Goal: Task Accomplishment & Management: Complete application form

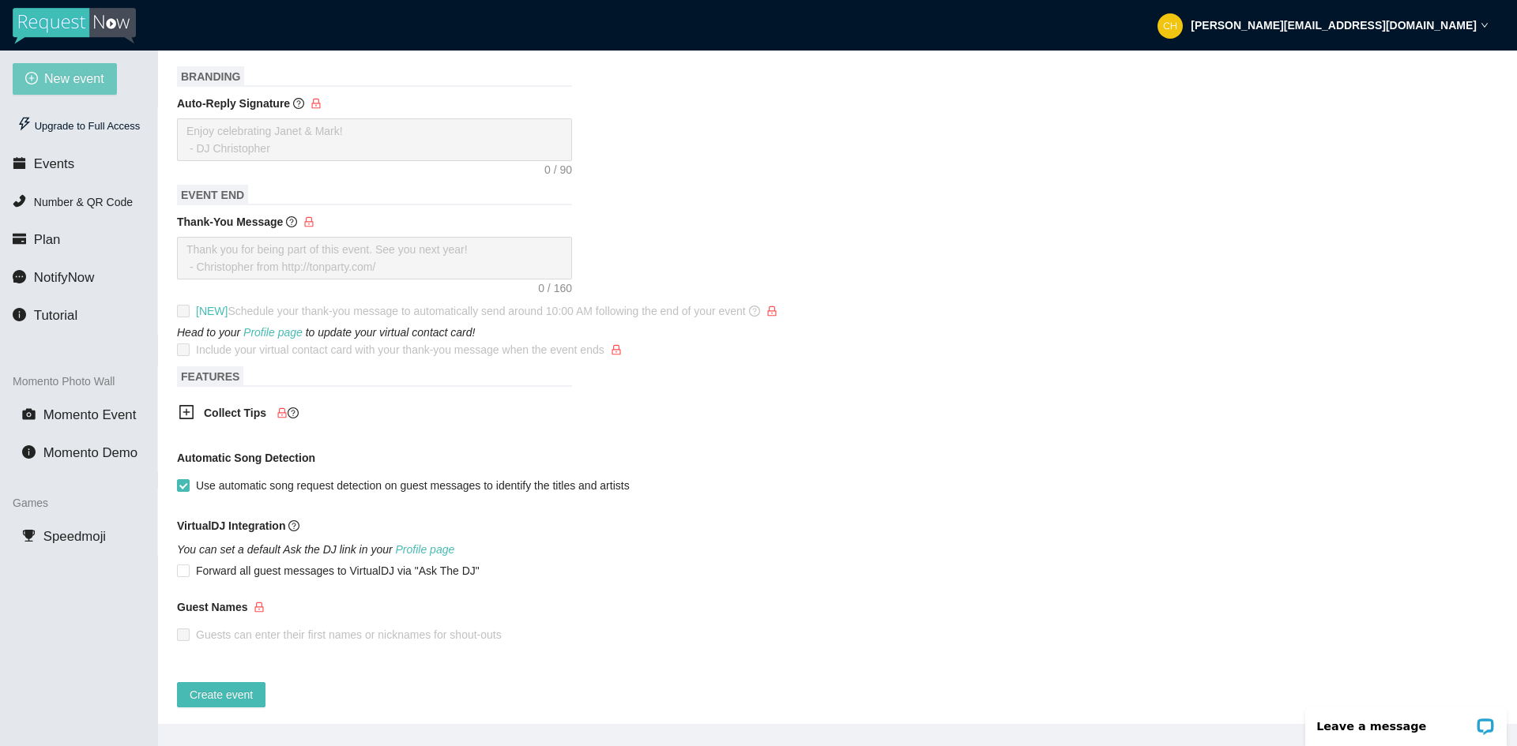
click at [67, 89] on button "New event" at bounding box center [65, 79] width 104 height 32
type textarea "[URL][DOMAIN_NAME]"
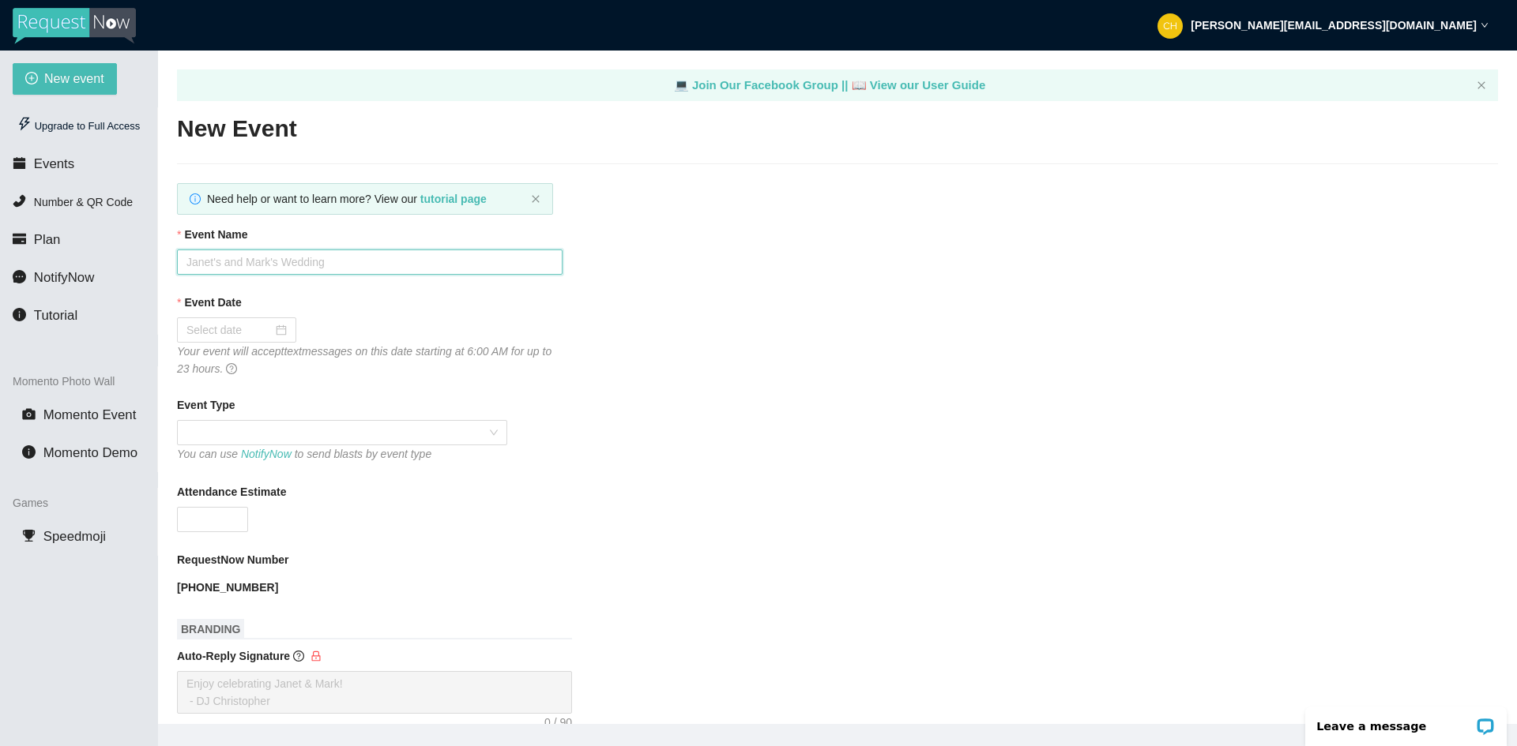
click at [484, 263] on input "Event Name" at bounding box center [369, 262] width 385 height 25
type input "[PERSON_NAME]'s 70th Birthday"
click at [276, 329] on div at bounding box center [236, 329] width 100 height 17
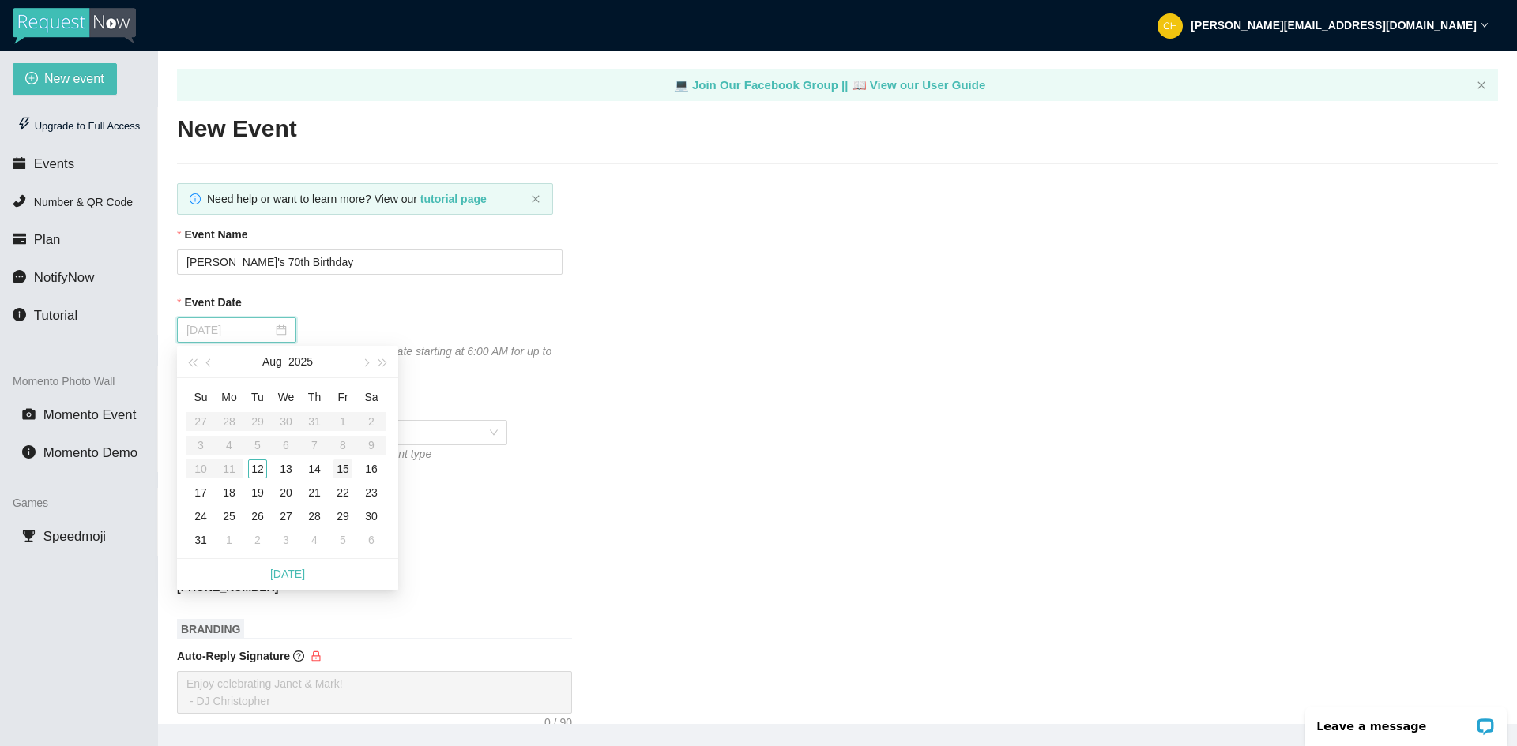
type input "[DATE]"
click at [344, 468] on div "15" at bounding box center [342, 469] width 19 height 19
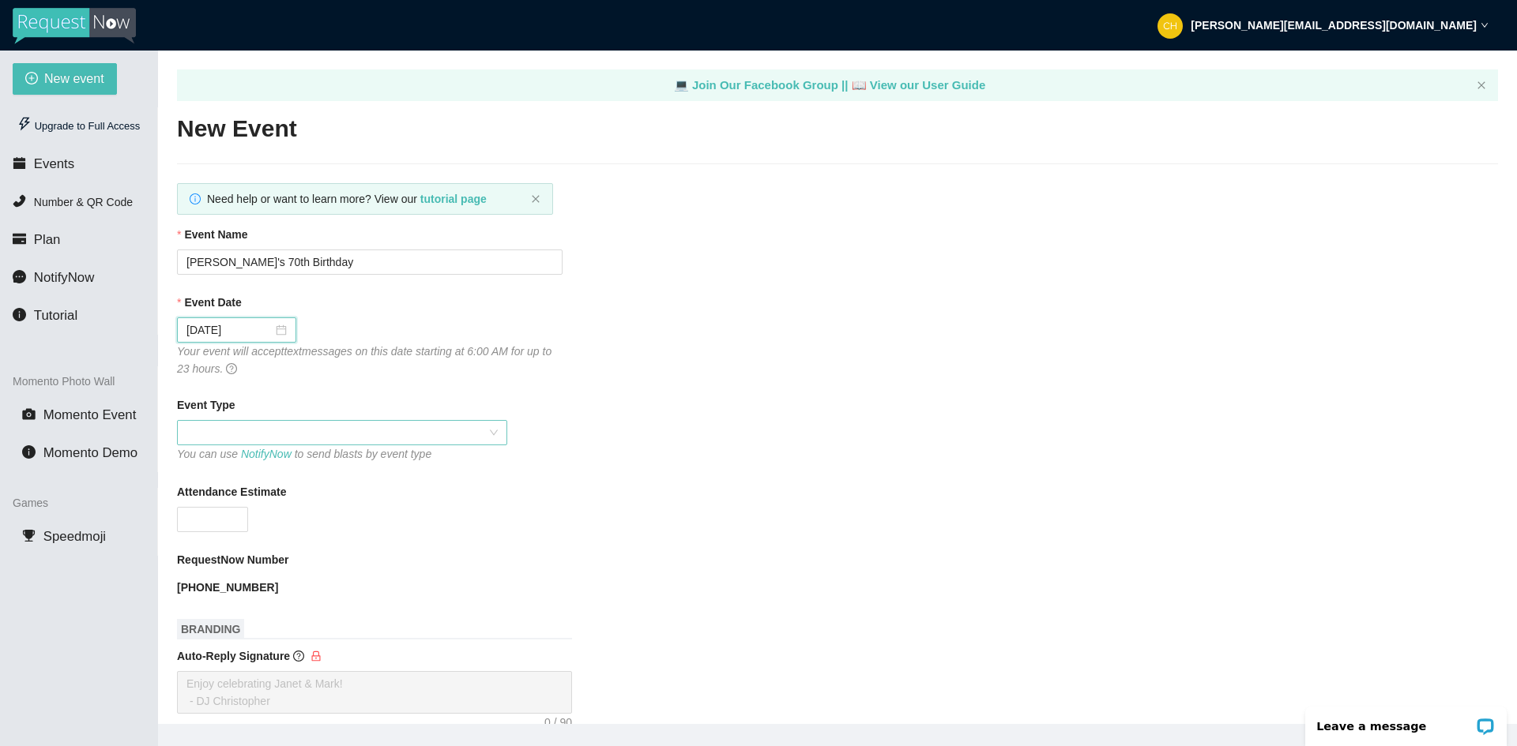
click at [289, 427] on span at bounding box center [341, 433] width 311 height 24
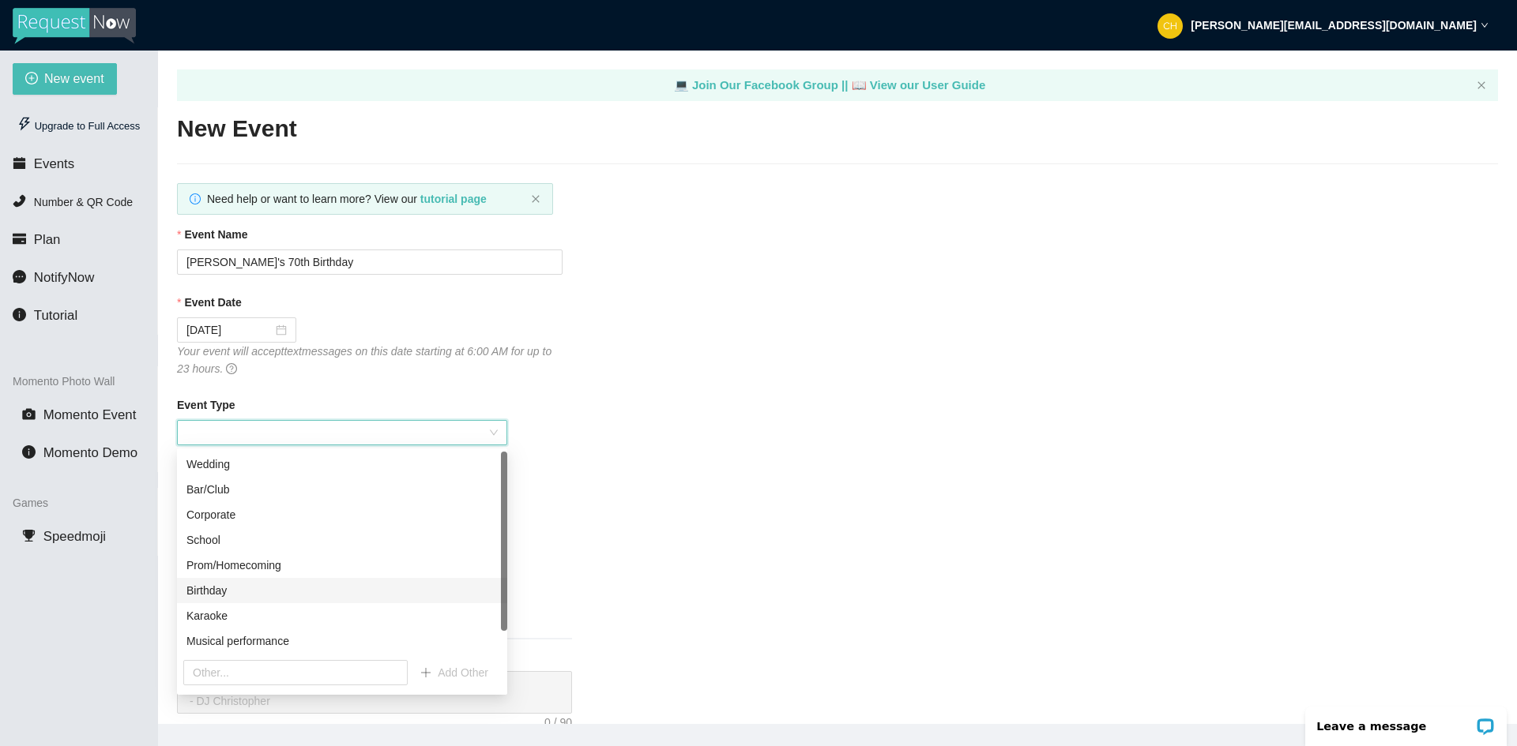
click at [218, 588] on div "Birthday" at bounding box center [341, 590] width 311 height 17
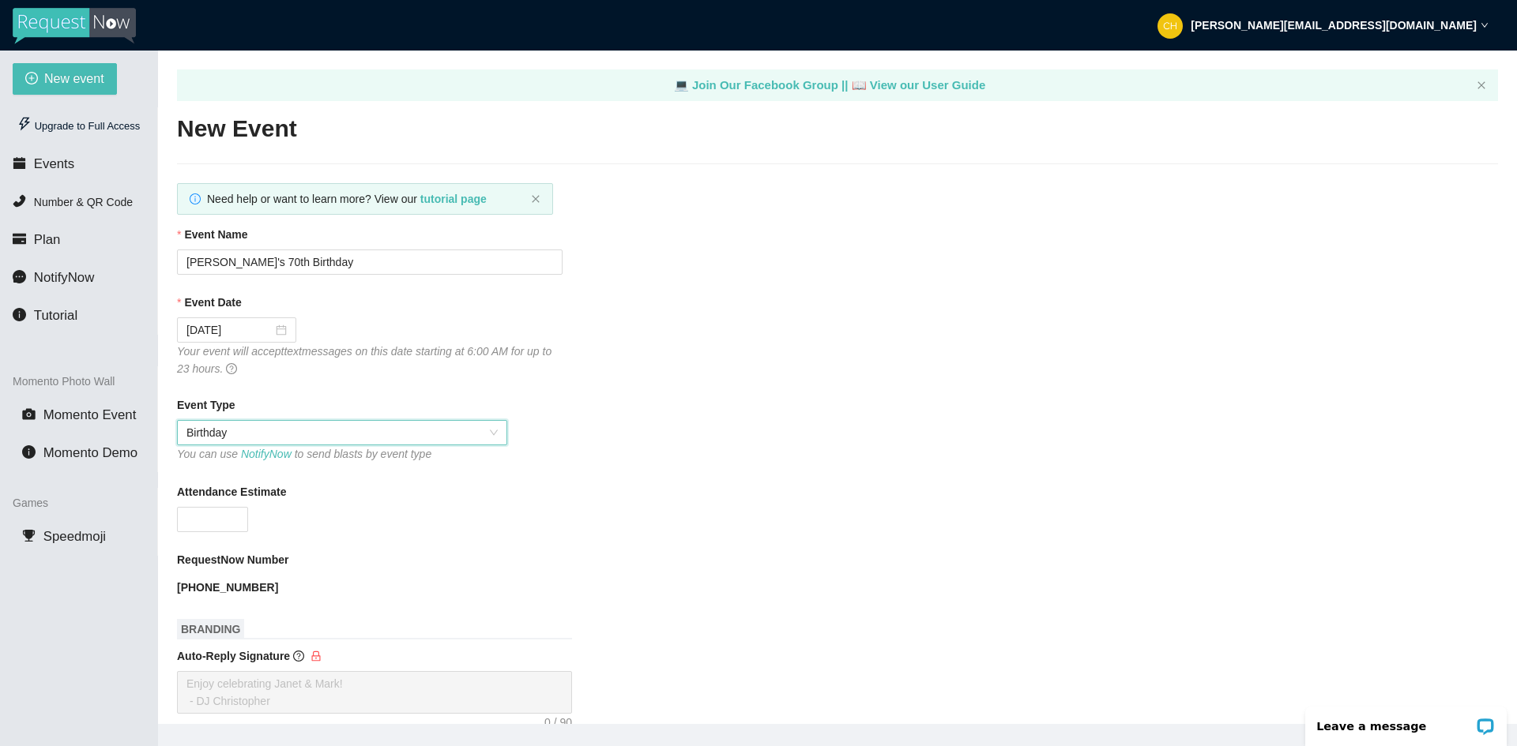
click at [640, 406] on div "Event Type" at bounding box center [837, 409] width 1321 height 24
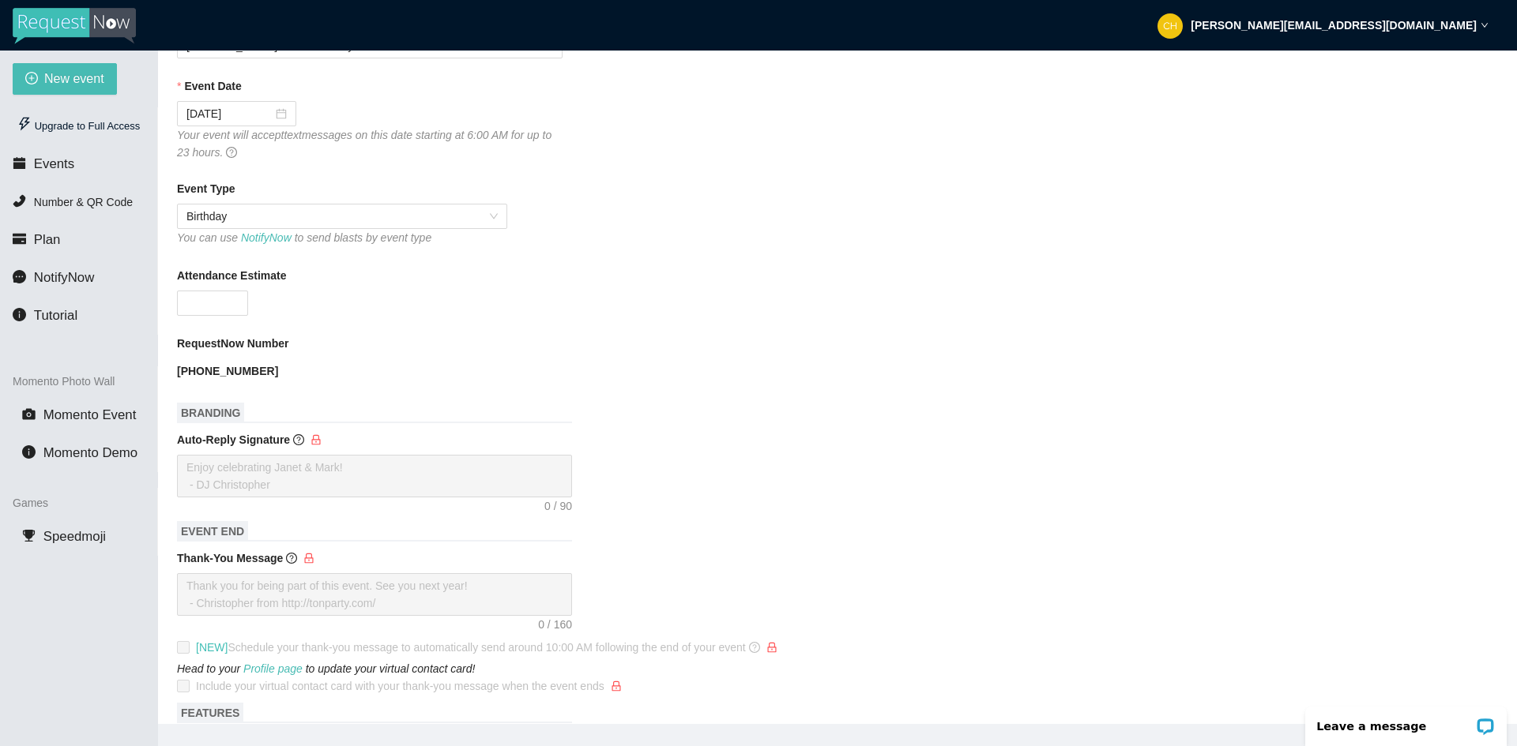
scroll to position [237, 0]
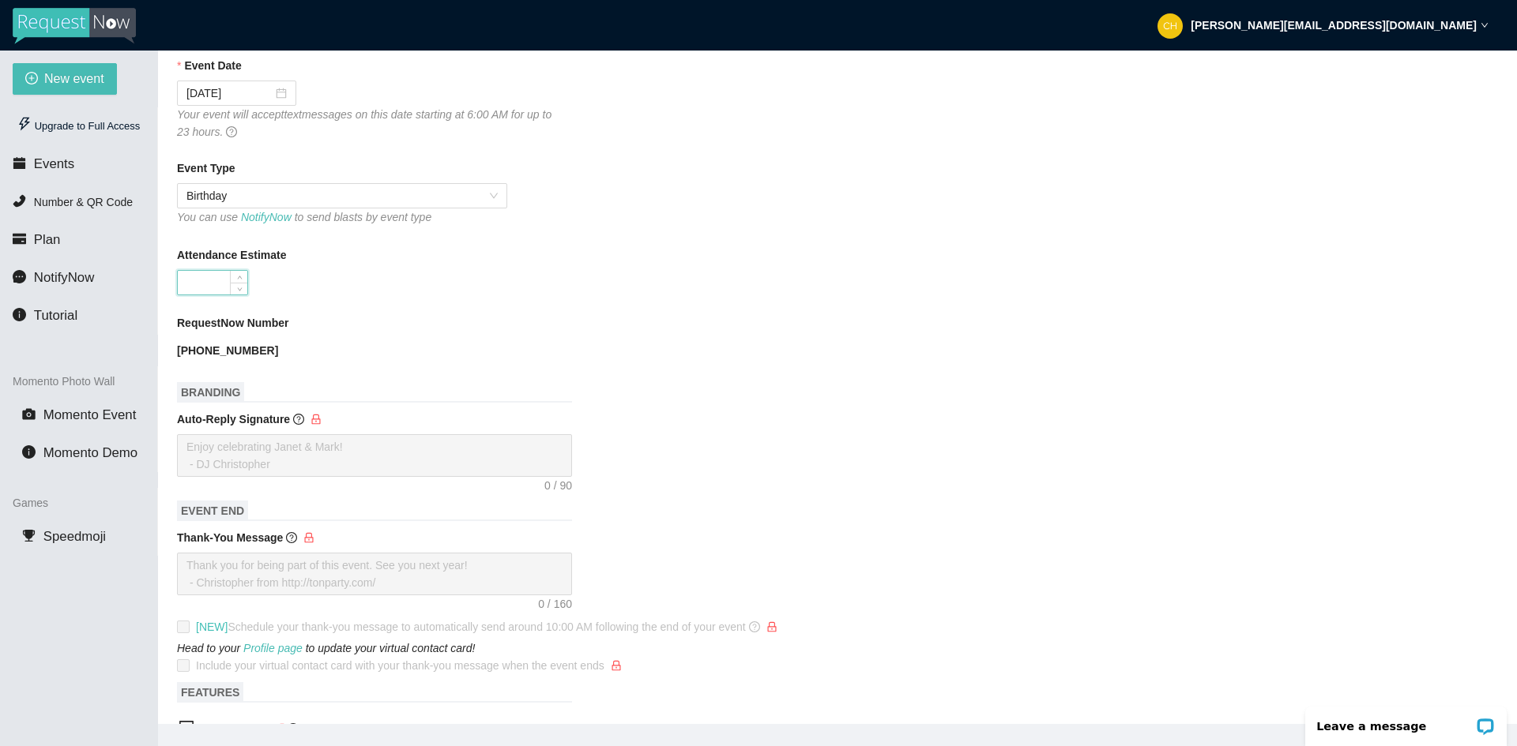
click at [225, 276] on input "Attendance Estimate" at bounding box center [213, 283] width 70 height 24
type input "90"
click at [672, 359] on div "RequestNow Number [PHONE_NUMBER]" at bounding box center [837, 338] width 1321 height 49
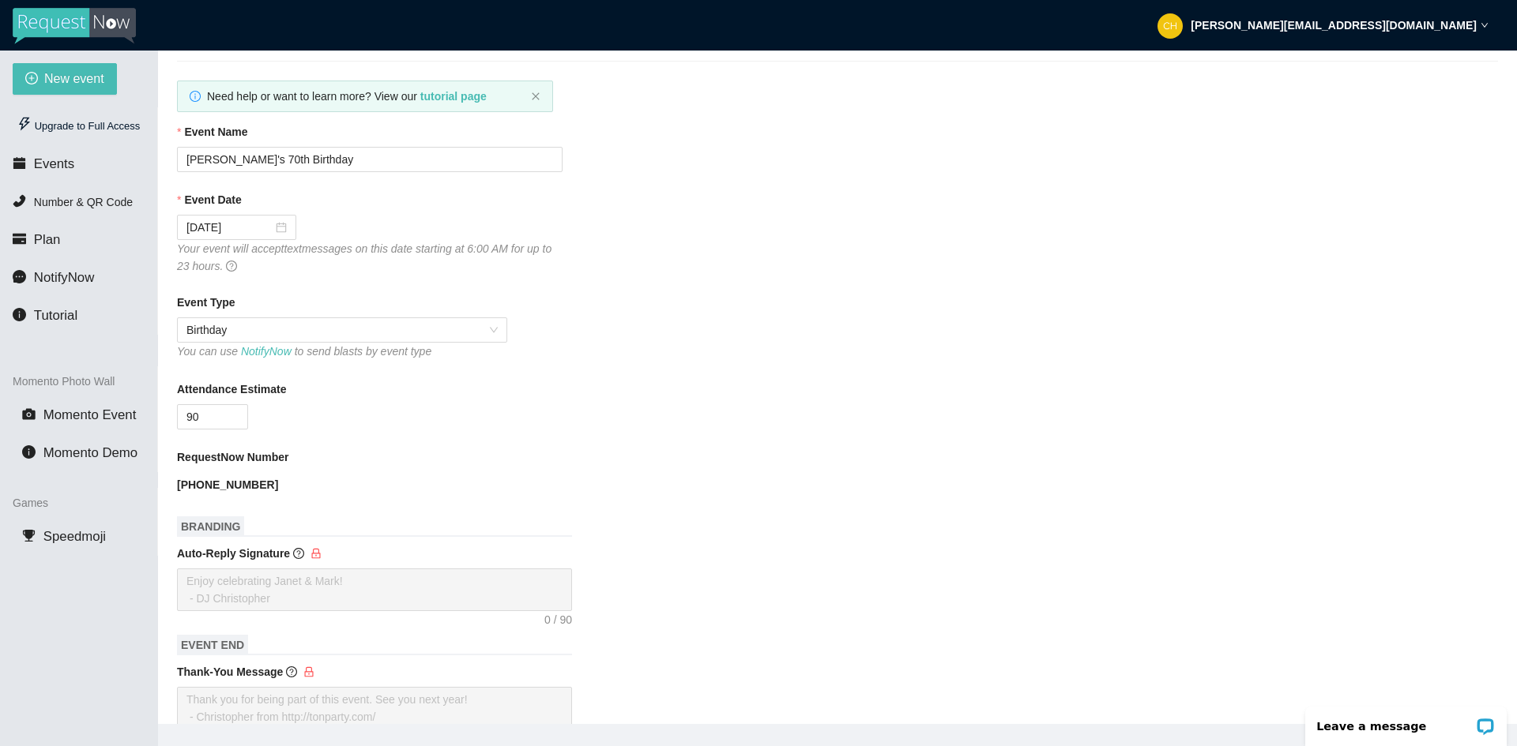
scroll to position [79, 0]
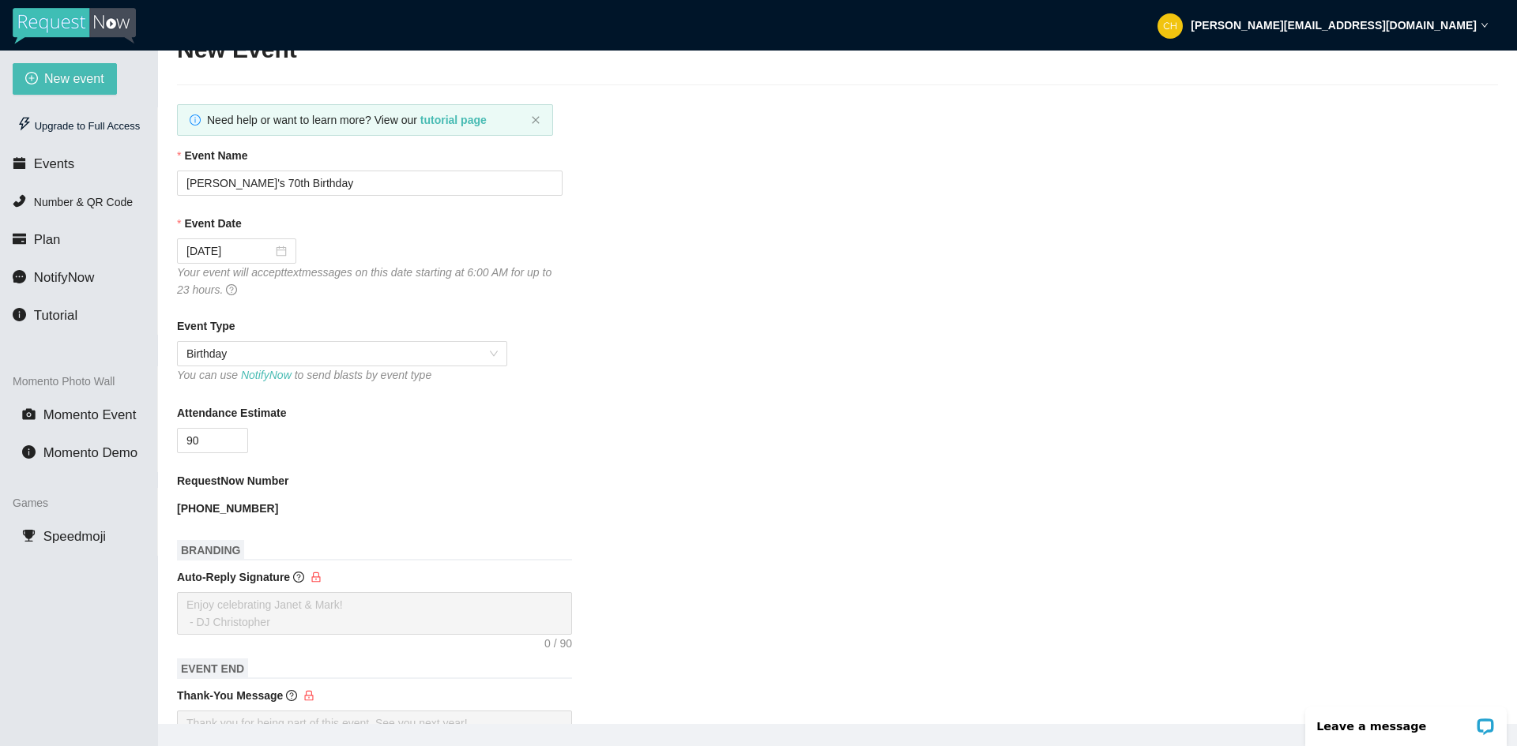
click at [1442, 22] on strong "[PERSON_NAME][EMAIL_ADDRESS][DOMAIN_NAME]" at bounding box center [1333, 25] width 286 height 13
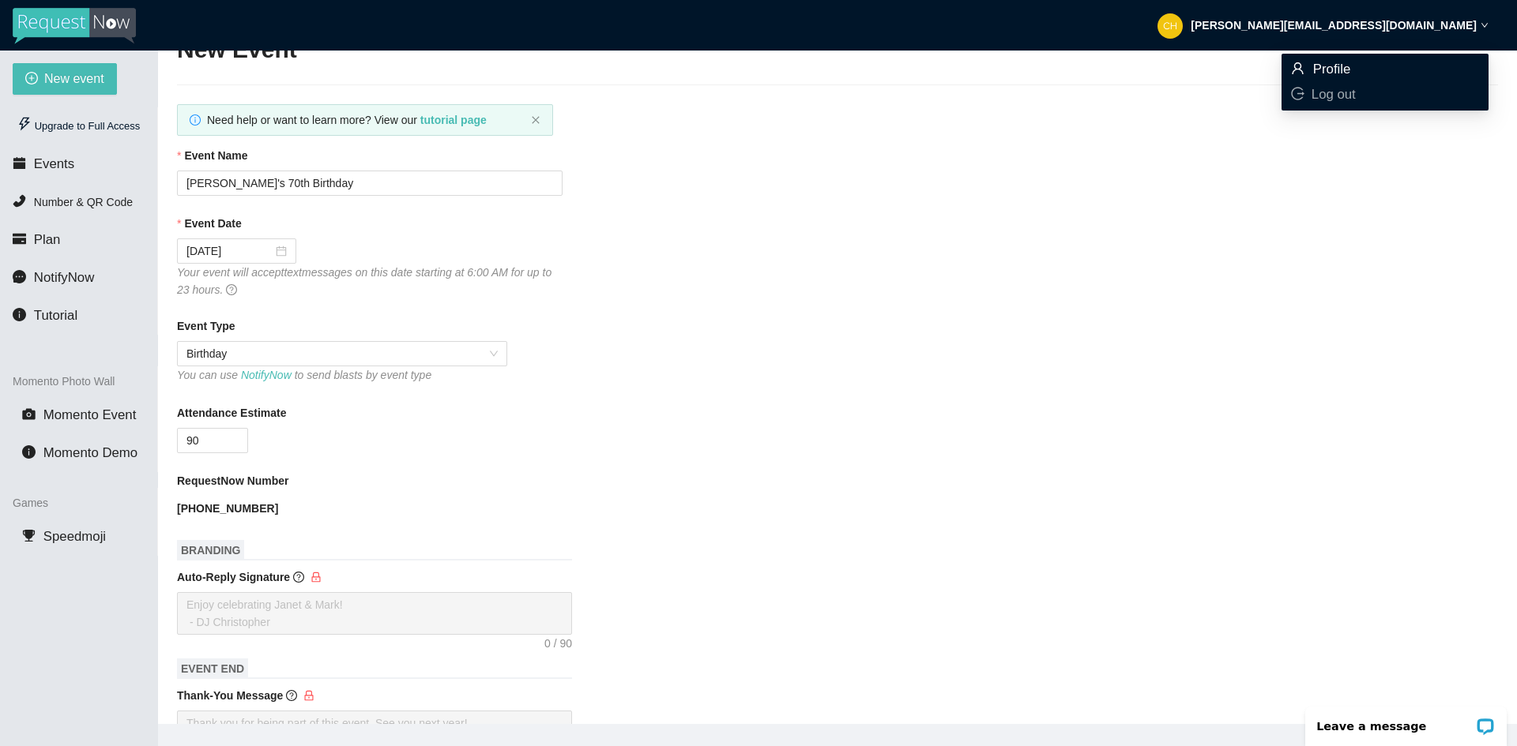
click at [1331, 72] on span "Profile" at bounding box center [1332, 69] width 38 height 15
type textarea "[URL][DOMAIN_NAME]"
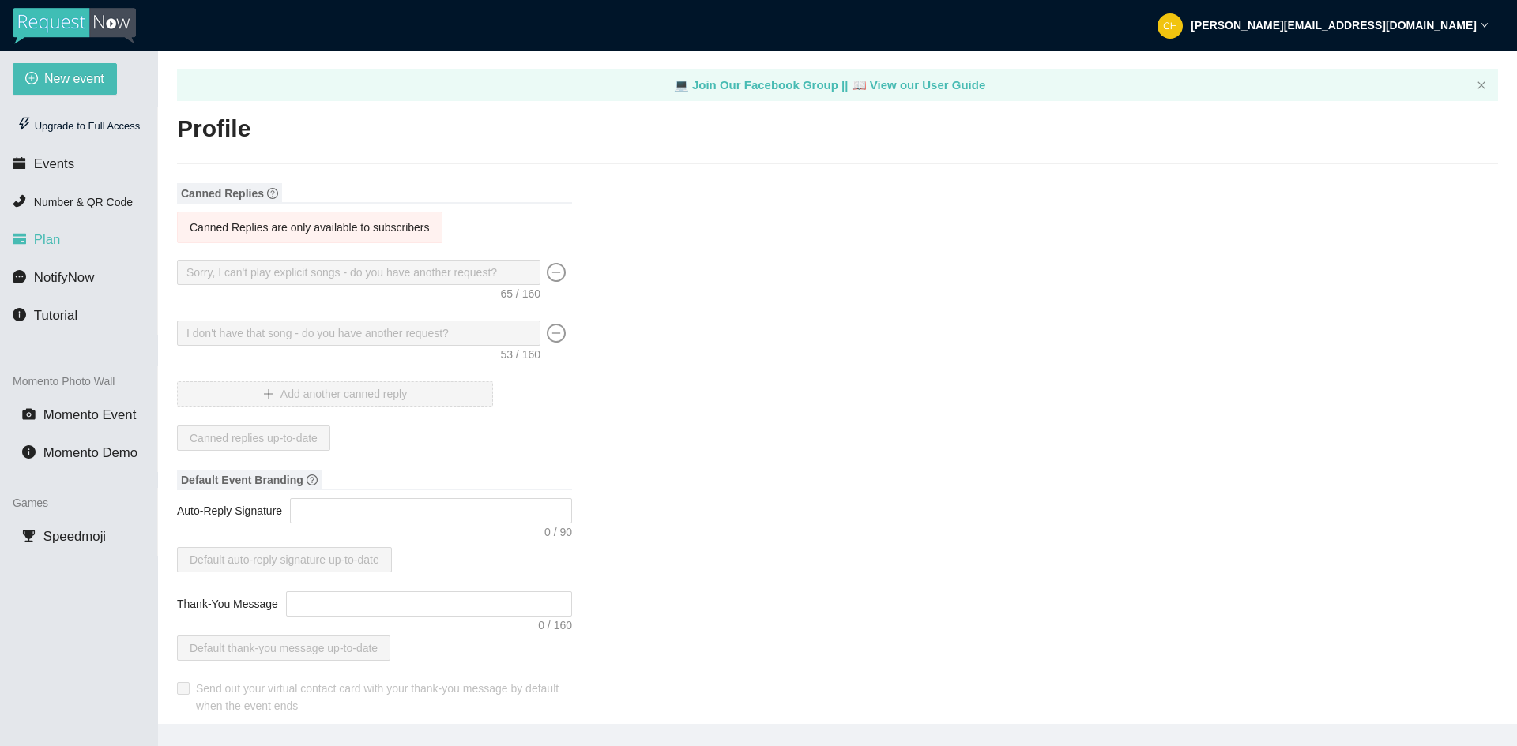
click at [46, 241] on span "Plan" at bounding box center [47, 239] width 27 height 15
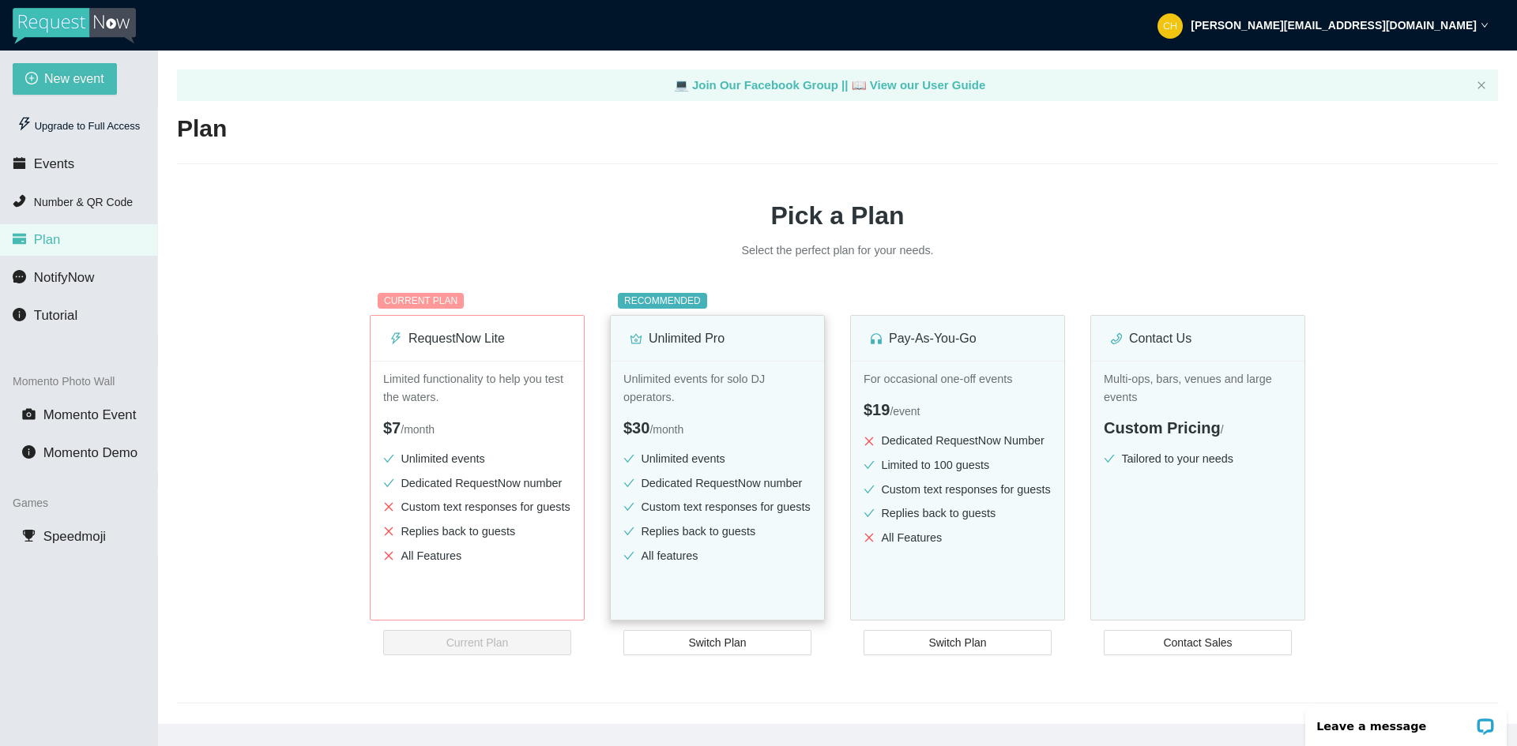
click at [652, 408] on div "Unlimited events for solo DJ operators. $30 / month Unlimited events Dedicated …" at bounding box center [717, 513] width 213 height 304
click at [724, 639] on span "Switch Plan" at bounding box center [717, 642] width 58 height 17
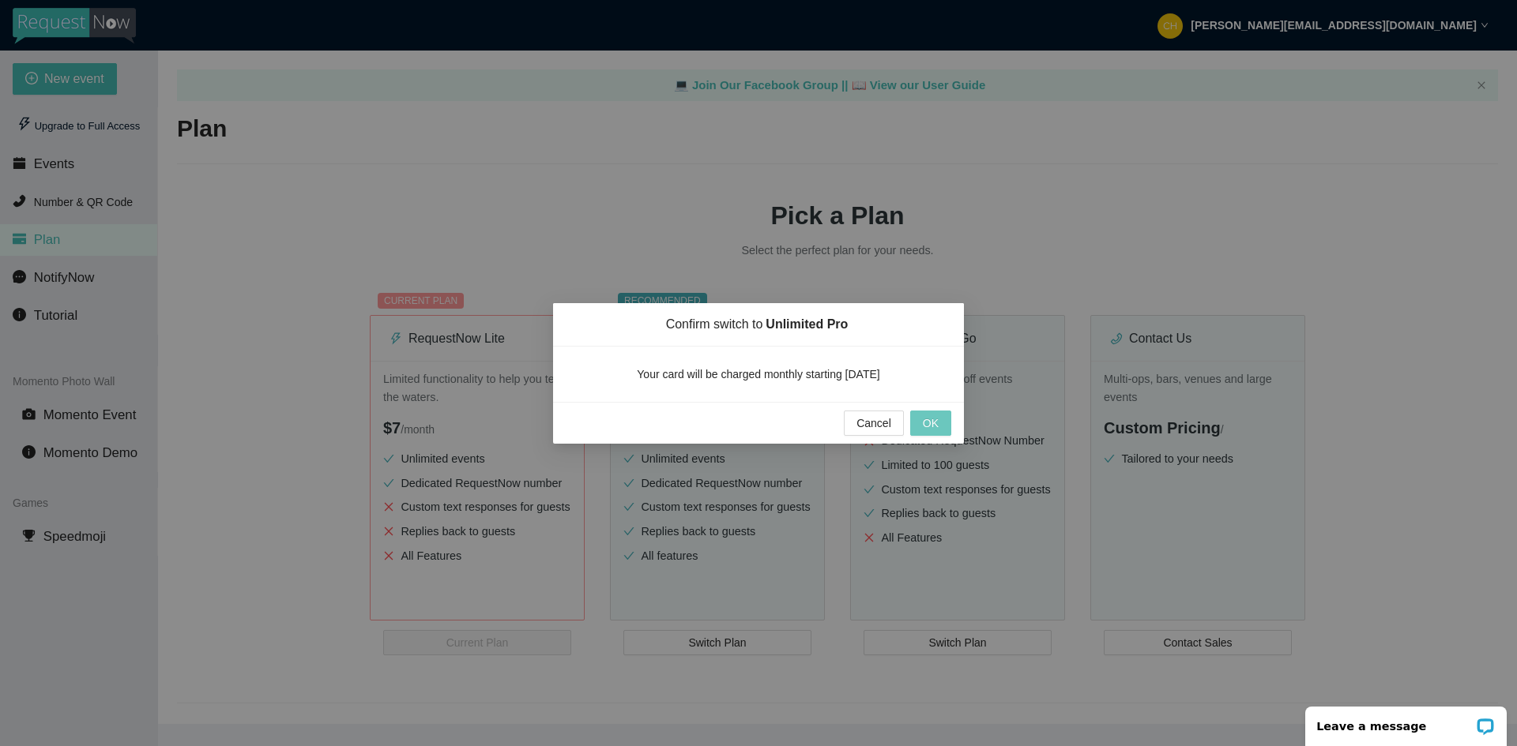
click at [935, 420] on span "OK" at bounding box center [931, 423] width 16 height 17
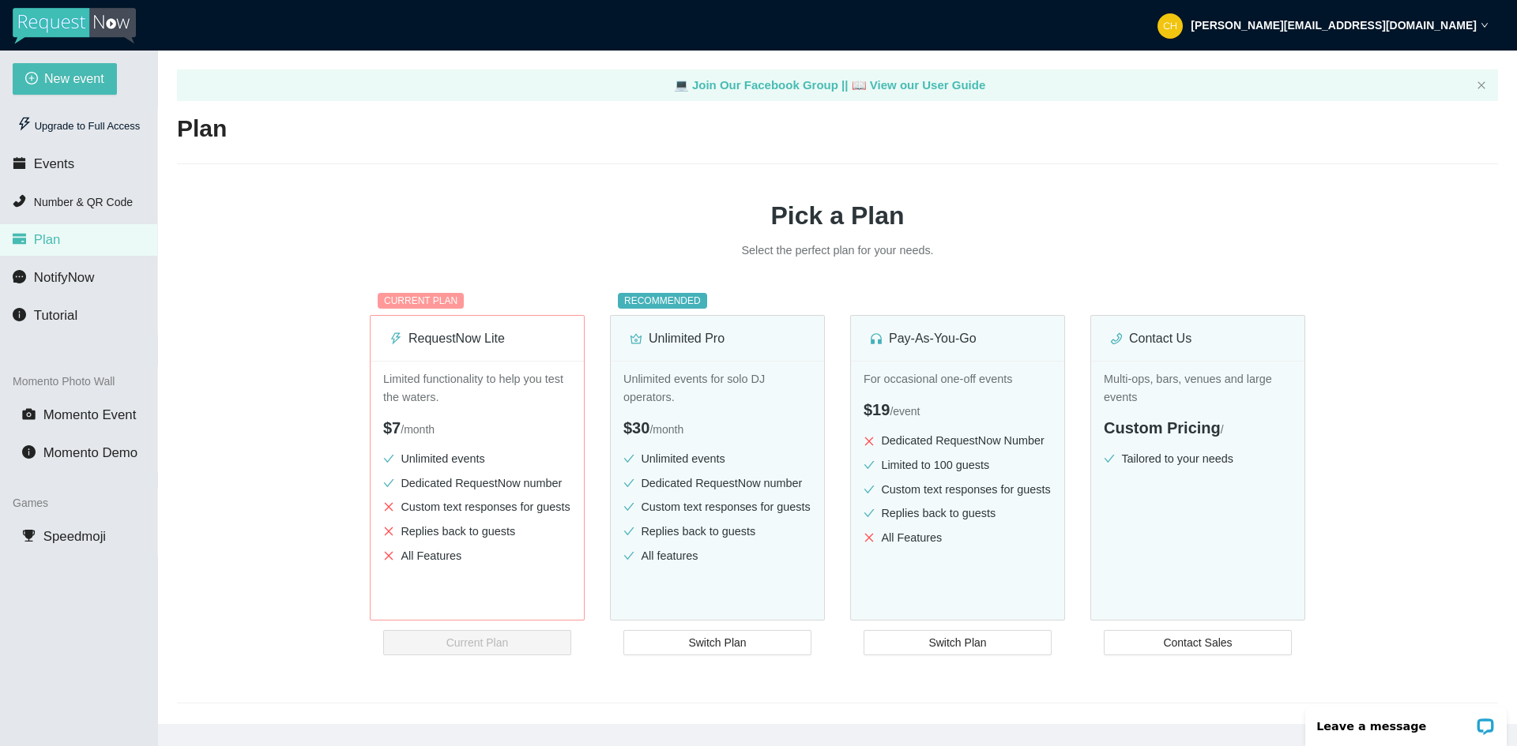
click at [1239, 197] on h1 "Pick a Plan" at bounding box center [837, 215] width 1321 height 39
click at [728, 497] on ul "Unlimited events Dedicated RequestNow number Custom text responses for guests R…" at bounding box center [717, 510] width 188 height 121
click at [737, 642] on span "Switch Plan" at bounding box center [717, 642] width 58 height 17
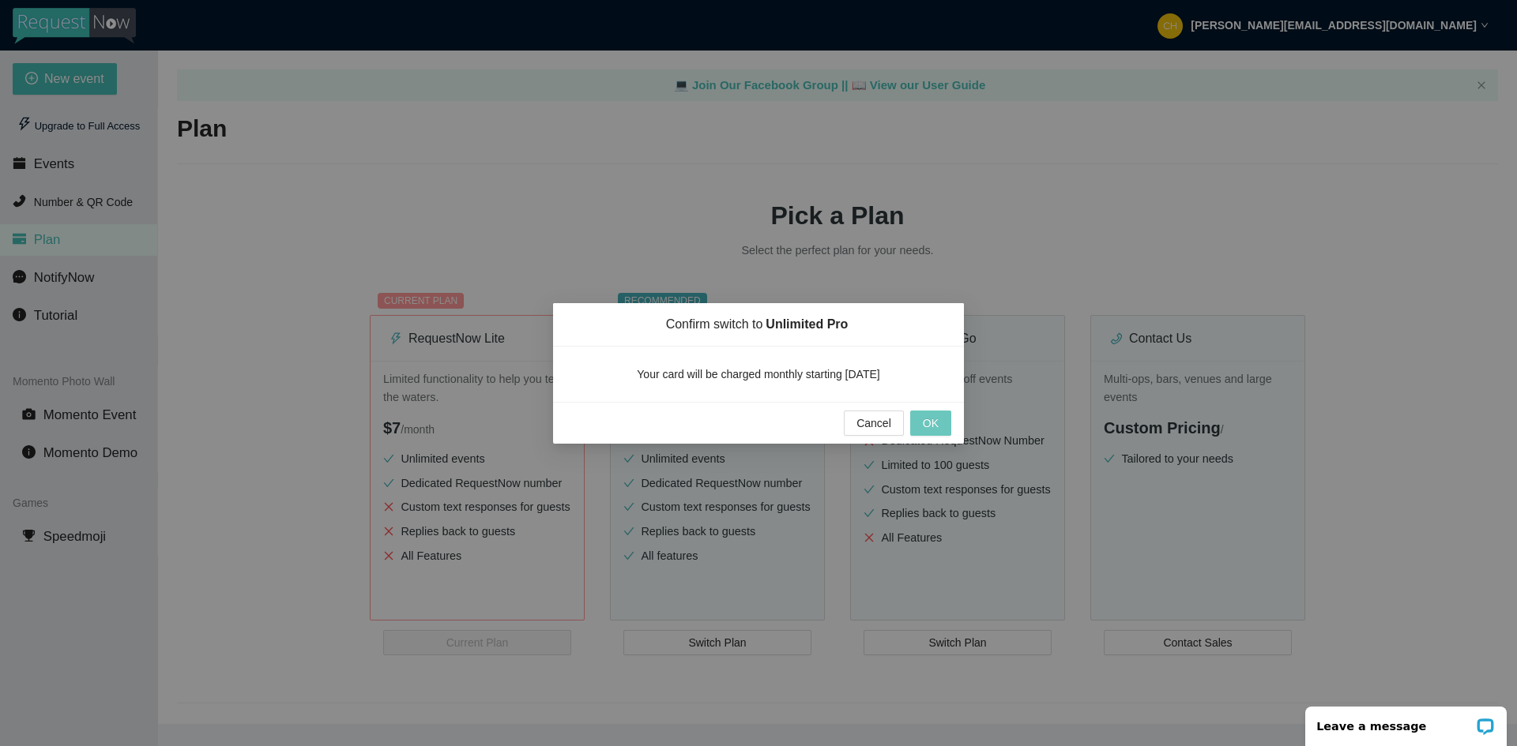
click at [937, 420] on span "OK" at bounding box center [931, 423] width 16 height 17
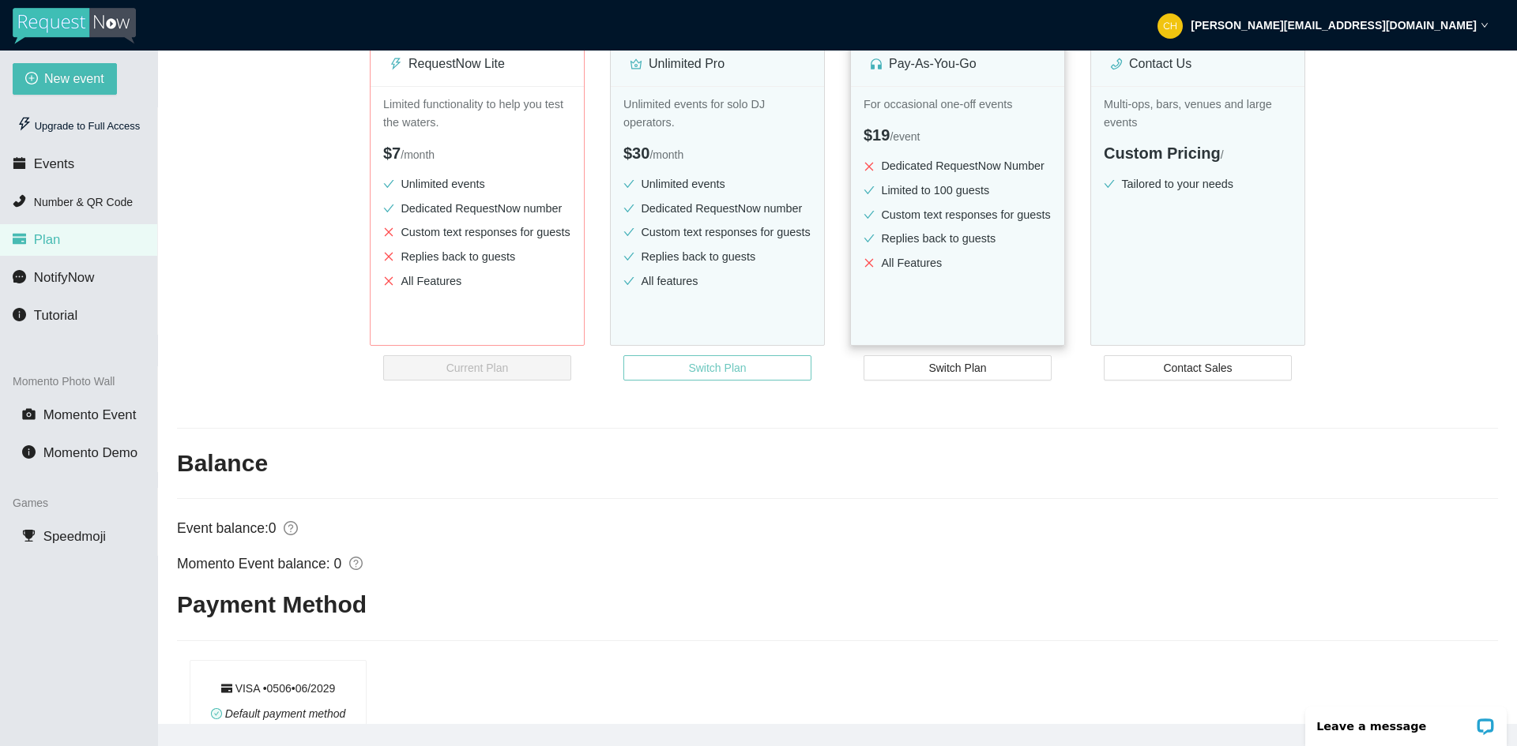
scroll to position [316, 0]
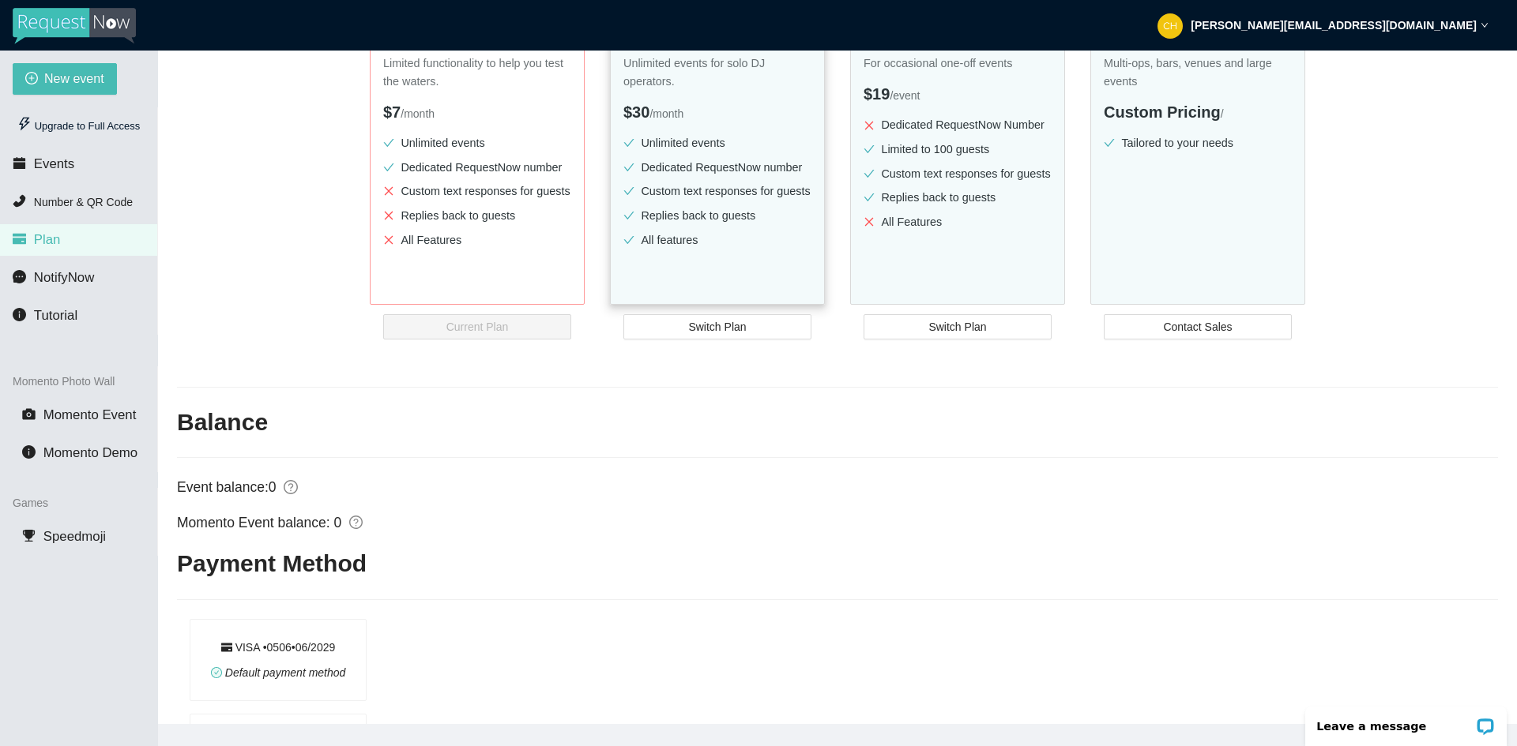
click at [789, 340] on div "Unlimited events for solo DJ operators. $30 / month Unlimited events Dedicated …" at bounding box center [717, 197] width 213 height 304
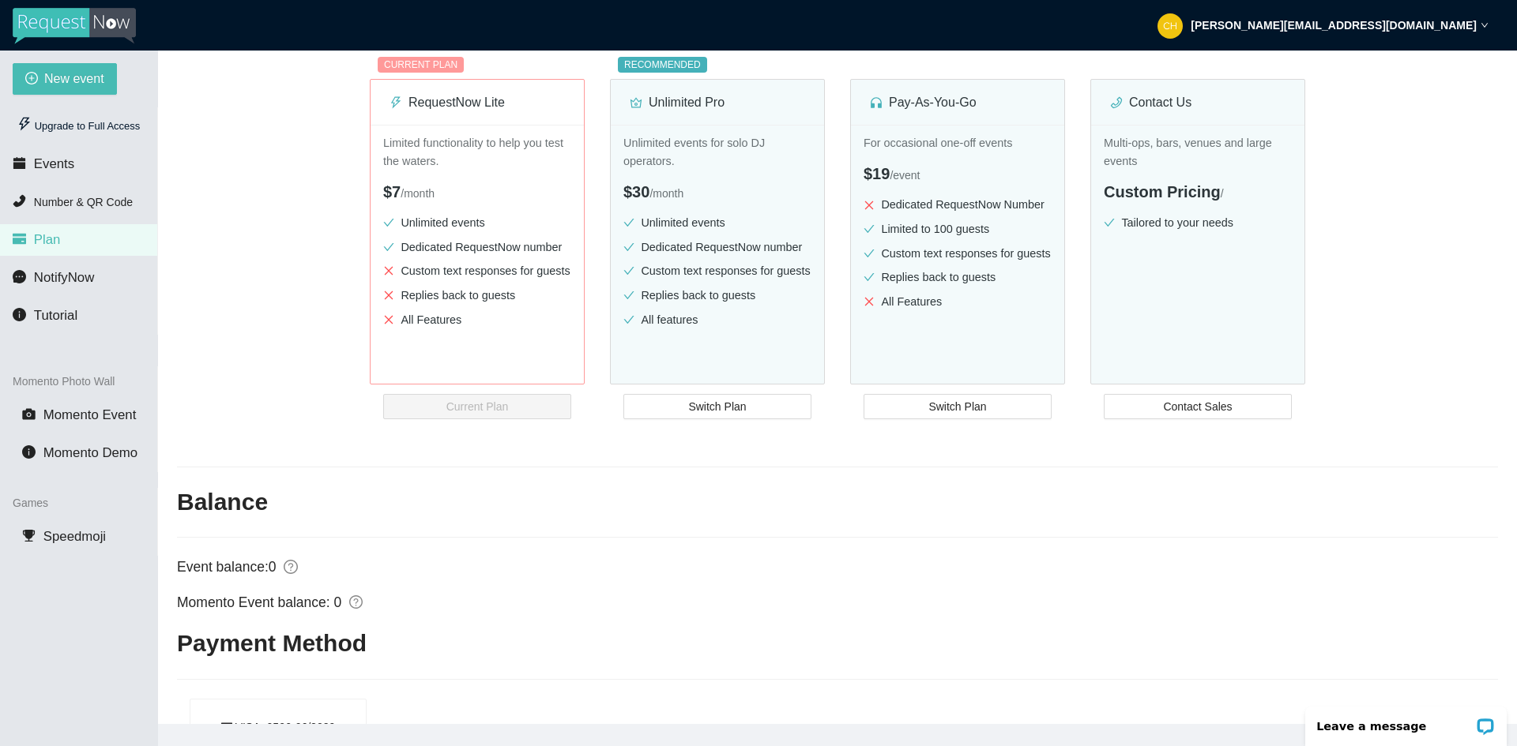
scroll to position [237, 0]
click at [762, 400] on button "Switch Plan" at bounding box center [717, 405] width 188 height 25
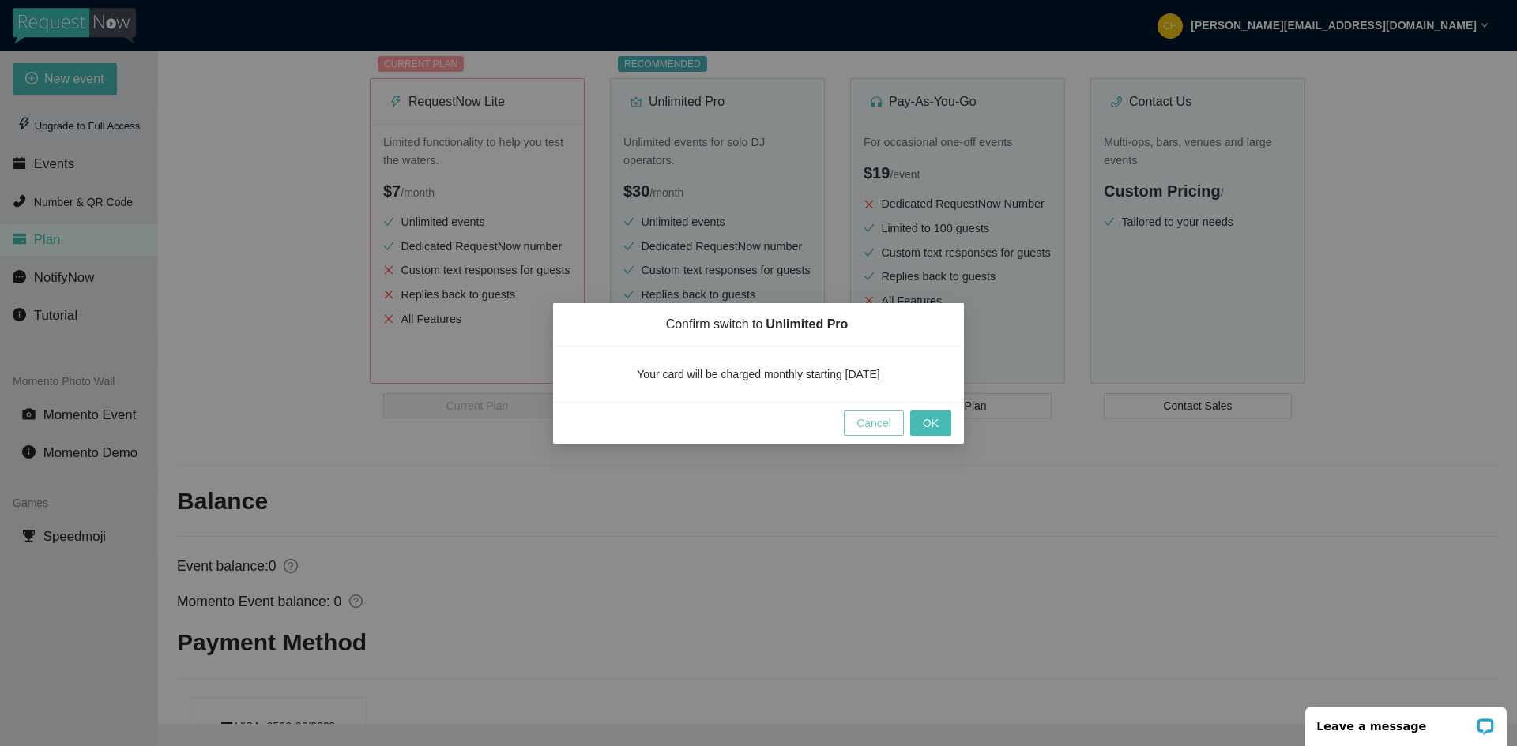
click at [883, 424] on span "Cancel" at bounding box center [873, 423] width 35 height 17
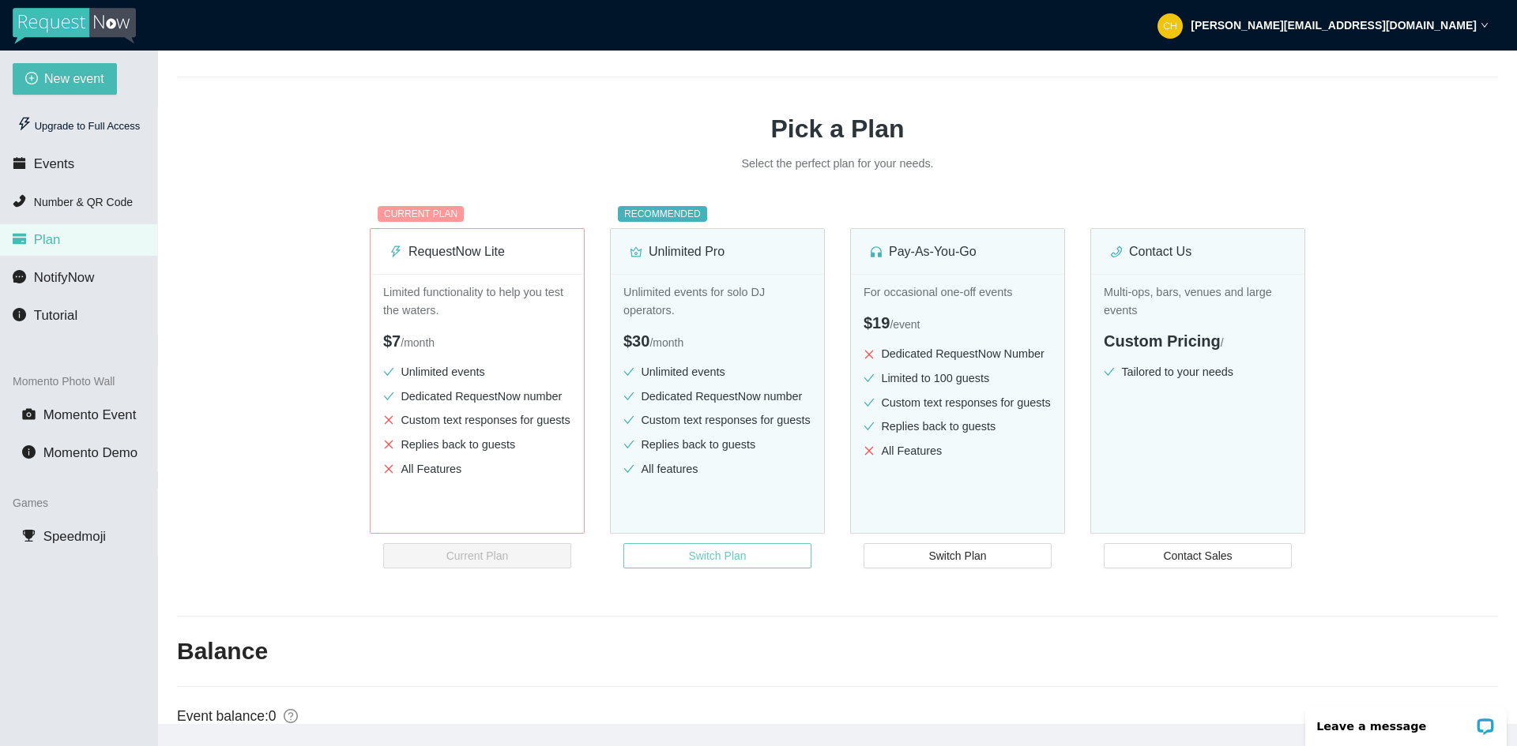
scroll to position [0, 0]
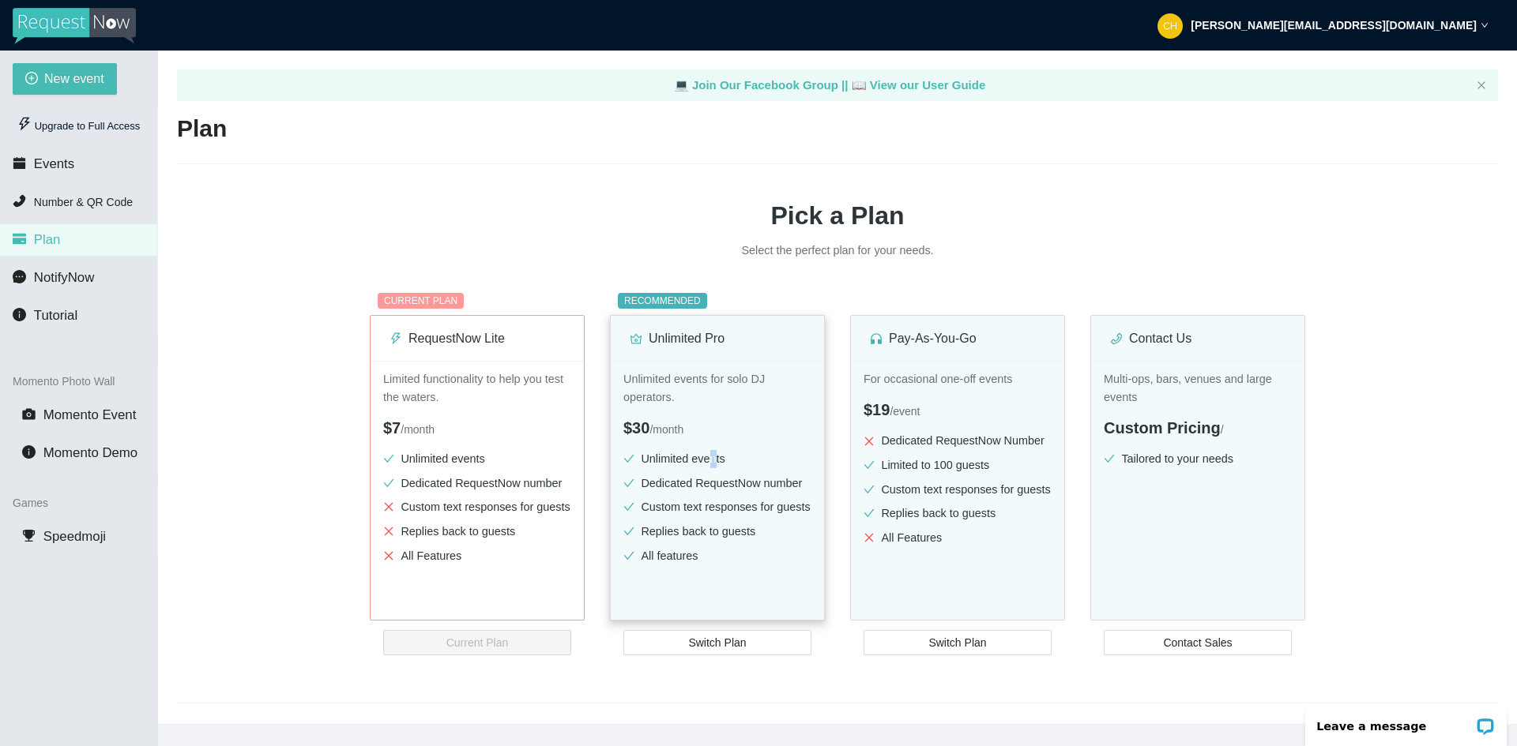
click at [714, 461] on li "Unlimited events" at bounding box center [717, 459] width 188 height 18
click at [502, 421] on div "$7 / month" at bounding box center [477, 428] width 188 height 24
click at [942, 421] on div "$19 / event" at bounding box center [957, 410] width 188 height 24
click at [747, 466] on li "Unlimited events" at bounding box center [717, 459] width 188 height 18
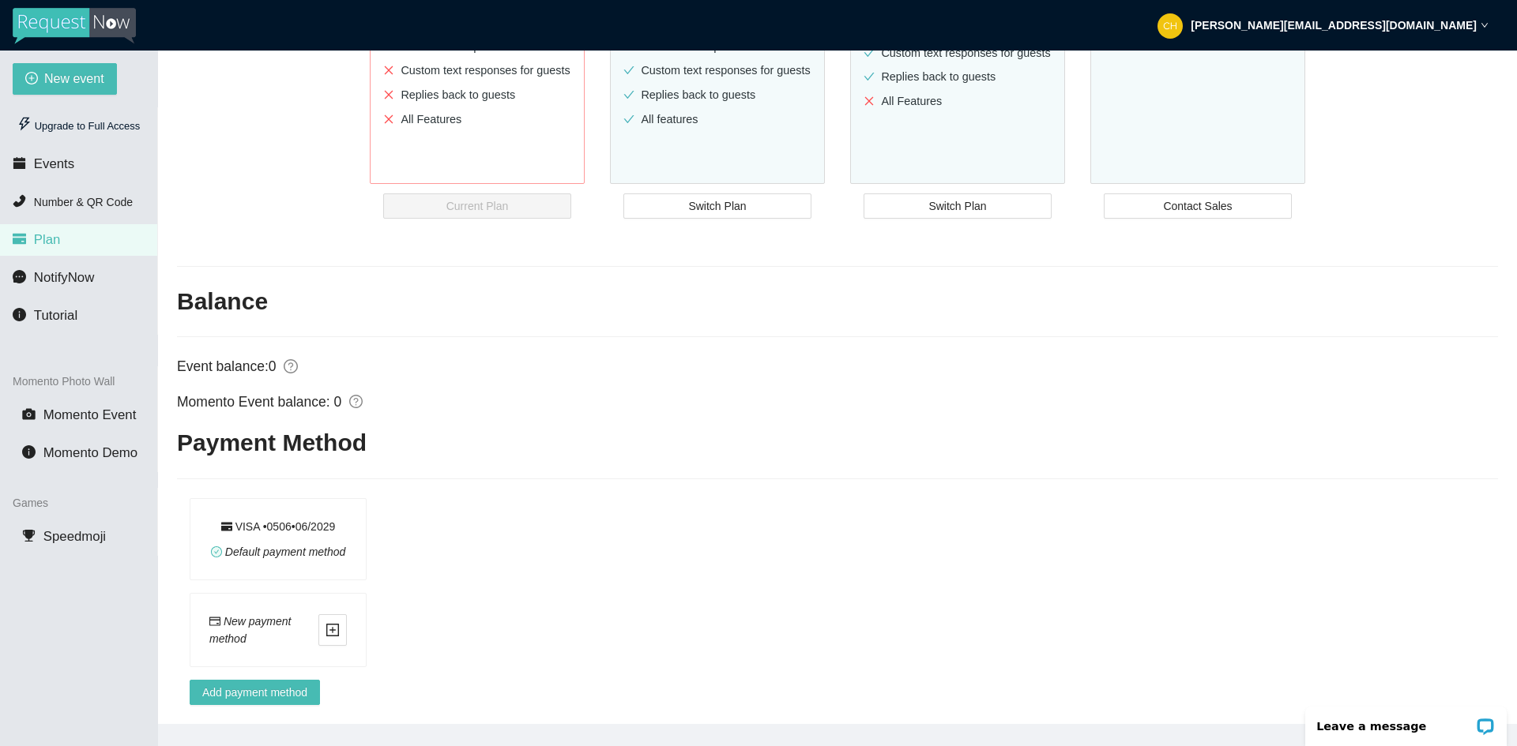
scroll to position [449, 0]
click at [801, 203] on button "Switch Plan" at bounding box center [717, 206] width 188 height 25
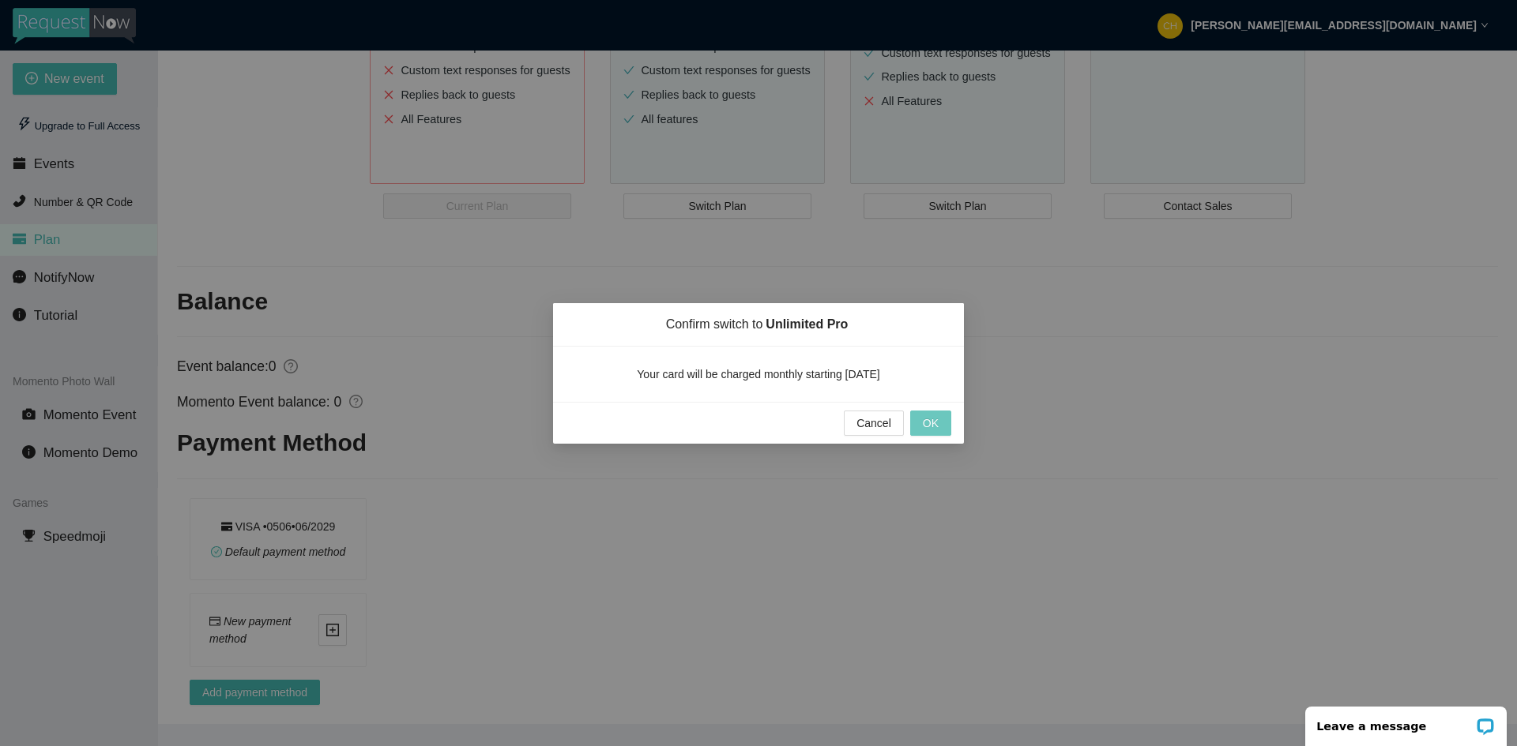
click at [938, 422] on span "OK" at bounding box center [931, 423] width 16 height 17
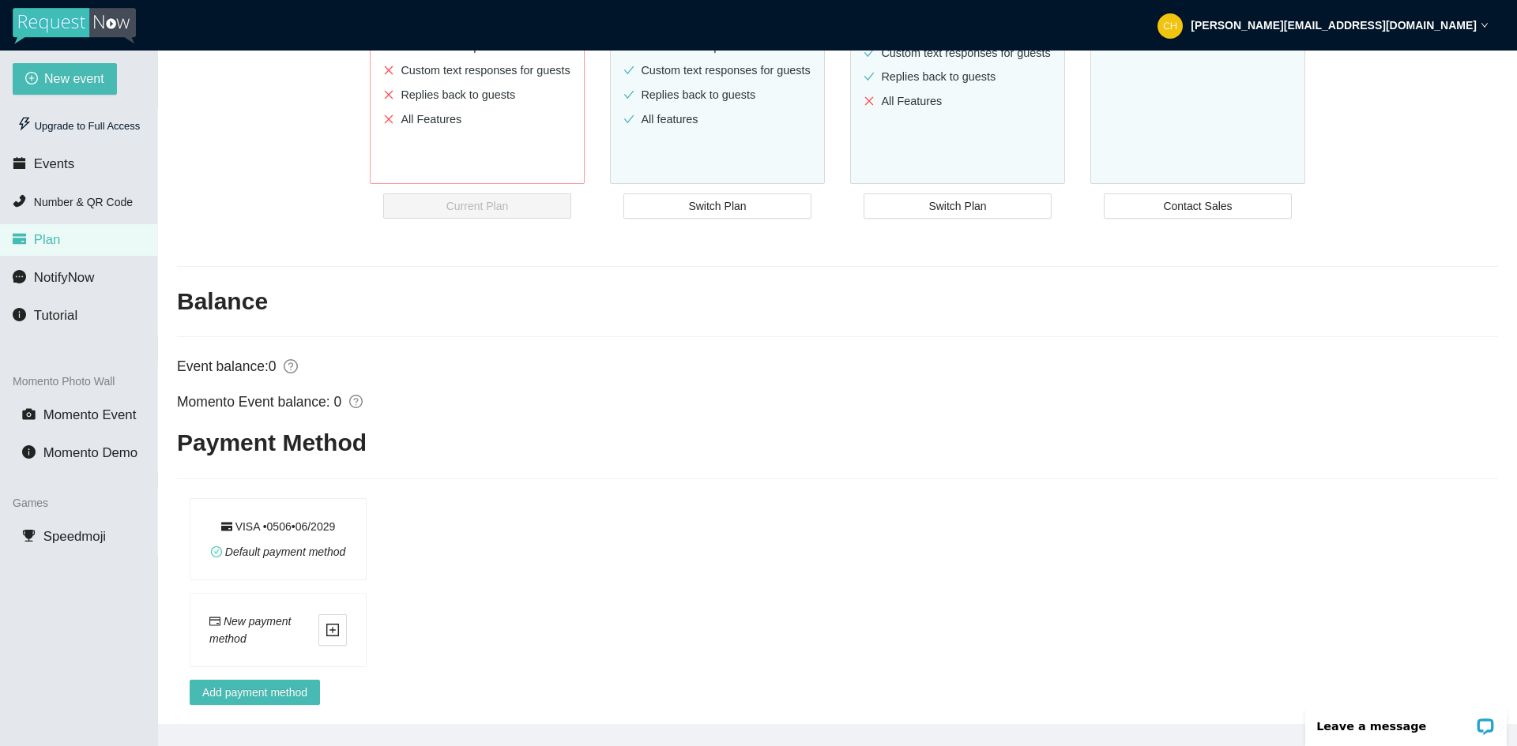
click at [309, 518] on div "VISA • 0506 • 0 6 / 2029" at bounding box center [278, 526] width 115 height 17
click at [238, 690] on span "Add payment method" at bounding box center [254, 692] width 105 height 17
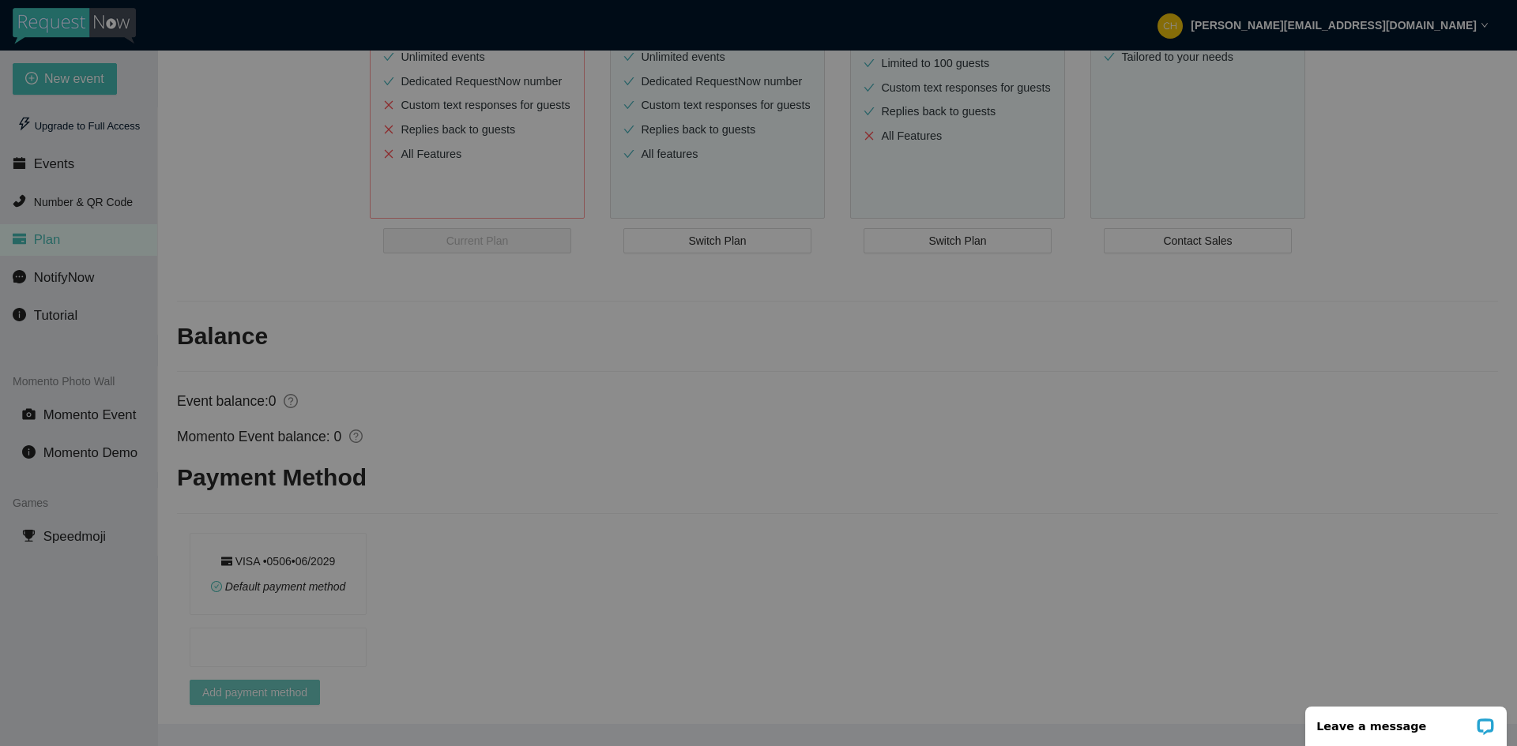
scroll to position [414, 0]
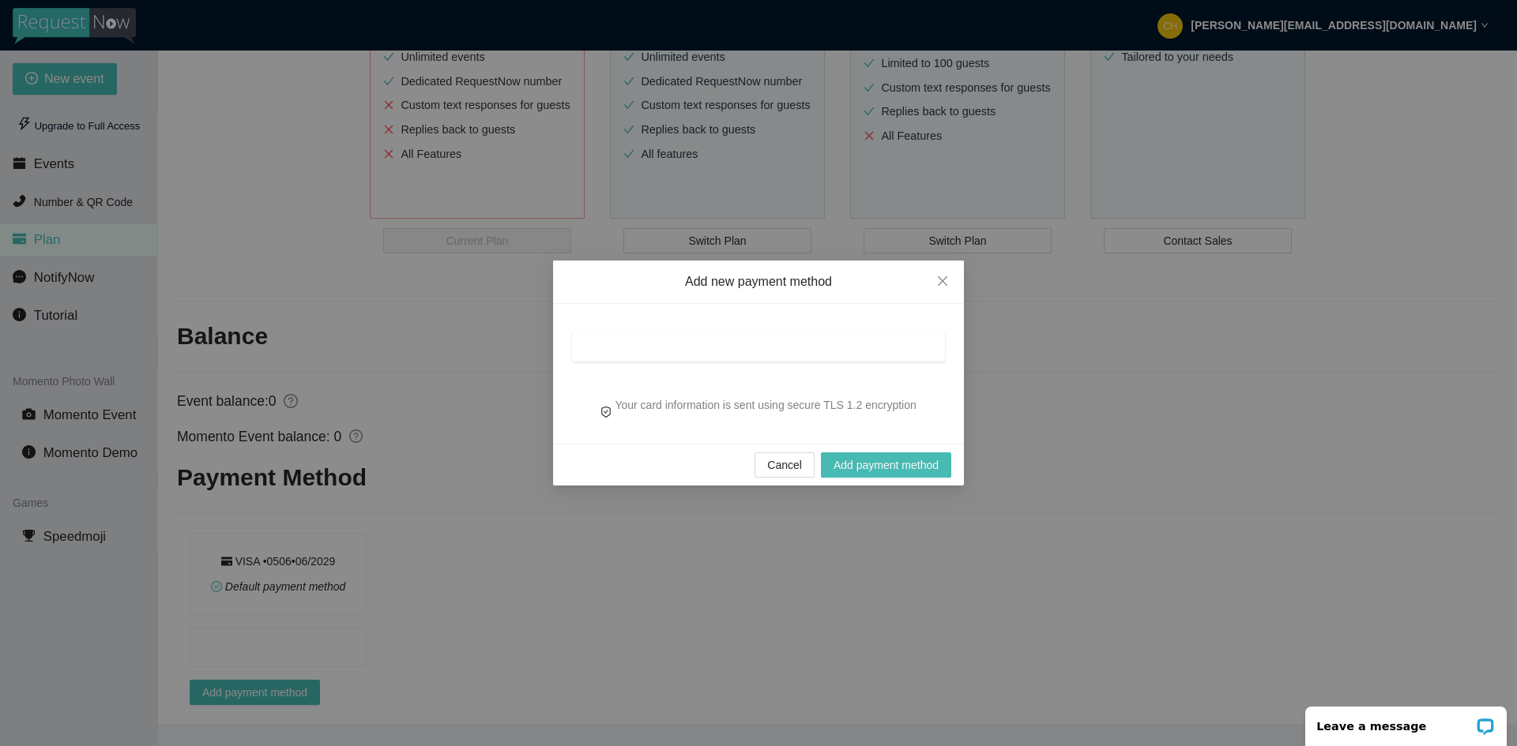
click at [767, 337] on div at bounding box center [758, 346] width 373 height 31
click at [276, 600] on div "Add new payment method Your card information is sent using secure TLS 1.2 encry…" at bounding box center [758, 373] width 1517 height 746
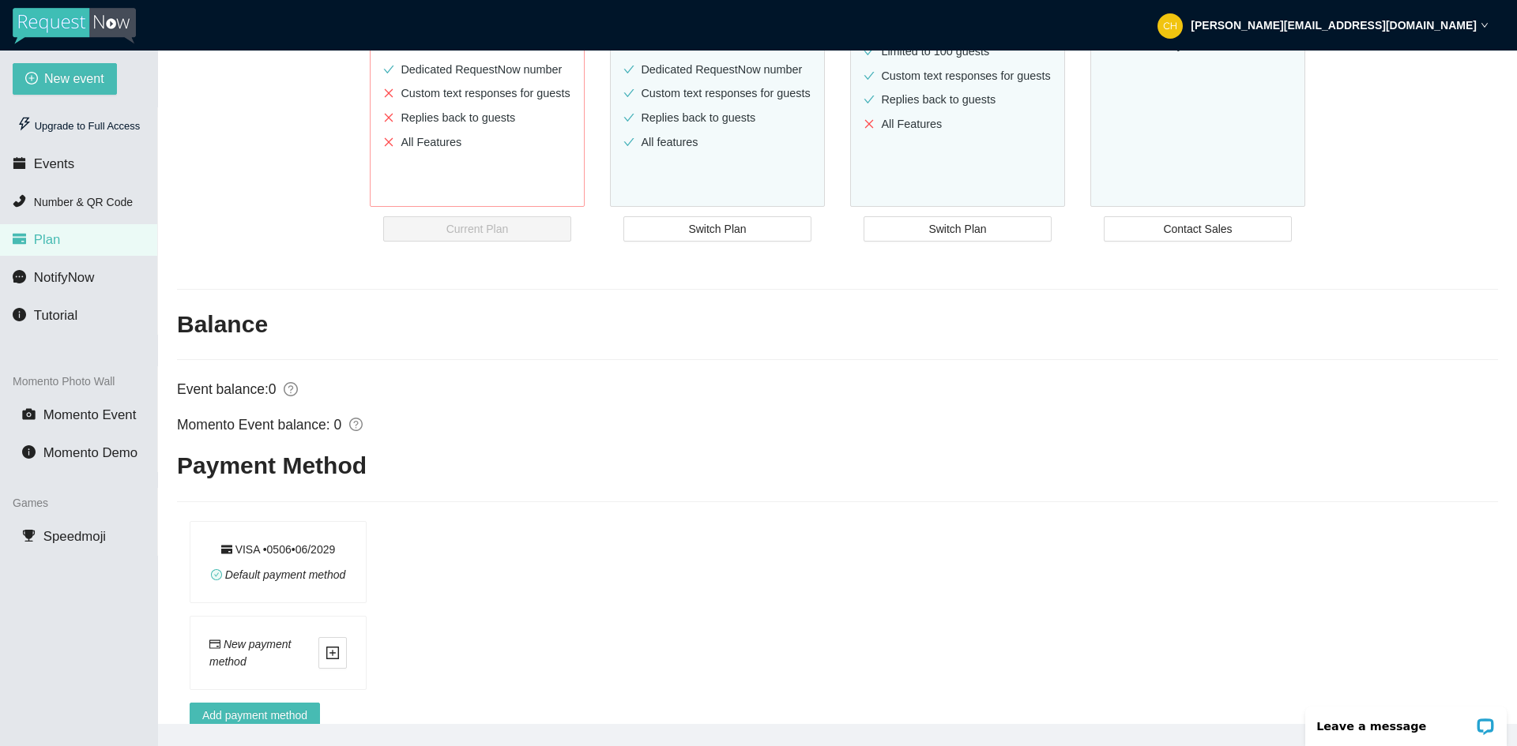
drag, startPoint x: 356, startPoint y: 531, endPoint x: 352, endPoint y: 544, distance: 14.0
click at [352, 544] on div "VISA • 0506 • 0 6 / 2029 Default payment method" at bounding box center [277, 562] width 175 height 81
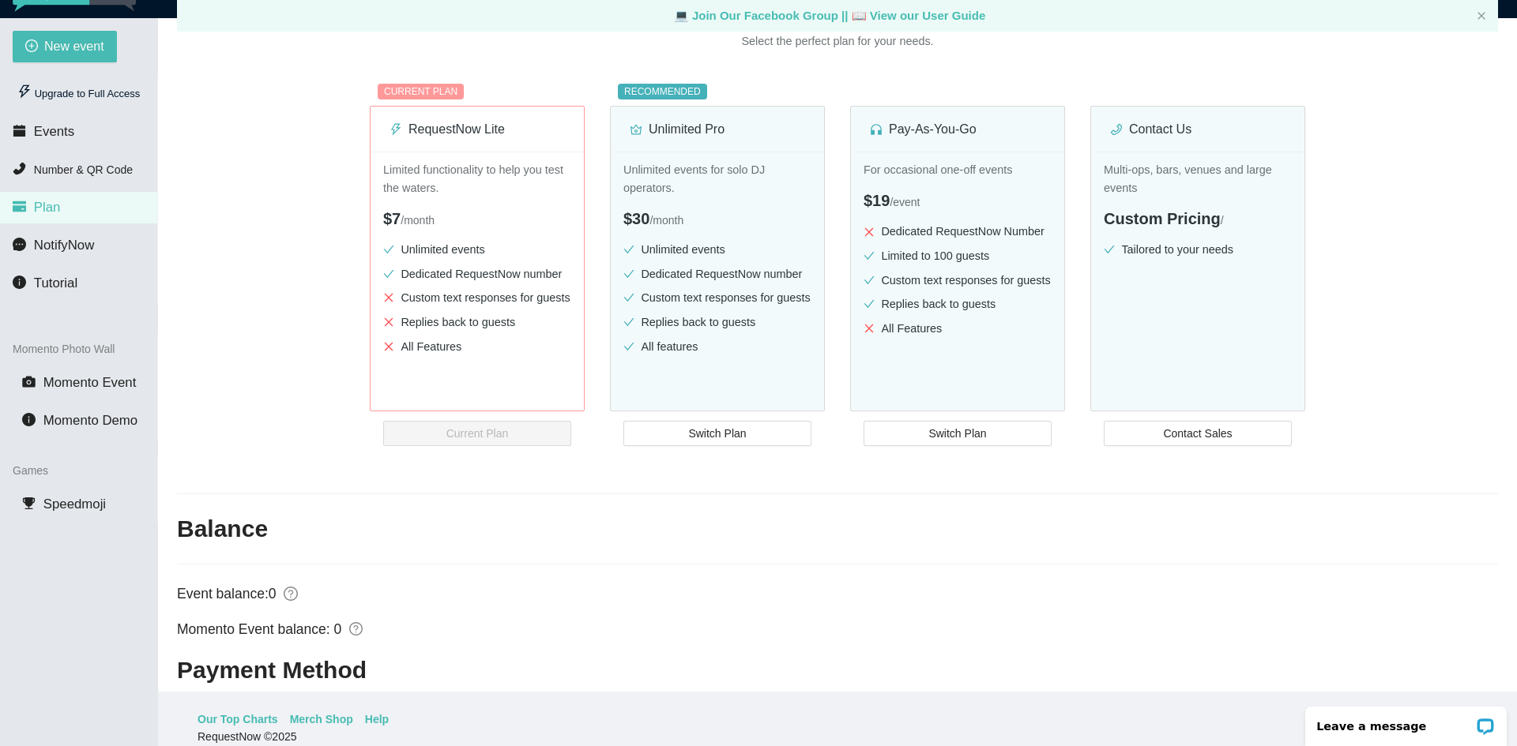
scroll to position [0, 0]
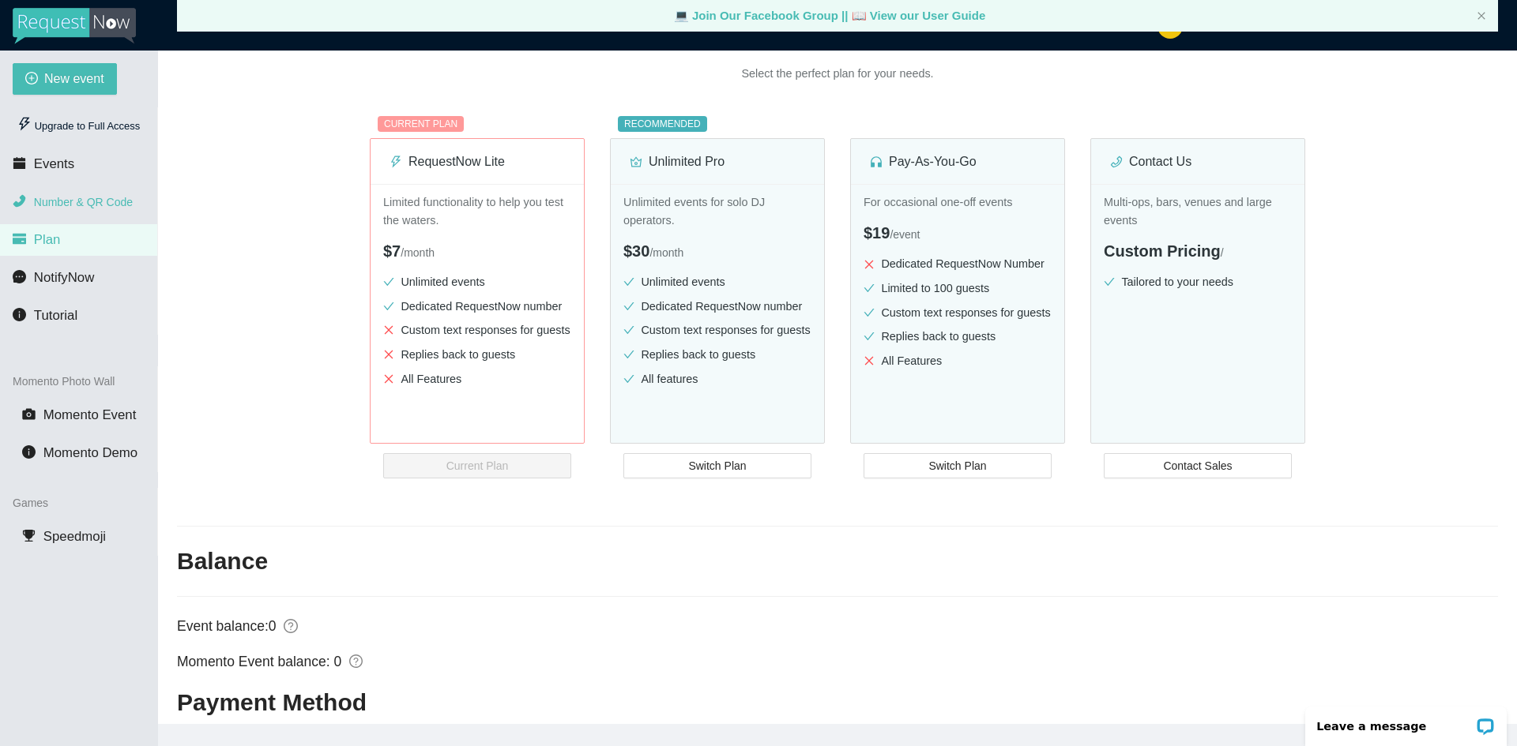
click at [78, 205] on span "Number & QR Code" at bounding box center [83, 202] width 99 height 13
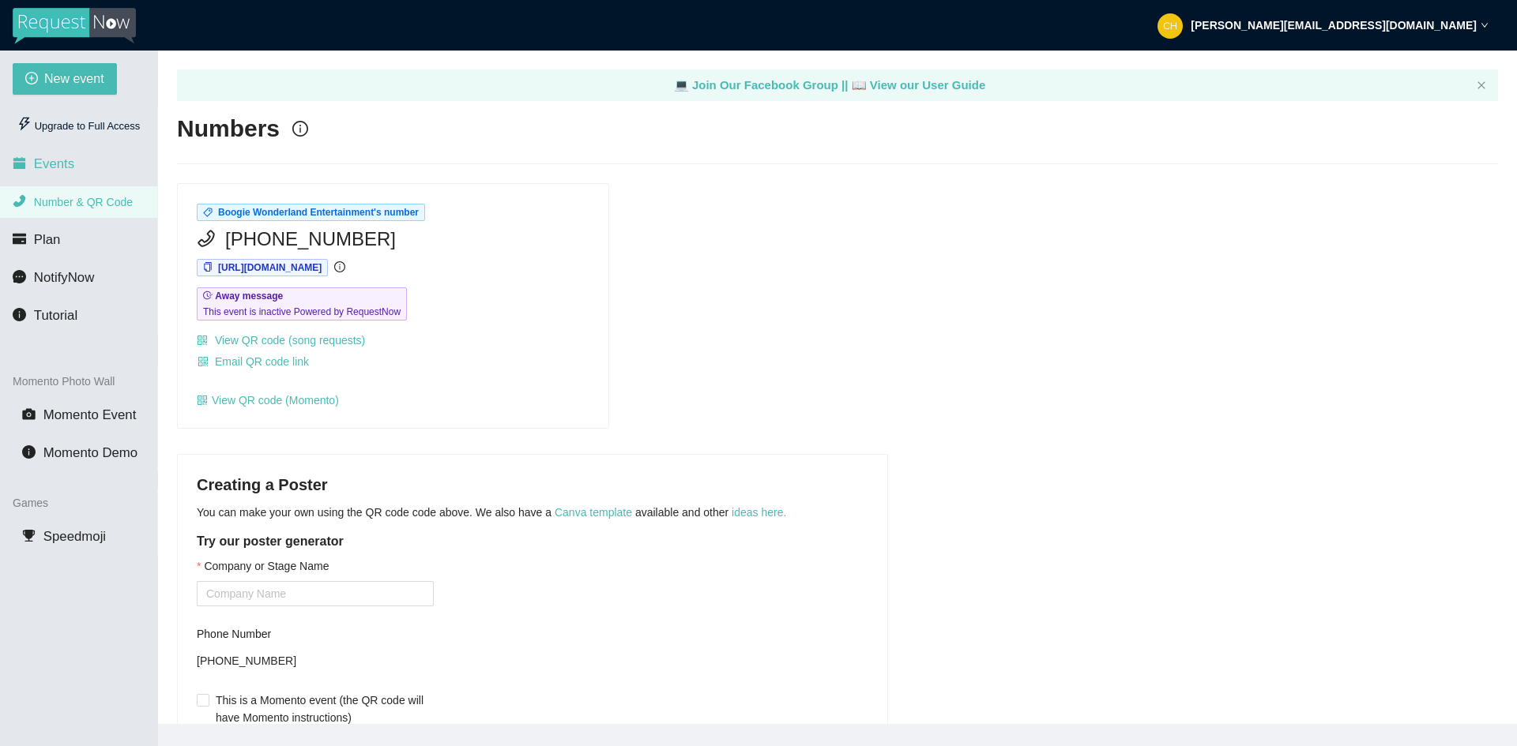
click at [73, 162] on li "Events" at bounding box center [78, 165] width 157 height 32
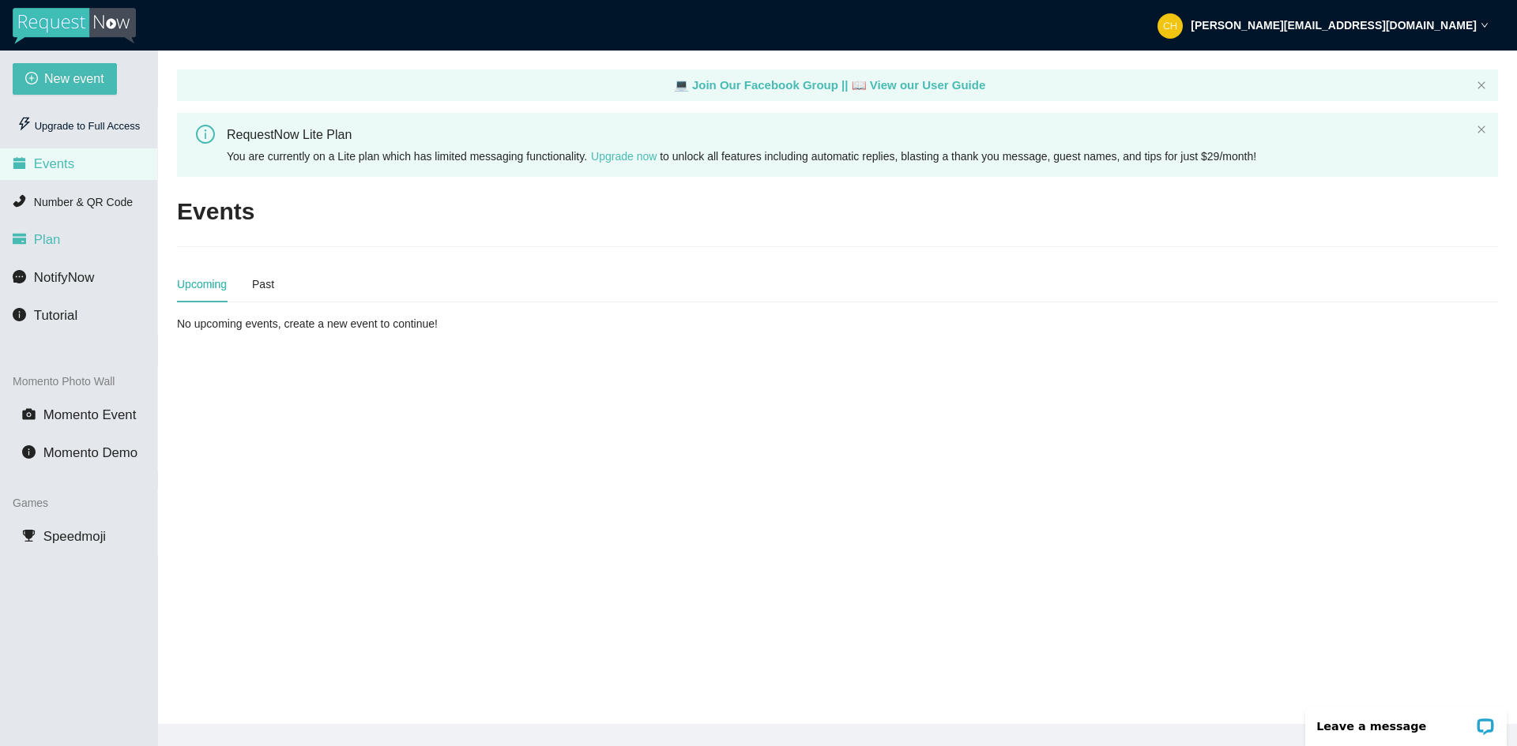
click at [51, 236] on span "Plan" at bounding box center [47, 239] width 27 height 15
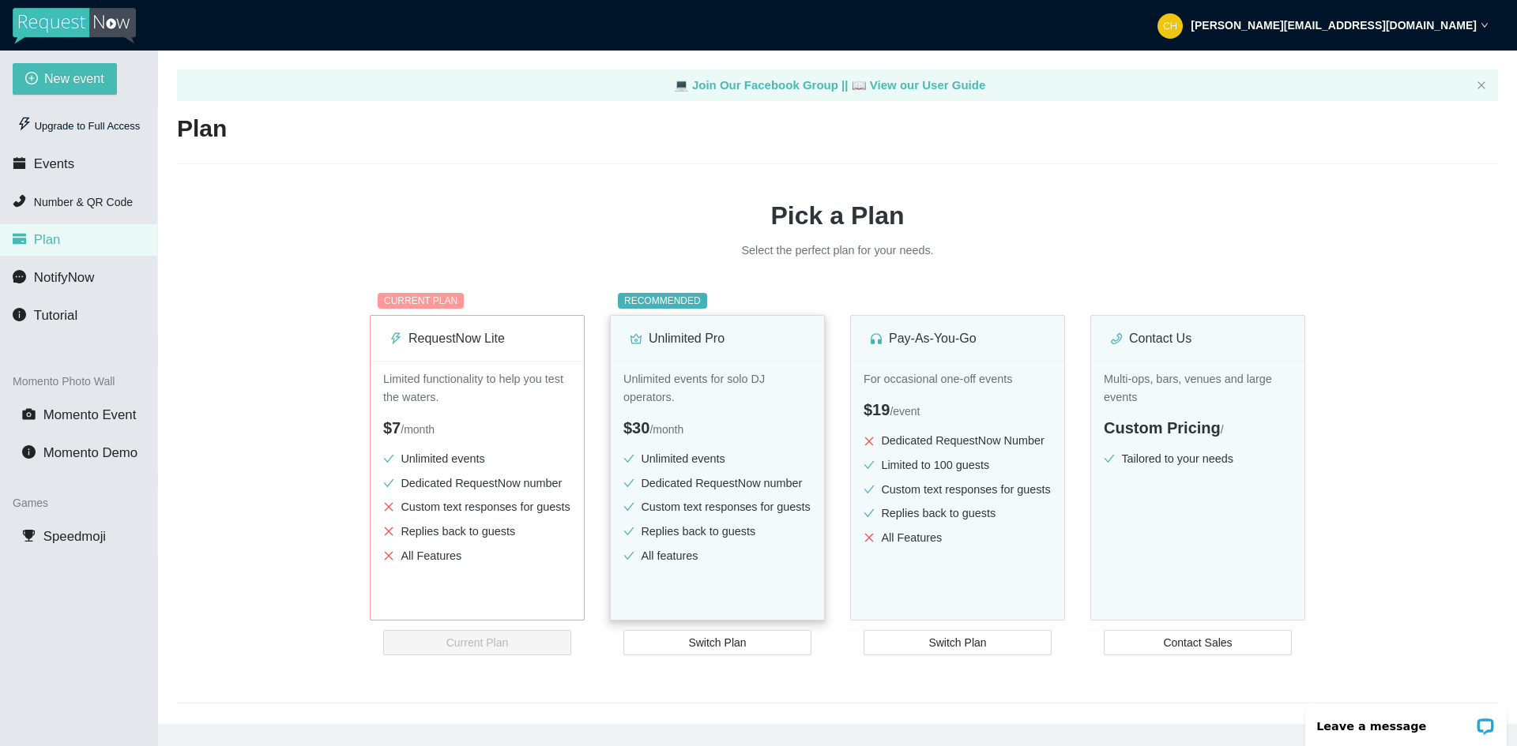
click at [637, 431] on span "$30" at bounding box center [636, 427] width 26 height 17
click at [704, 340] on div "Unlimited Pro" at bounding box center [717, 339] width 175 height 20
click at [979, 562] on div "For occasional one-off events $19 / event Dedicated RequestNow Number Limited t…" at bounding box center [957, 513] width 213 height 304
click at [1146, 556] on div "Multi-ops, bars, venues and large events Custom Pricing / Tailored to your need…" at bounding box center [1197, 513] width 213 height 304
click at [706, 651] on span "Switch Plan" at bounding box center [717, 642] width 58 height 17
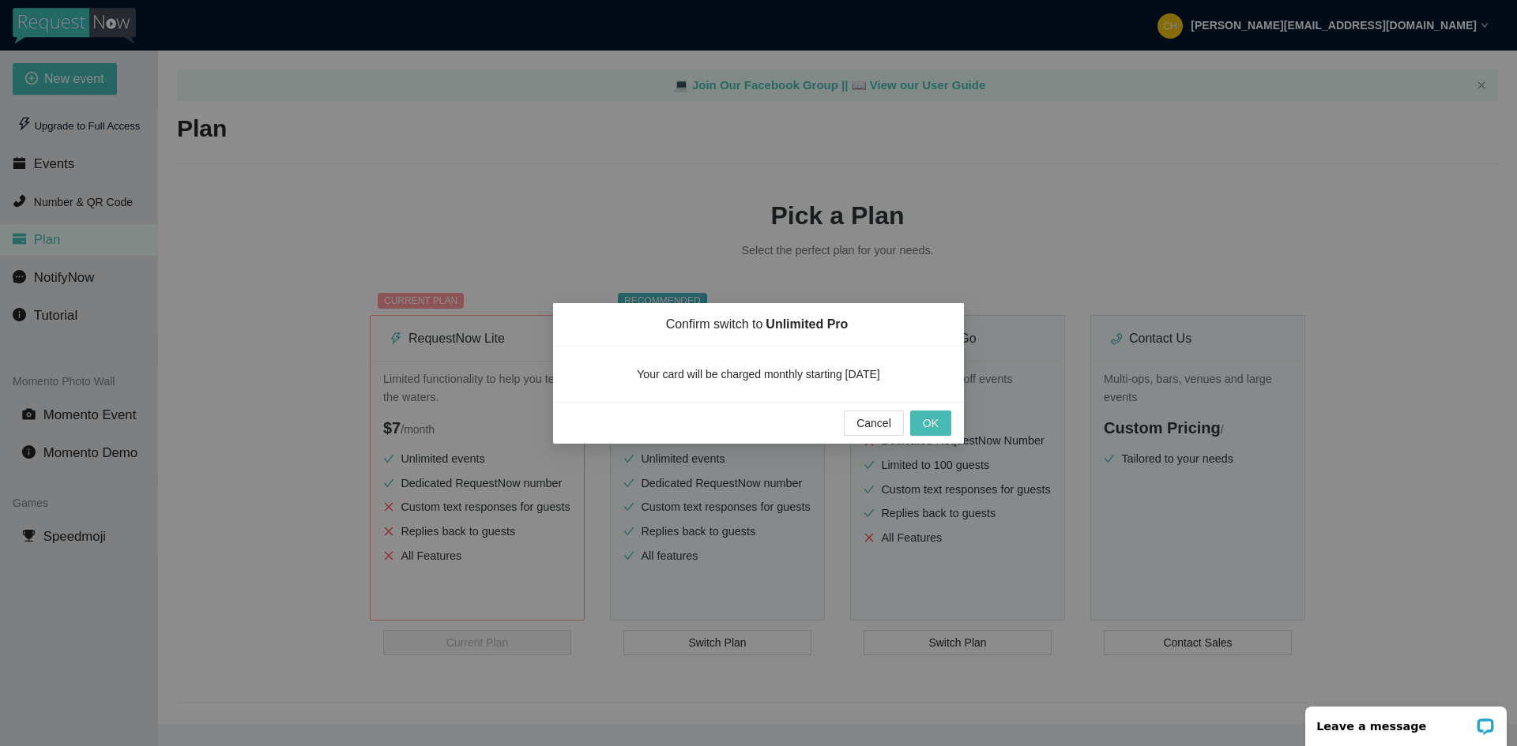
click at [833, 165] on div "Confirm switch to Unlimited Pro Your card will be charged monthly starting [DAT…" at bounding box center [758, 373] width 1517 height 746
click at [851, 82] on div "Confirm switch to Unlimited Pro Your card will be charged monthly starting [DAT…" at bounding box center [758, 373] width 1517 height 746
click at [487, 138] on div "Confirm switch to Unlimited Pro Your card will be charged monthly starting [DAT…" at bounding box center [758, 373] width 1517 height 746
click at [684, 347] on div "Your card will be charged monthly starting [DATE]" at bounding box center [758, 374] width 411 height 55
click at [867, 421] on span "Cancel" at bounding box center [873, 423] width 35 height 17
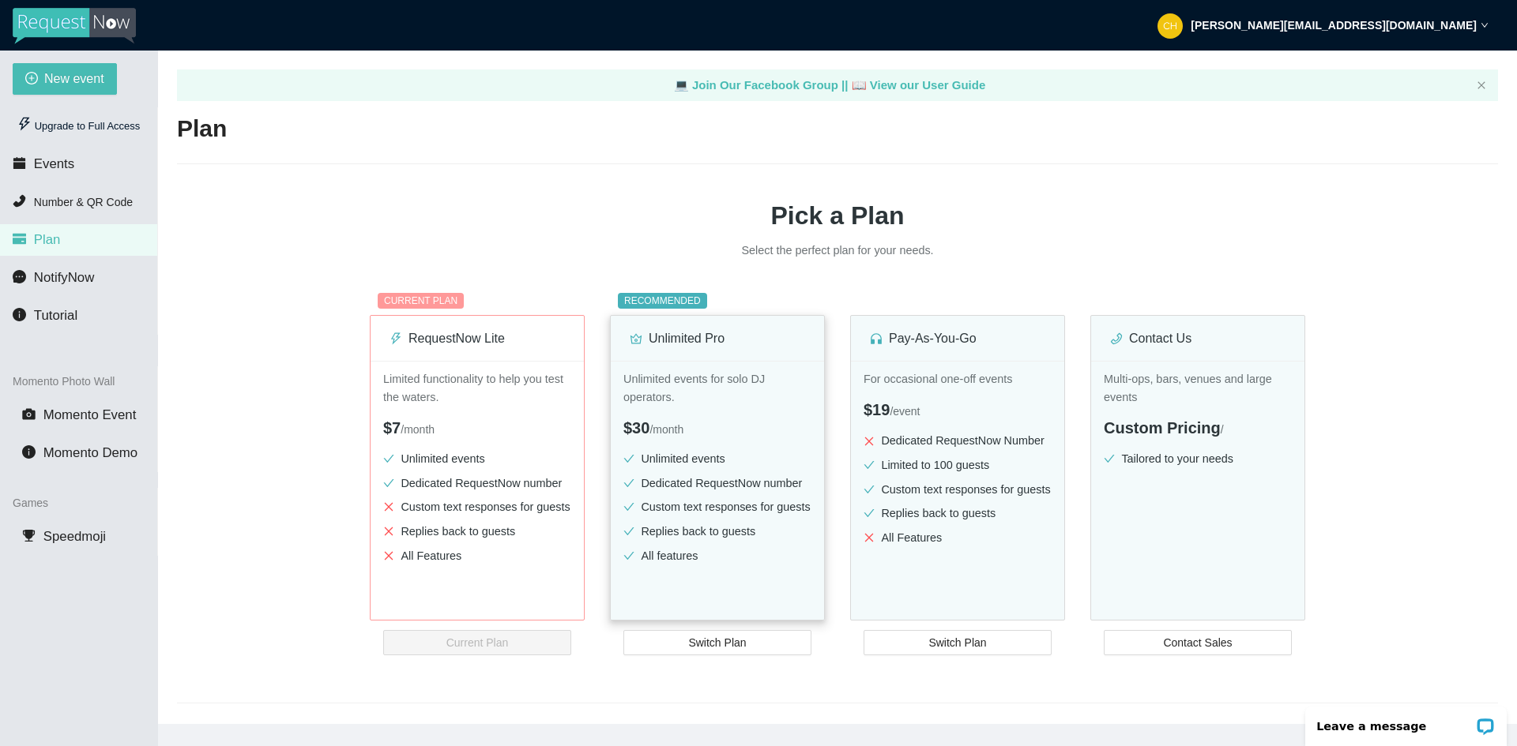
click at [734, 361] on div "Unlimited Pro" at bounding box center [717, 338] width 175 height 45
click at [726, 647] on span "Switch Plan" at bounding box center [717, 642] width 58 height 17
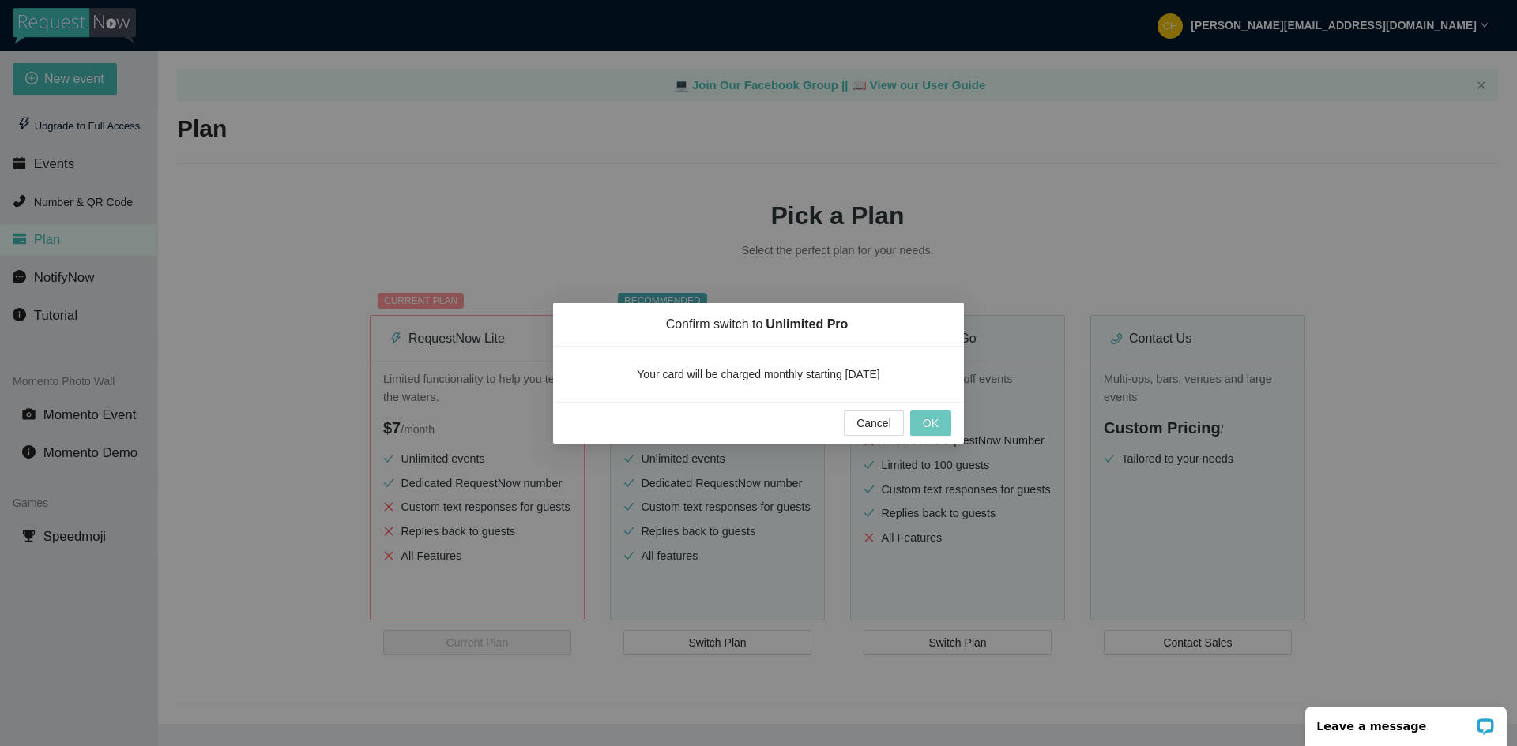
click at [932, 415] on span "OK" at bounding box center [931, 423] width 16 height 17
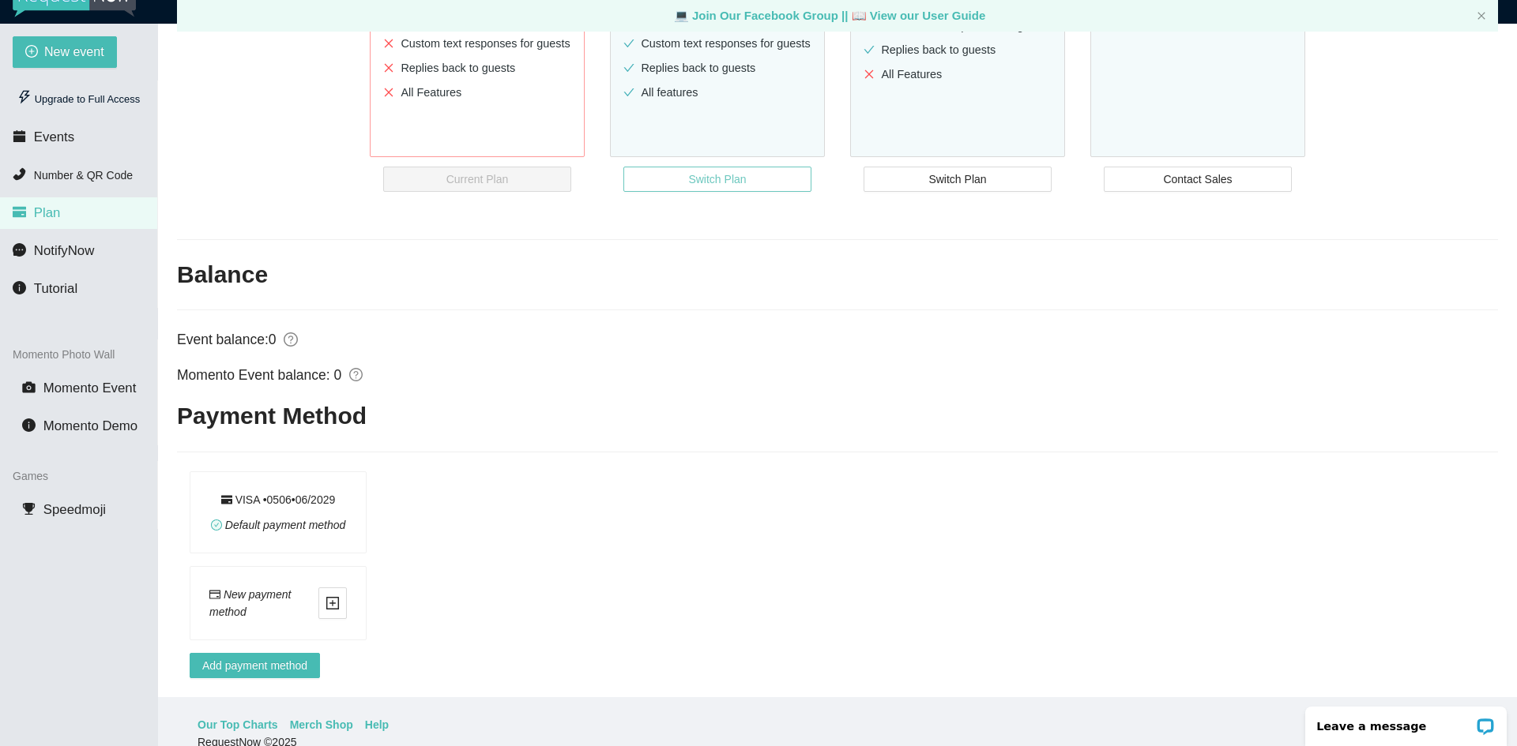
scroll to position [51, 0]
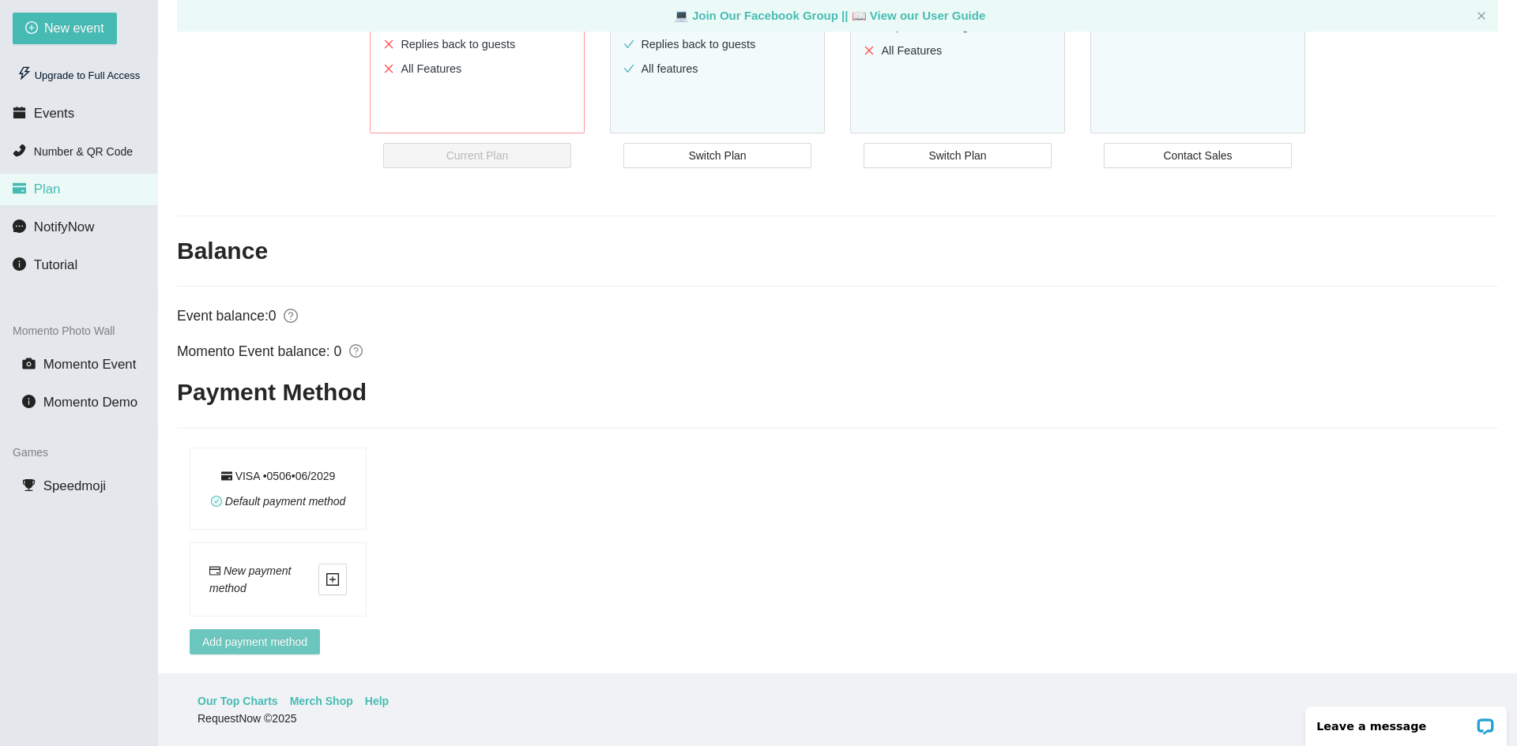
click at [272, 638] on span "Add payment method" at bounding box center [254, 642] width 105 height 17
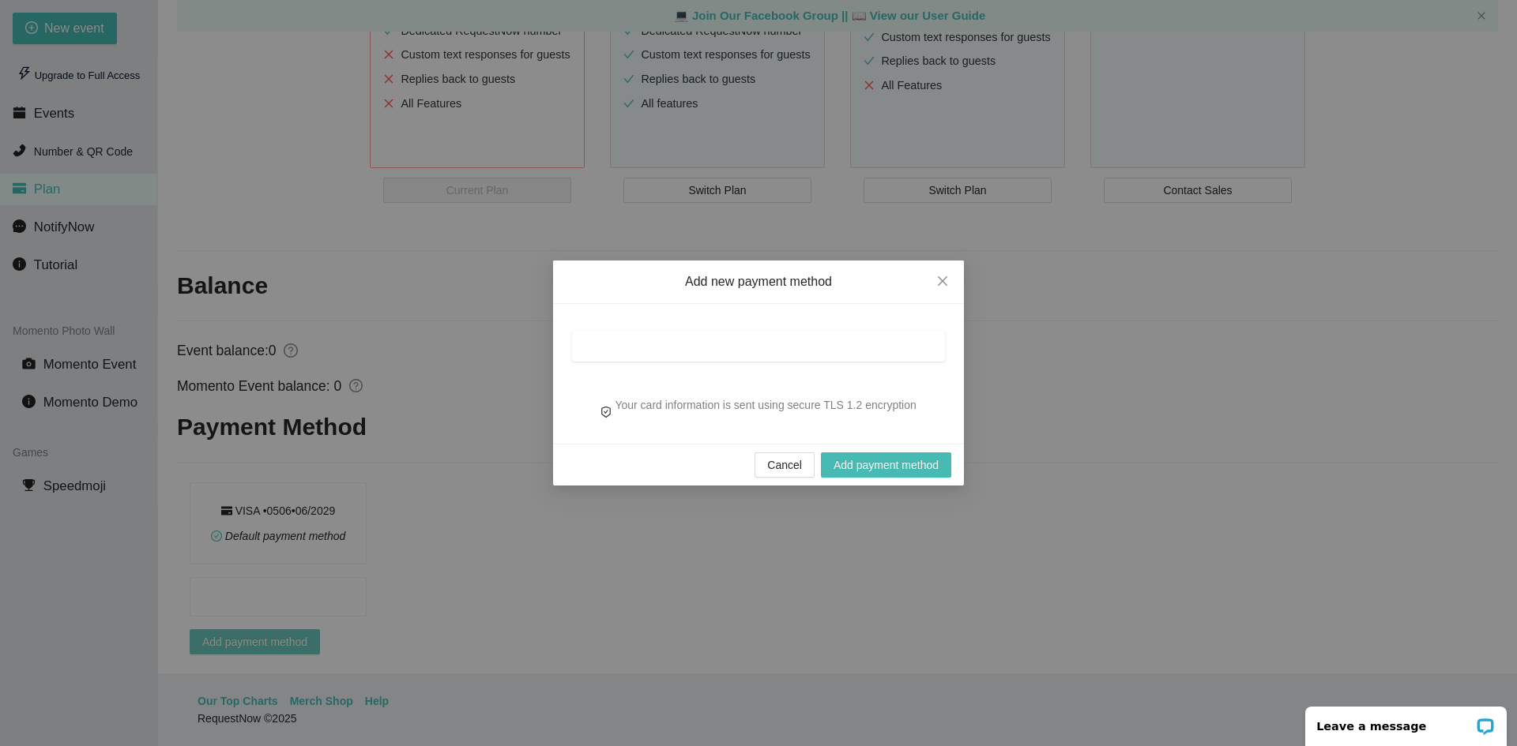
scroll to position [414, 0]
click at [698, 335] on div at bounding box center [758, 346] width 373 height 31
click at [855, 457] on span "Add payment method" at bounding box center [885, 465] width 105 height 17
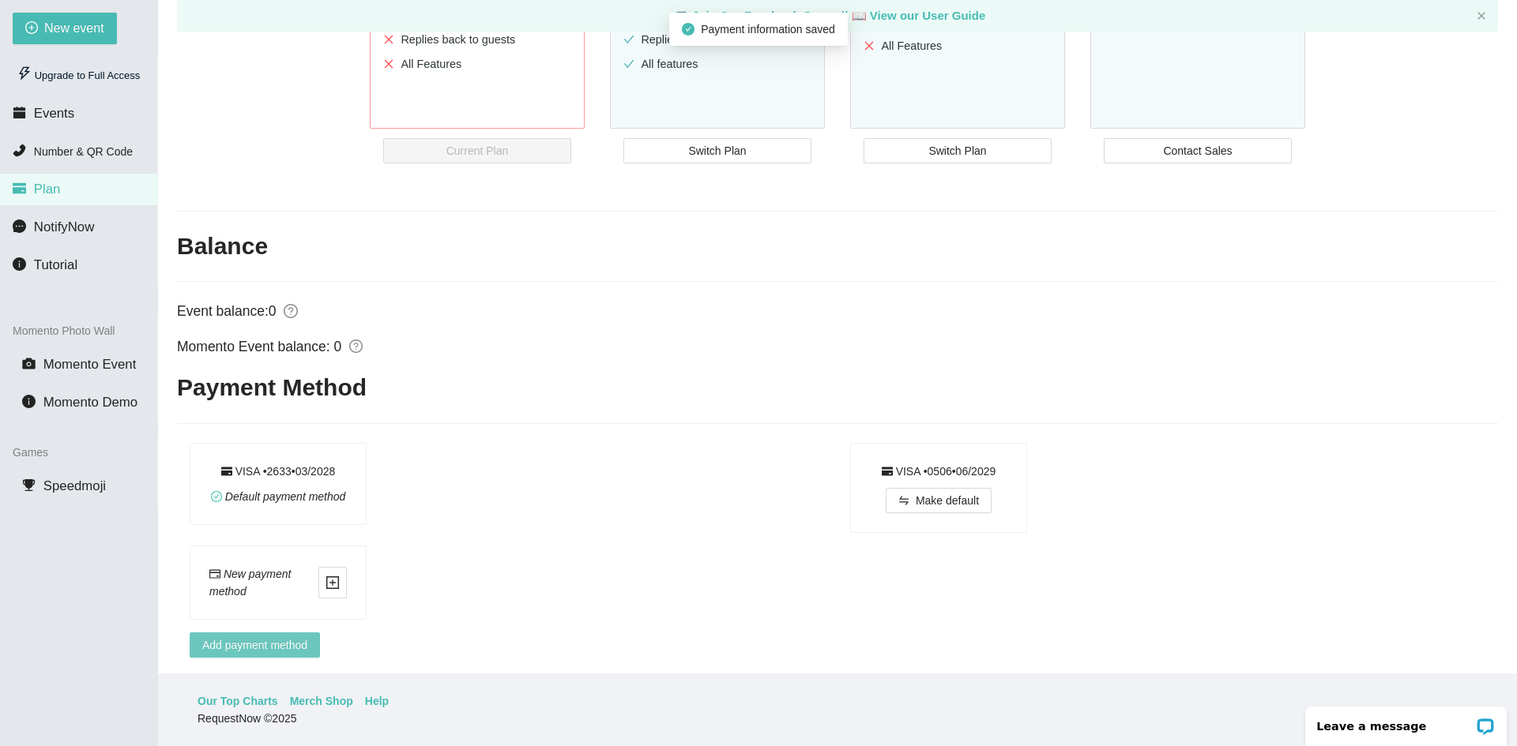
scroll to position [457, 0]
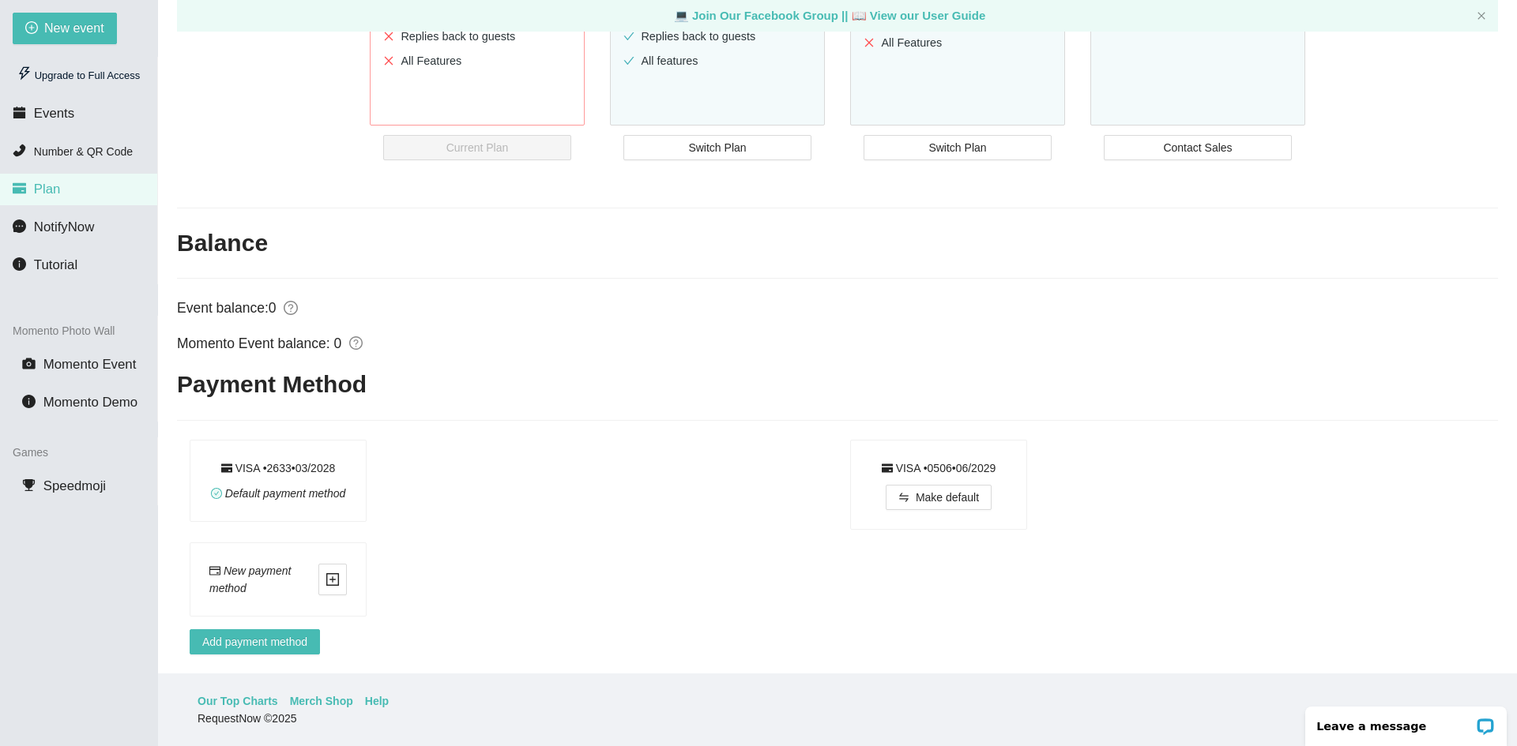
click at [295, 477] on div "Default payment method" at bounding box center [277, 490] width 137 height 26
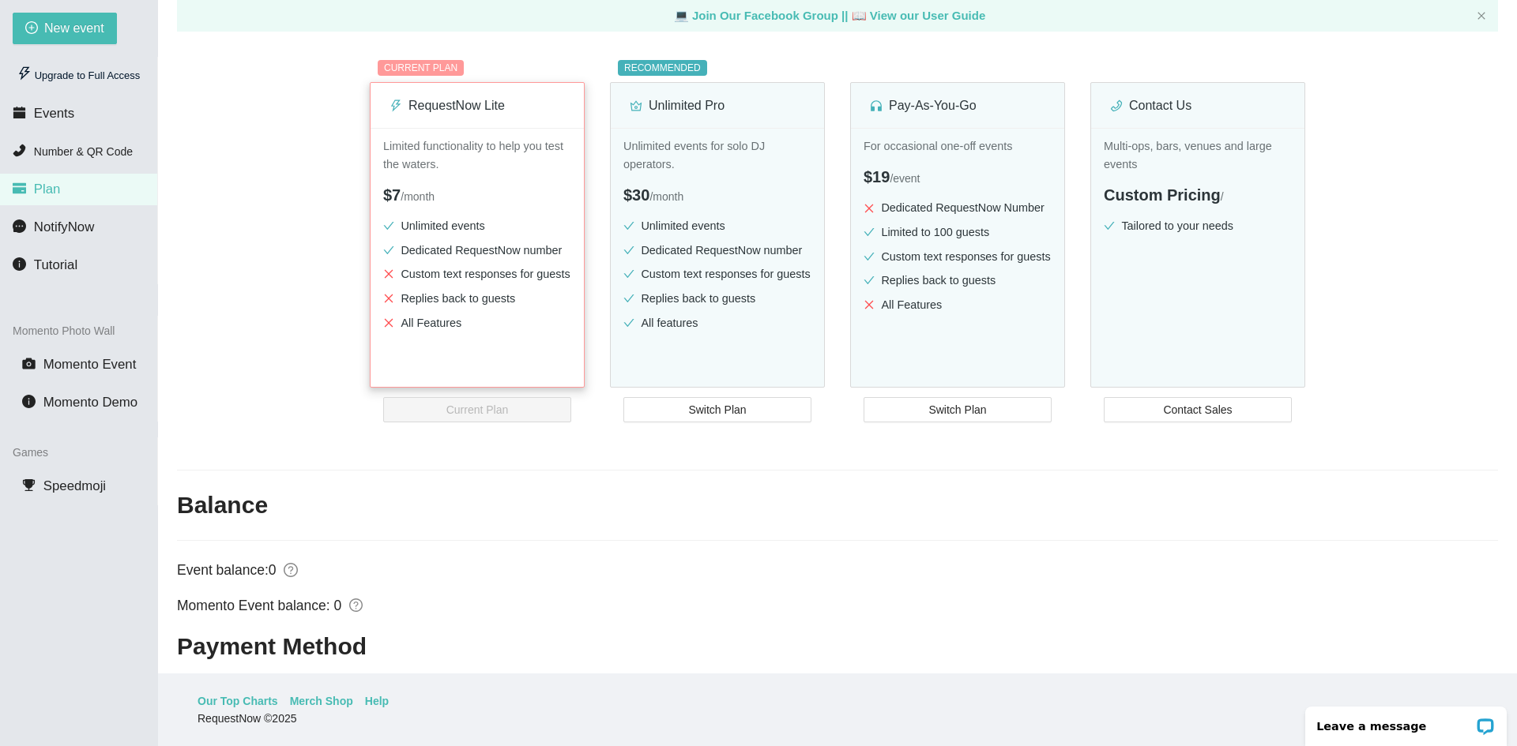
scroll to position [141, 0]
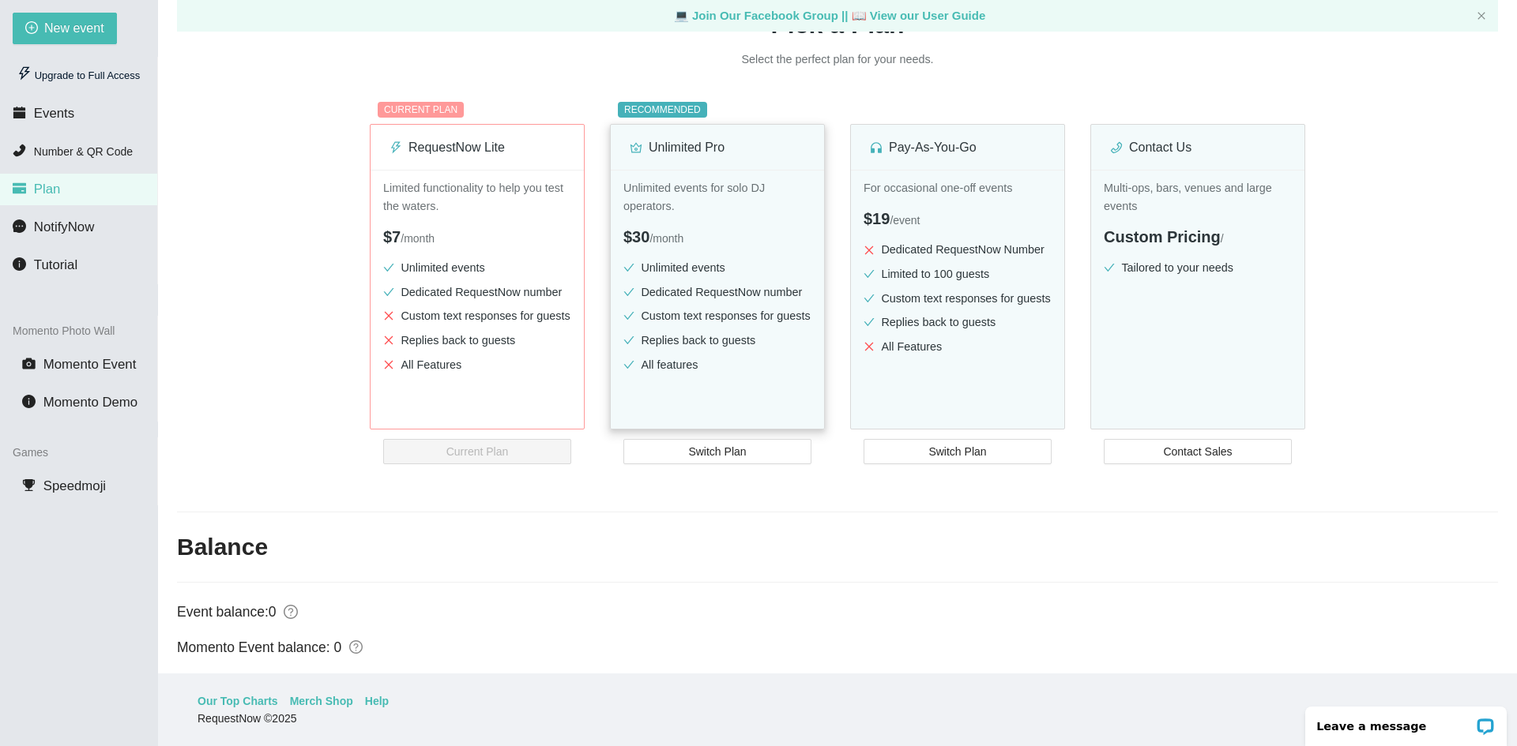
click at [723, 375] on ul "Unlimited events Dedicated RequestNow number Custom text responses for guests R…" at bounding box center [717, 319] width 188 height 121
click at [727, 444] on span "Switch Plan" at bounding box center [717, 451] width 58 height 17
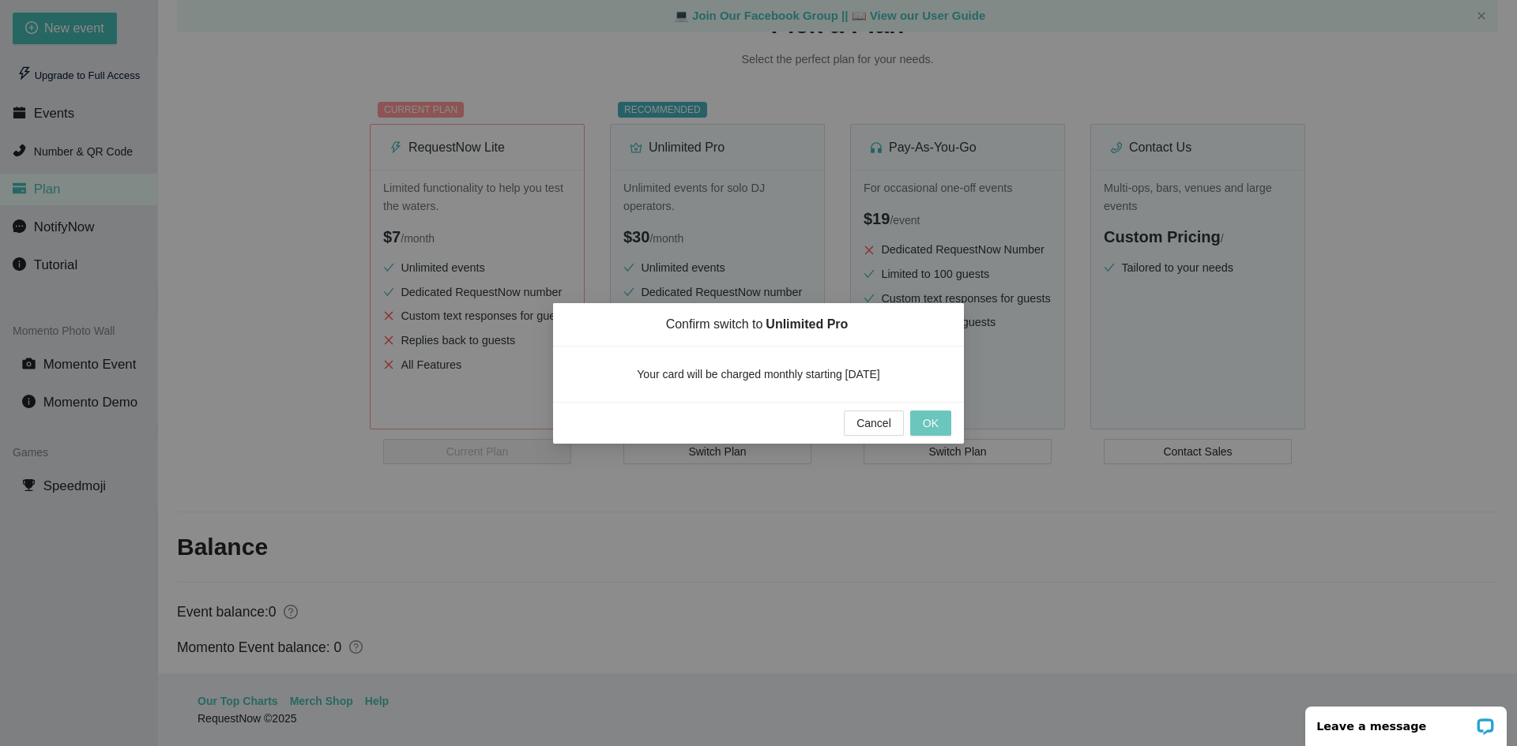
click at [919, 420] on button "OK" at bounding box center [930, 423] width 41 height 25
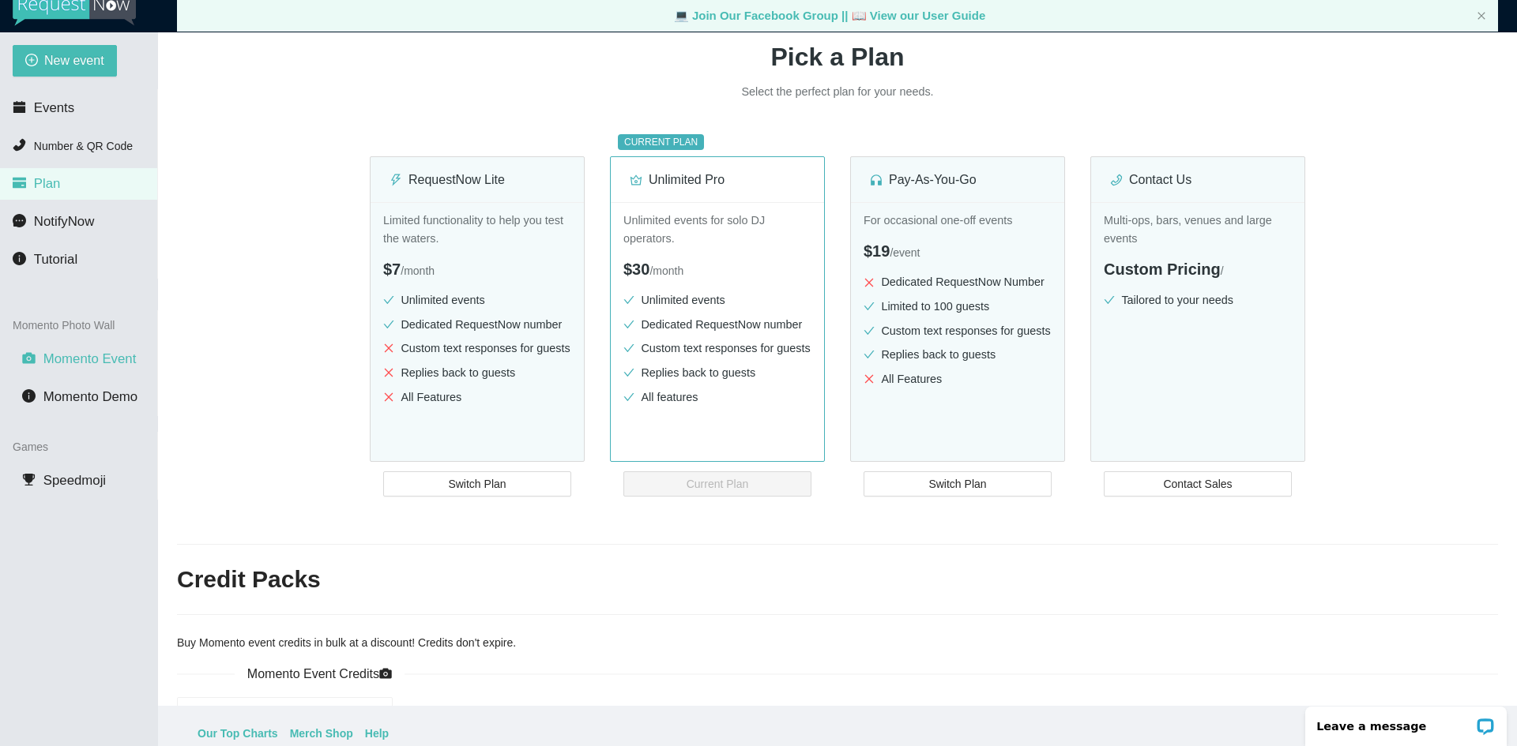
scroll to position [0, 0]
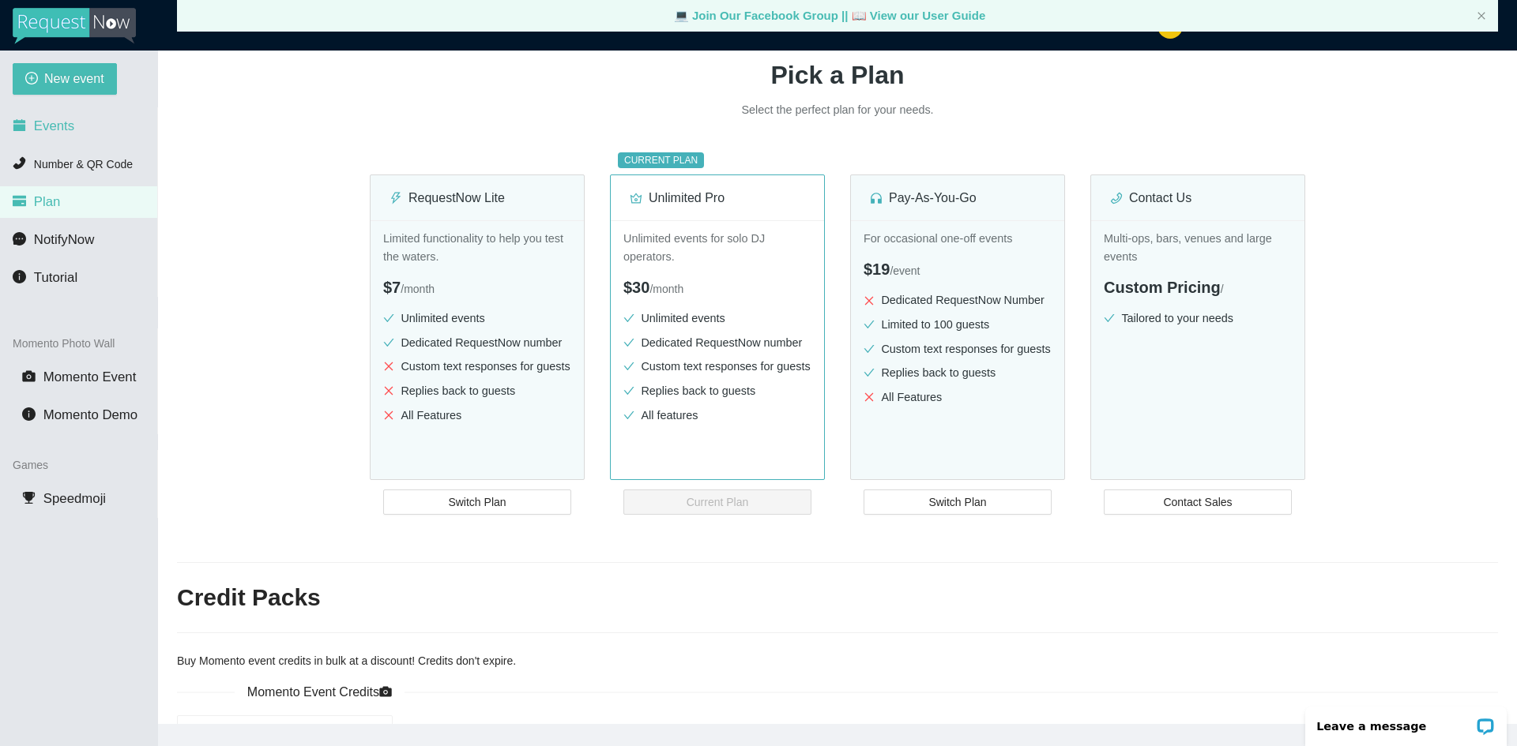
click at [60, 115] on li "Events" at bounding box center [78, 127] width 157 height 32
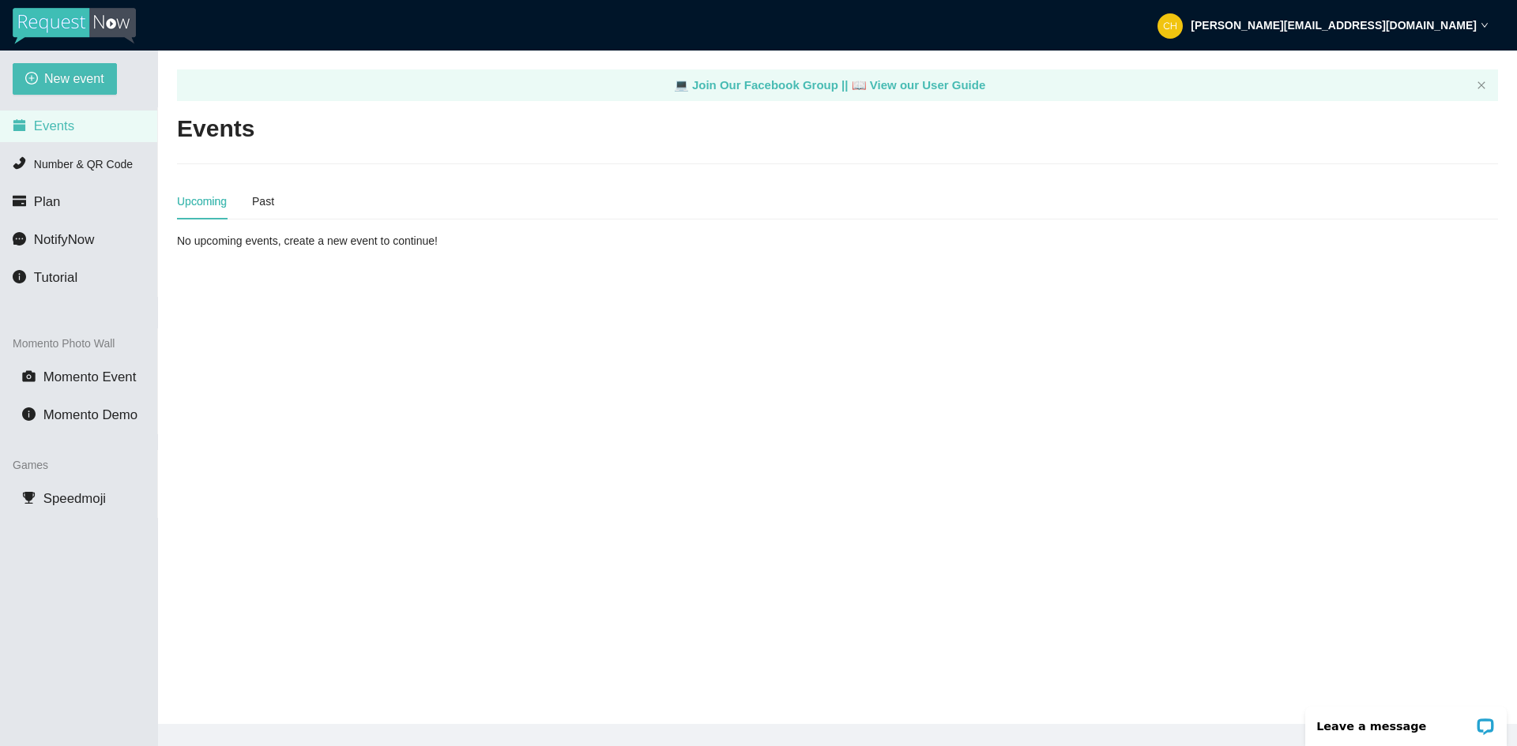
click at [187, 201] on div "Upcoming" at bounding box center [202, 201] width 50 height 17
click at [82, 62] on div "New event Events Number & QR Code Plan NotifyNow Tutorial Momento Photo Wall Mo…" at bounding box center [79, 424] width 158 height 746
click at [83, 69] on span "New event" at bounding box center [74, 79] width 60 height 20
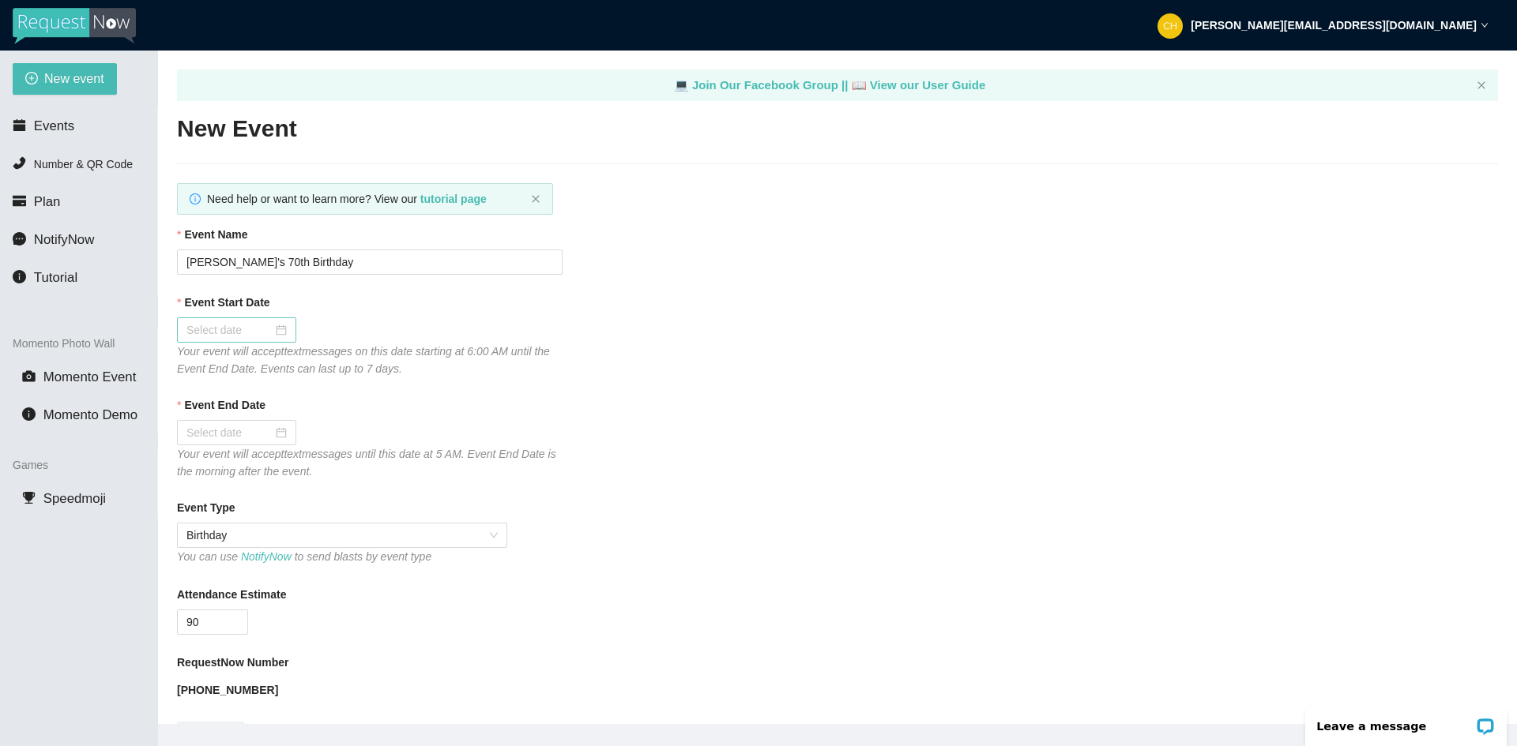
click at [279, 326] on div at bounding box center [236, 329] width 100 height 17
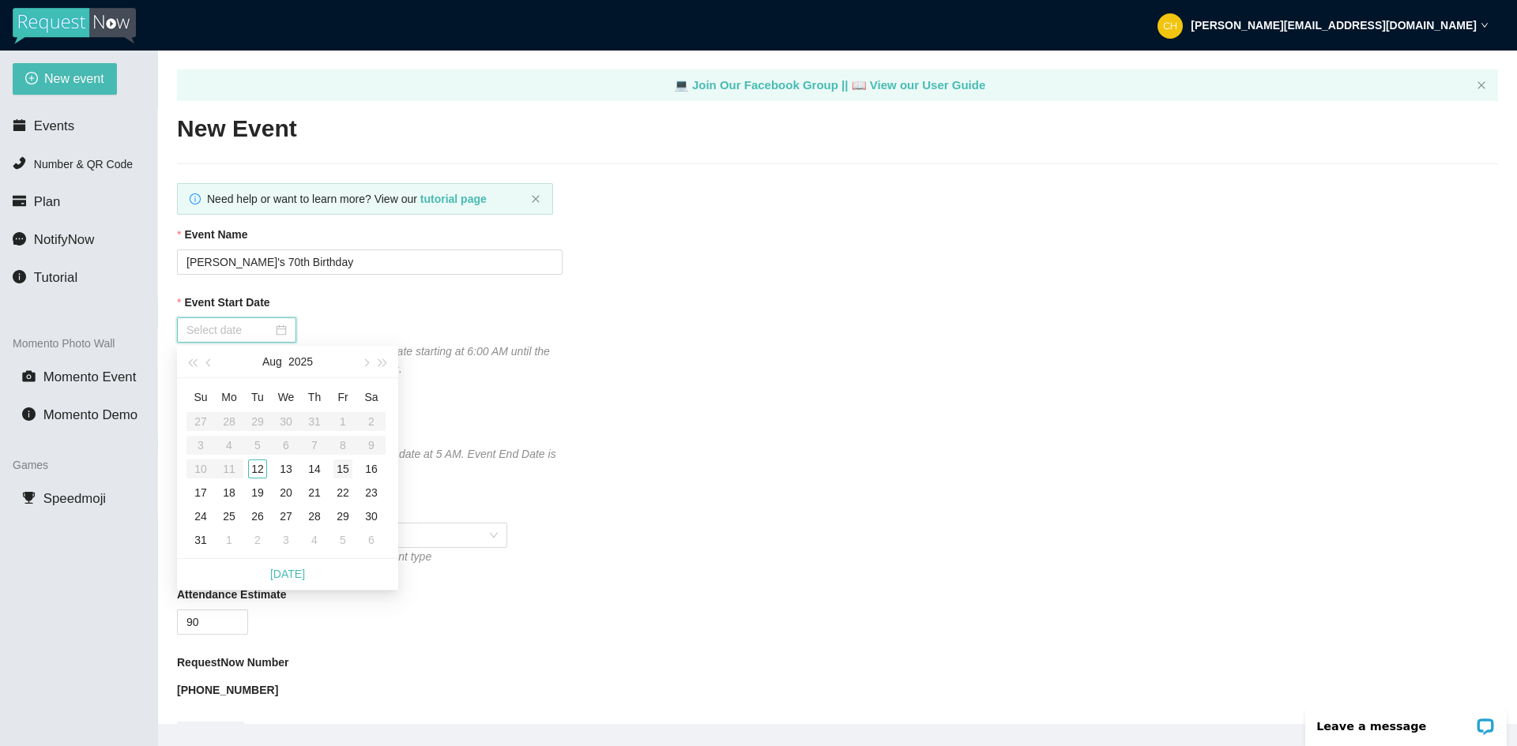
type input "[DATE]"
click at [340, 476] on div "15" at bounding box center [342, 469] width 19 height 19
type input "[DATE]"
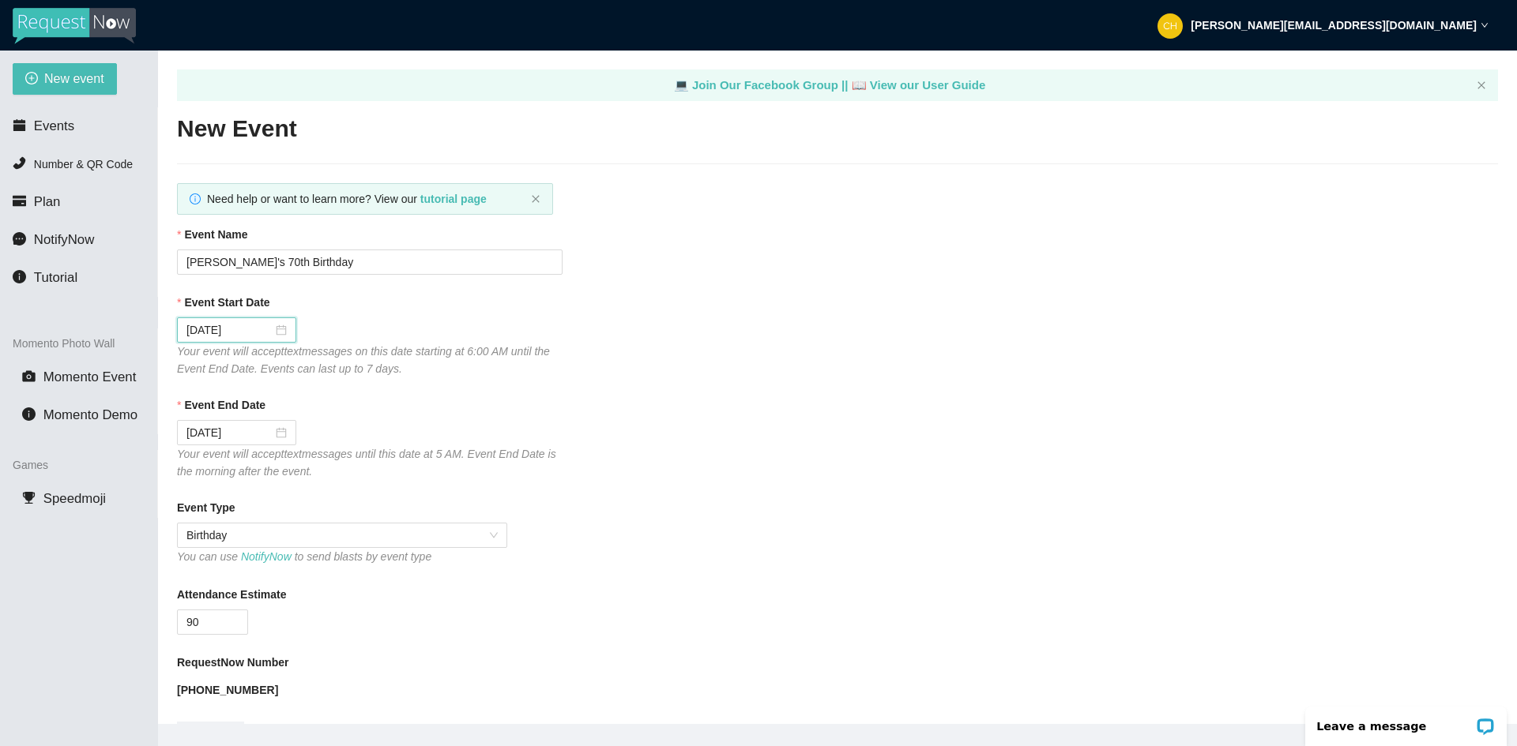
click at [566, 469] on div "Event End Date 08/16/2025 Your event will accept text messages until this date …" at bounding box center [837, 439] width 1321 height 84
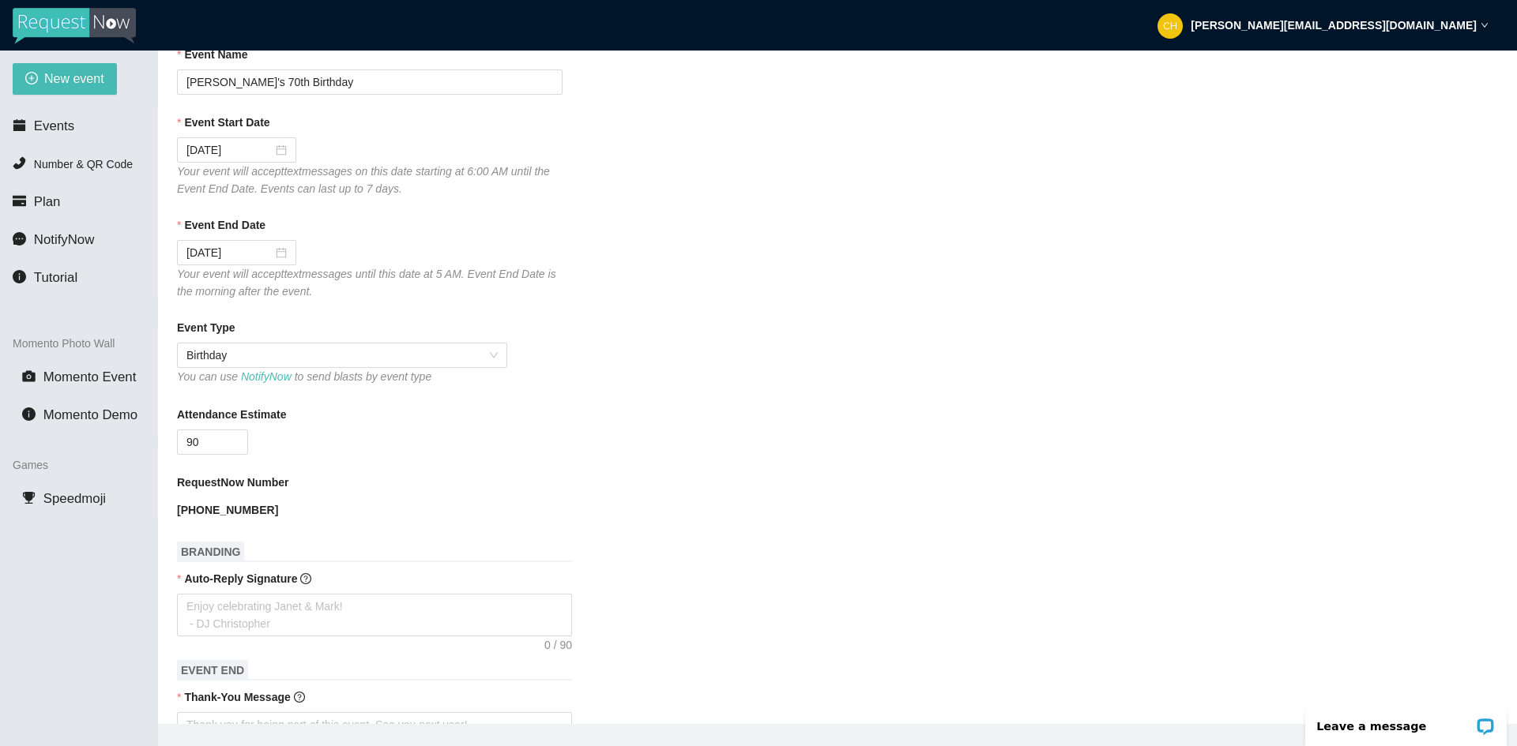
scroll to position [237, 0]
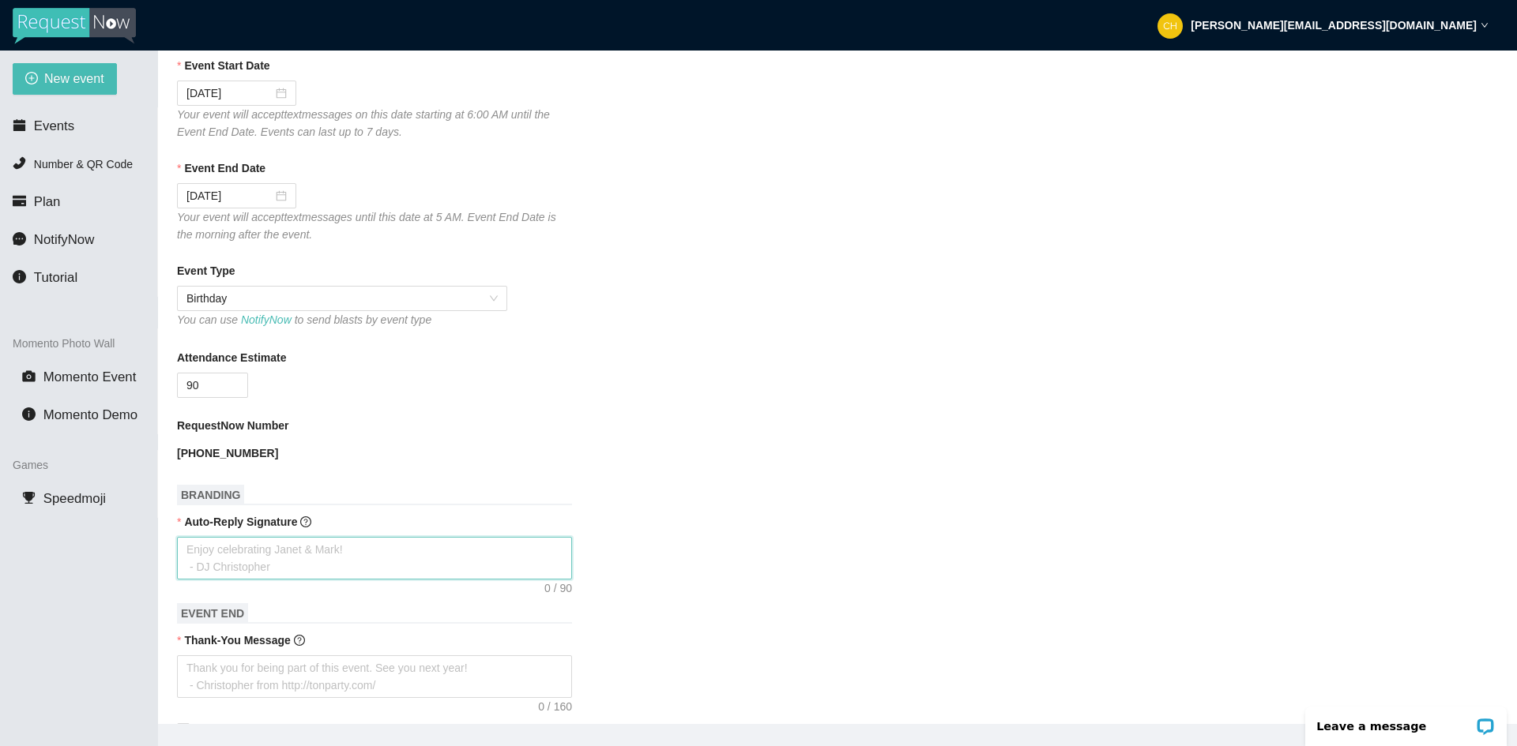
click at [307, 572] on textarea "Auto-Reply Signature" at bounding box center [374, 558] width 395 height 43
type textarea "E"
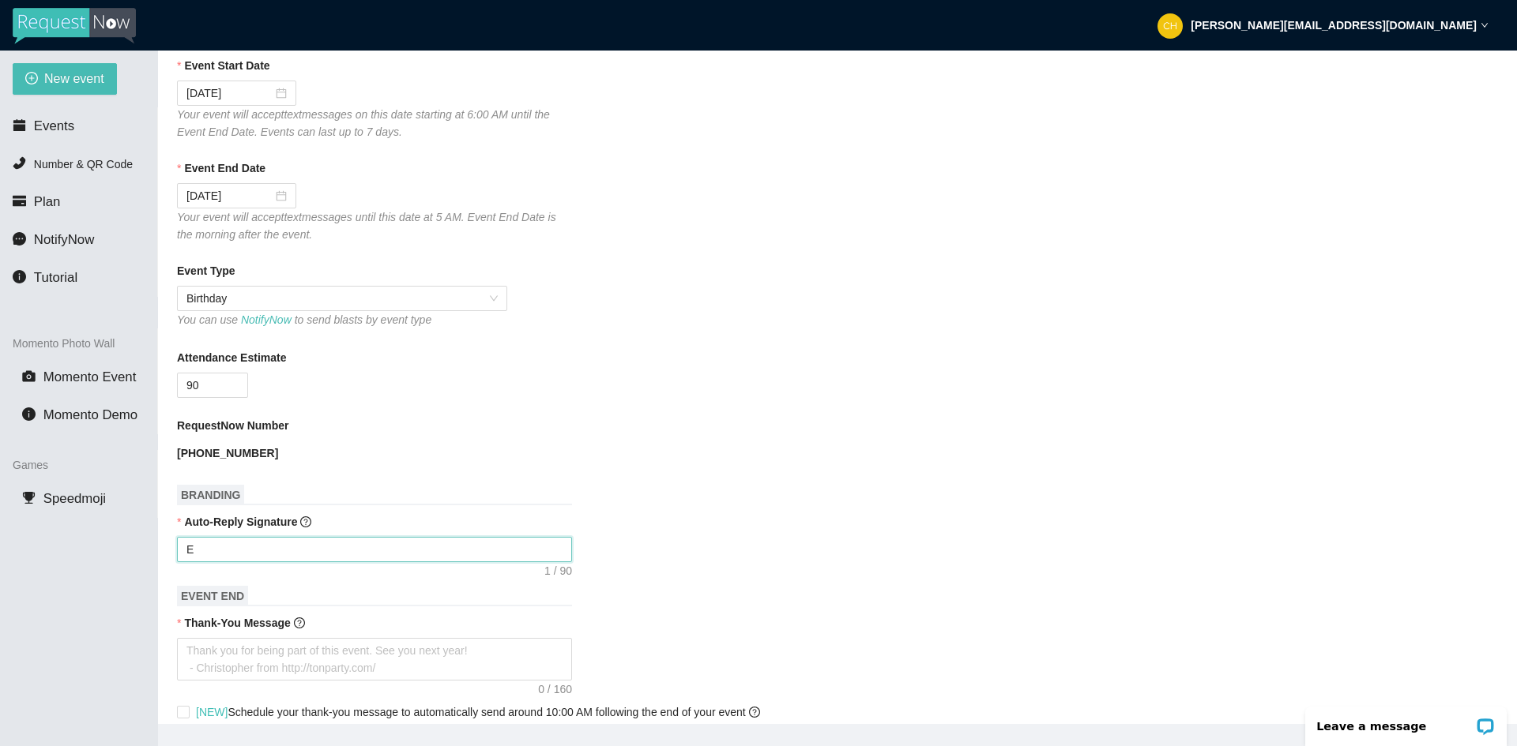
type textarea "En"
type textarea "Enj"
type textarea "Enjo"
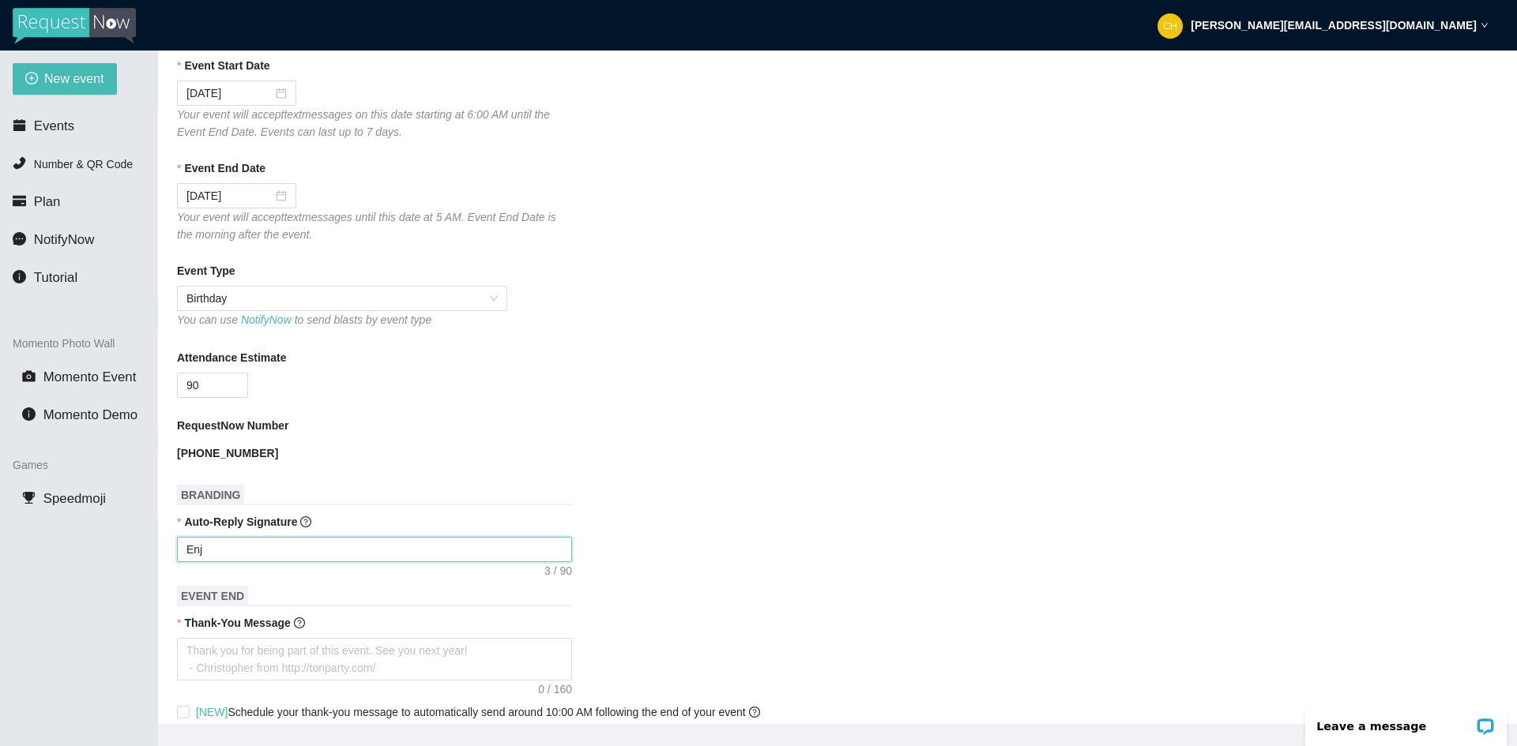
type textarea "Enjo"
type textarea "Enjoy"
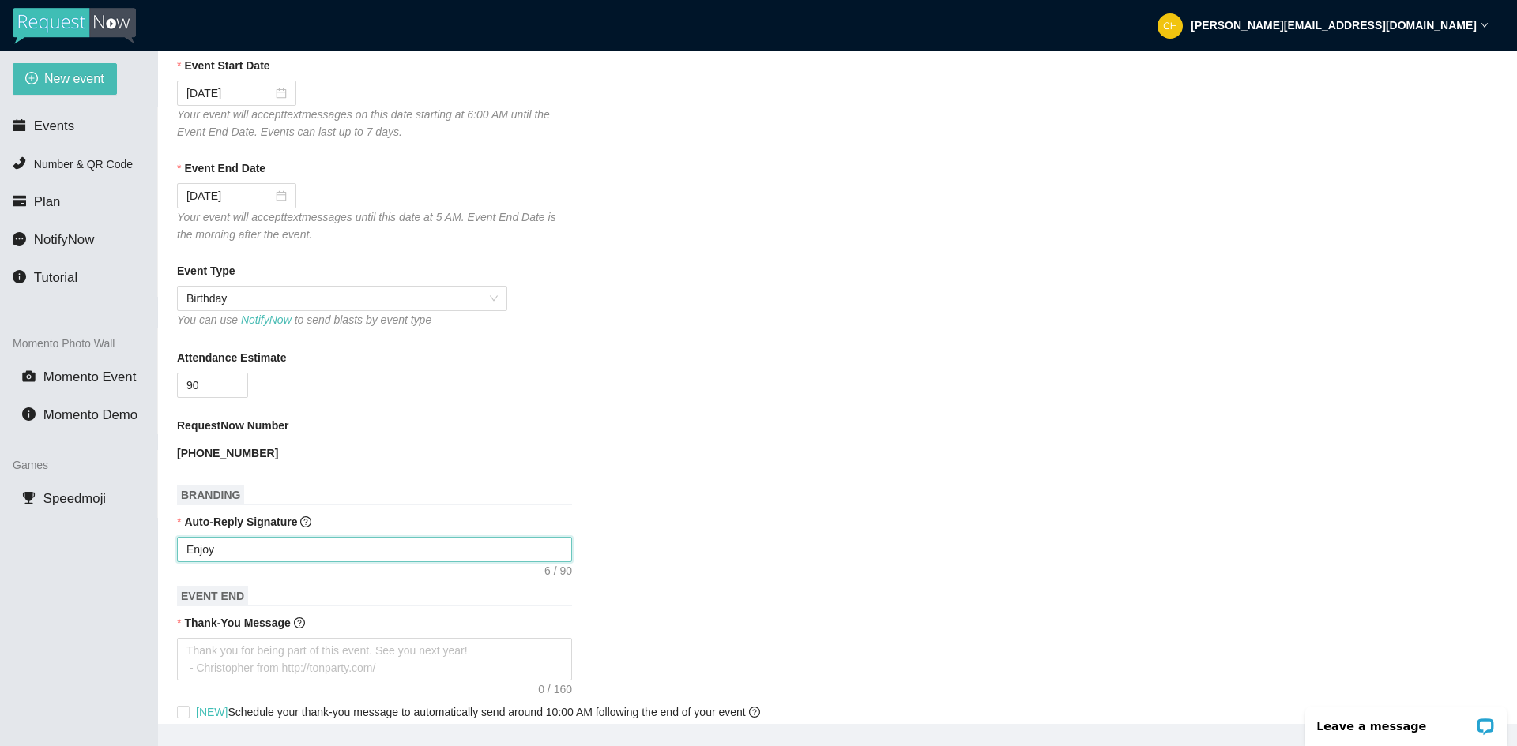
type textarea "Enjoy T"
type textarea "Enjoy"
type textarea "Enjoy C"
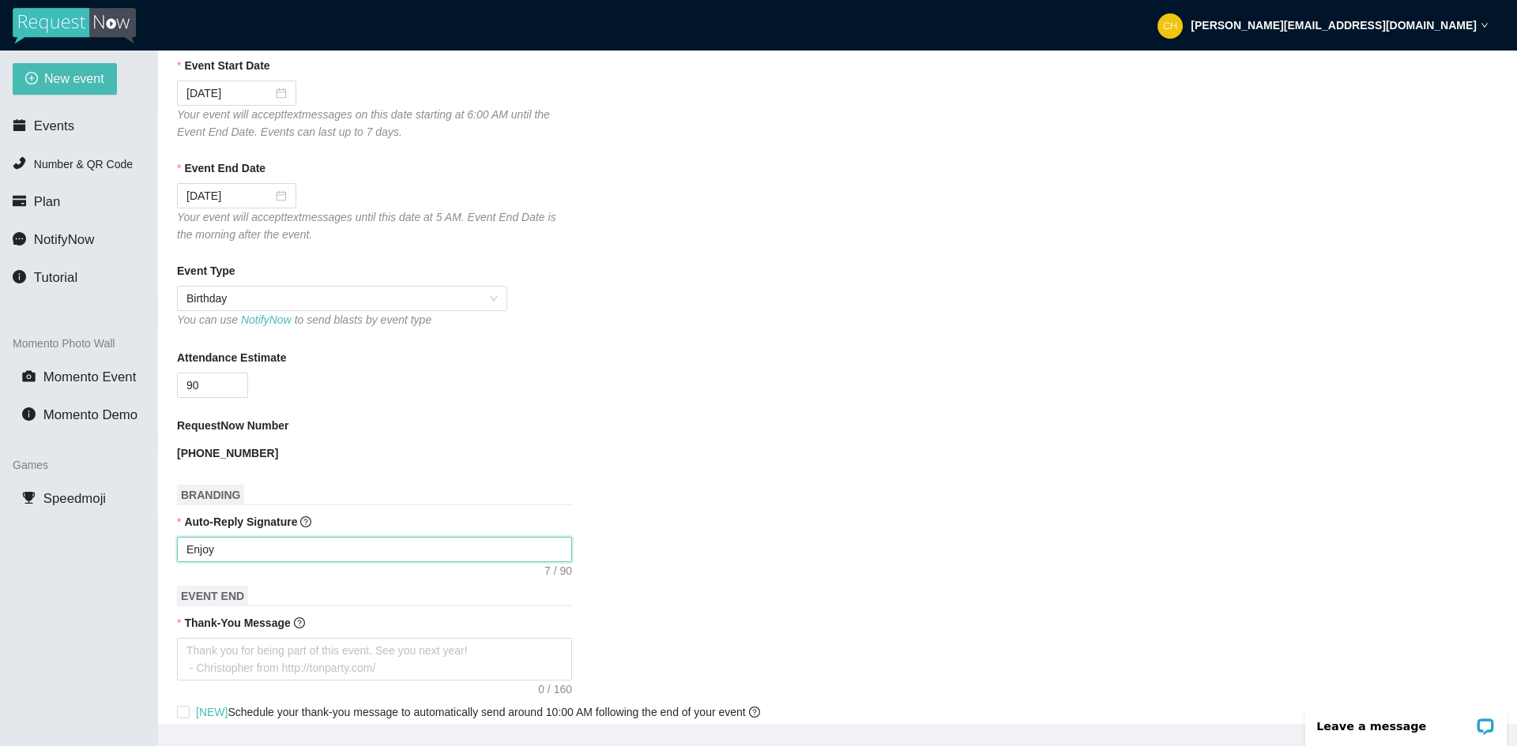
type textarea "Enjoy C"
type textarea "Enjoy Ce"
type textarea "Enjoy Cel"
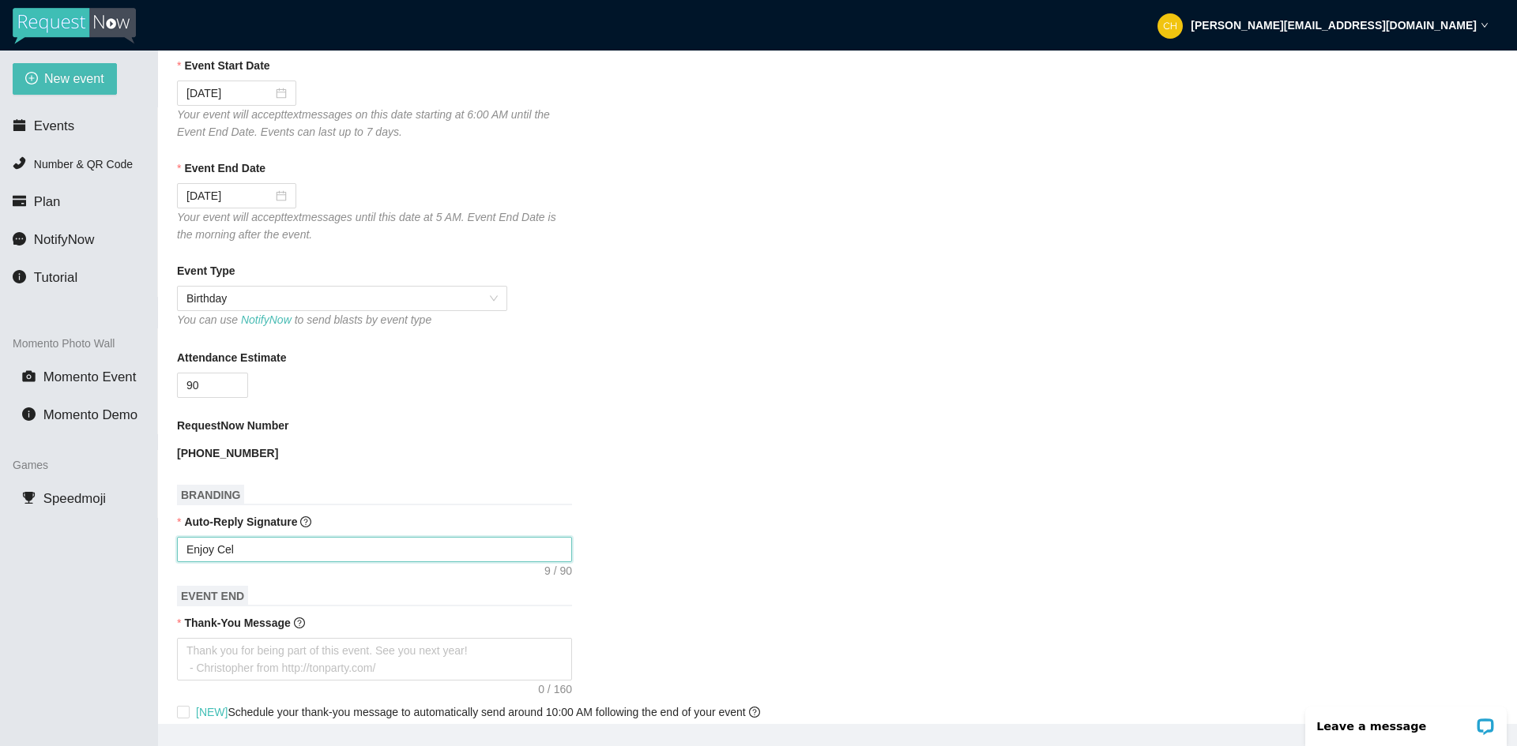
type textarea "Enjoy Cele"
type textarea "Enjoy Celeb"
type textarea "Enjoy Celebr"
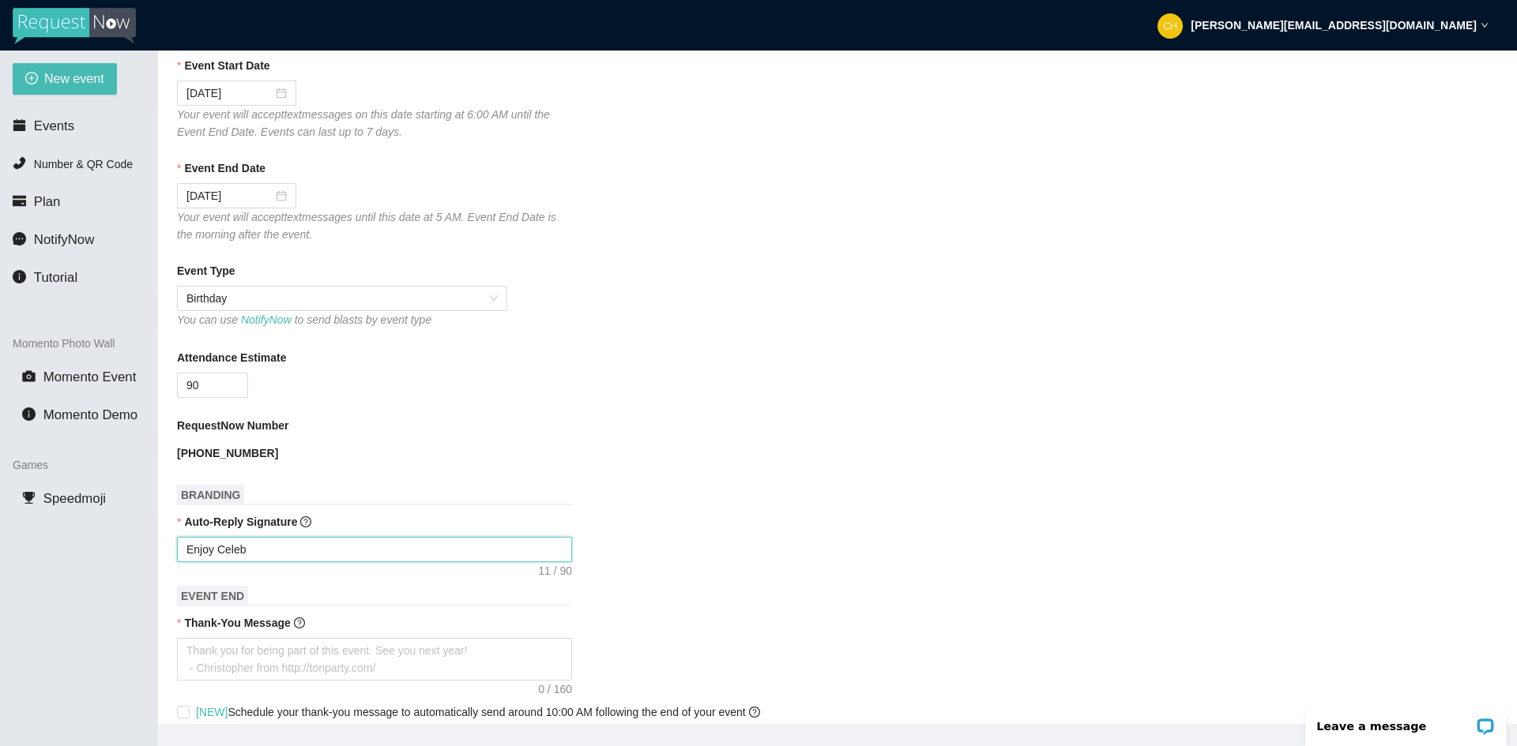
type textarea "Enjoy Celebr"
type textarea "Enjoy Celebra"
type textarea "Enjoy Celebrat"
type textarea "Enjoy Celebrati"
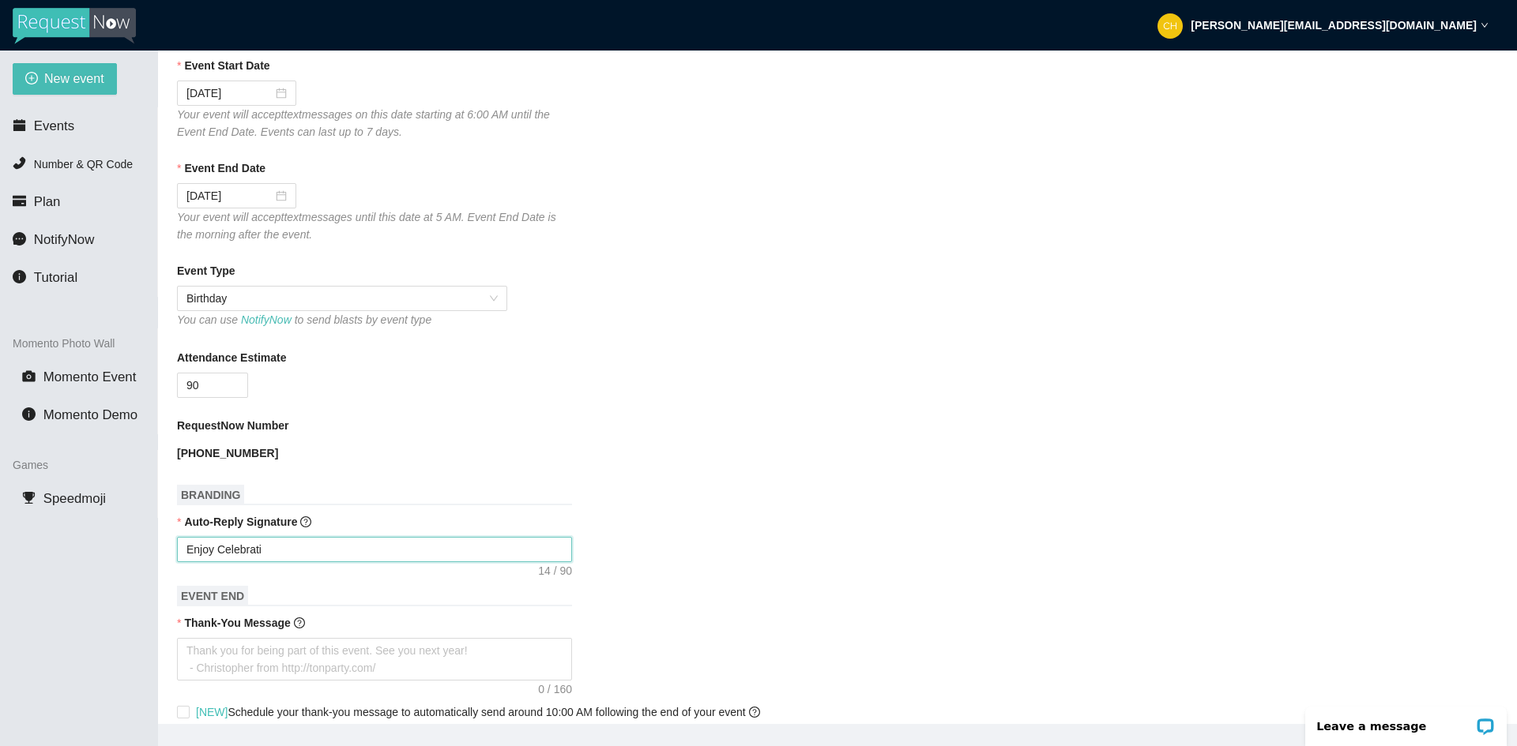
type textarea "Enjoy Celebratin"
type textarea "Enjoy Celebrating"
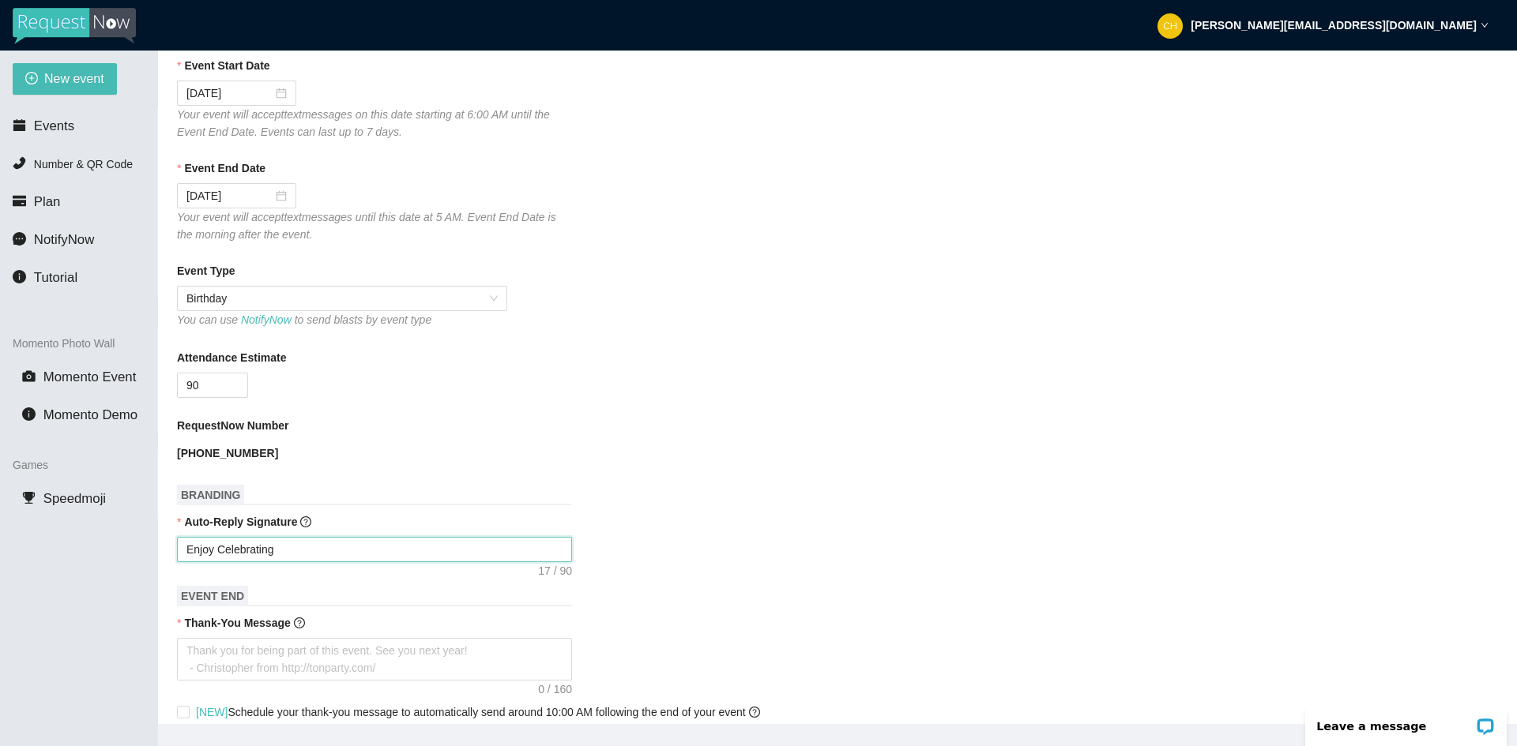
type textarea "Enjoy Celebrating"
type textarea "Enjoy Celebrating S"
type textarea "Enjoy Celebrating Sh"
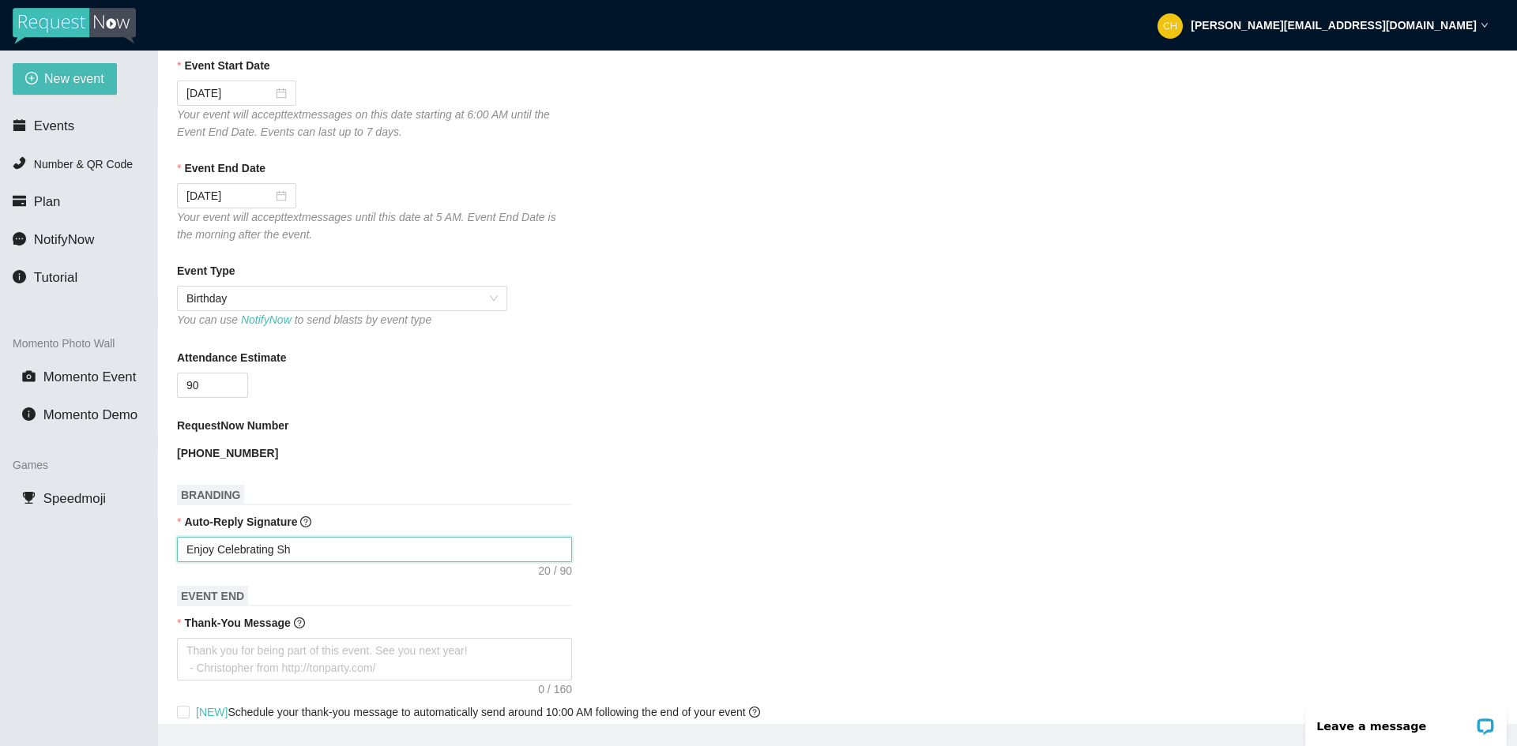
type textarea "Enjoy Celebrating She"
type textarea "Enjoy Celebrating Sher"
type textarea "Enjoy Celebrating Sherr"
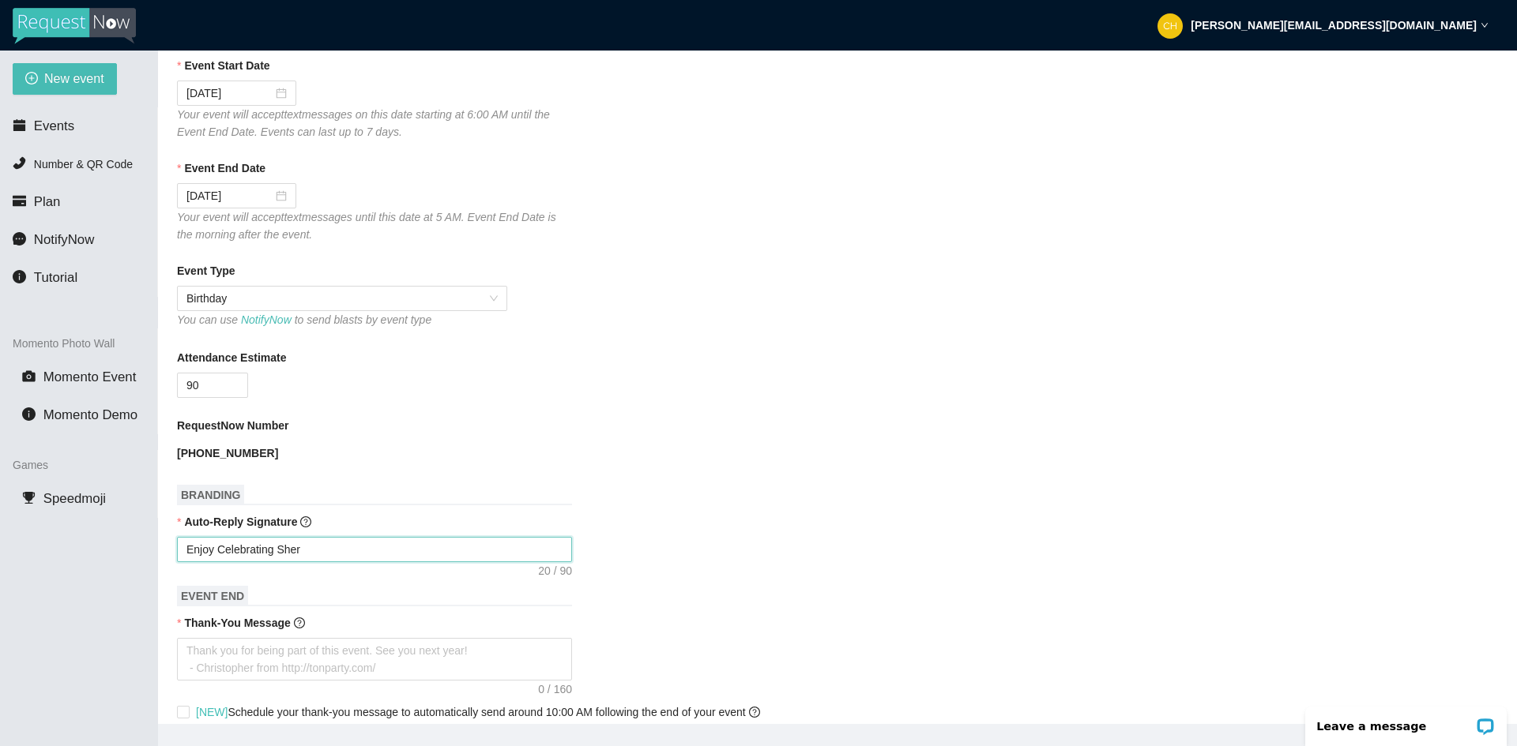
type textarea "Enjoy Celebrating Sherr"
type textarea "Enjoy Celebrating Sherry"
type textarea "Enjoy Celebrating Sherry'"
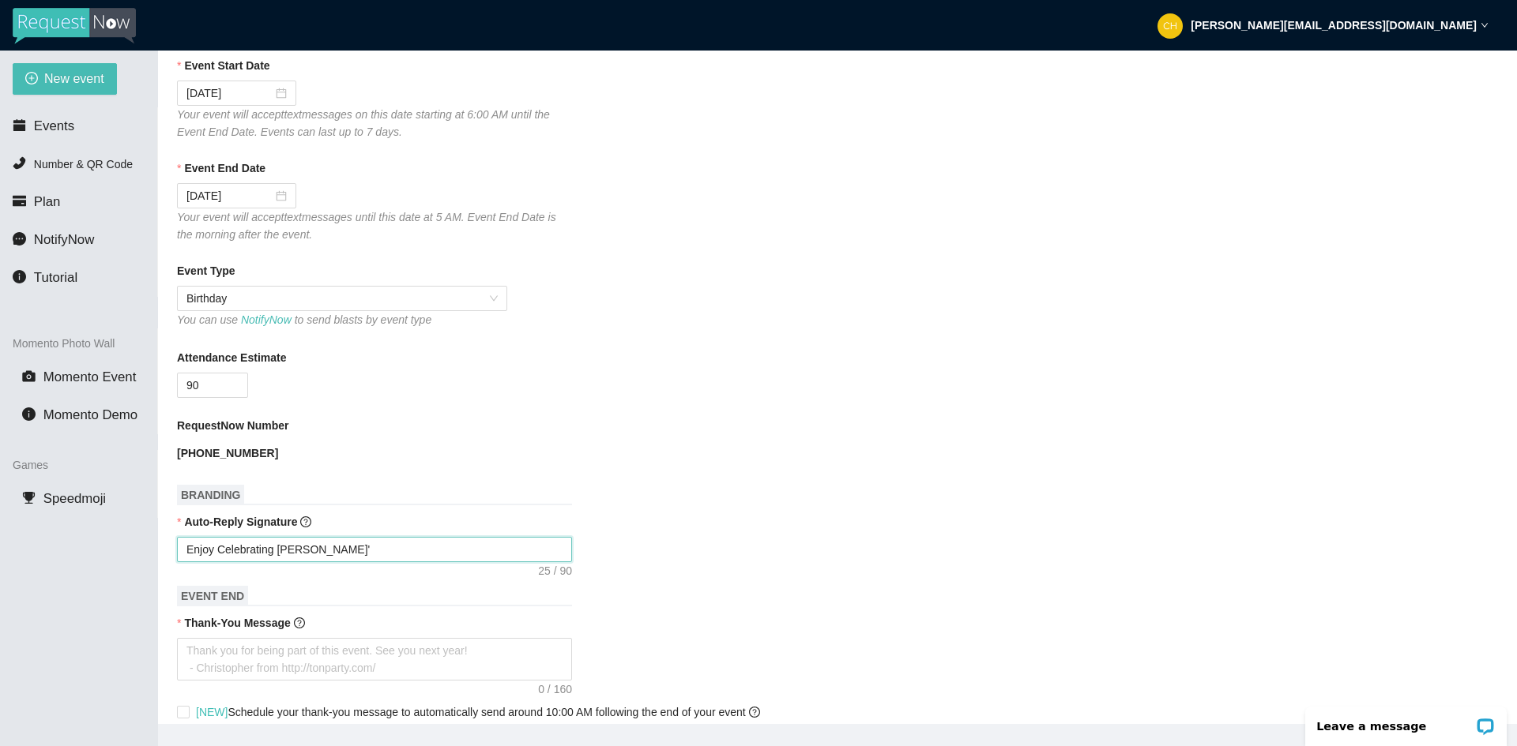
type textarea "Enjoy Celebrating Sherry's"
type textarea "Enjoy Celebrating Sherry's B"
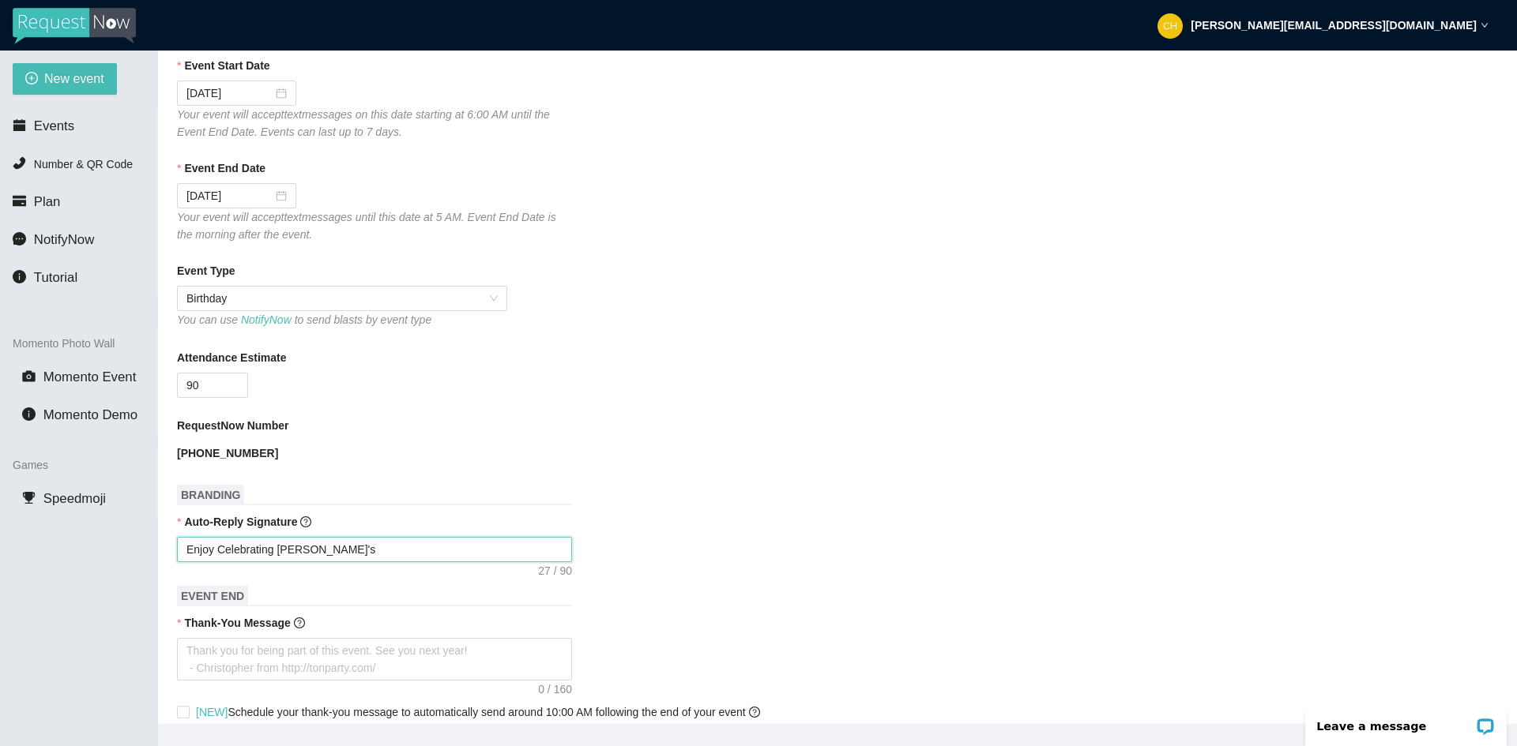
type textarea "Enjoy Celebrating Sherry's B"
type textarea "Enjoy Celebrating Sherry's"
type textarea "Enjoy Celebrating Sherry's 7"
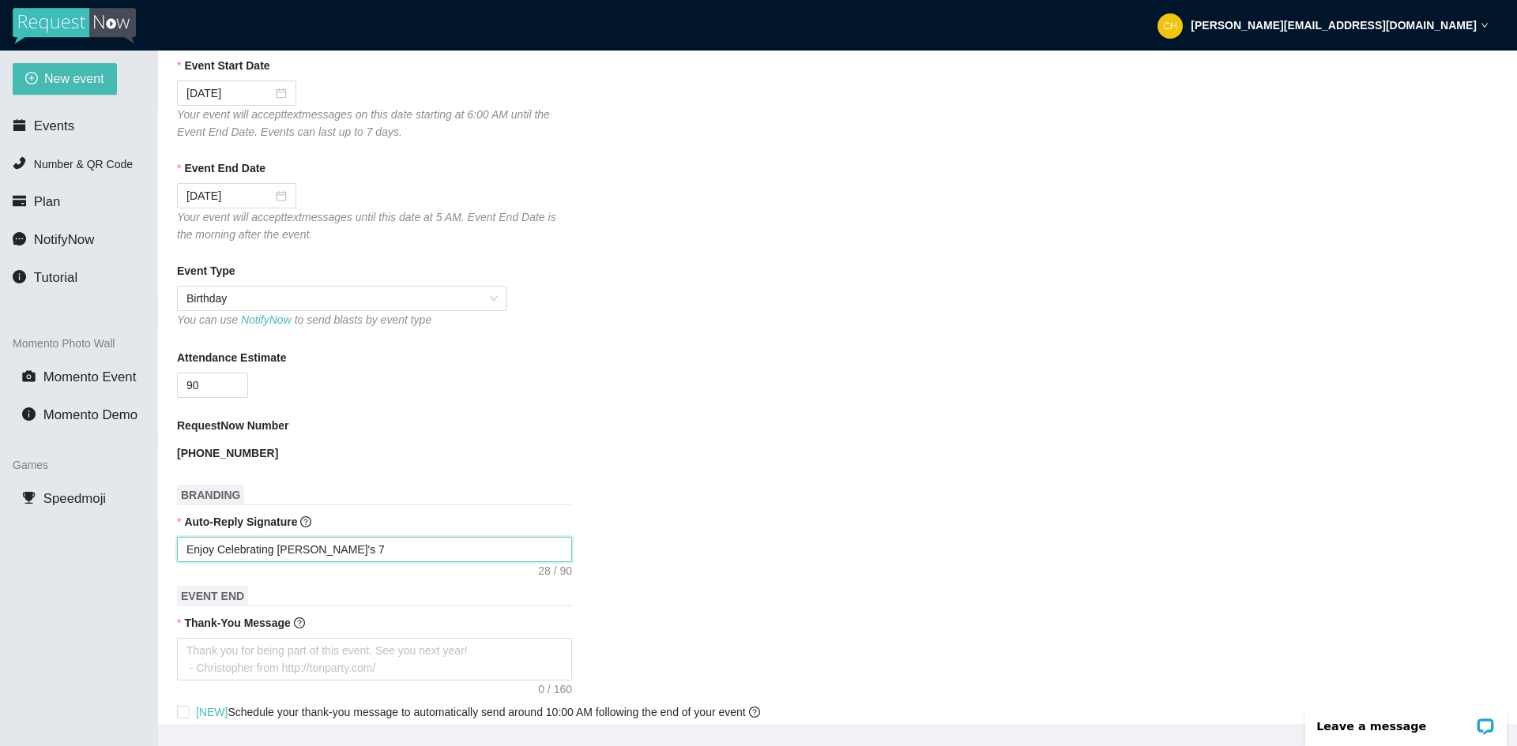
type textarea "Enjoy Celebrating Sherry's 70"
type textarea "Enjoy Celebrating Sherry's 70t"
type textarea "Enjoy Celebrating Sherry's 70th"
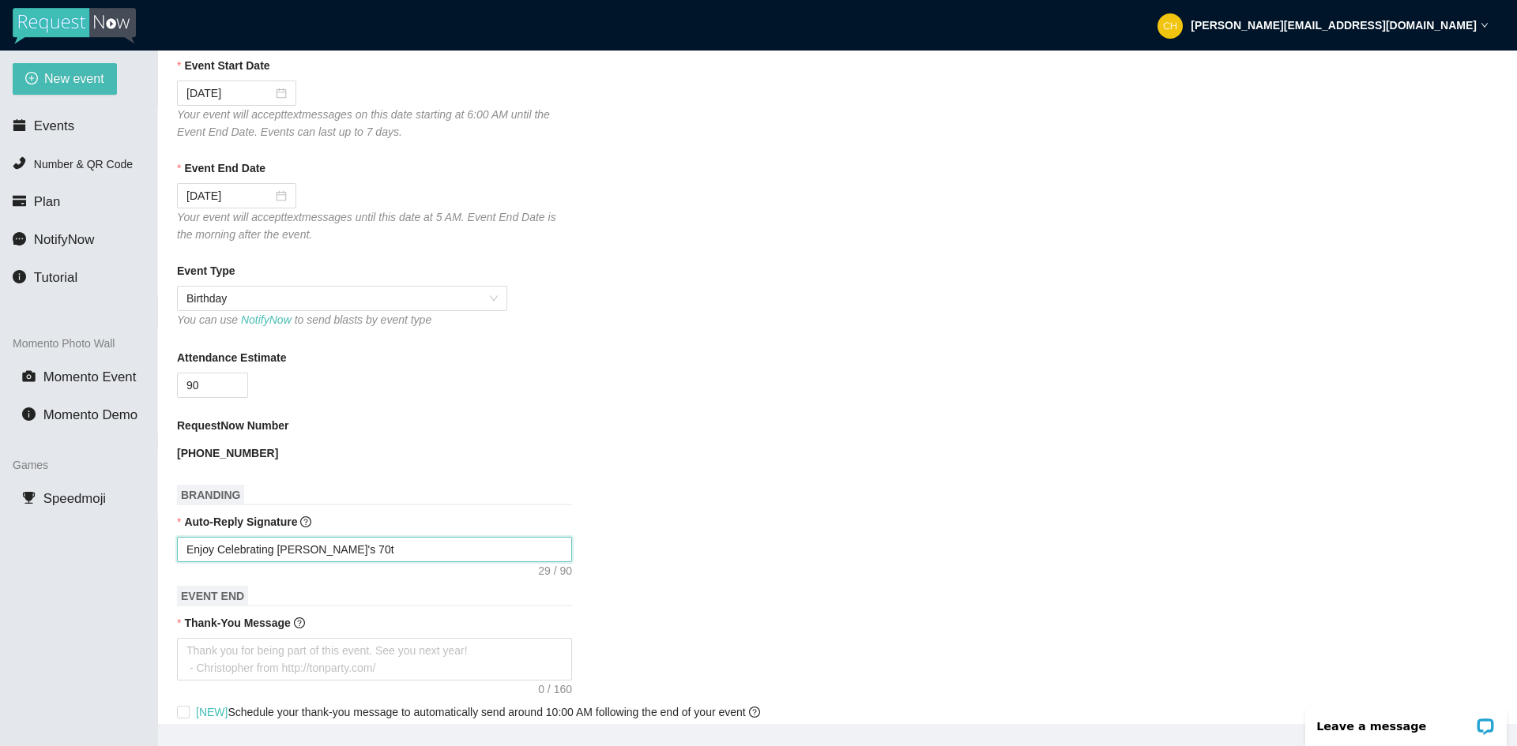
type textarea "Enjoy Celebrating Sherry's 70th"
type textarea "Enjoy Celebrating Sherry's 70th!"
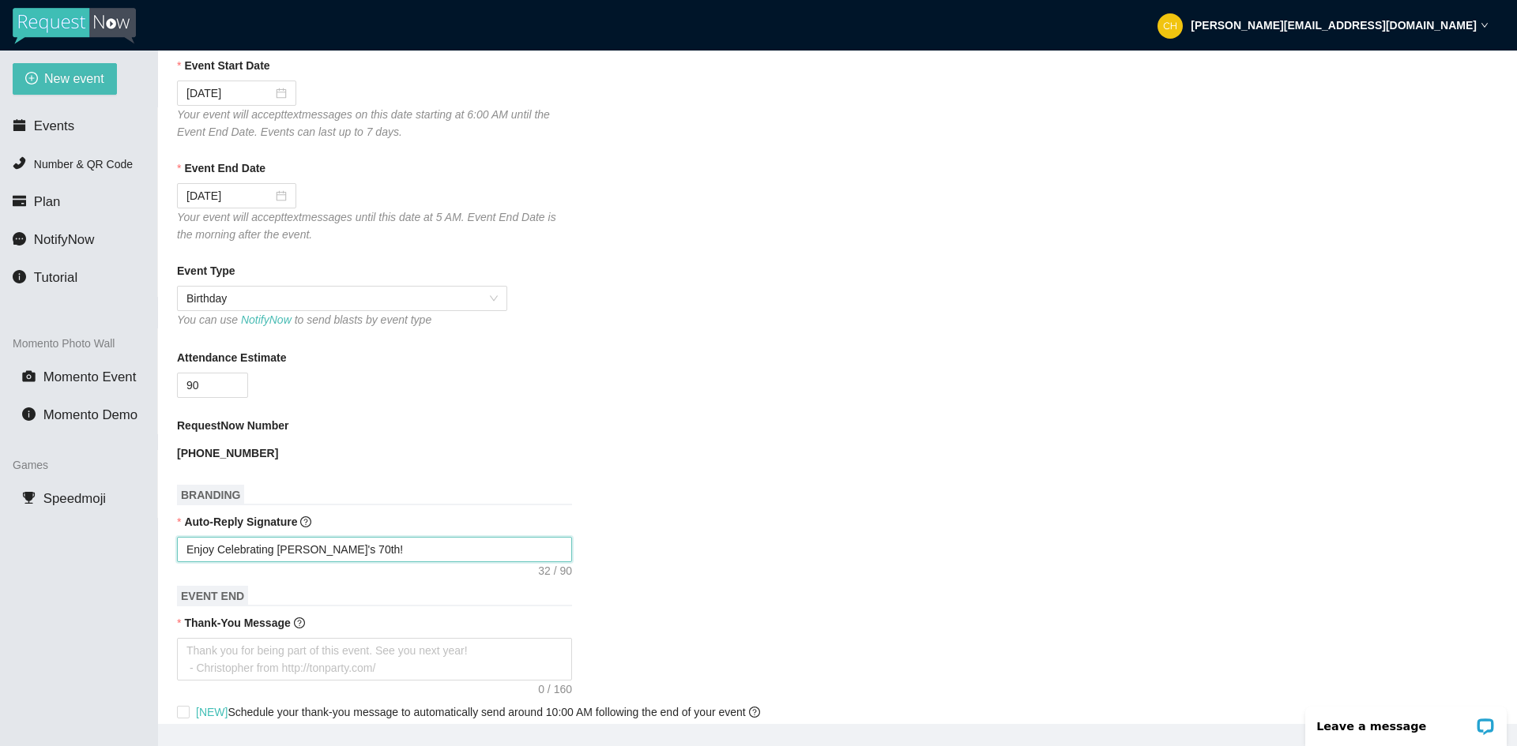
type textarea "Enjoy Celebrating Sherry's 70th!"
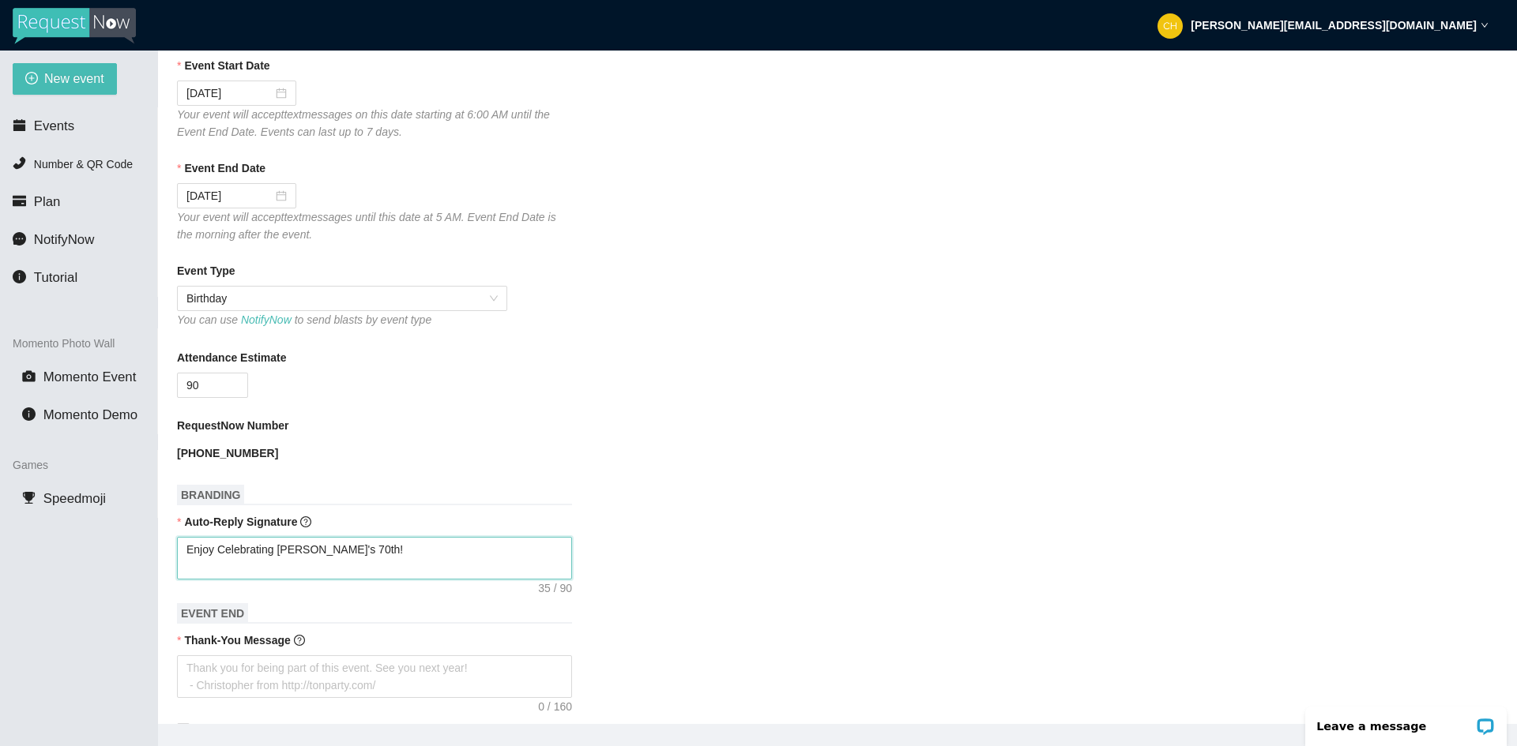
type textarea "Enjoy Celebrating Sherry's 70th! `"
type textarea "Enjoy Celebrating Sherry's 70th!"
type textarea "Enjoy Celebrating Sherry's 70th! ~"
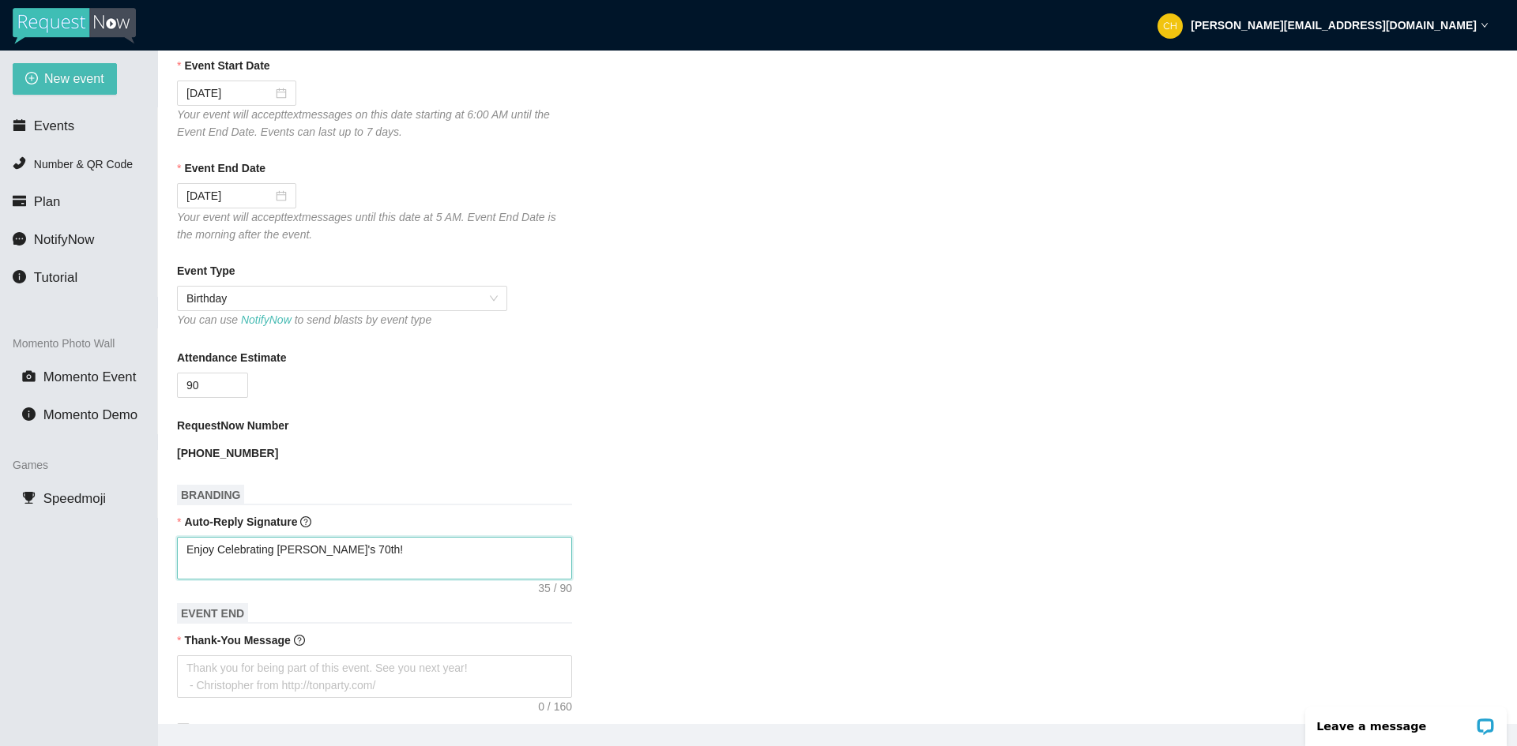
type textarea "Enjoy Celebrating Sherry's 70th! ~"
type textarea "Enjoy Celebrating Sherry's 70th! ~S"
type textarea "Enjoy Celebrating Sherry's 70th! ~"
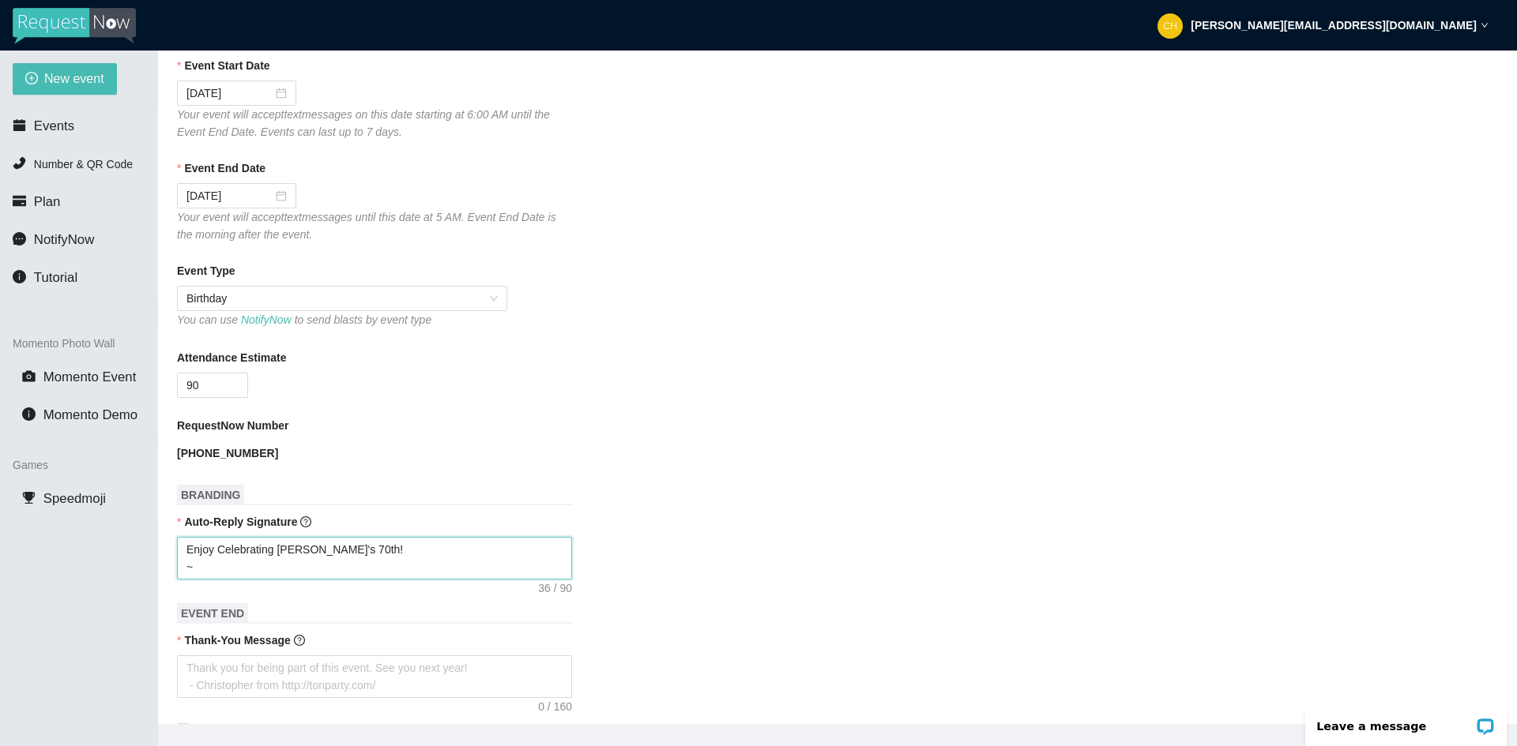
type textarea "Enjoy Celebrating Sherry's 70th! ~D"
type textarea "Enjoy Celebrating Sherry's 70th! ~DJ"
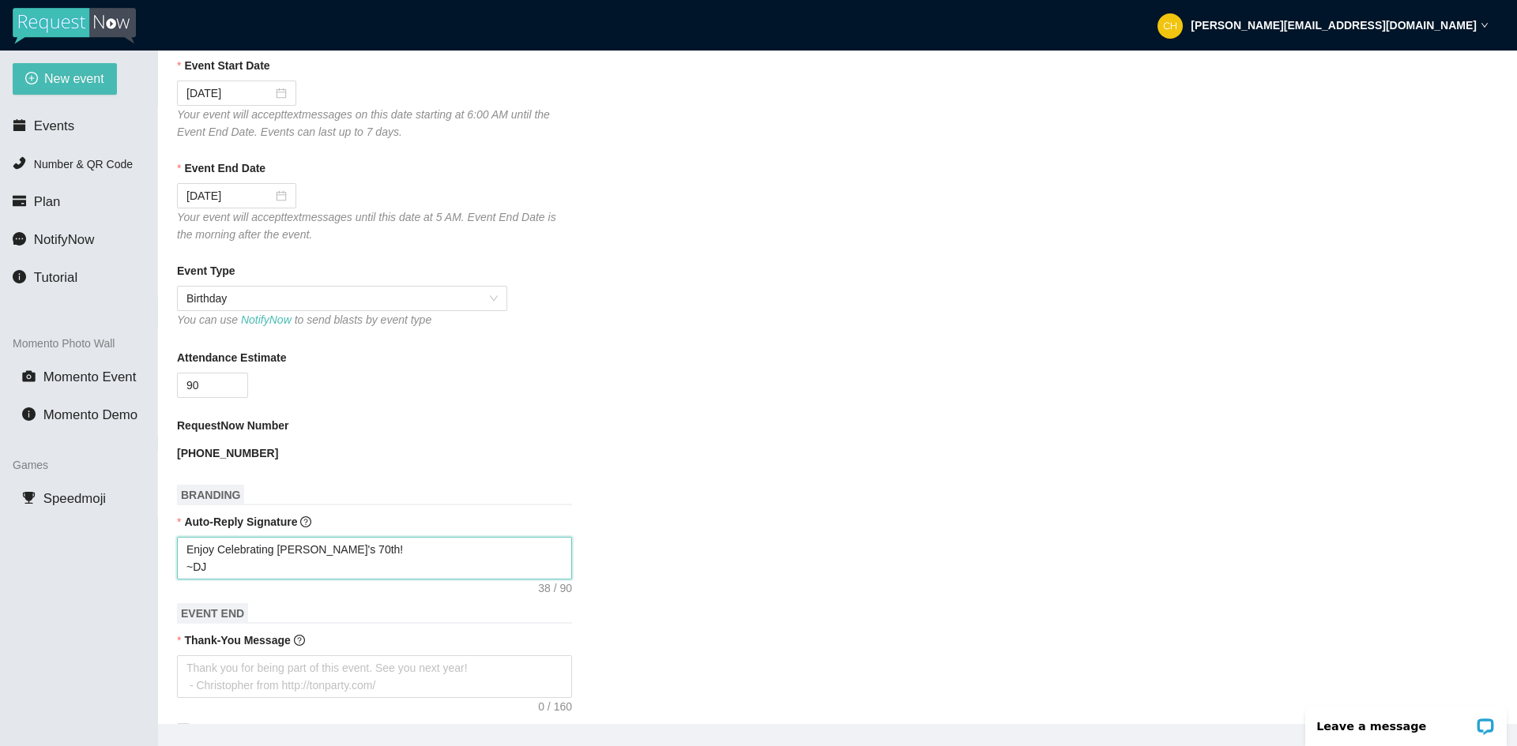
type textarea "Enjoy Celebrating Sherry's 70th! ~DJ"
type textarea "Enjoy Celebrating Sherry's 70th! ~DJ A"
type textarea "Enjoy Celebrating Sherry's 70th! ~DJ Al"
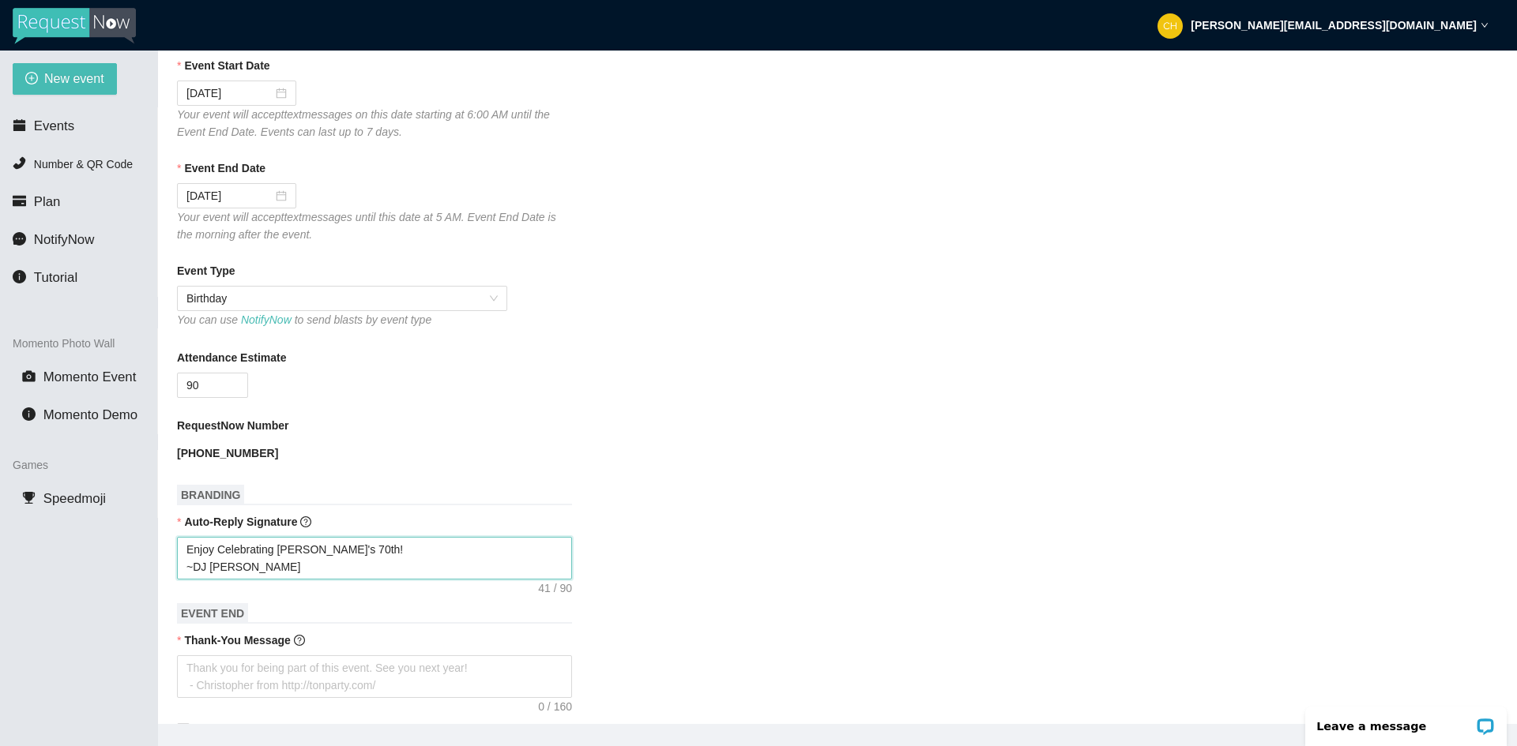
type textarea "Enjoy Celebrating Sherry's 70th! ~DJ Al"
type textarea "Enjoy Celebrating Sherry's 70th! ~DJ Al B"
type textarea "Enjoy Celebrating Sherry's 70th! ~DJ Al Bo"
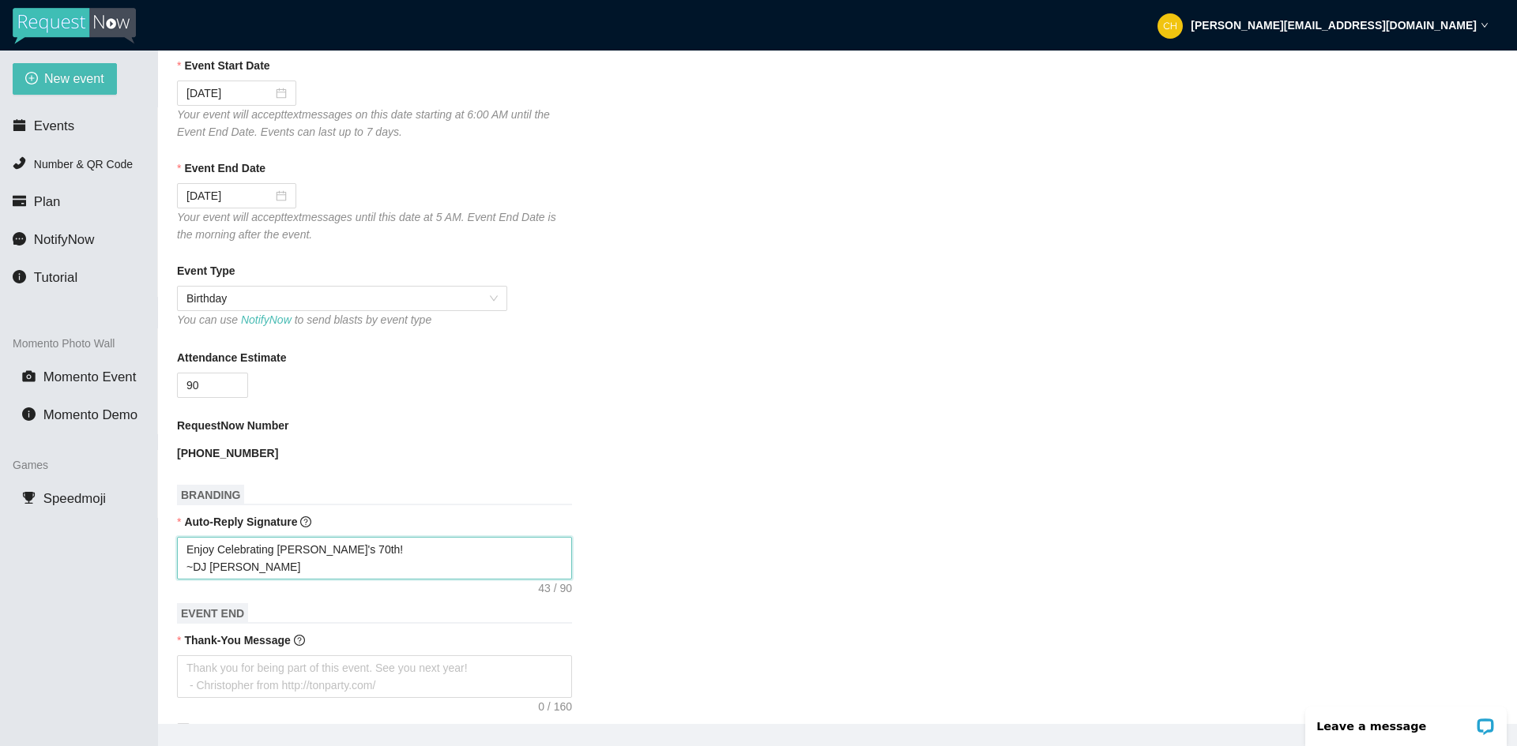
type textarea "Enjoy Celebrating Sherry's 70th! ~DJ Al Bo"
type textarea "Enjoy Celebrating Sherry's 70th! ~DJ Al Boo"
type textarea "Enjoy Celebrating Sherry's 70th! ~DJ Al Boog"
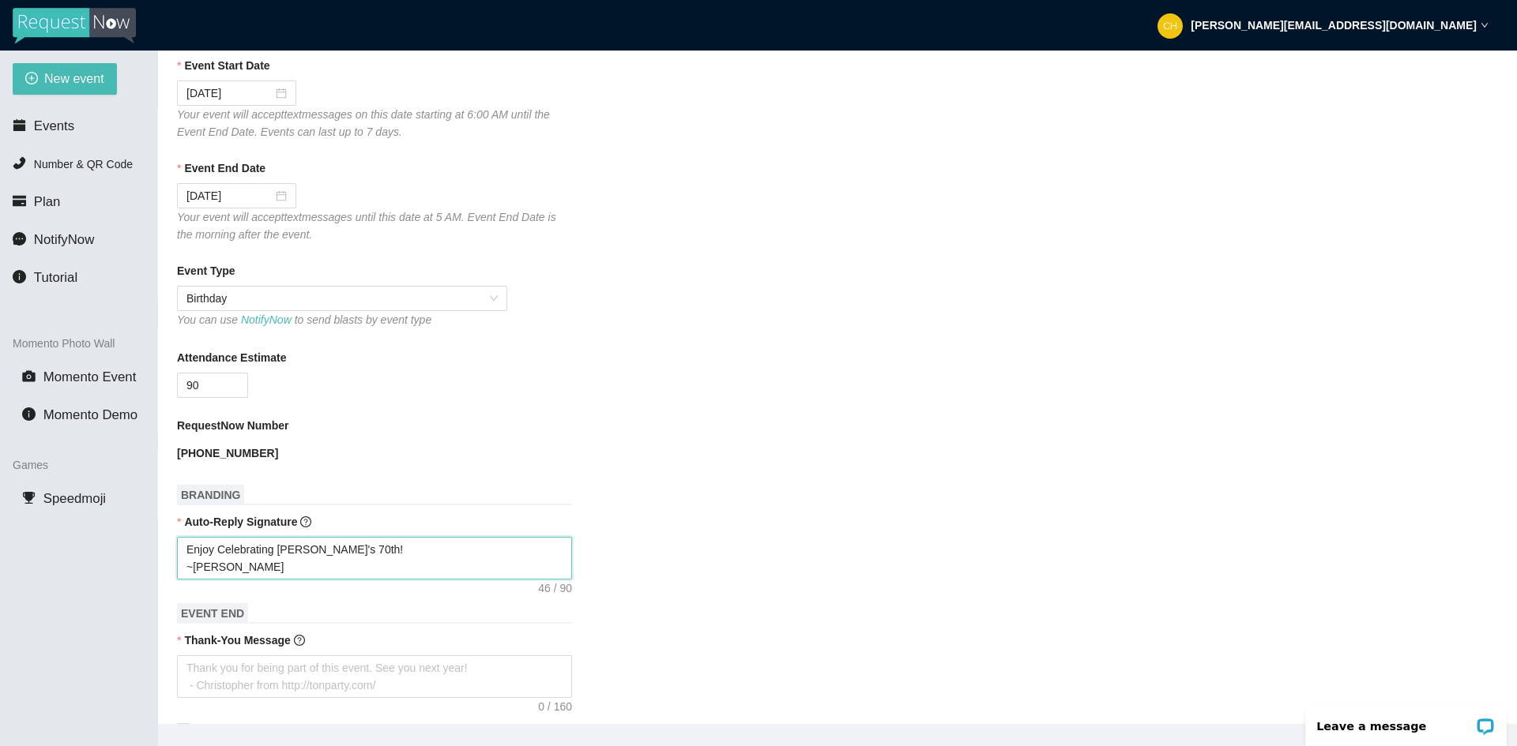
type textarea "Enjoy Celebrating Sherry's 70th! ~DJ Al Boogi"
type textarea "Enjoy Celebrating Sherry's 70th! ~DJ Al Boogie"
type textarea "Enjoy Celebrating Sherry's 70th! ~DJ A Boogie"
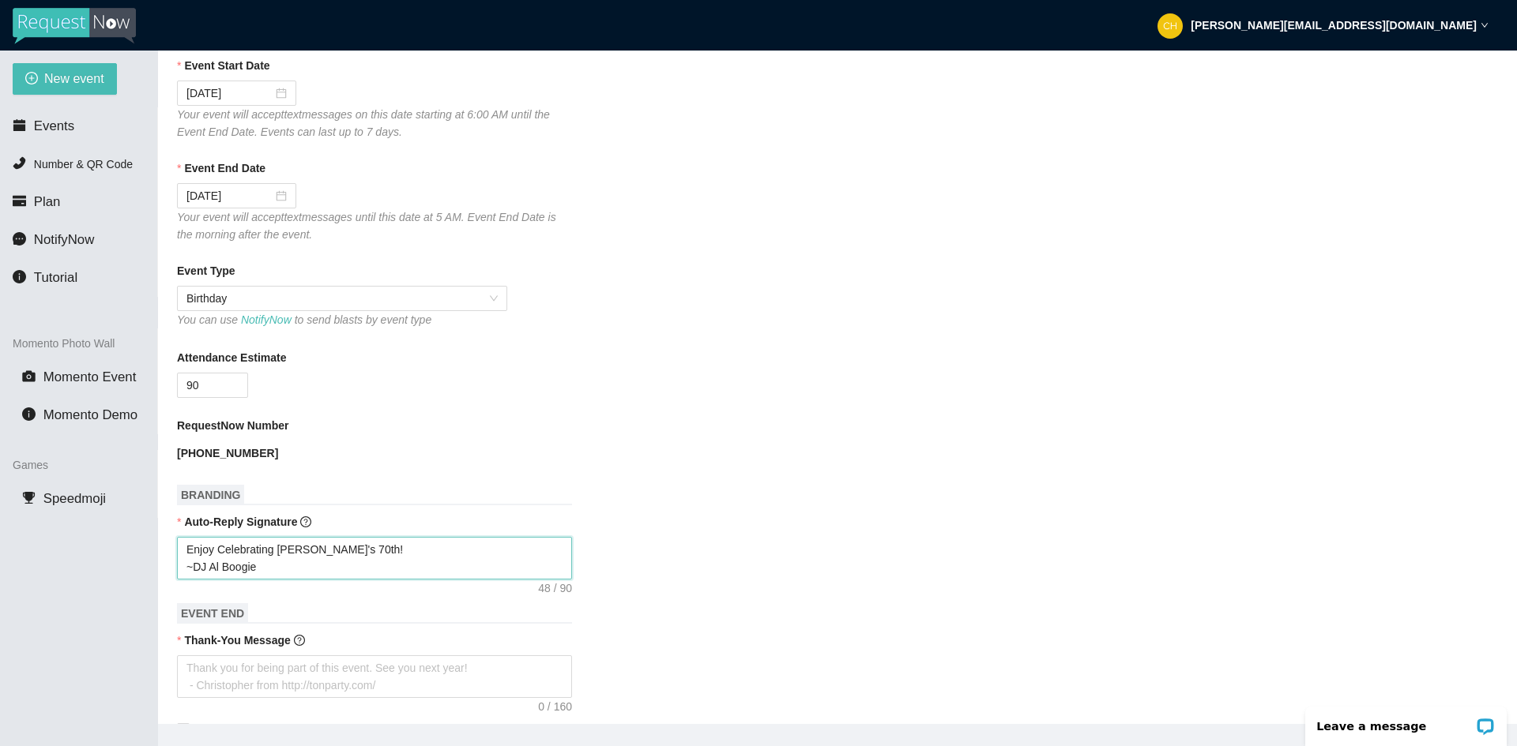
type textarea "Enjoy Celebrating Sherry's 70th! ~DJ A Boogie"
type textarea "Enjoy Celebrating Sherry's 70th! ~DJ Boogie"
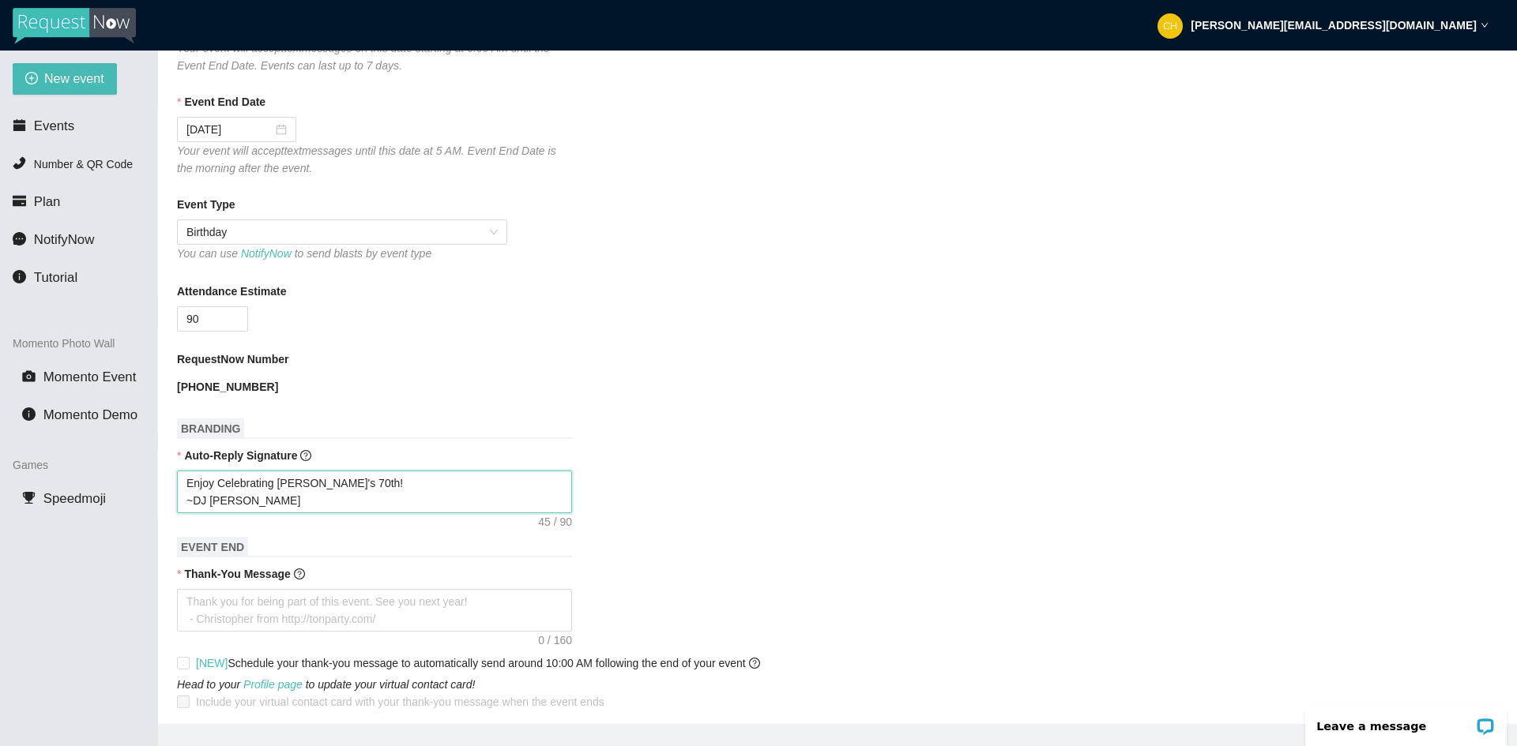
scroll to position [395, 0]
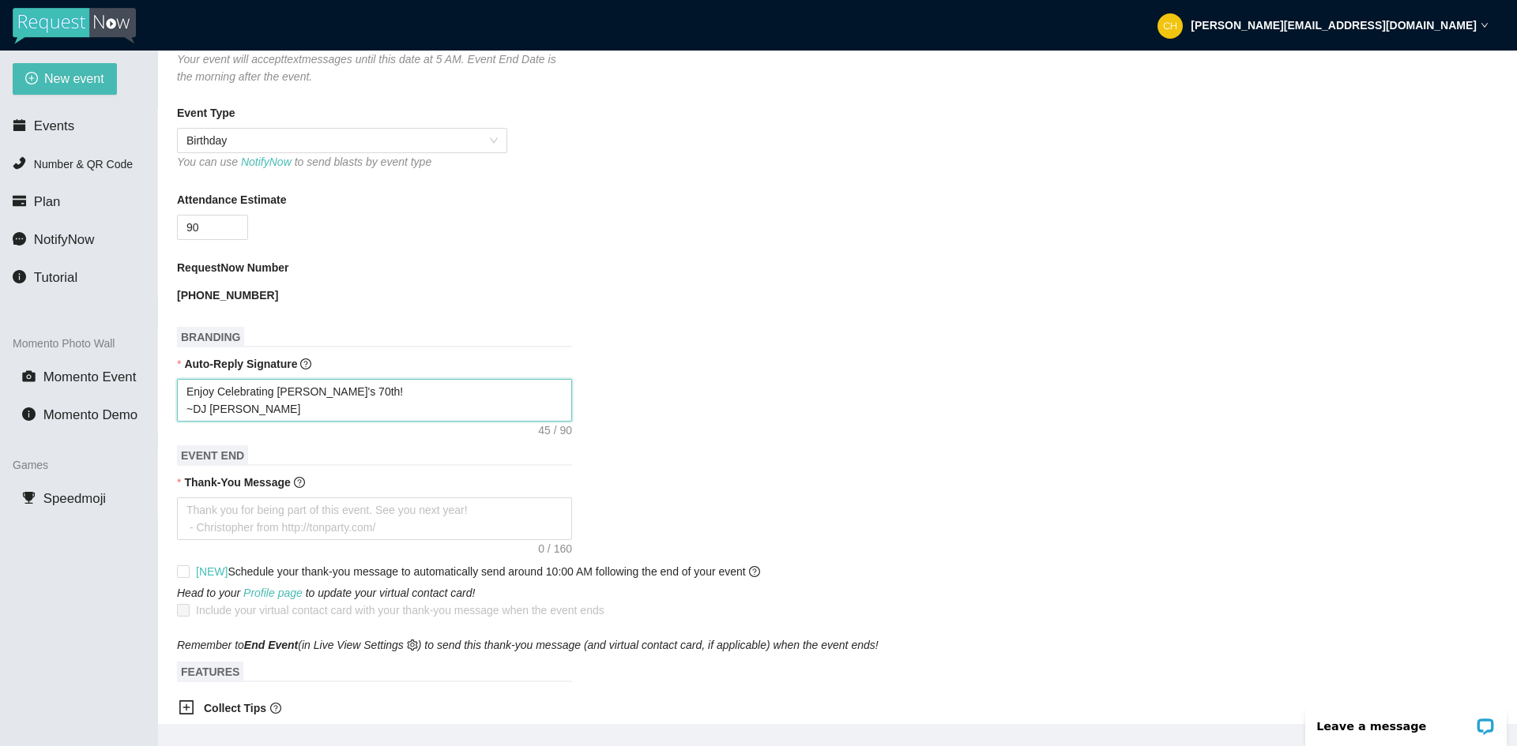
type textarea "Enjoy Celebrating Sherry's 70th! ~DJ Boogie"
click at [280, 493] on div "Thank-You Message" at bounding box center [837, 486] width 1321 height 24
click at [346, 524] on textarea "Thank-You Message" at bounding box center [374, 519] width 395 height 43
type textarea "T"
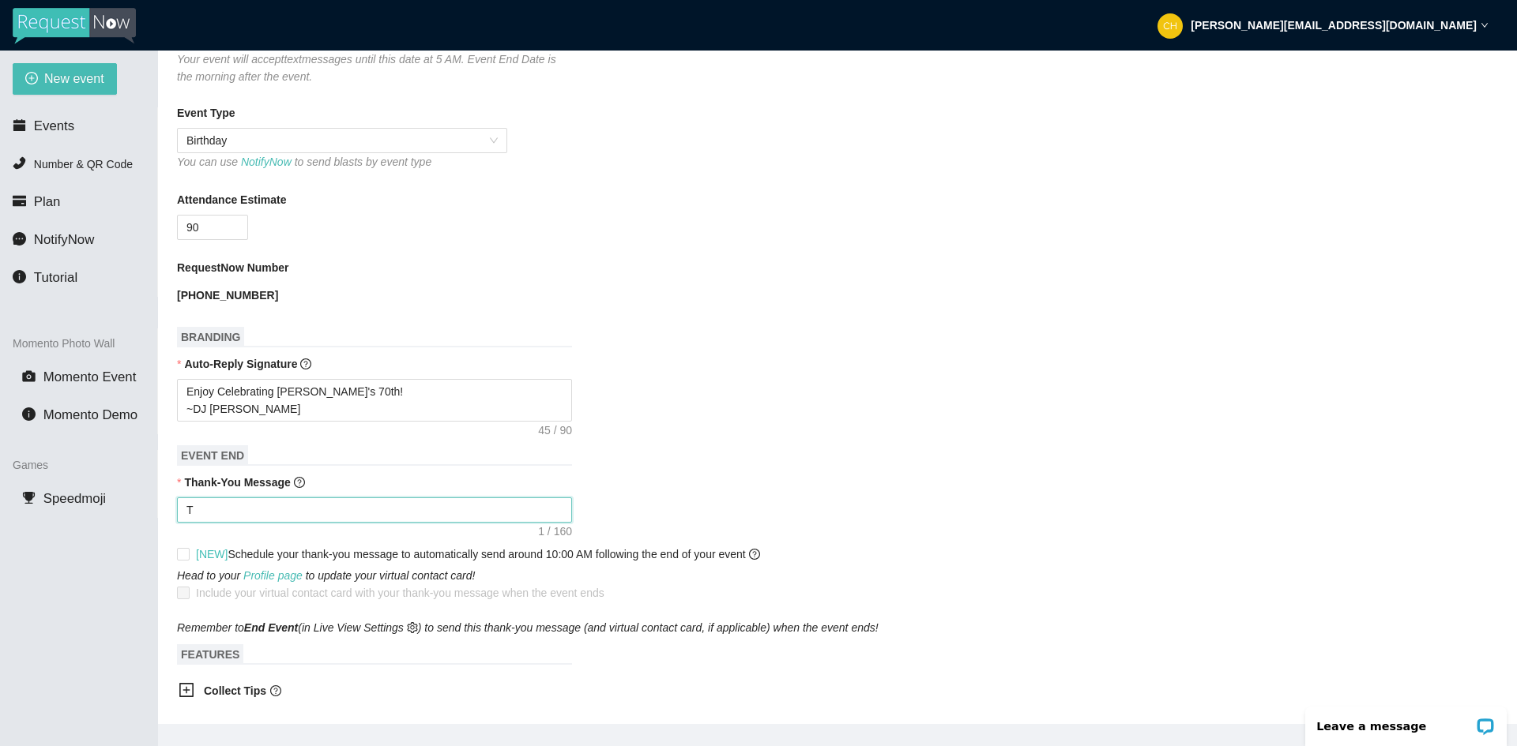
type textarea "Th"
type textarea "Tha"
type textarea "Than"
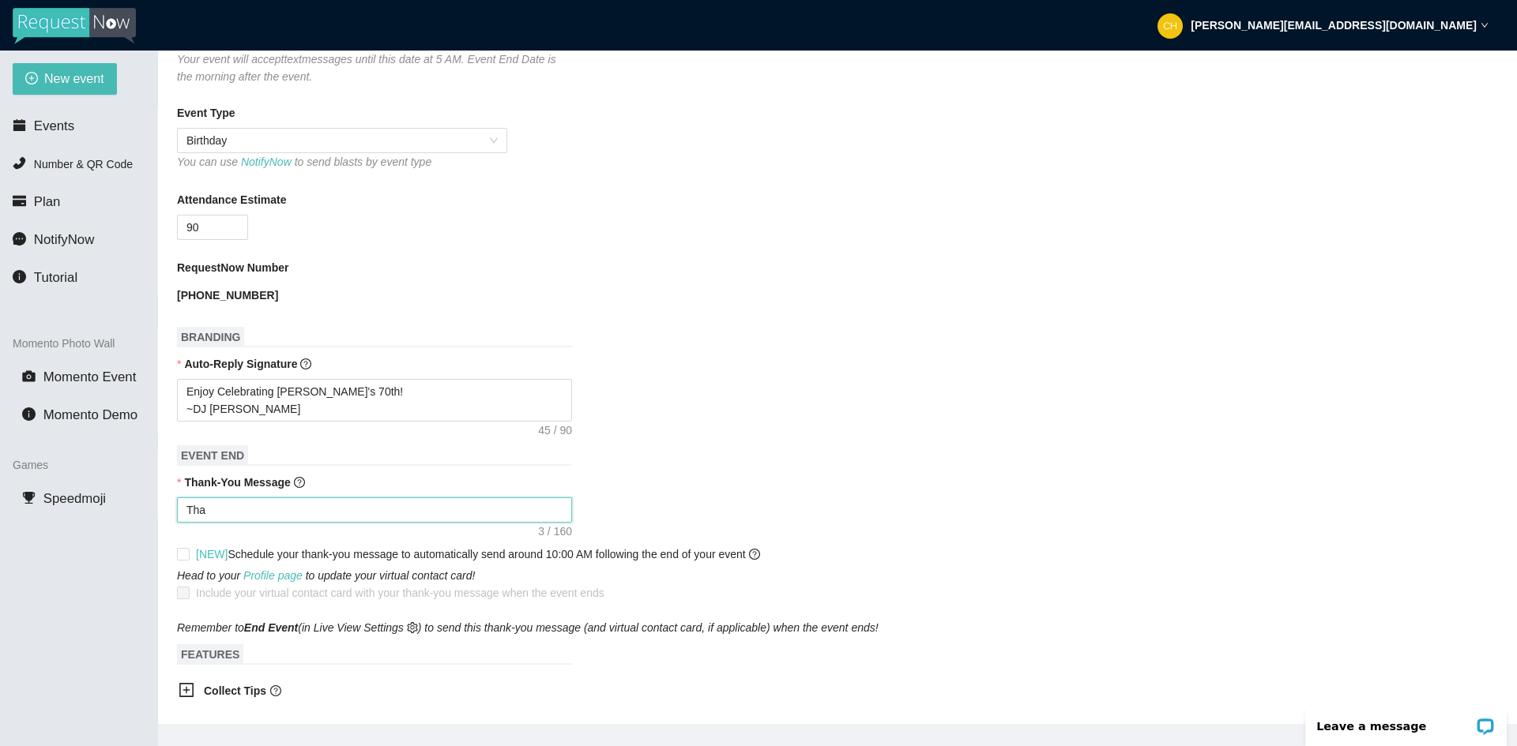
type textarea "Than"
type textarea "Thank"
type textarea "Thanks"
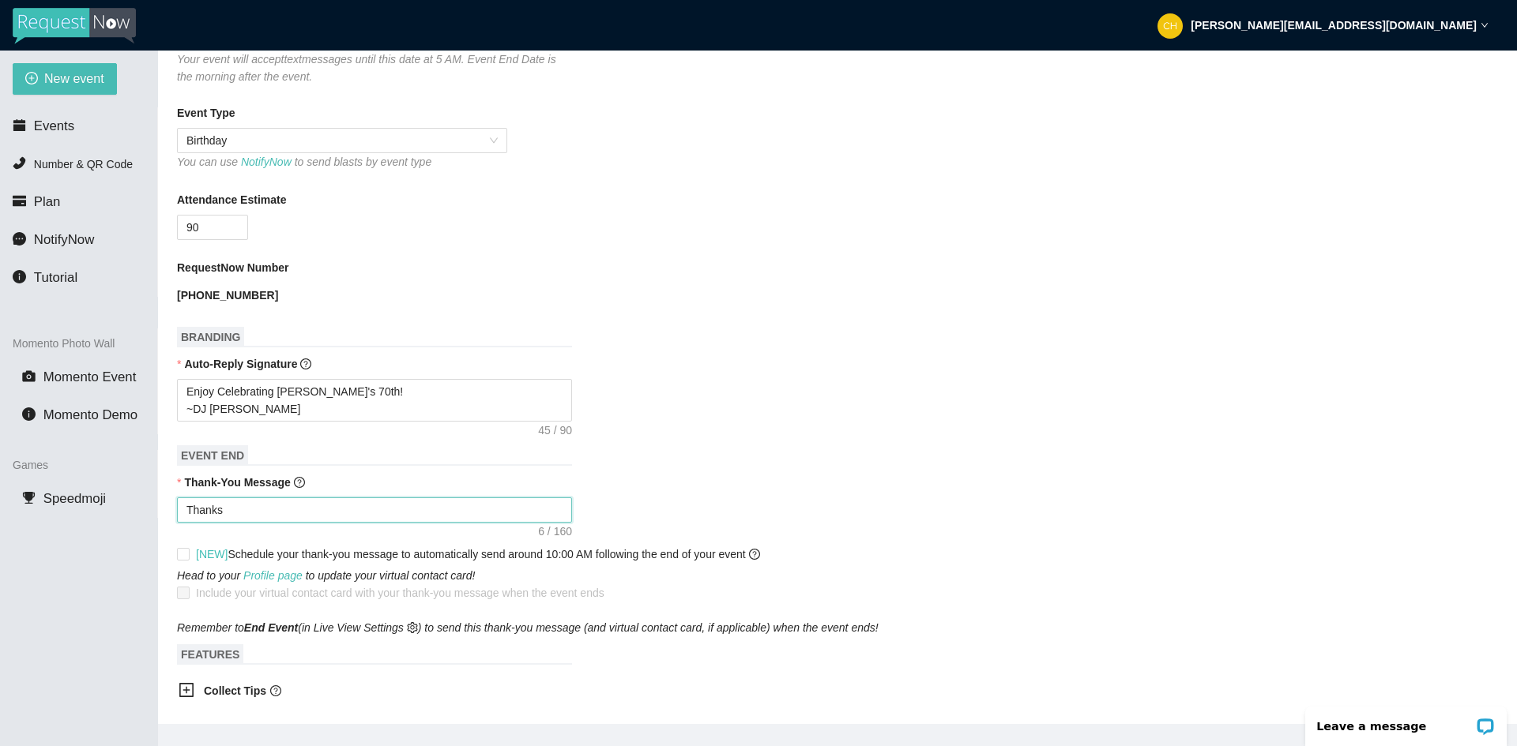
type textarea "Thanks"
type textarea "Thanks f"
type textarea "Thanks fo"
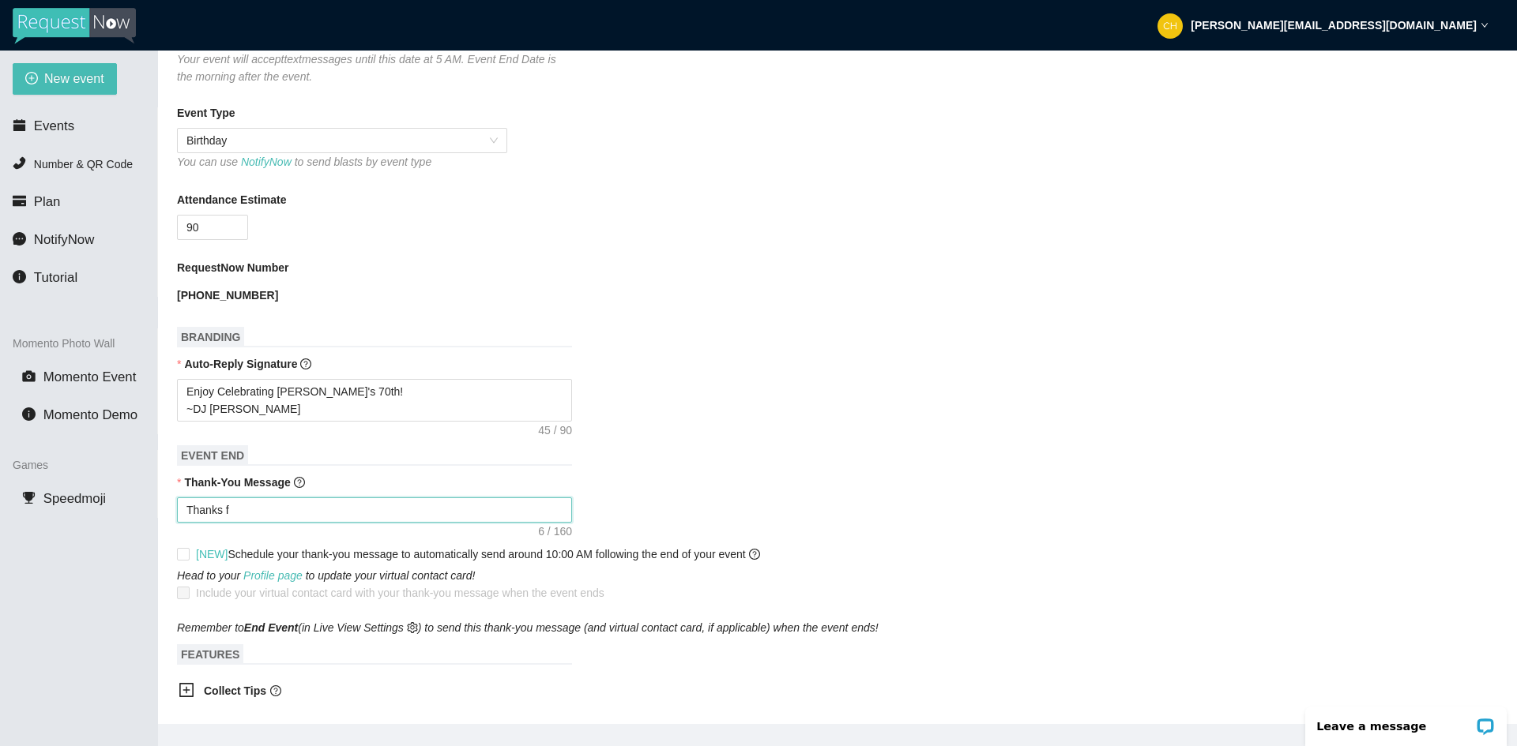
type textarea "Thanks fo"
type textarea "Thanks for"
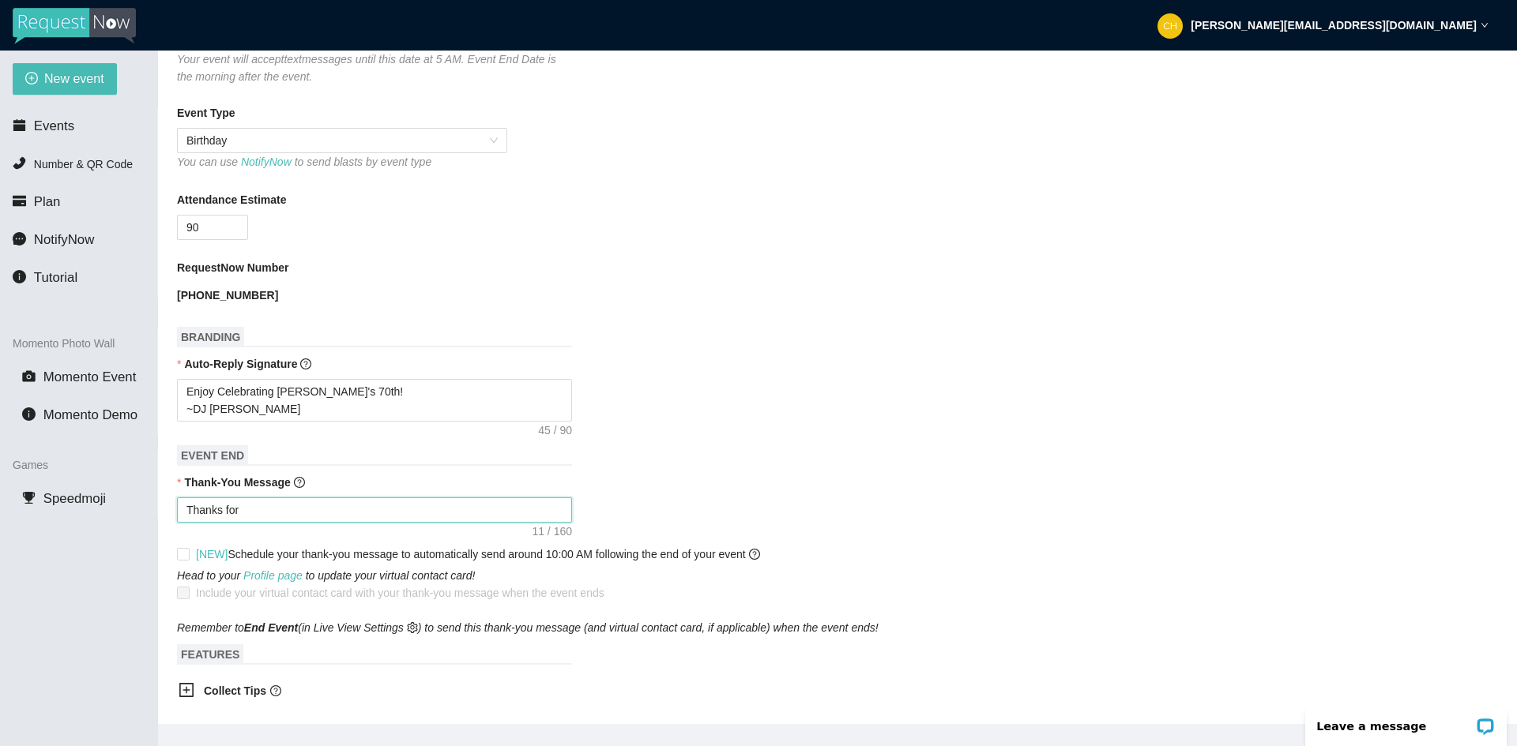
type textarea "Thanks for r"
type textarea "Thanks for ro"
type textarea "Thanks for roc"
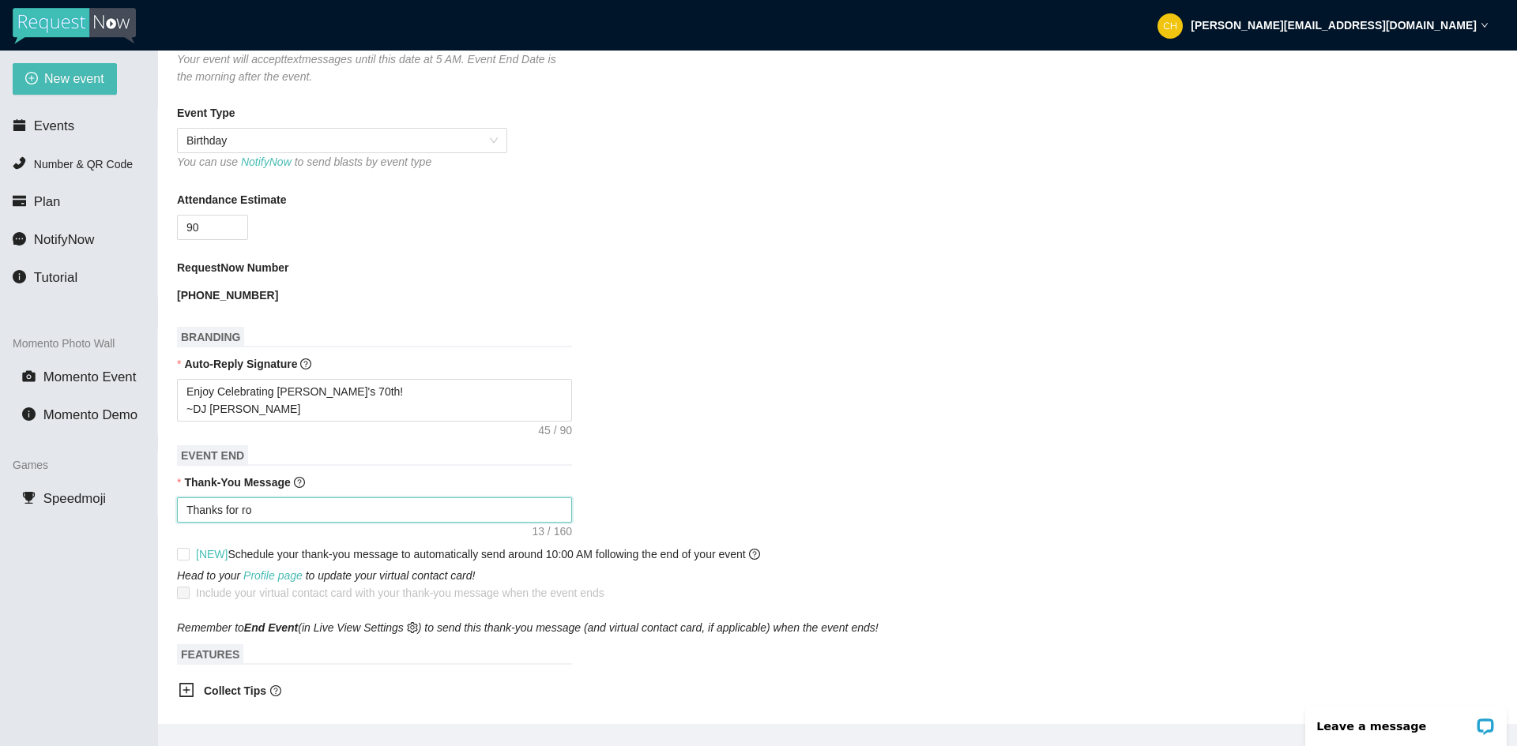
type textarea "Thanks for roc"
type textarea "Thanks for rock"
type textarea "Thanks for rocki"
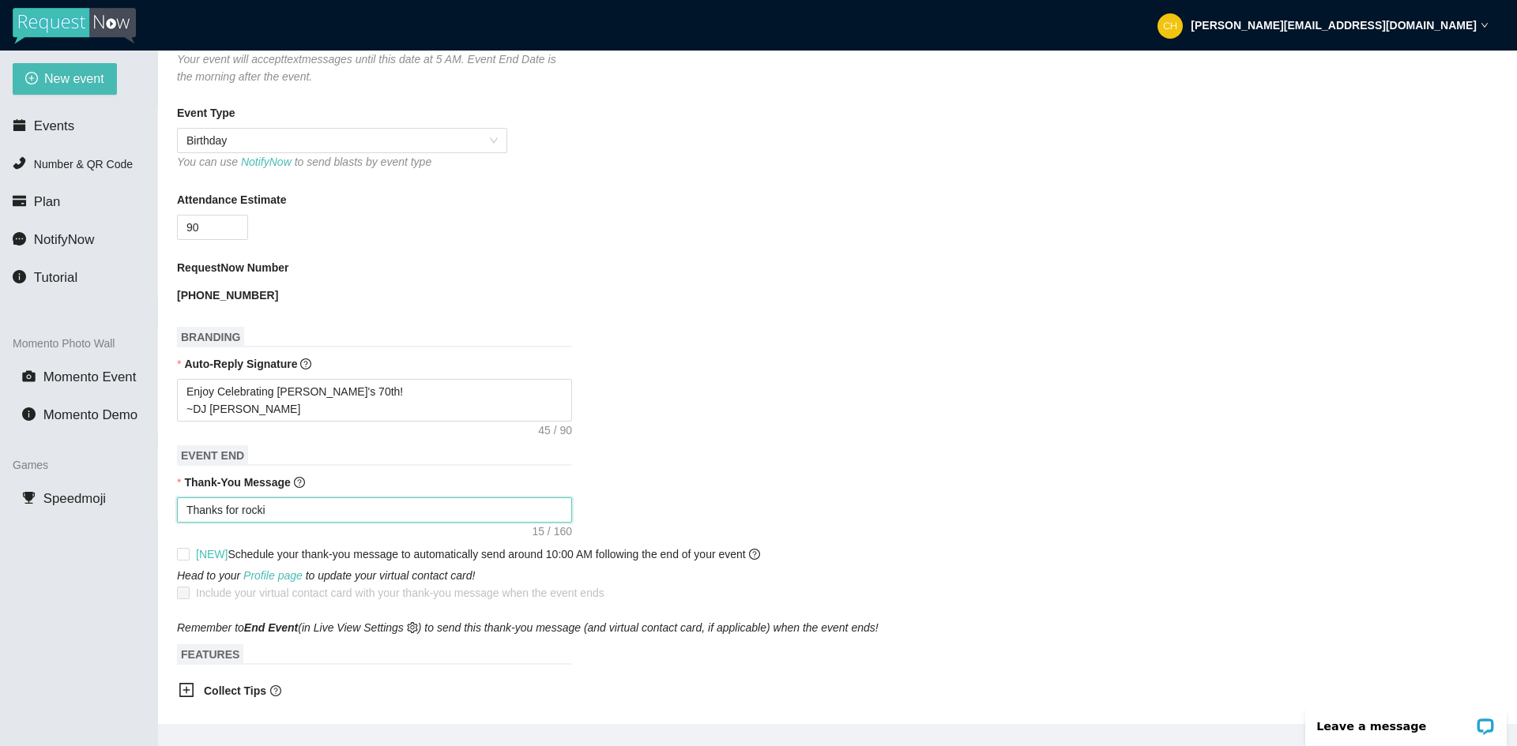
type textarea "Thanks for rockin"
type textarea "Thanks for rocking"
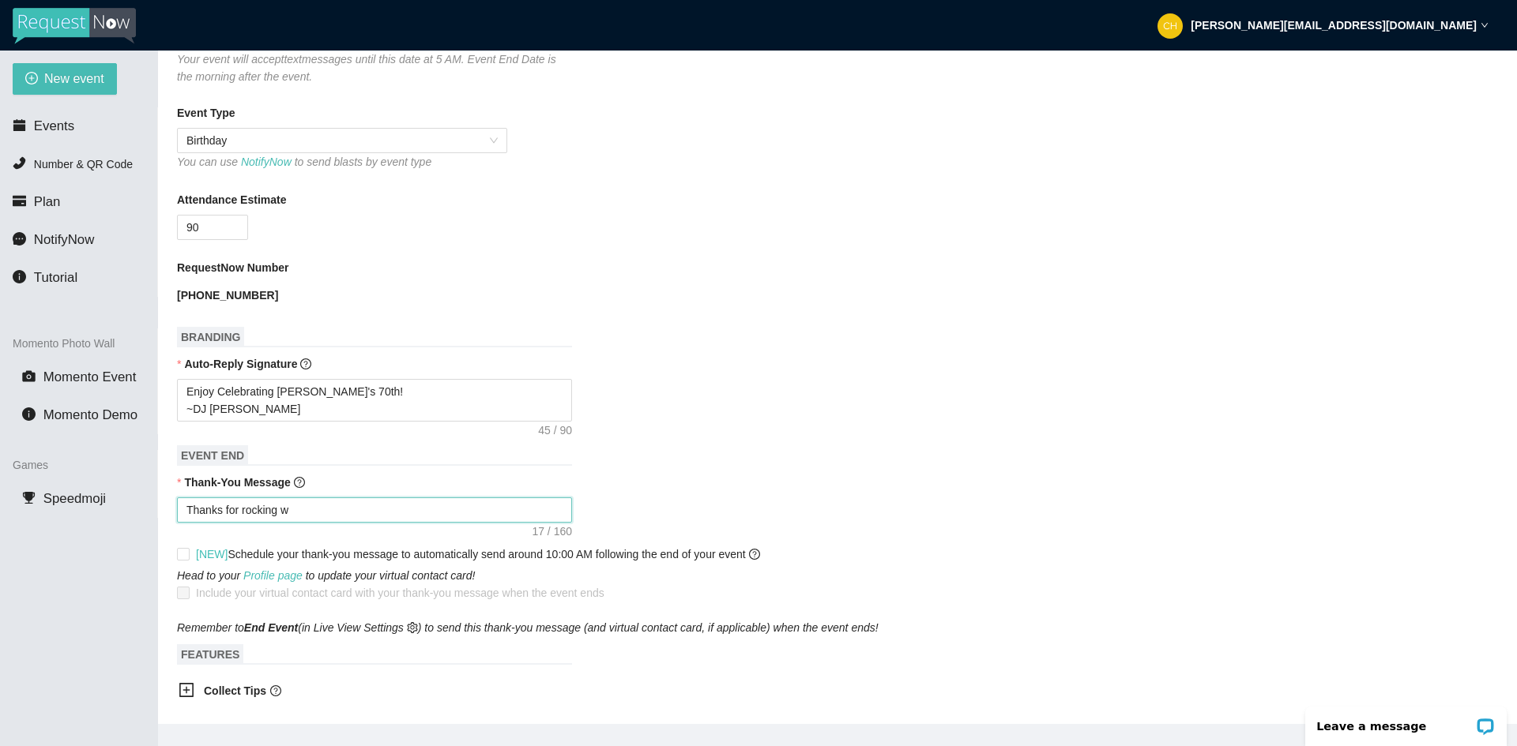
type textarea "Thanks for rocking wi"
type textarea "Thanks for rocking wit"
type textarea "Thanks for rocking with"
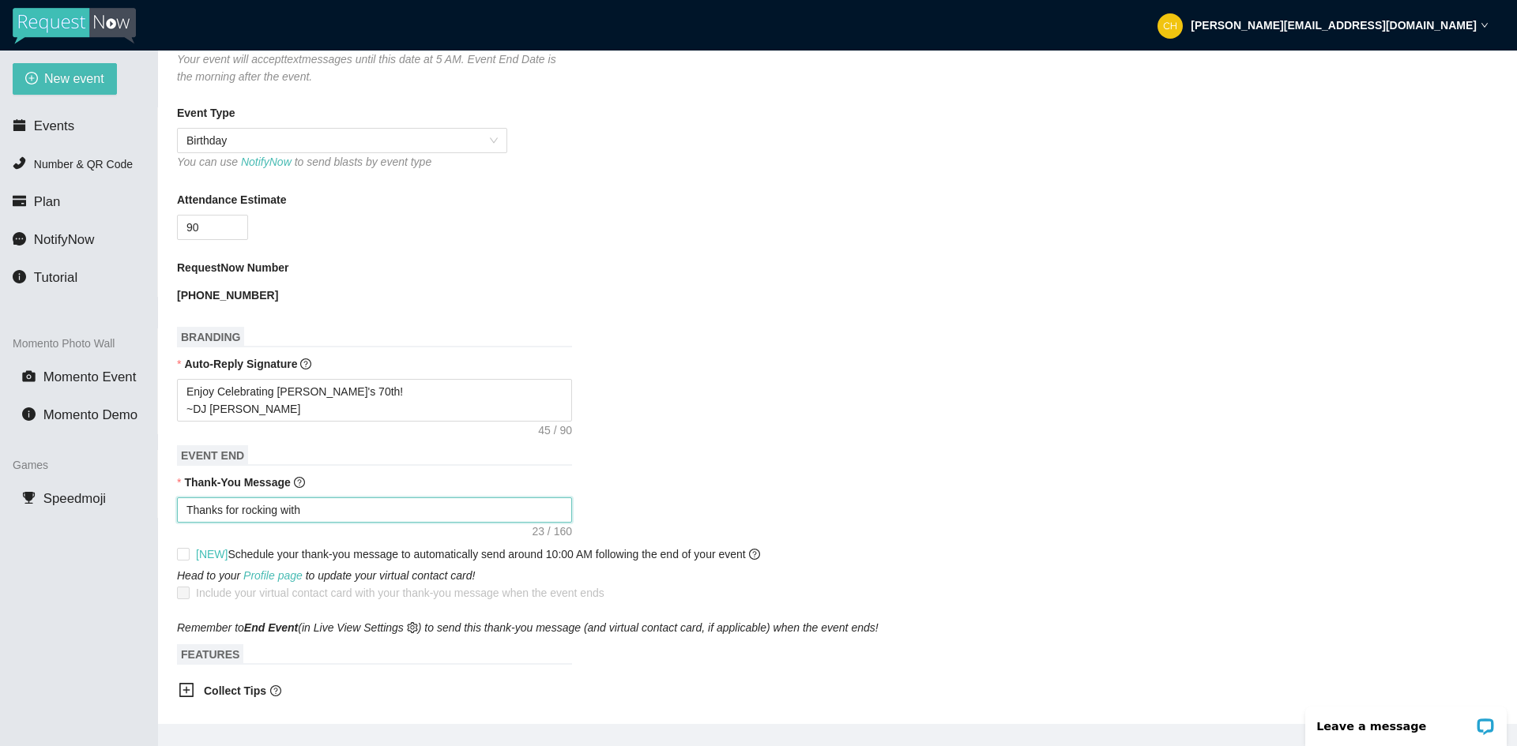
type textarea "Thanks for rocking with"
type textarea "Thanks for rocking with u"
type textarea "Thanks for rocking with us"
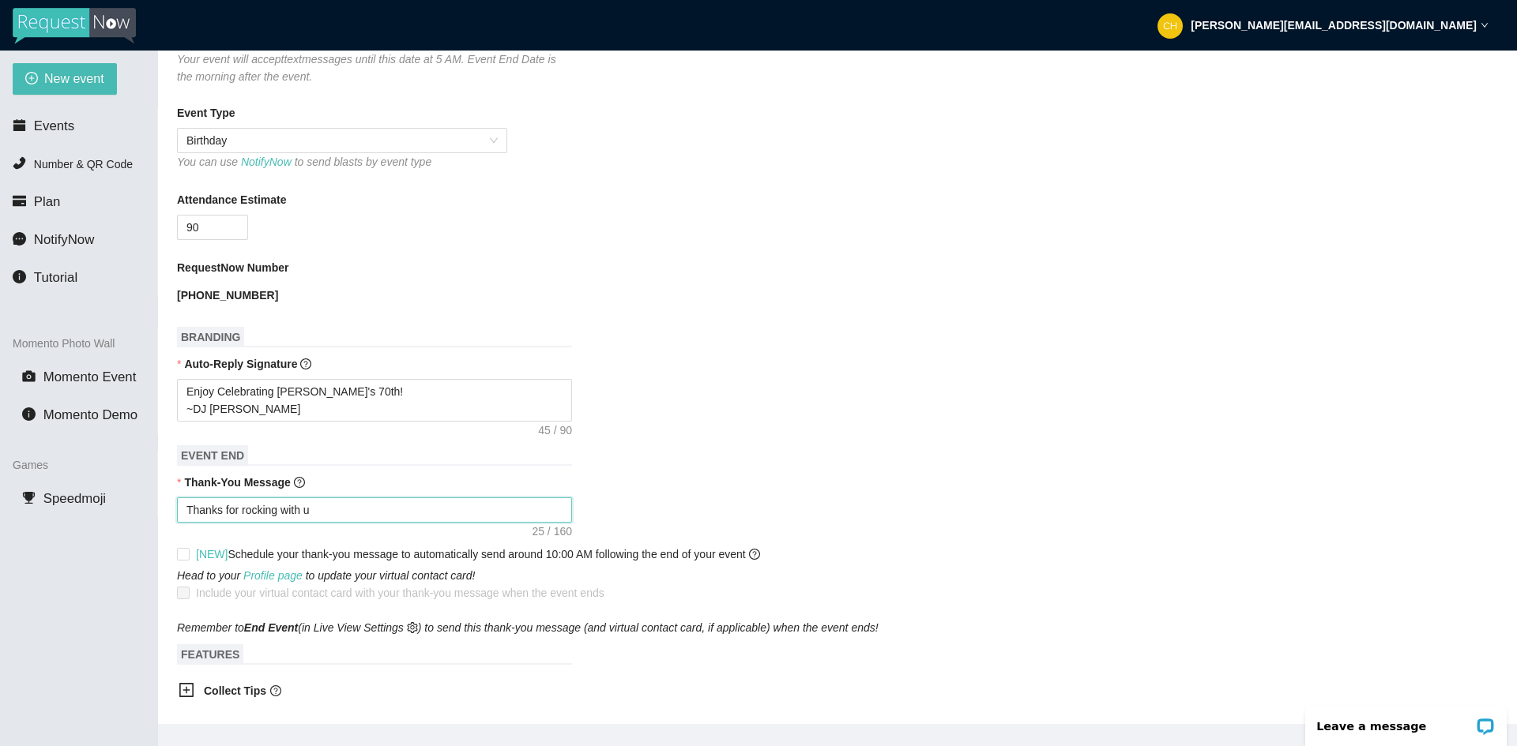
type textarea "Thanks for rocking with us"
type textarea "Thanks for rocking with us@"
type textarea "Thanks for rocking with us"
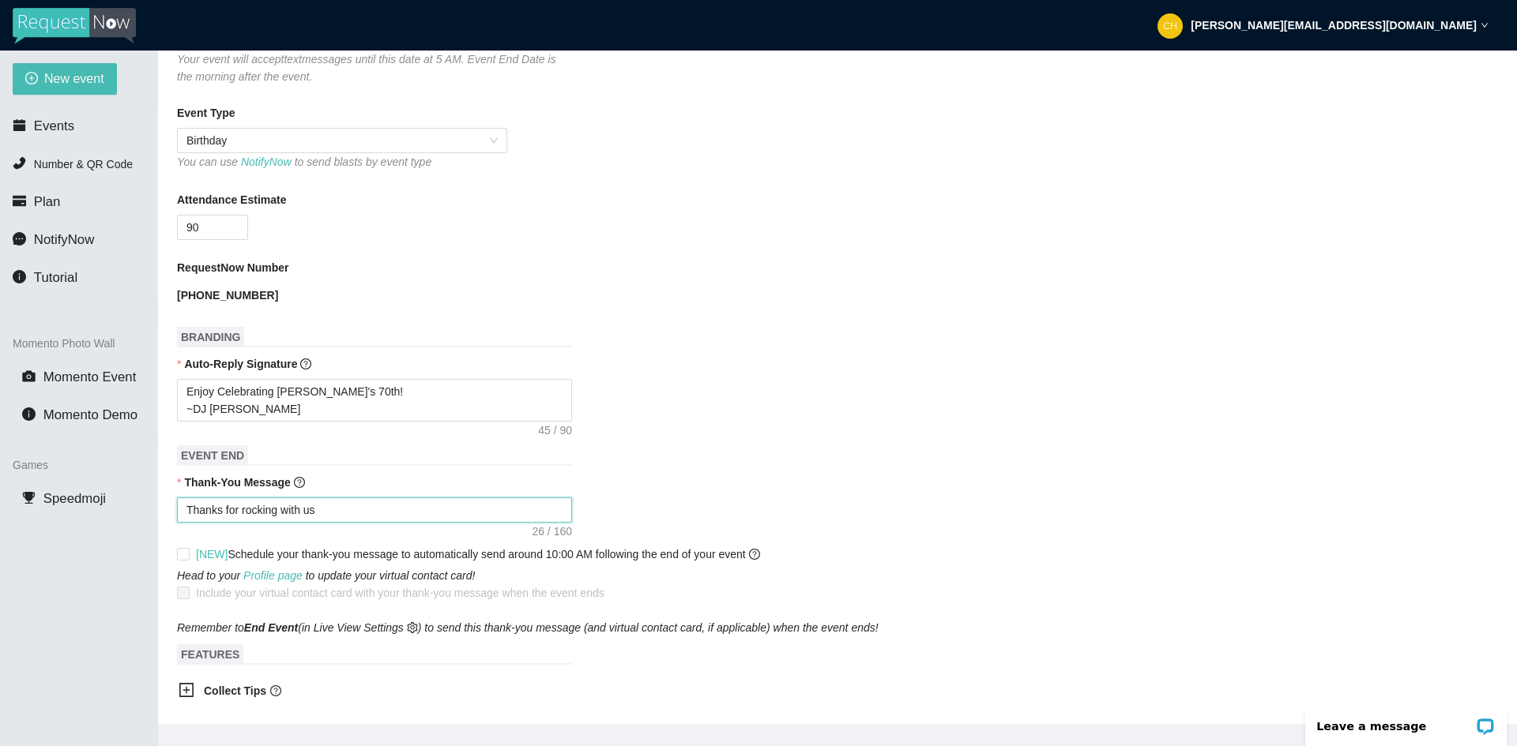
type textarea "Thanks for rocking with us!"
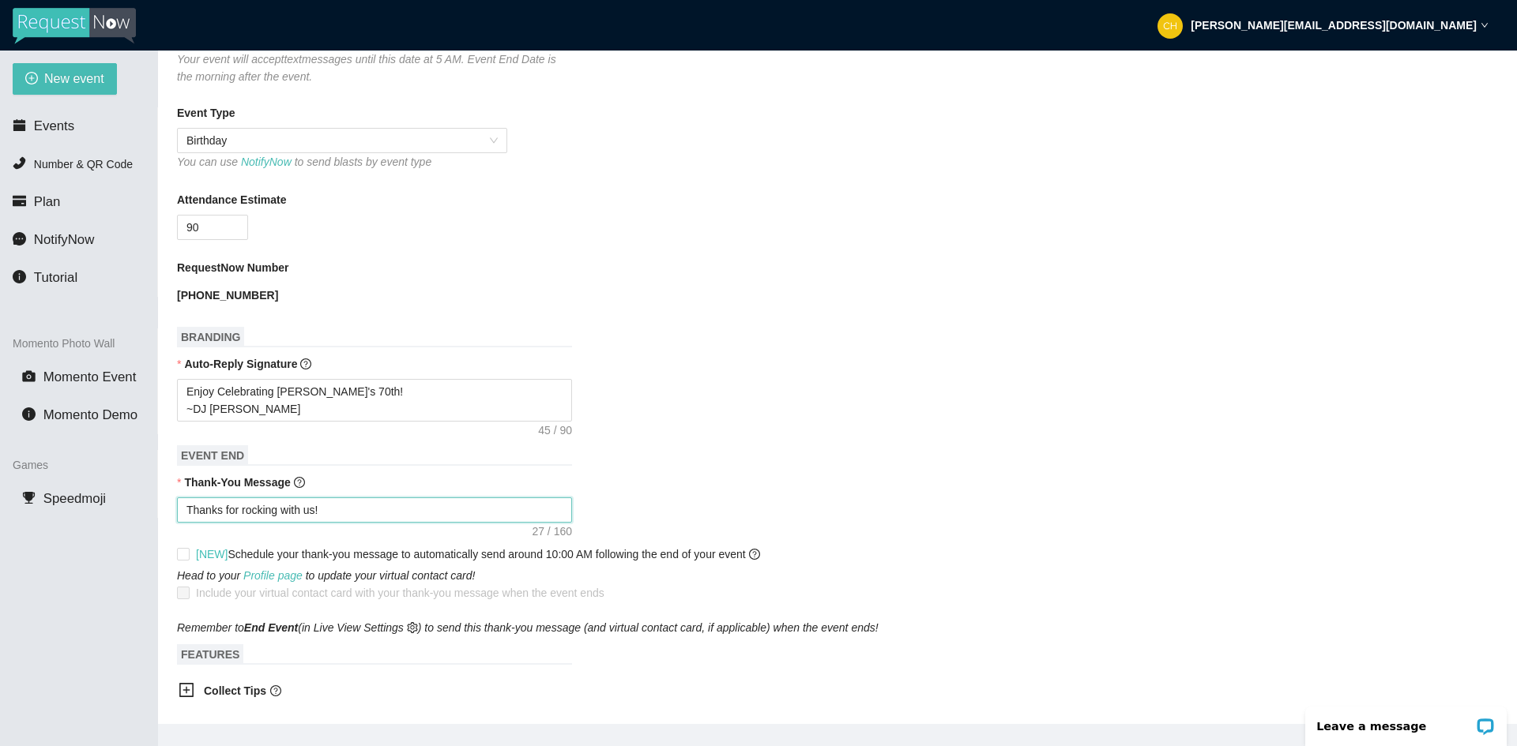
type textarea "Thanks for rocking with us!"
type textarea "Thanks for rocking with us! T"
type textarea "Thanks for rocking with us!"
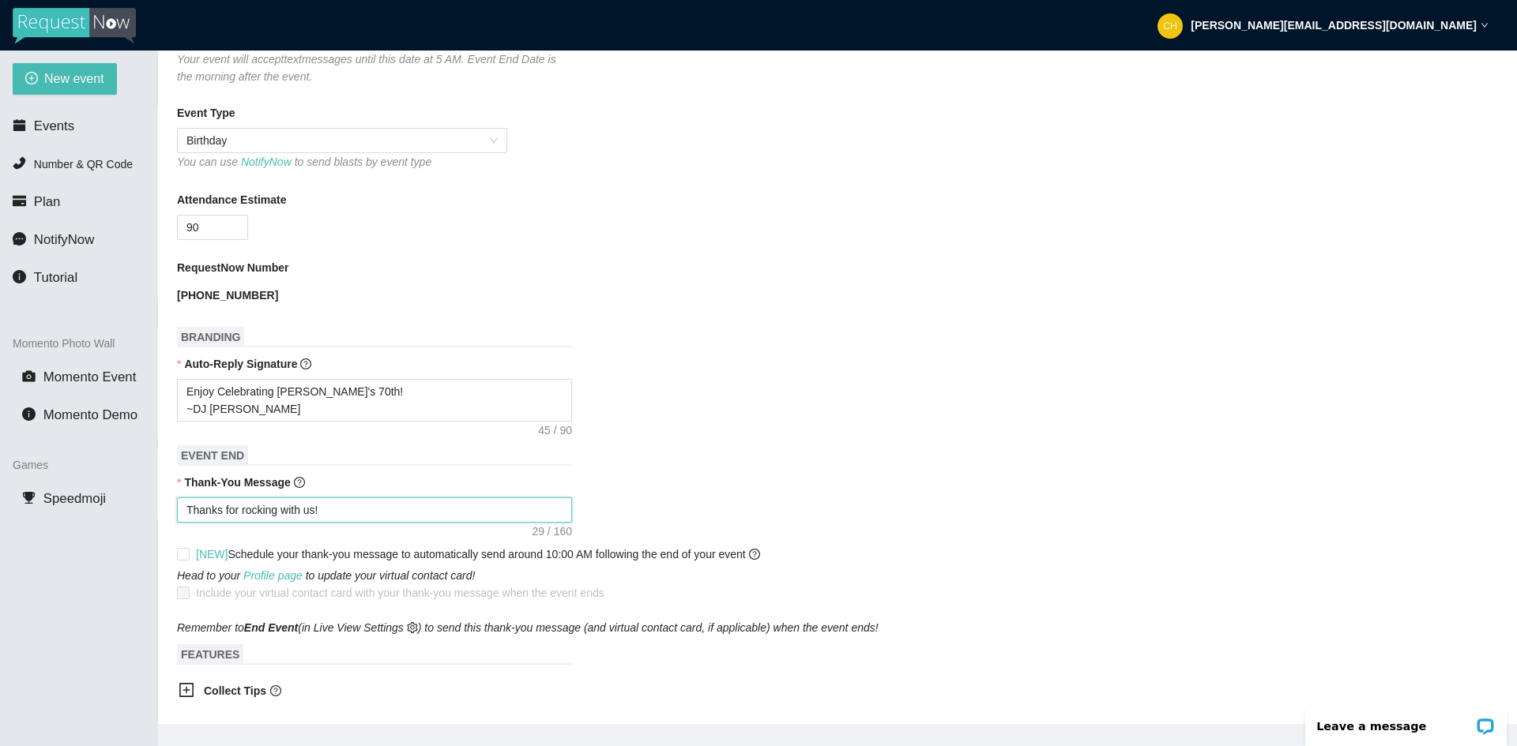
type textarea "Thanks for rocking with us!"
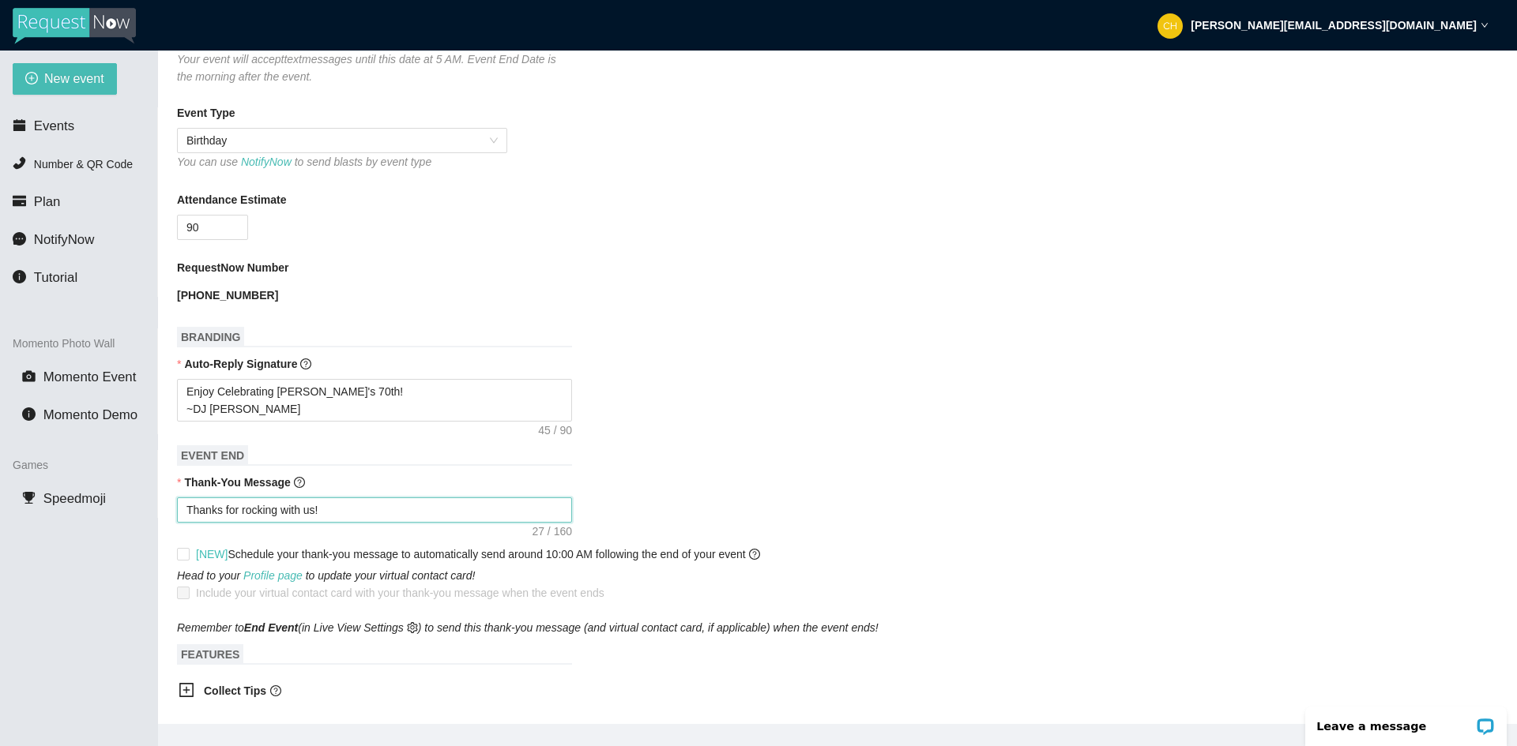
type textarea "Thanks for rocking with us!"
type textarea "Thanks for rocking with us! D"
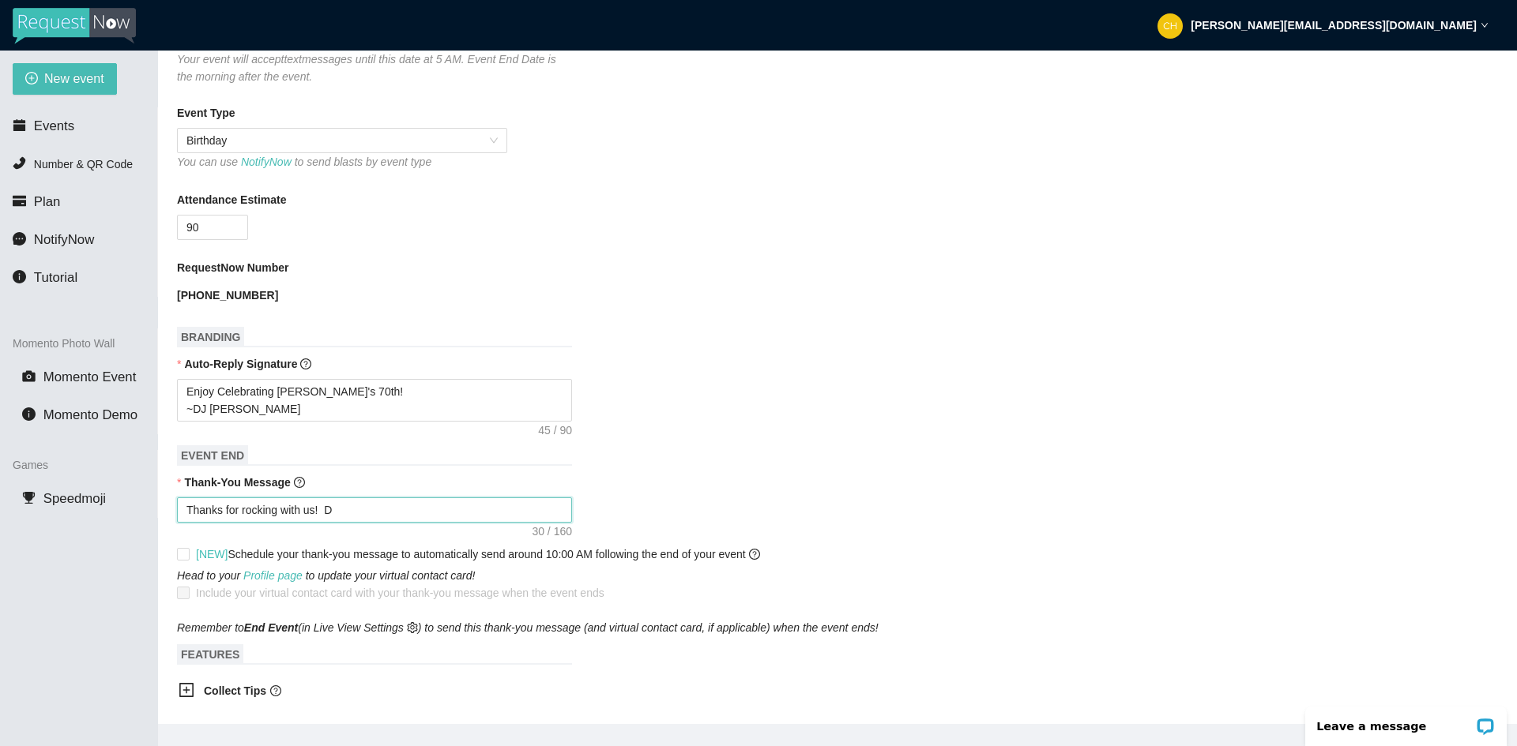
type textarea "Thanks for rocking with us!"
type textarea "Thanks for rocking with us! D"
type textarea "Thanks for rocking with us! Dr"
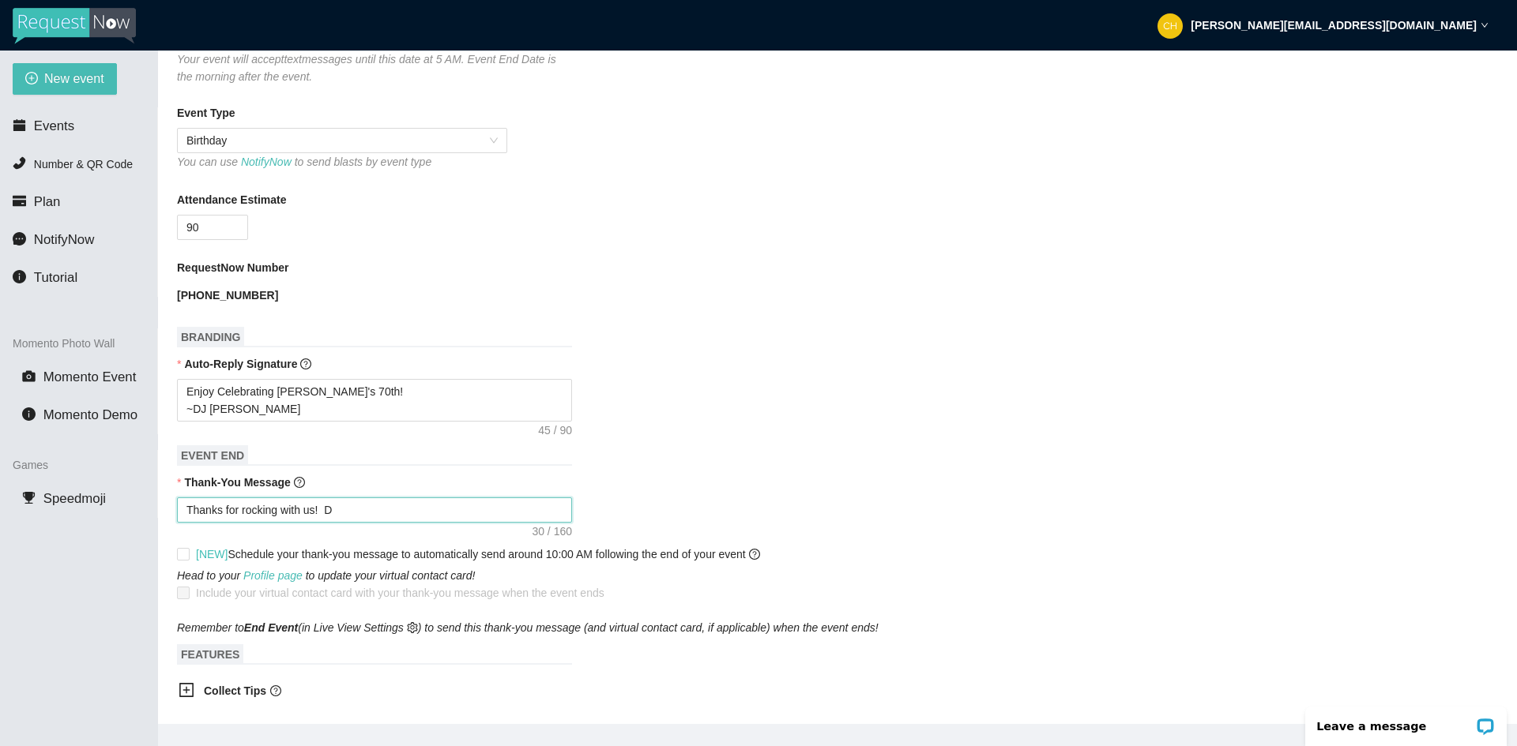
type textarea "Thanks for rocking with us! Dr"
type textarea "Thanks for rocking with us! Dro"
type textarea "Thanks for rocking with us! Drop"
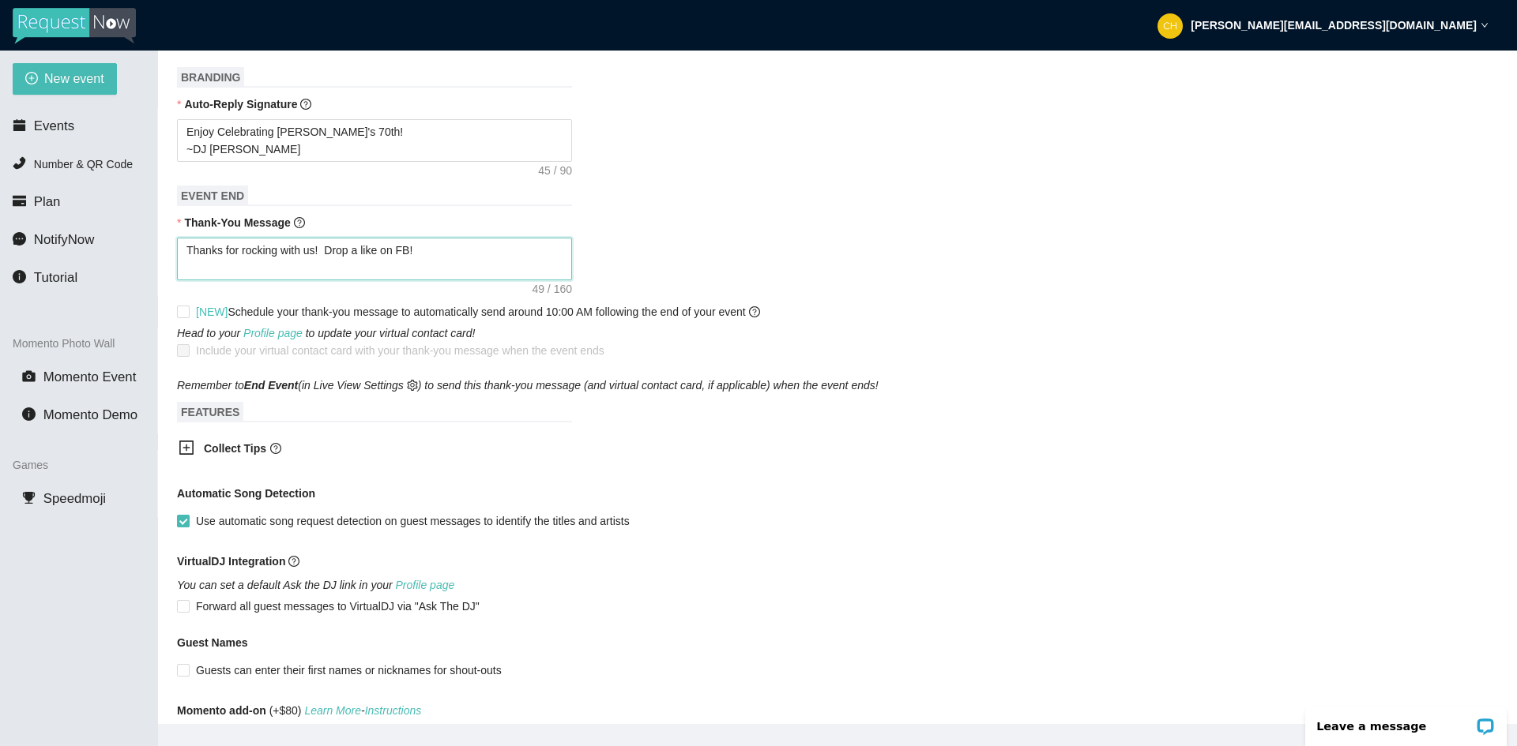
scroll to position [711, 0]
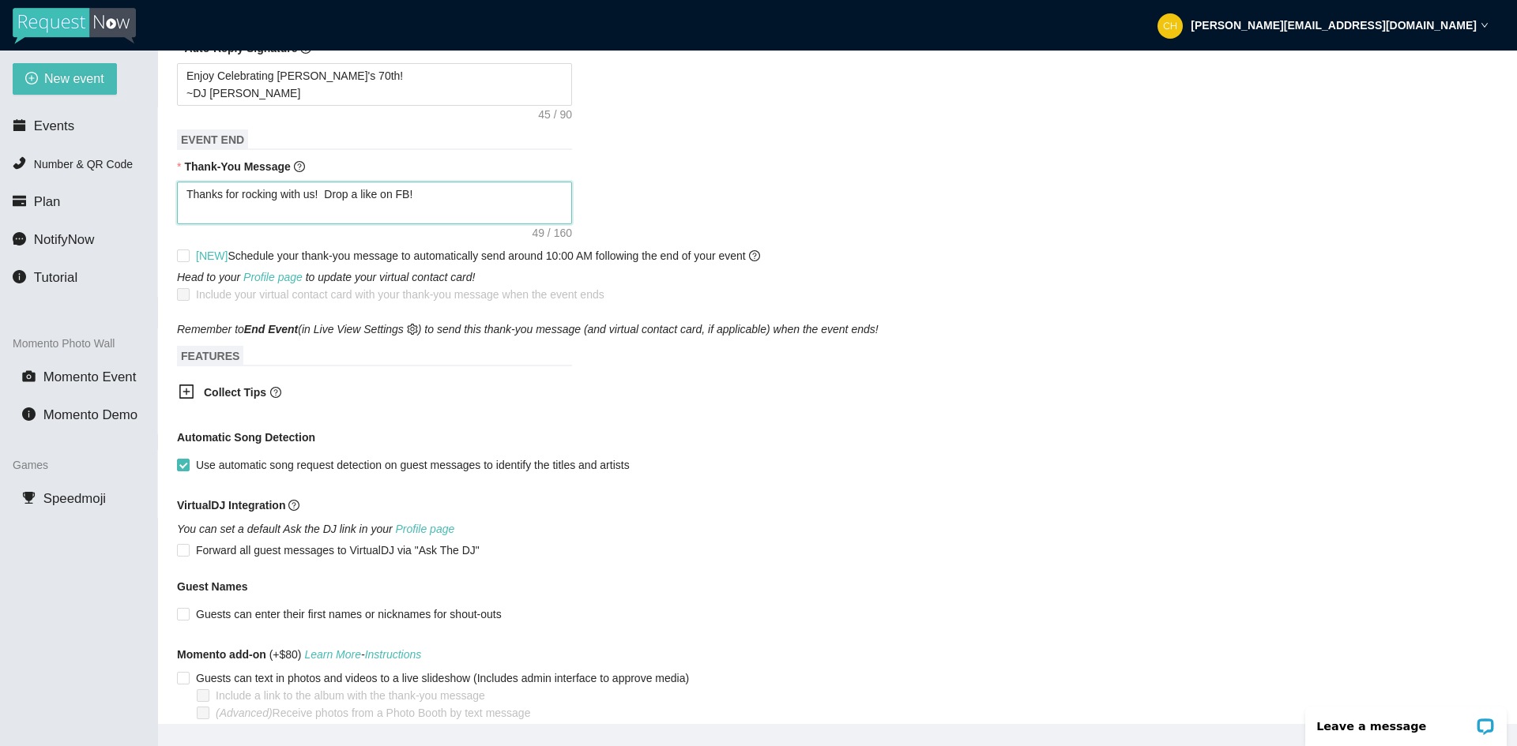
click at [260, 193] on textarea "Thanks for rocking with us! Drop a like on FB!" at bounding box center [374, 203] width 395 height 43
drag, startPoint x: 299, startPoint y: 190, endPoint x: 320, endPoint y: 198, distance: 22.7
click at [299, 190] on textarea "Thanks for rocking with us! Drop a like on FB!" at bounding box center [374, 203] width 395 height 43
click at [329, 201] on textarea "Thanks for rocking with us! Drop a like on FB!" at bounding box center [374, 203] width 395 height 43
click at [329, 194] on textarea "Thanks for rocking with us! Drop a like on FB!" at bounding box center [374, 203] width 395 height 43
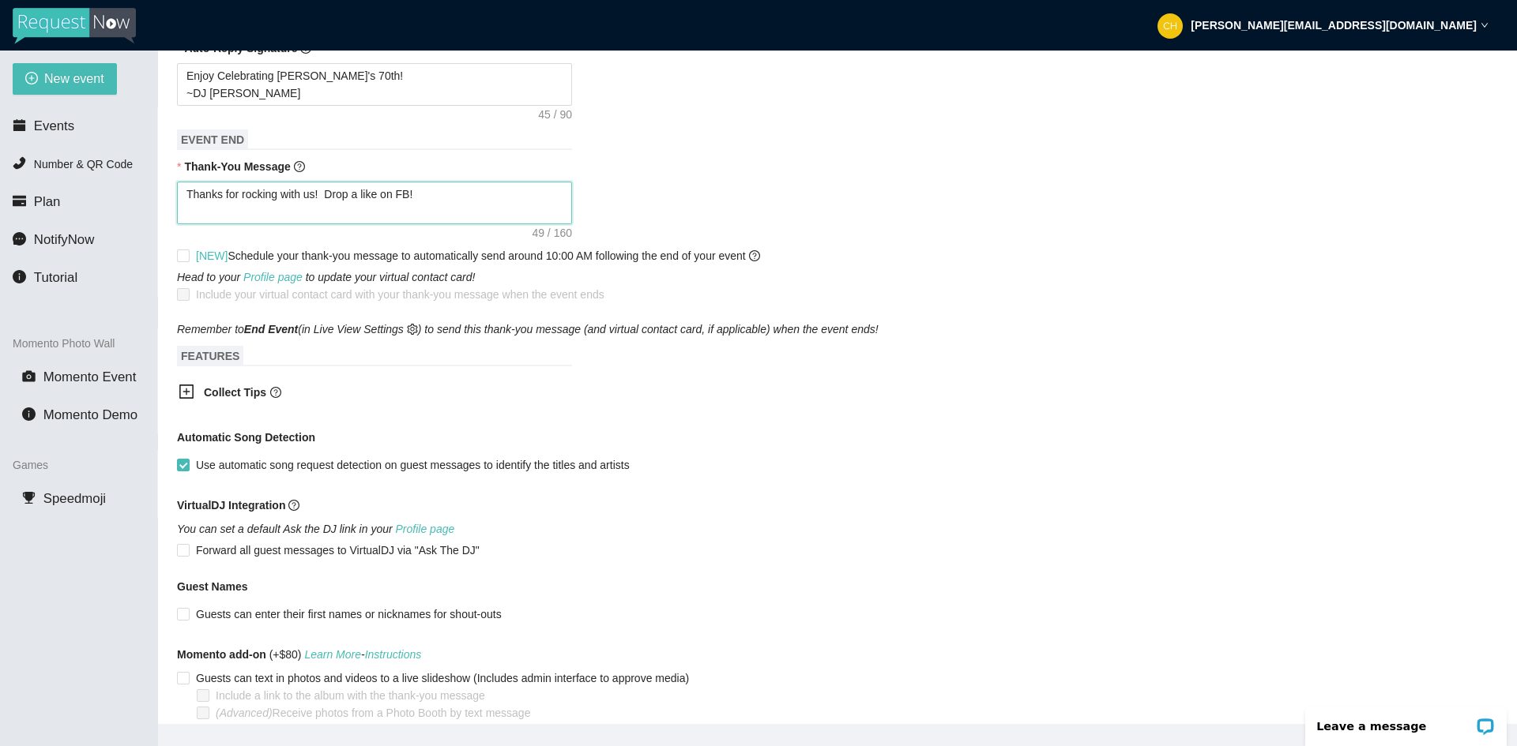
click at [419, 207] on textarea "Thanks for rocking with us! Drop a like on FB!" at bounding box center [374, 203] width 395 height 43
click at [452, 200] on textarea "Thanks for rocking with us! Drop a like on FB!" at bounding box center [374, 203] width 395 height 43
drag, startPoint x: 457, startPoint y: 198, endPoint x: 0, endPoint y: 202, distance: 457.4
click at [0, 202] on section "New event Events Number & QR Code Plan NotifyNow Tutorial Momento Photo Wall Mo…" at bounding box center [758, 424] width 1517 height 746
click at [385, 86] on textarea "Enjoy Celebrating Sherry's 70th! ~DJ Boogie" at bounding box center [374, 84] width 395 height 43
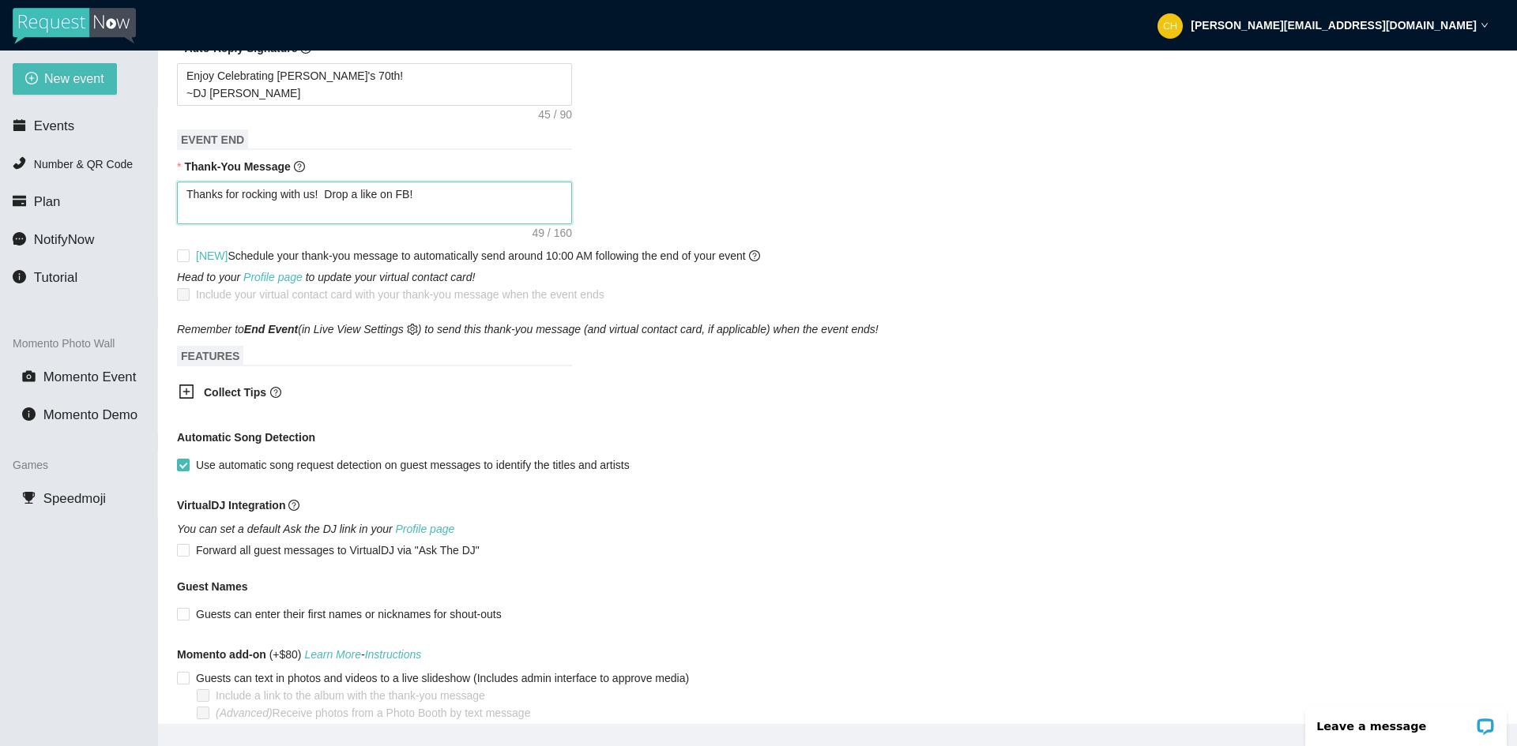
click at [447, 212] on textarea "Thanks for rocking with us! Drop a like on FB!" at bounding box center [374, 203] width 395 height 43
click at [384, 177] on div "Thank-You Message" at bounding box center [837, 170] width 1321 height 24
click at [354, 208] on textarea "Thanks for rocking with us! Drop a like on FB!" at bounding box center [374, 203] width 395 height 43
click at [773, 178] on div "Thank-You Message" at bounding box center [837, 170] width 1321 height 24
click at [445, 174] on div "Thank-You Message" at bounding box center [837, 170] width 1321 height 24
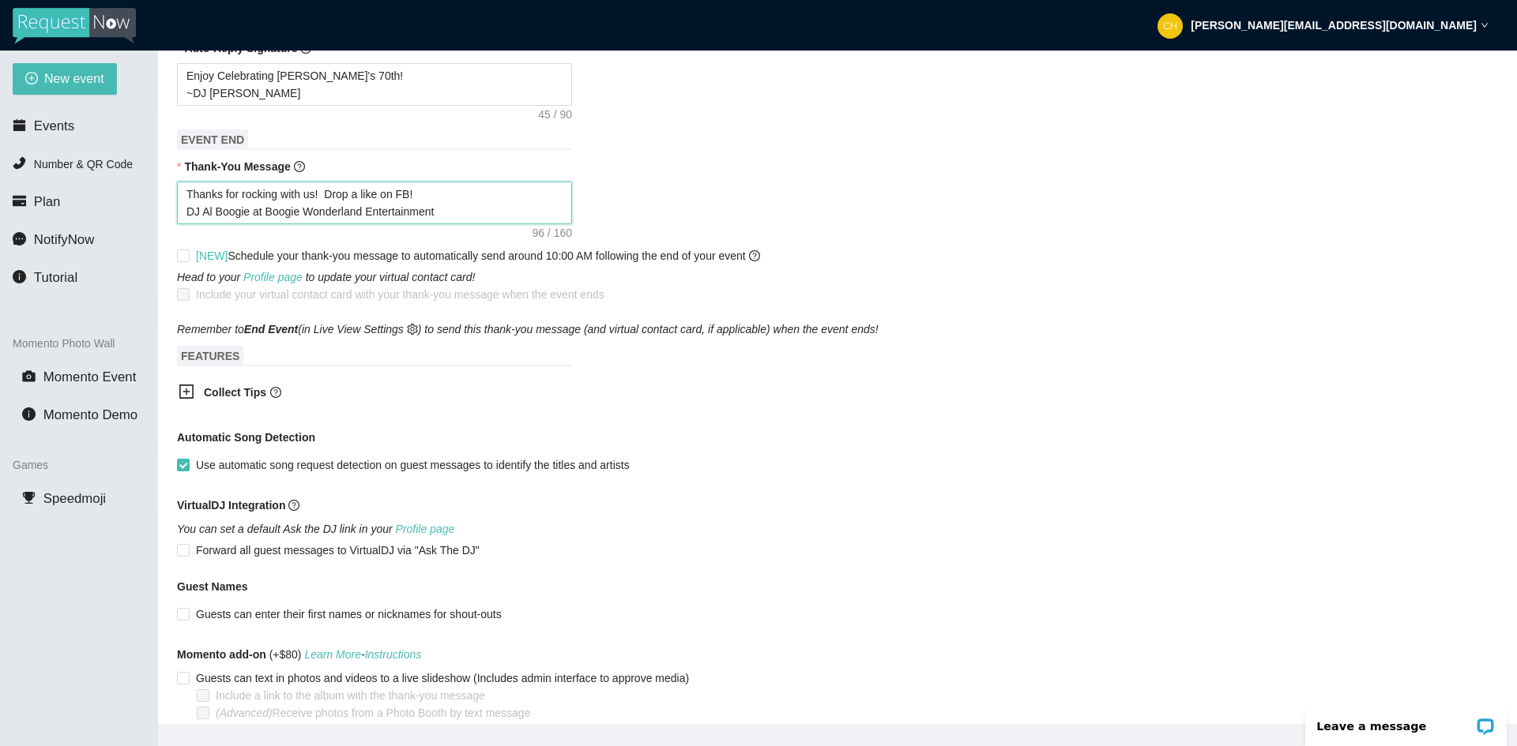
click at [261, 213] on textarea "Thanks for rocking with us! Drop a like on FB! DJ Al Boogie at Boogie Wonderlan…" at bounding box center [374, 203] width 395 height 43
click at [224, 215] on textarea "Thanks for rocking with us! Drop a like on FB! DJ Al Boogie at Boogie Wonderlan…" at bounding box center [374, 203] width 395 height 43
click at [403, 188] on textarea "Thanks for rocking with us! Drop a like on FB! DJ Al Boogie at Boogie Wonderlan…" at bounding box center [374, 203] width 395 height 43
drag, startPoint x: 307, startPoint y: 212, endPoint x: 344, endPoint y: 212, distance: 36.3
click at [307, 212] on textarea "Thanks for rocking with us! Drop a like on FB! DJ Al Boogie at Boogie Wonderlan…" at bounding box center [374, 203] width 395 height 43
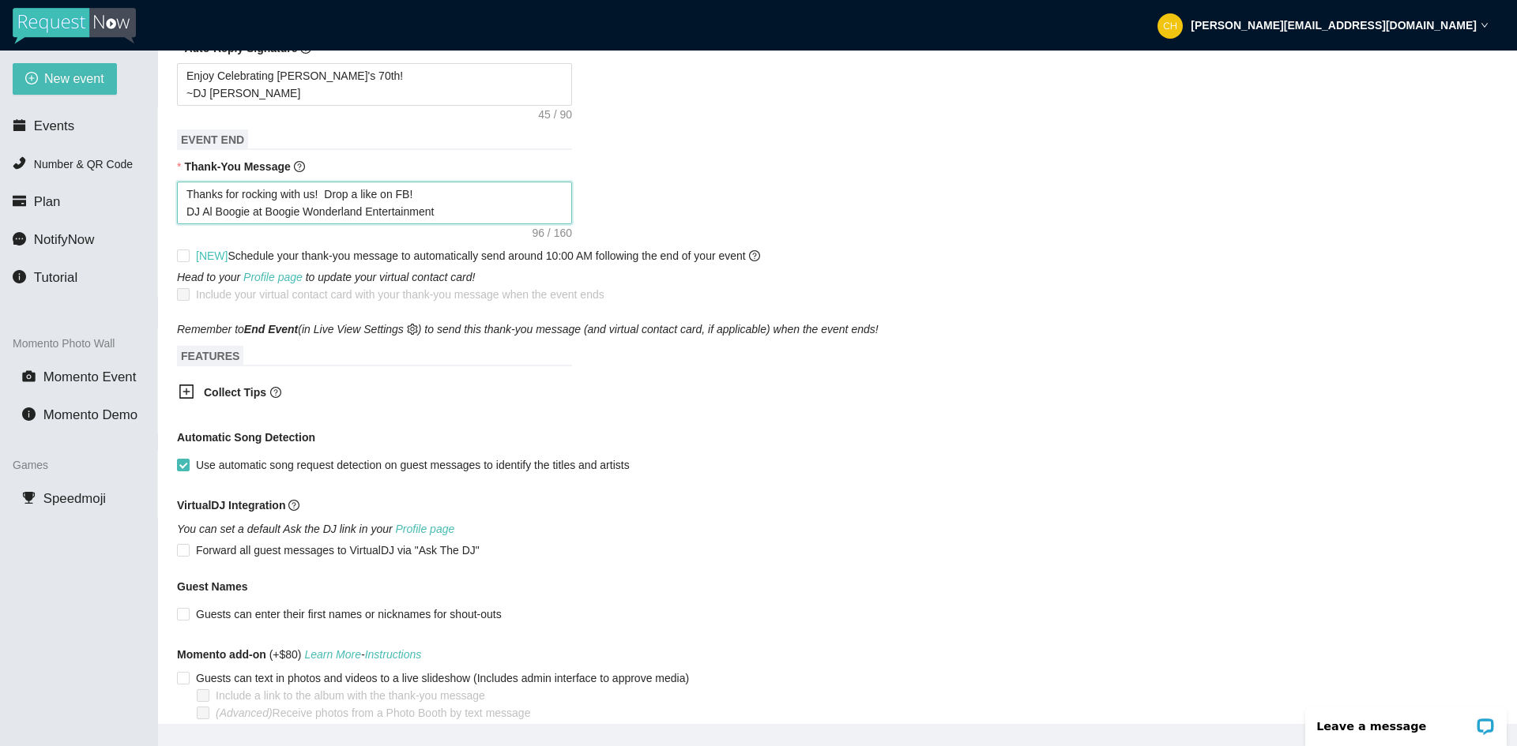
click at [385, 212] on textarea "Thanks for rocking with us! Drop a like on FB! DJ Al Boogie at Boogie Wonderlan…" at bounding box center [374, 203] width 395 height 43
click at [184, 209] on textarea "Thanks for rocking with us! Drop a like on FB! DJ Al Boogie at Boogie Wonderlan…" at bounding box center [374, 203] width 395 height 43
drag, startPoint x: 456, startPoint y: 213, endPoint x: 85, endPoint y: 188, distance: 372.1
click at [85, 188] on section "New event Events Number & QR Code Plan NotifyNow Tutorial Momento Photo Wall Mo…" at bounding box center [758, 424] width 1517 height 746
paste textarea "Thanks for rocking with us! Drop a like on FB! ~DJ Al Boogie at Boogie Wonderla…"
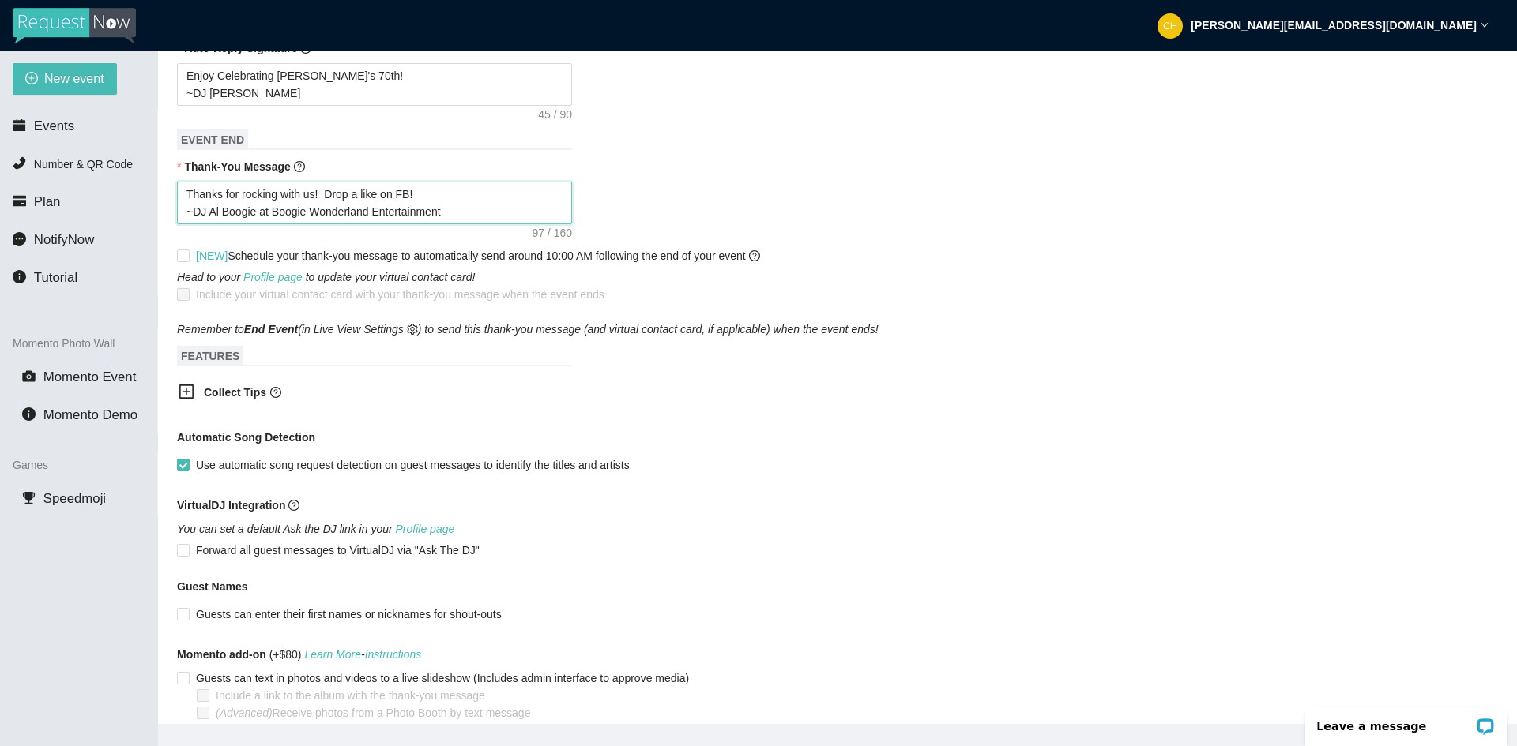
drag, startPoint x: 295, startPoint y: 197, endPoint x: 305, endPoint y: 197, distance: 10.3
click at [295, 197] on textarea "Thanks for rocking with us! Drop a like on FB! ~DJ Al Boogie at Boogie Wonderla…" at bounding box center [374, 203] width 395 height 43
click at [314, 195] on textarea "Thanks for rocking with us! Drop a like on FB! ~DJ Al Boogie at Boogie Wonderla…" at bounding box center [374, 203] width 395 height 43
click at [491, 202] on textarea "Thanks for rocking with us tonight! Drop a like on FB! ~DJ Al Boogie at Boogie …" at bounding box center [374, 203] width 395 height 43
click at [463, 186] on textarea "Thanks for rocking with us tonight! Drop a like on FB! ~DJ Al Boogie at Boogie …" at bounding box center [374, 203] width 395 height 43
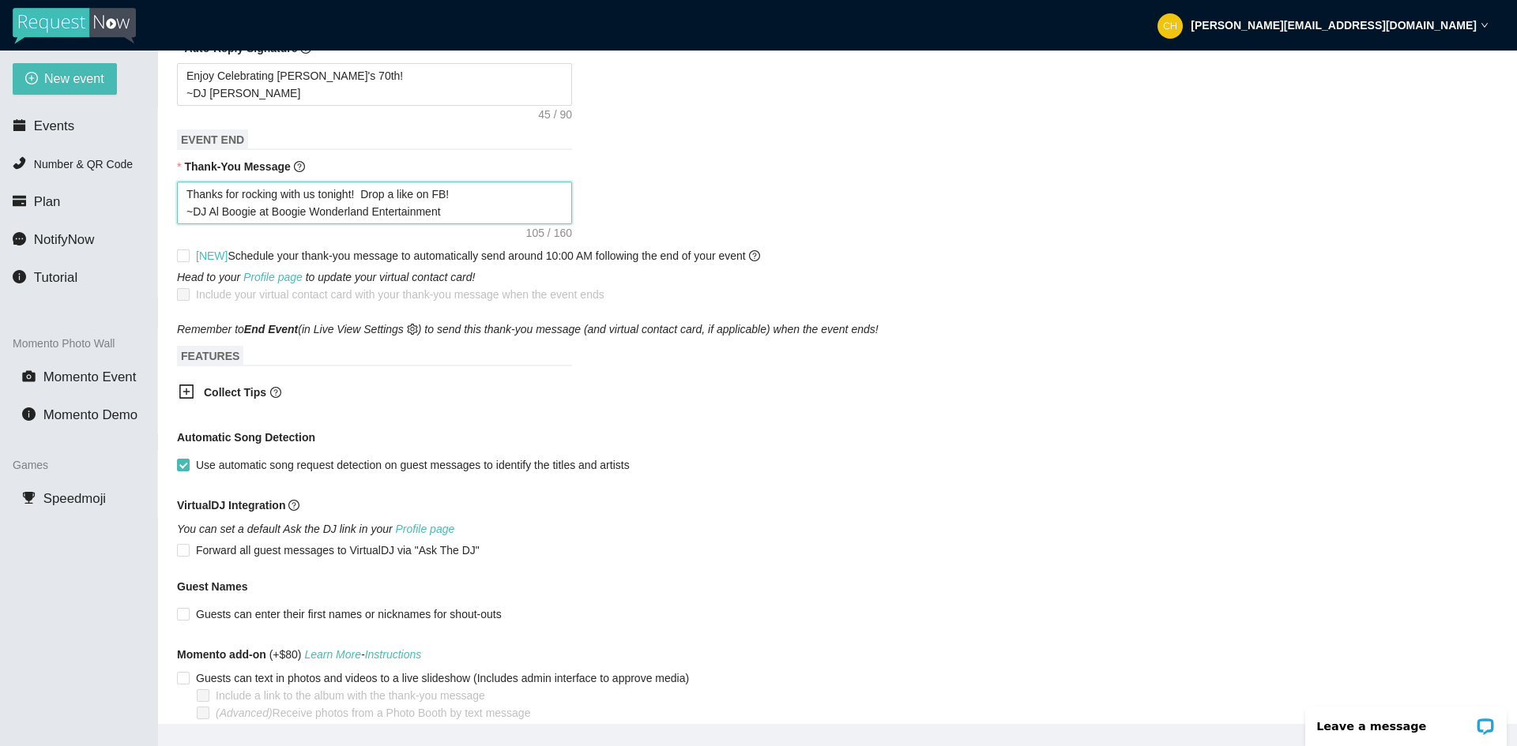
click at [429, 190] on textarea "Thanks for rocking with us tonight! Drop a like on FB! ~DJ Al Boogie at Boogie …" at bounding box center [374, 203] width 395 height 43
click at [458, 190] on textarea "Thanks for rocking with us tonight! Drop a like on FB! ~DJ Al Boogie at Boogie …" at bounding box center [374, 203] width 395 height 43
paste textarea
click at [513, 203] on textarea "Thanks for rocking with us tonight! Drop a like on FB! ~DJ Al Boogie at Boogie …" at bounding box center [374, 203] width 395 height 43
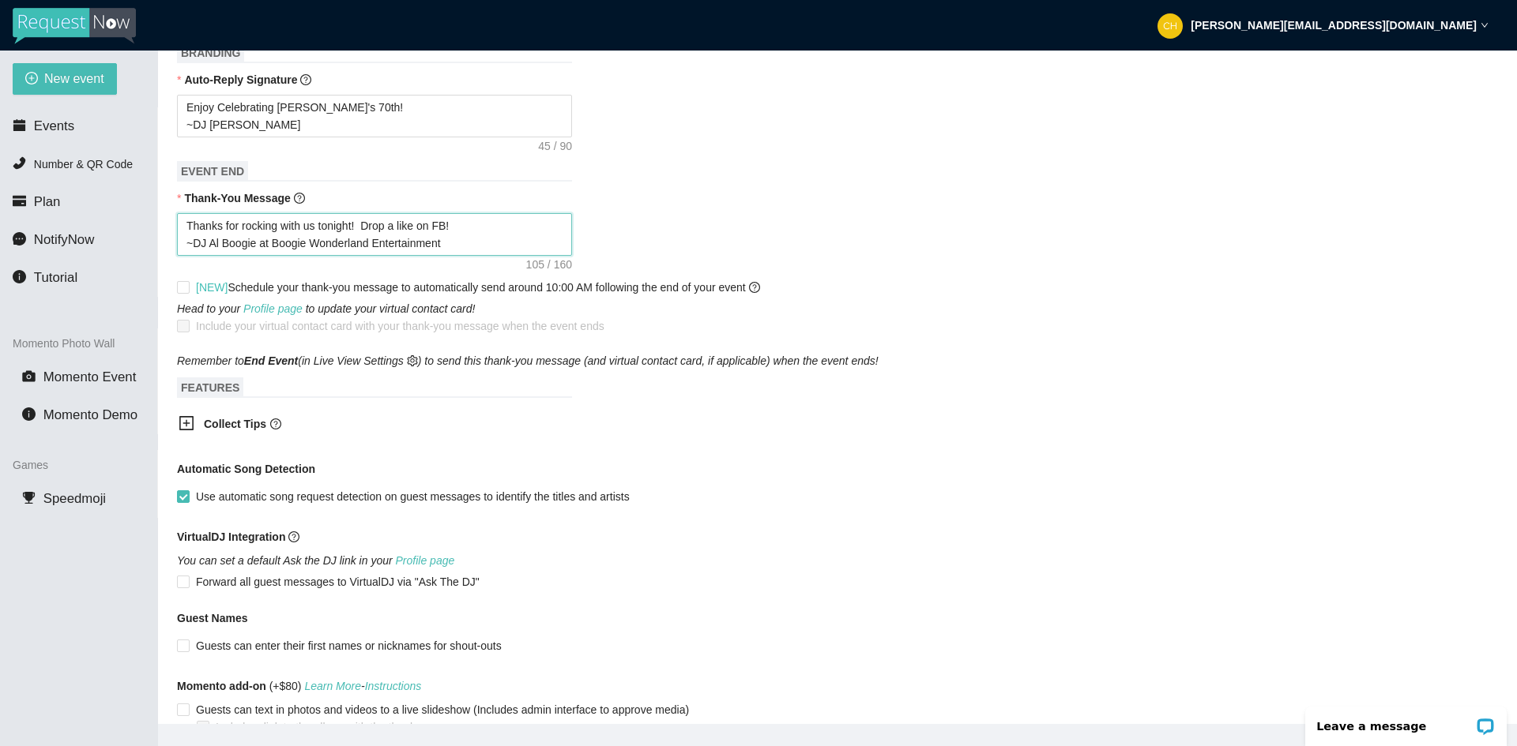
scroll to position [547, 0]
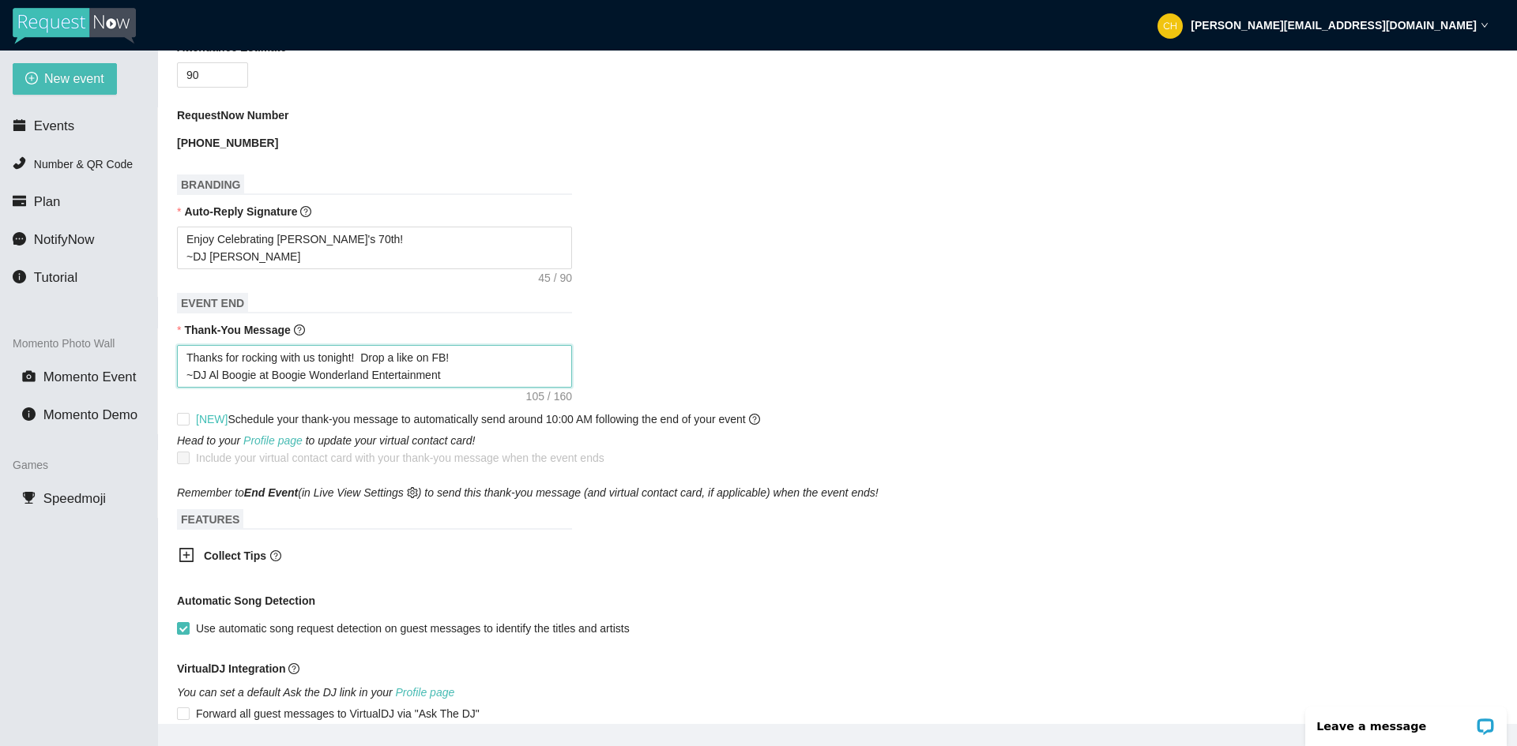
click at [280, 365] on textarea "Thanks for rocking with us tonight! Drop a like on FB! ~DJ Al Boogie at Boogie …" at bounding box center [374, 366] width 395 height 43
click at [512, 384] on textarea "Thanks for rocking with us tonight! Drop a like on FB! ~DJ Al Boogie at Boogie …" at bounding box center [374, 366] width 395 height 43
drag, startPoint x: 506, startPoint y: 360, endPoint x: 476, endPoint y: 361, distance: 29.2
click at [506, 360] on textarea "Thanks for rocking with us tonight! Drop a like on FB! ~DJ Al Boogie at Boogie …" at bounding box center [374, 366] width 395 height 43
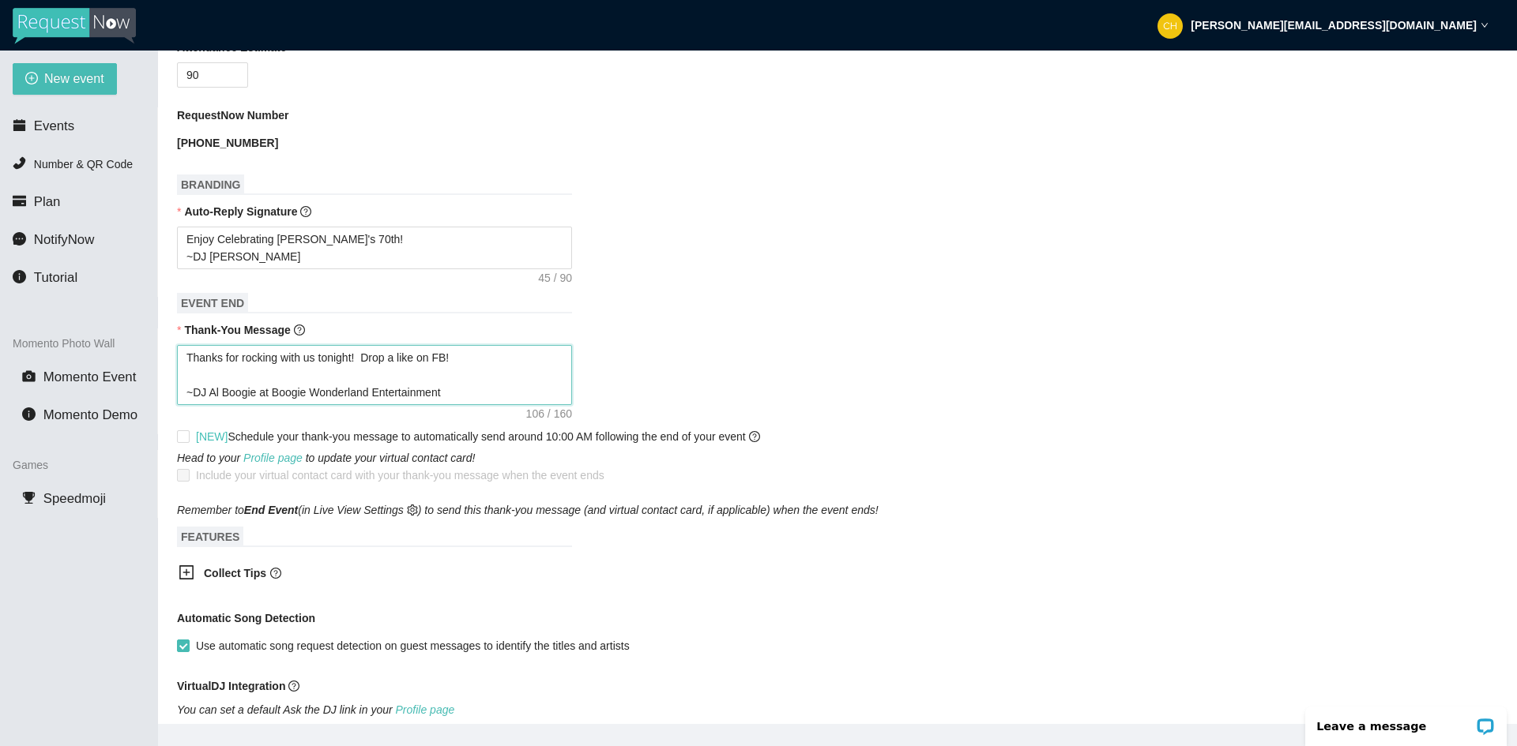
paste textarea "https://www.facebook.com/profile.php?id=61553230160261"
click at [734, 299] on form "Event Name Sherry's 70th Birthday Event Start Date 08/15/2025 Your event will a…" at bounding box center [837, 313] width 1321 height 1269
click at [501, 382] on textarea "Thanks for rocking with us tonight! Drop a like on FB! https://www.facebook.com…" at bounding box center [374, 375] width 395 height 60
drag, startPoint x: 708, startPoint y: 332, endPoint x: 702, endPoint y: 343, distance: 12.4
click at [708, 332] on div "Thank-You Message" at bounding box center [837, 333] width 1321 height 24
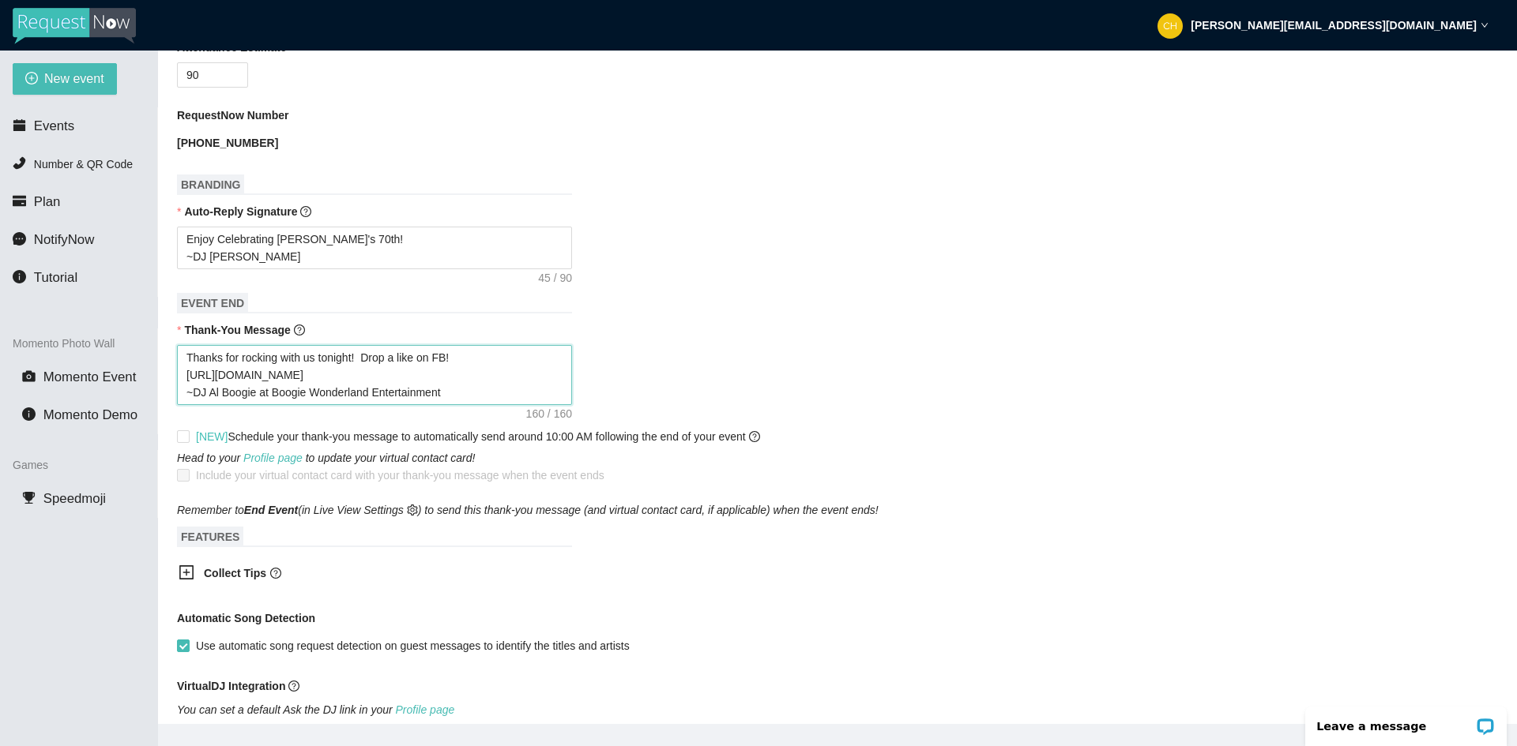
click at [524, 367] on textarea "Thanks for rocking with us tonight! Drop a like on FB! https://www.facebook.com…" at bounding box center [374, 375] width 395 height 60
click at [333, 344] on div "Thank-You Message" at bounding box center [837, 333] width 1321 height 24
click at [310, 358] on textarea "Thanks for rocking with us tonight! Drop a like on FB! https://www.facebook.com…" at bounding box center [374, 375] width 395 height 60
click at [314, 358] on textarea "Thanks for rocking with us tonight! Drop a like on FB! https://www.facebook.com…" at bounding box center [374, 375] width 395 height 60
click at [318, 359] on textarea "Thanks for rocking with us tonight! Drop a like on FB! https://www.facebook.com…" at bounding box center [374, 375] width 395 height 60
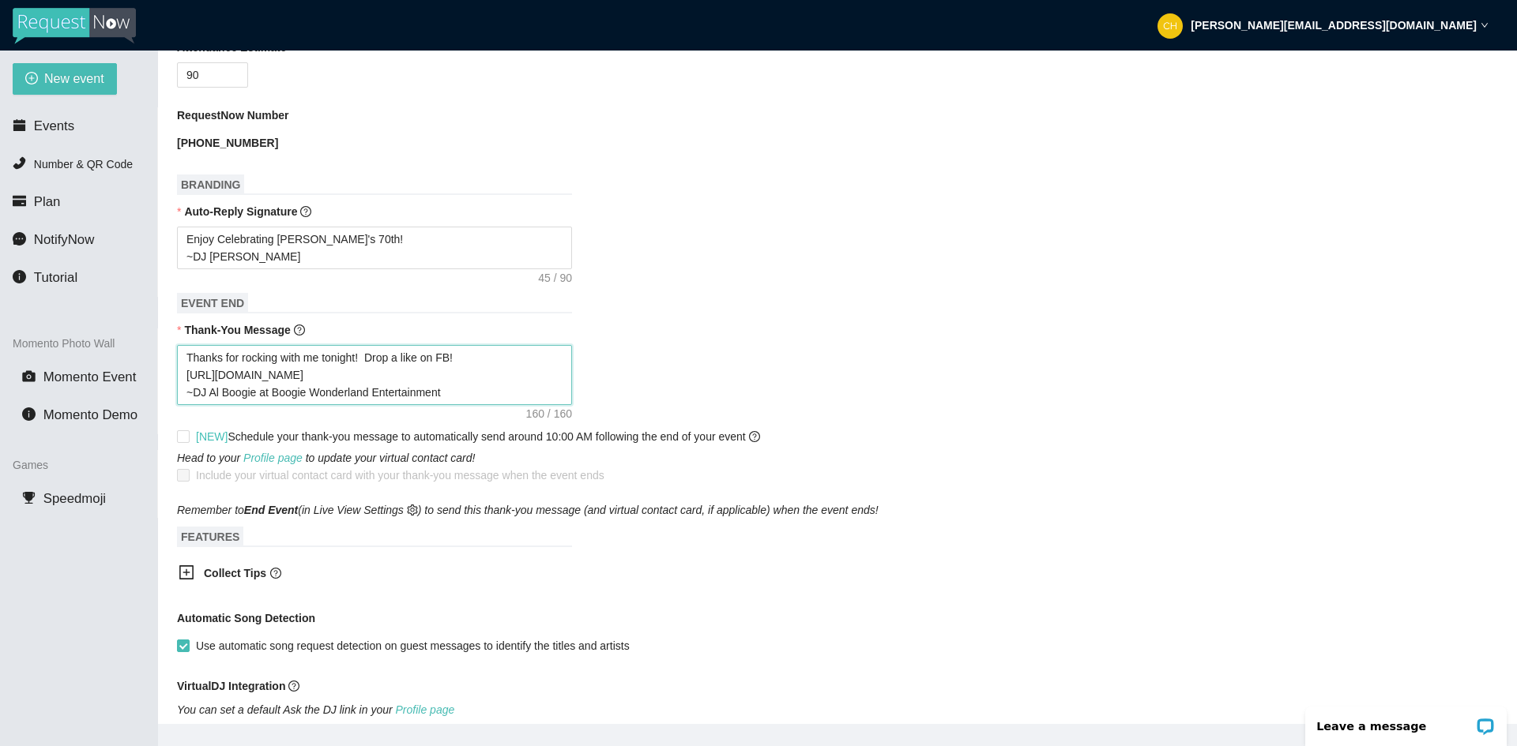
click at [498, 358] on textarea "Thanks for rocking with me tonight! Drop a like on FB! https://www.facebook.com…" at bounding box center [374, 375] width 395 height 60
click at [475, 359] on textarea "Thanks for rocking with me tonight! Drop a like on FB! https://www.facebook.com…" at bounding box center [374, 375] width 395 height 60
click at [449, 356] on textarea "Thanks for rocking with me tonight! Drop a like on FB! https://www.facebook.com…" at bounding box center [374, 375] width 395 height 60
click at [750, 292] on form "Event Name Sherry's 70th Birthday Event Start Date 08/15/2025 Your event will a…" at bounding box center [837, 313] width 1321 height 1269
click at [303, 383] on textarea "Thanks for rocking with me tonight! Drop a like on FB: https://www.facebook.com…" at bounding box center [374, 375] width 395 height 60
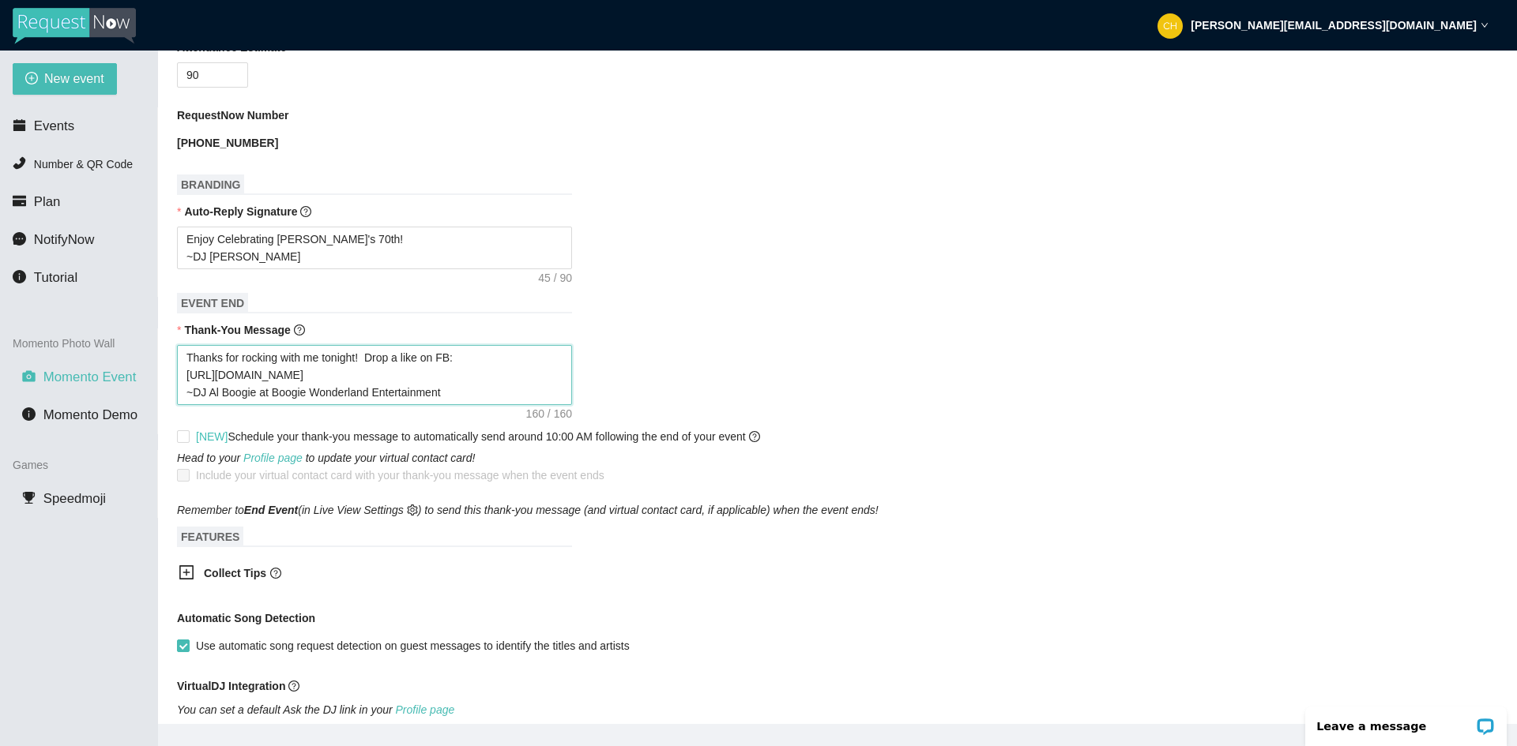
drag, startPoint x: 368, startPoint y: 358, endPoint x: 62, endPoint y: 383, distance: 306.7
click at [62, 383] on section "New event Events Number & QR Code Plan NotifyNow Tutorial Momento Photo Wall Mo…" at bounding box center [758, 424] width 1517 height 746
drag, startPoint x: 308, startPoint y: 374, endPoint x: 316, endPoint y: 373, distance: 8.1
click at [308, 374] on textarea "Thanks for rocking with me tonight! Drop a like on FB: https://www.facebook.com…" at bounding box center [374, 375] width 395 height 60
click at [451, 360] on textarea "Thanks for rocking with me tonight! Drop a like on FB: https://www.facebook.com…" at bounding box center [374, 375] width 395 height 60
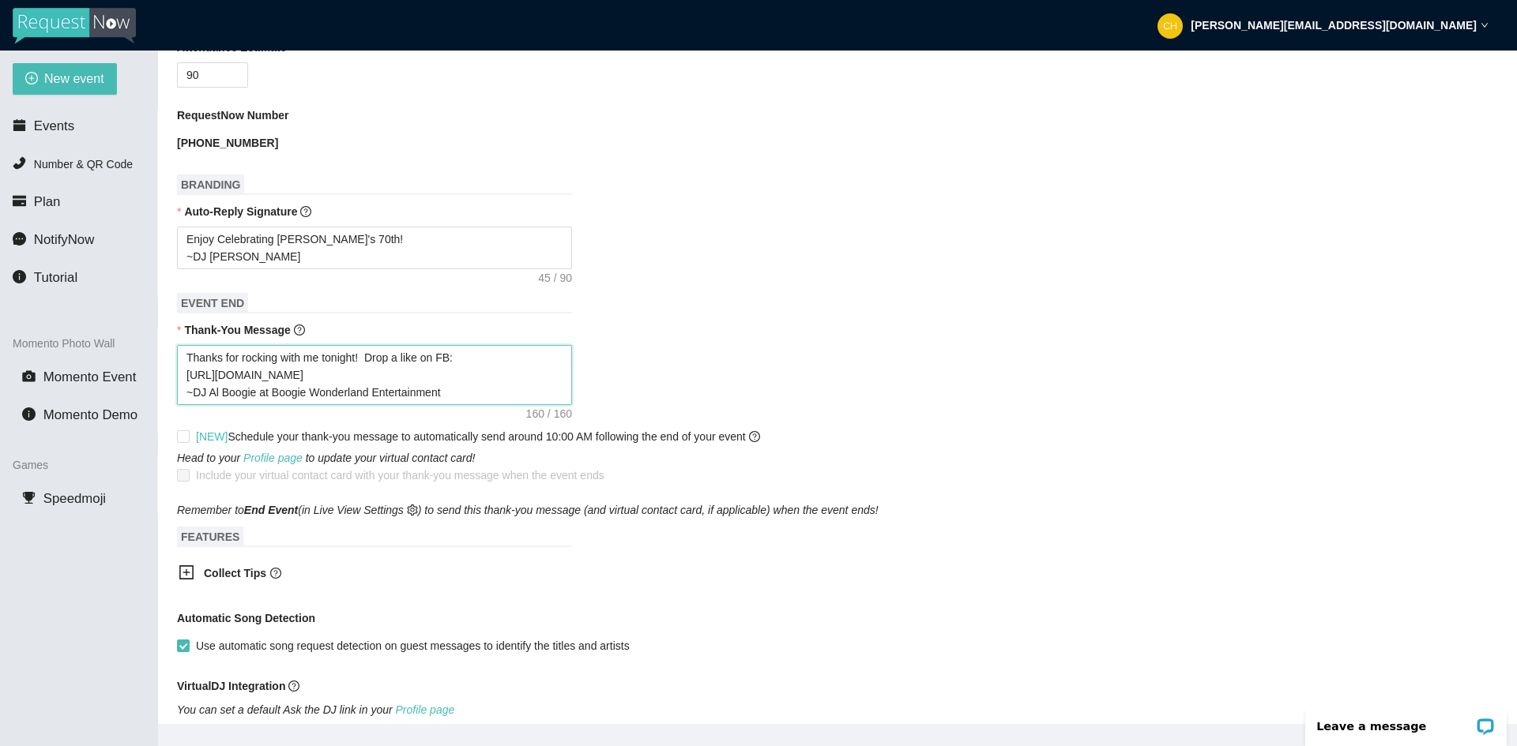
click at [367, 359] on textarea "Thanks for rocking with me tonight! Drop a like on FB: https://www.facebook.com…" at bounding box center [374, 375] width 395 height 60
drag, startPoint x: 362, startPoint y: 356, endPoint x: 95, endPoint y: 348, distance: 267.1
click at [95, 348] on section "New event Events Number & QR Code Plan NotifyNow Tutorial Momento Photo Wall Mo…" at bounding box center [758, 424] width 1517 height 746
click at [349, 363] on textarea "Thanks for rocking with me tonight! Drop a like on FB: https://www.facebook.com…" at bounding box center [374, 375] width 395 height 60
drag, startPoint x: 366, startPoint y: 359, endPoint x: 130, endPoint y: 339, distance: 236.2
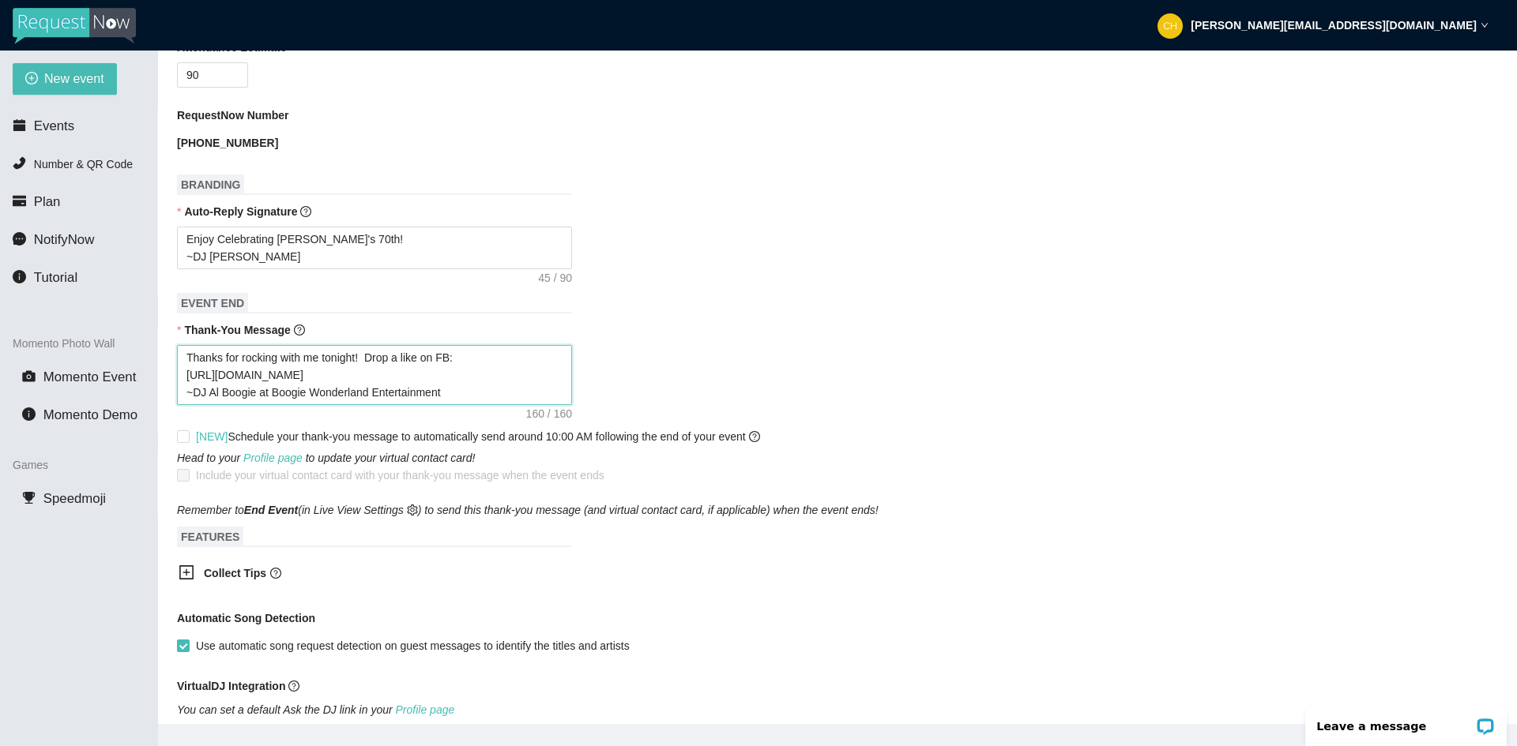
click at [130, 339] on section "New event Events Number & QR Code Plan NotifyNow Tutorial Momento Photo Wall Mo…" at bounding box center [758, 424] width 1517 height 746
drag, startPoint x: 205, startPoint y: 260, endPoint x: 236, endPoint y: 246, distance: 34.6
click at [205, 260] on textarea "Enjoy Celebrating Sherry's 70th! ~DJ Boogie" at bounding box center [374, 248] width 395 height 43
click at [746, 295] on form "Event Name Sherry's 70th Birthday Event Start Date 08/15/2025 Your event will a…" at bounding box center [837, 313] width 1321 height 1269
click at [325, 250] on textarea "Enjoy Celebrating Sherry's 70th! ~DJ Al Boogie" at bounding box center [374, 248] width 395 height 43
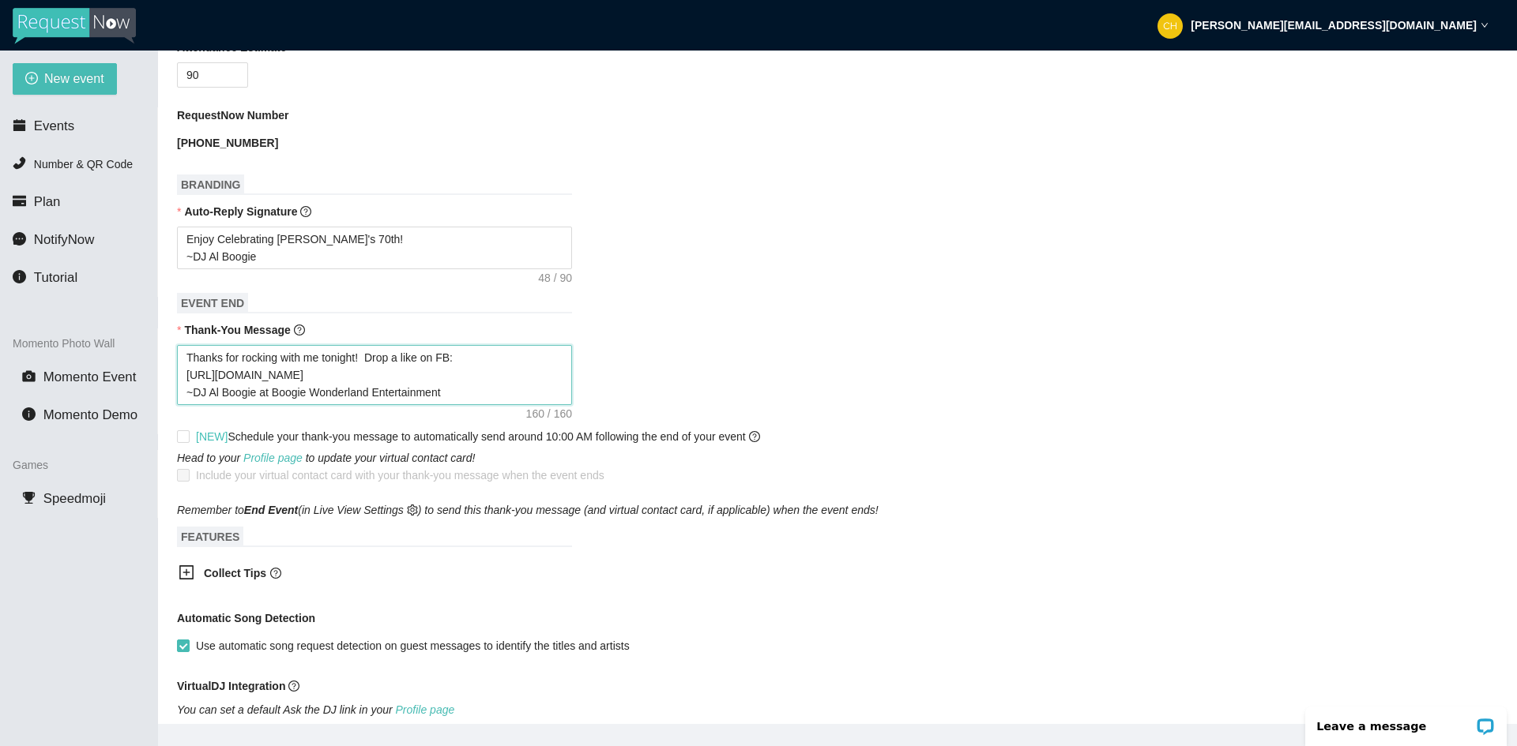
click at [289, 353] on textarea "Thanks for rocking with me tonight! Drop a like on FB: https://www.facebook.com…" at bounding box center [374, 375] width 395 height 60
click at [454, 355] on textarea "Thanks for rocking with me tonight! Drop a like on FB: https://www.facebook.com…" at bounding box center [374, 375] width 395 height 60
drag, startPoint x: 446, startPoint y: 355, endPoint x: 356, endPoint y: 363, distance: 89.7
click at [356, 363] on textarea "Thanks for rocking with me tonight! Drop a like on FB: https://www.facebook.com…" at bounding box center [374, 375] width 395 height 60
click at [452, 358] on textarea "Thanks for rocking with me tonight! Drop a like on FB: https://www.facebook.com…" at bounding box center [374, 375] width 395 height 60
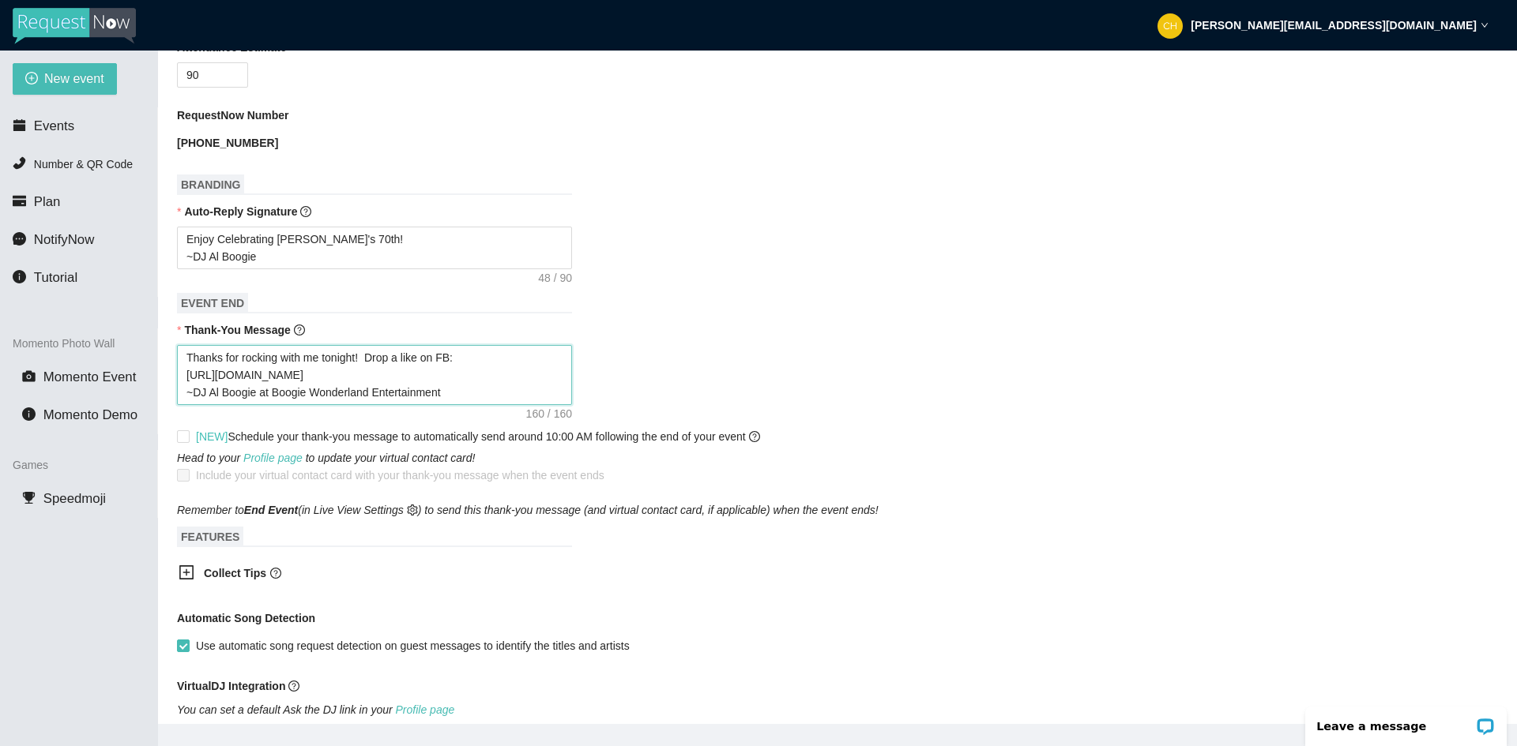
drag, startPoint x: 449, startPoint y: 356, endPoint x: 370, endPoint y: 359, distance: 79.8
click at [370, 359] on textarea "Thanks for rocking with me tonight! Drop a like on FB: https://www.facebook.com…" at bounding box center [374, 375] width 395 height 60
click at [423, 361] on textarea "Thanks for rocking with me tonight! Drop a like on FB: https://www.facebook.com…" at bounding box center [374, 375] width 395 height 60
drag, startPoint x: 408, startPoint y: 361, endPoint x: 367, endPoint y: 362, distance: 40.3
click at [367, 362] on textarea "Thanks for rocking with me tonight! Drop a like on FB: https://www.facebook.com…" at bounding box center [374, 375] width 395 height 60
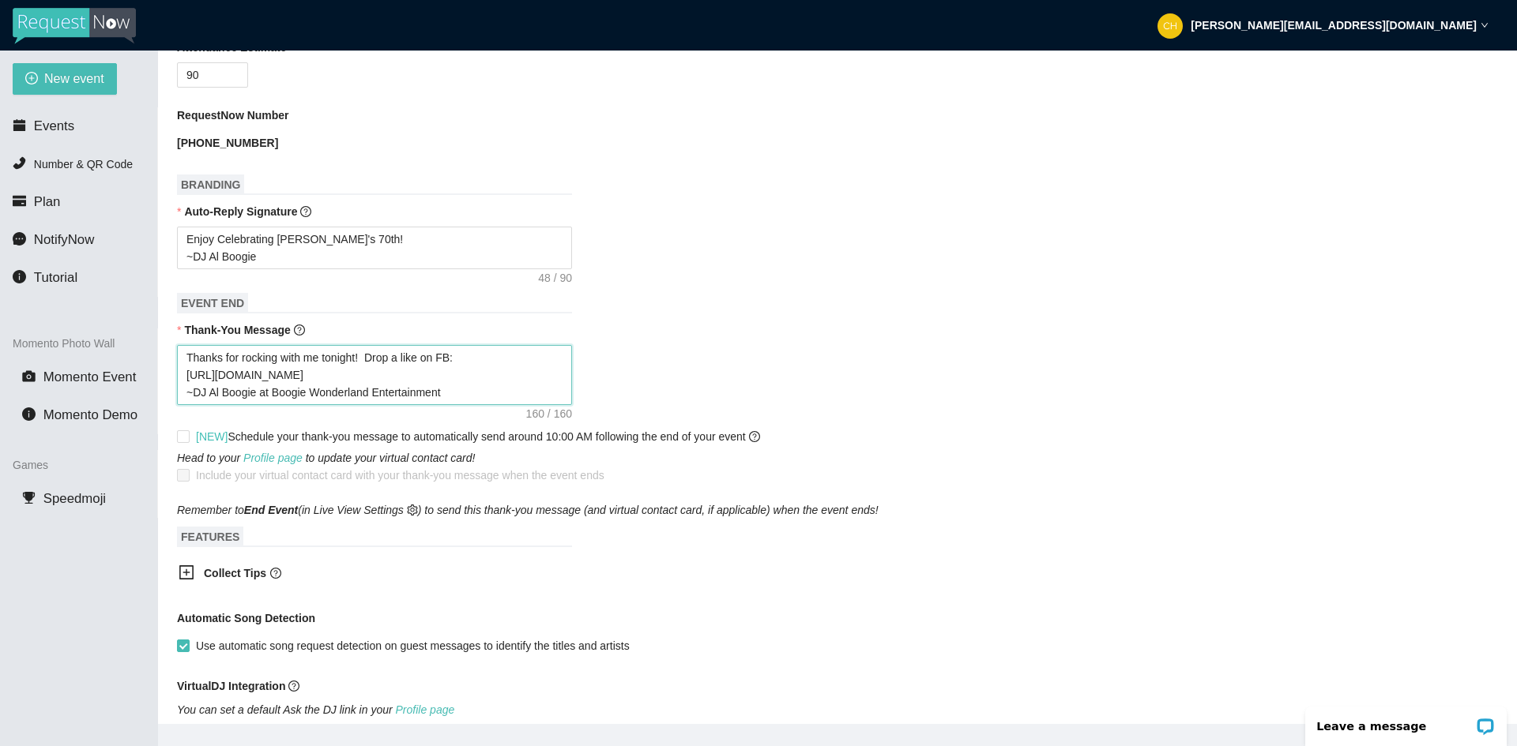
click at [329, 355] on textarea "Thanks for rocking with me tonight! Drop a like on FB: https://www.facebook.com…" at bounding box center [374, 375] width 395 height 60
click at [325, 355] on textarea "Thanks for rocking with me tonight! Drop a like on FB: https://www.facebook.com…" at bounding box center [374, 375] width 395 height 60
click at [317, 351] on textarea "Thanks for rocking with me tonight! Drop a like on FB: https://www.facebook.com…" at bounding box center [374, 375] width 395 height 60
drag, startPoint x: 351, startPoint y: 356, endPoint x: 325, endPoint y: 367, distance: 28.0
click at [351, 356] on textarea "Thanks for rocking with me at Sher! Drop a like on FB: https://www.facebook.com…" at bounding box center [374, 375] width 395 height 60
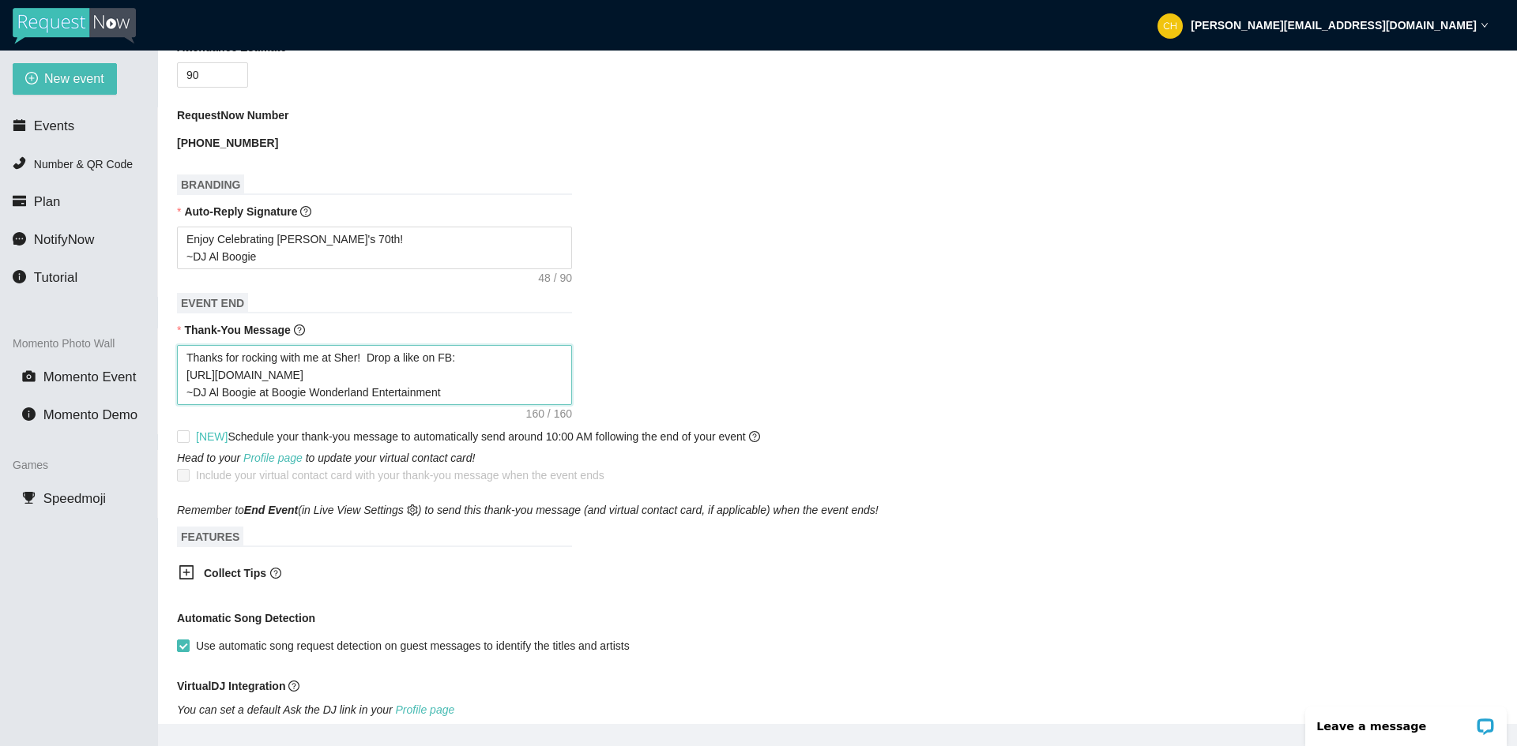
click at [265, 367] on textarea "Thanks for rocking with me at Sher! Drop a like on FB: https://www.facebook.com…" at bounding box center [374, 375] width 395 height 60
click at [451, 392] on textarea "Thanks for rocking with me at Sher! Drop a like on FB: https://www.facebook.com…" at bounding box center [374, 375] width 395 height 60
click at [318, 354] on textarea "Thanks for rocking with me at Sher! Drop a like on FB: https://www.facebook.com…" at bounding box center [374, 375] width 395 height 60
drag, startPoint x: 355, startPoint y: 356, endPoint x: 159, endPoint y: 363, distance: 196.0
click at [159, 363] on main "💻 Join Our Facebook Group || 📖 View our User Guide New Event Need help or want …" at bounding box center [837, 388] width 1359 height 674
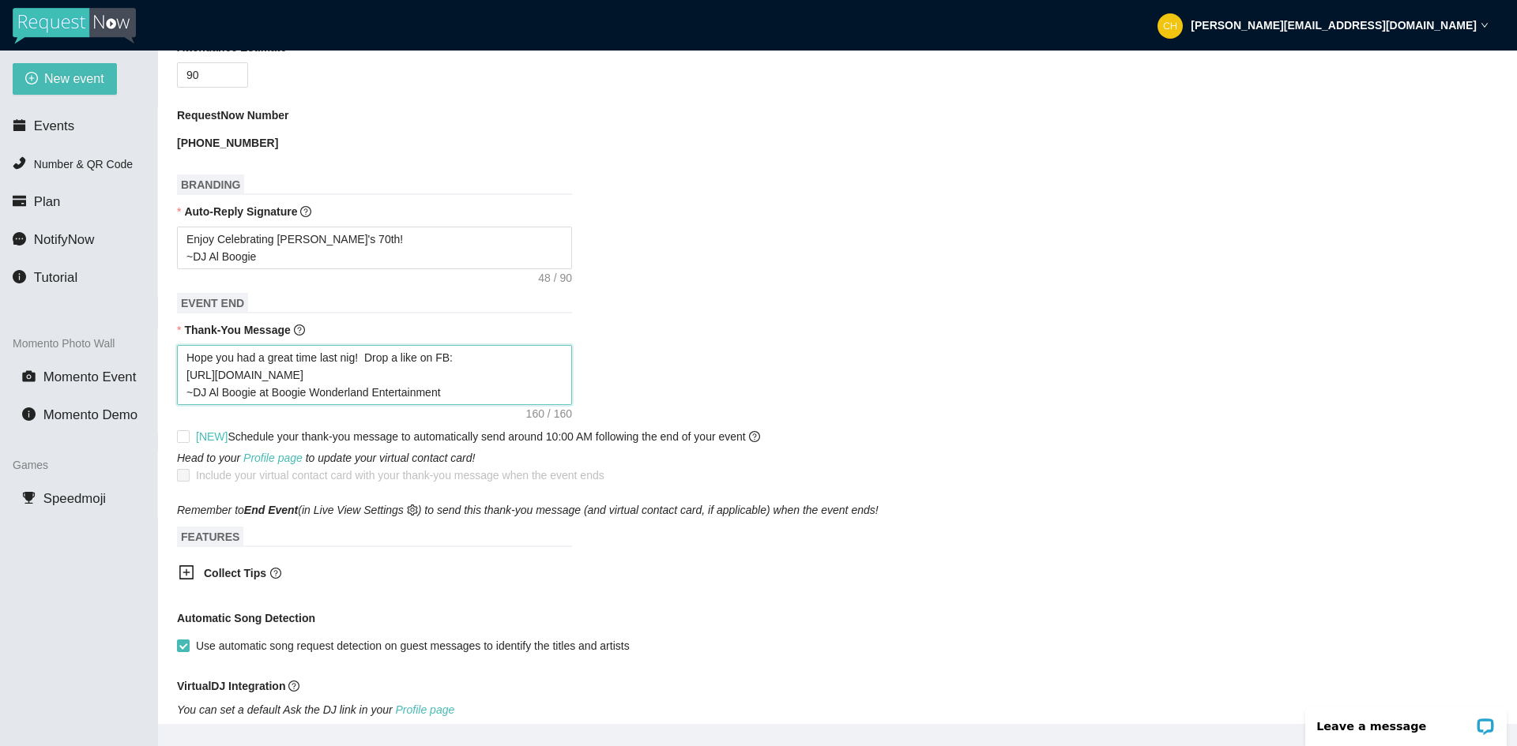
click at [310, 360] on textarea "Hope you had a great time last nig! Drop a like on FB: https://www.facebook.com…" at bounding box center [374, 375] width 395 height 60
drag, startPoint x: 356, startPoint y: 356, endPoint x: 239, endPoint y: 359, distance: 117.7
click at [239, 359] on textarea "Hope you had a great time last nig! Drop a like on FB: https://www.facebook.com…" at bounding box center [374, 375] width 395 height 60
click at [509, 373] on textarea "Hope you enjoyed the party! Drop a like on FB: https://www.facebook.com/profile…" at bounding box center [374, 375] width 395 height 60
click at [428, 361] on textarea "Hope you enjoyed the party! Drop a like on FB: https://www.facebook.com/profile…" at bounding box center [374, 375] width 395 height 60
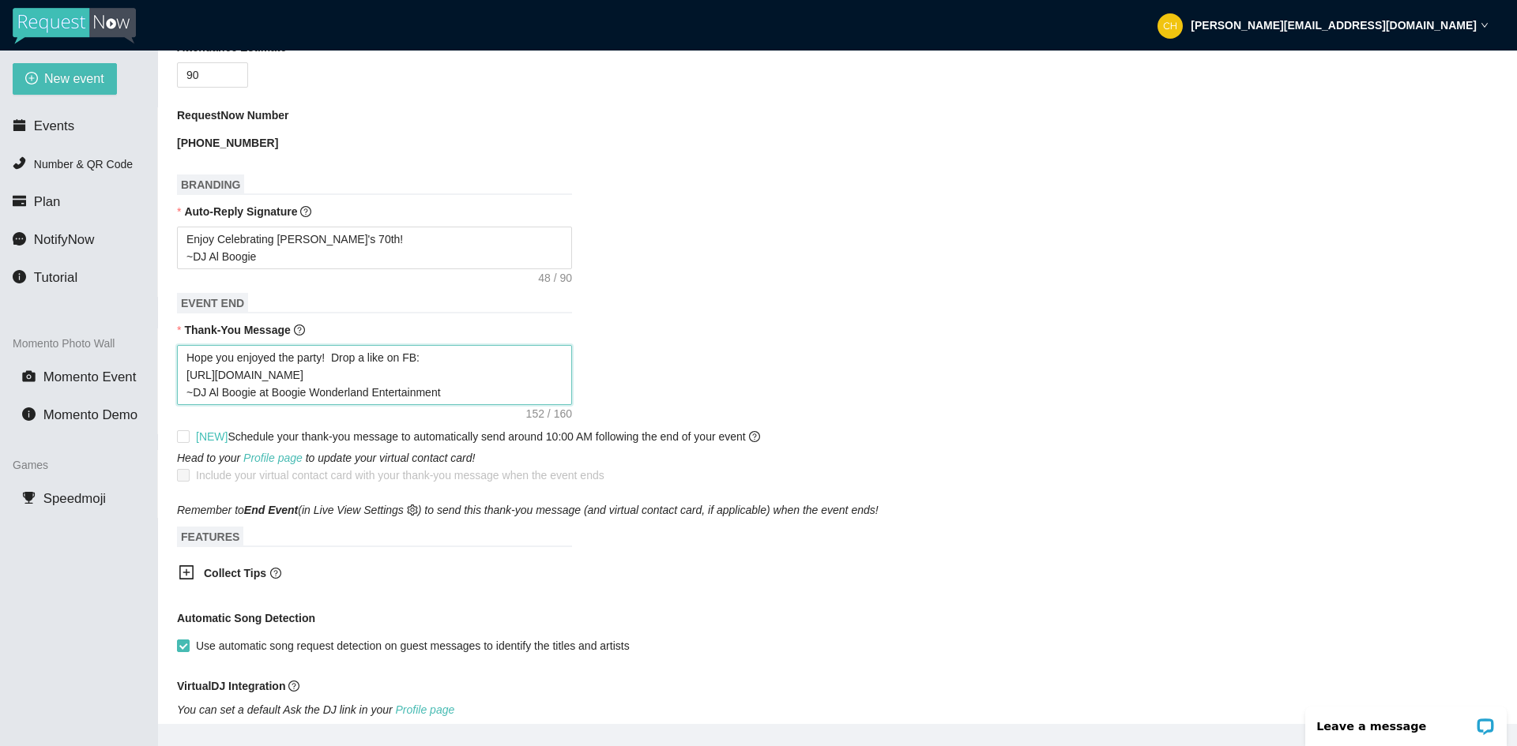
click at [334, 358] on textarea "Hope you enjoyed the party! Drop a like on FB: https://www.facebook.com/profile…" at bounding box center [374, 375] width 395 height 60
click at [437, 355] on textarea "Hope you enjoyed the party! Please lDrop a like on FB: https://www.facebook.com…" at bounding box center [374, 375] width 395 height 60
drag, startPoint x: 370, startPoint y: 362, endPoint x: 434, endPoint y: 304, distance: 86.1
click at [370, 362] on textarea "Hope you enjoyed the party! Please like & Follow FB: https://www.facebook.com/p…" at bounding box center [374, 375] width 395 height 60
click at [472, 359] on textarea "Hope you enjoyed the party! Like & Follow FB: https://www.facebook.com/profile.…" at bounding box center [374, 375] width 395 height 60
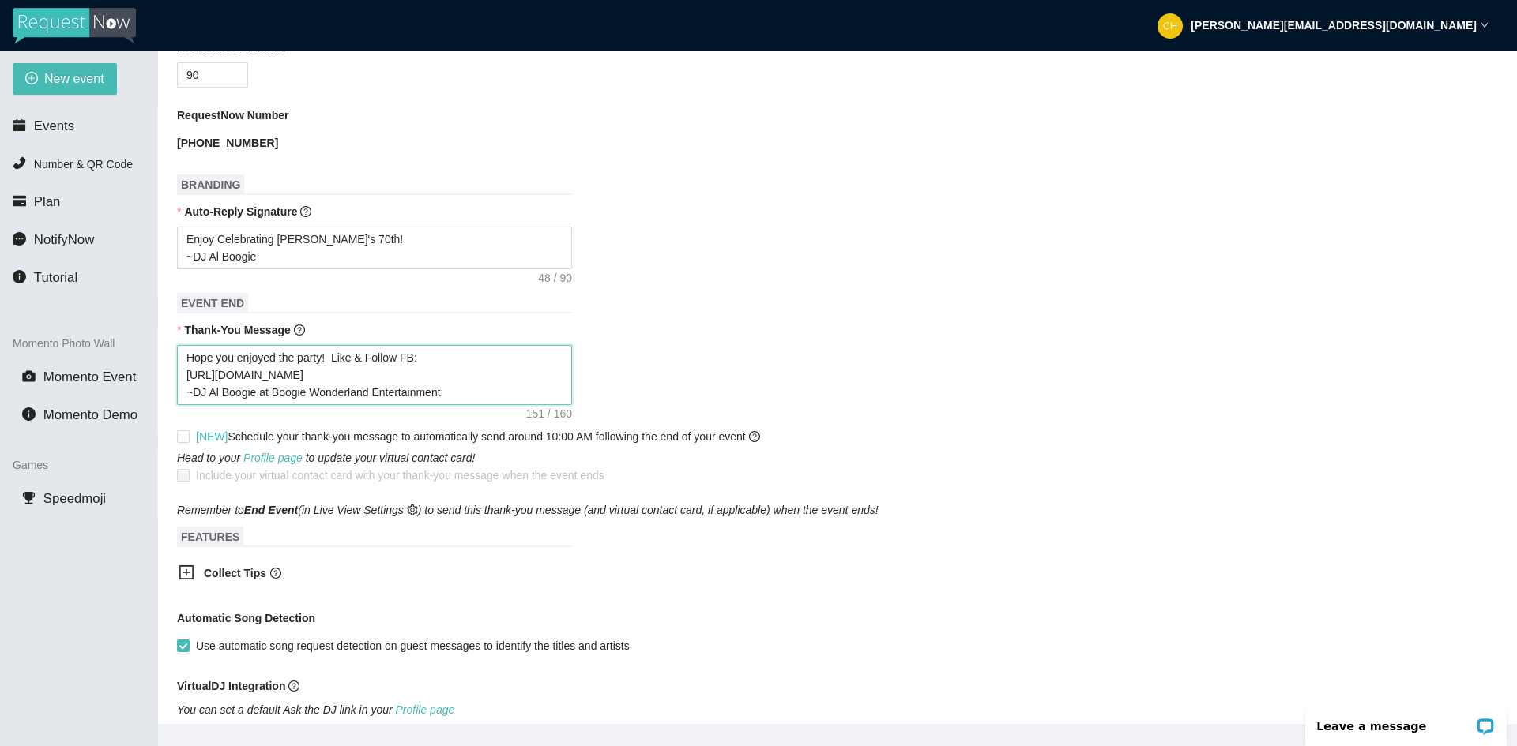
drag, startPoint x: 400, startPoint y: 361, endPoint x: 524, endPoint y: 314, distance: 132.5
click at [400, 361] on textarea "Hope you enjoyed the party! Like & Follow FB: https://www.facebook.com/profile.…" at bounding box center [374, 375] width 395 height 60
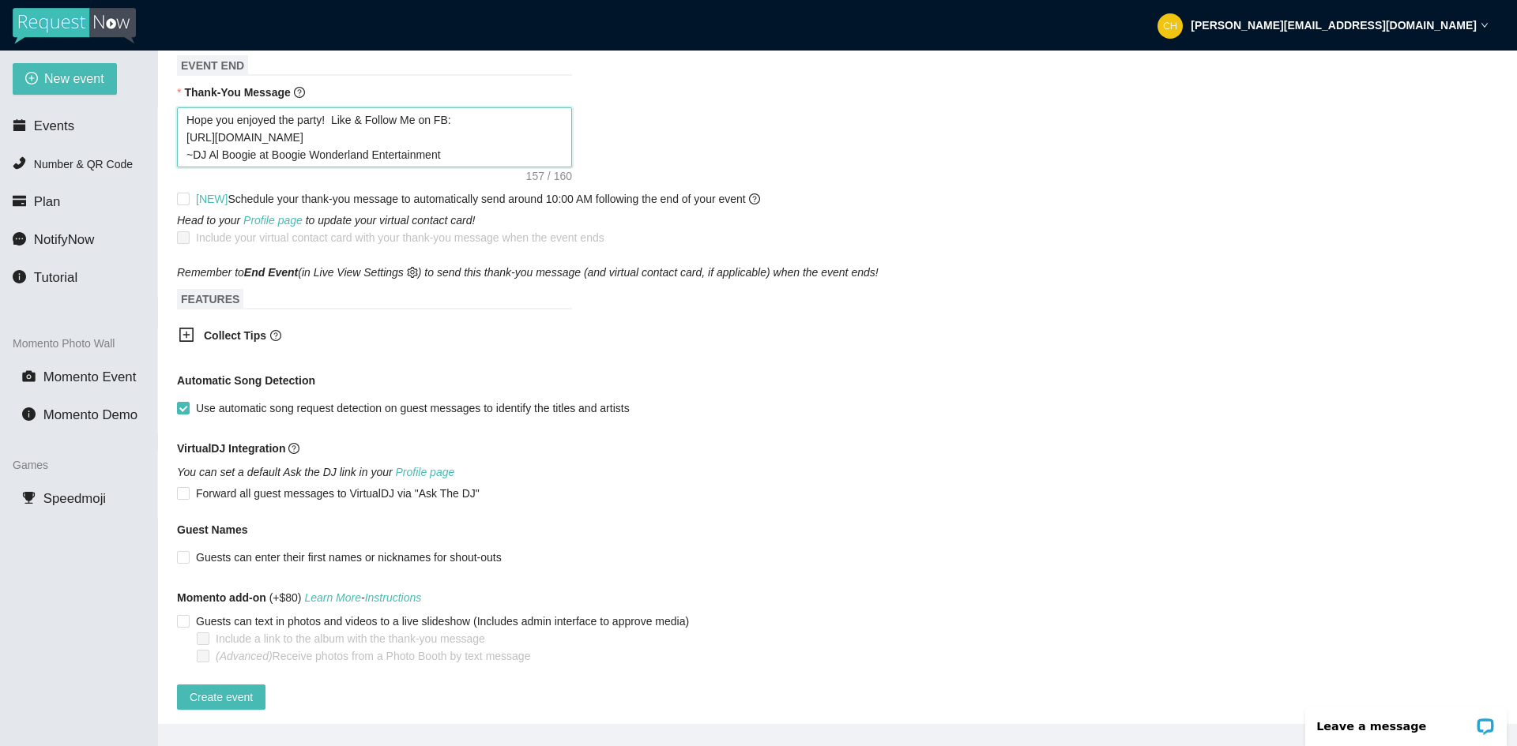
scroll to position [802, 0]
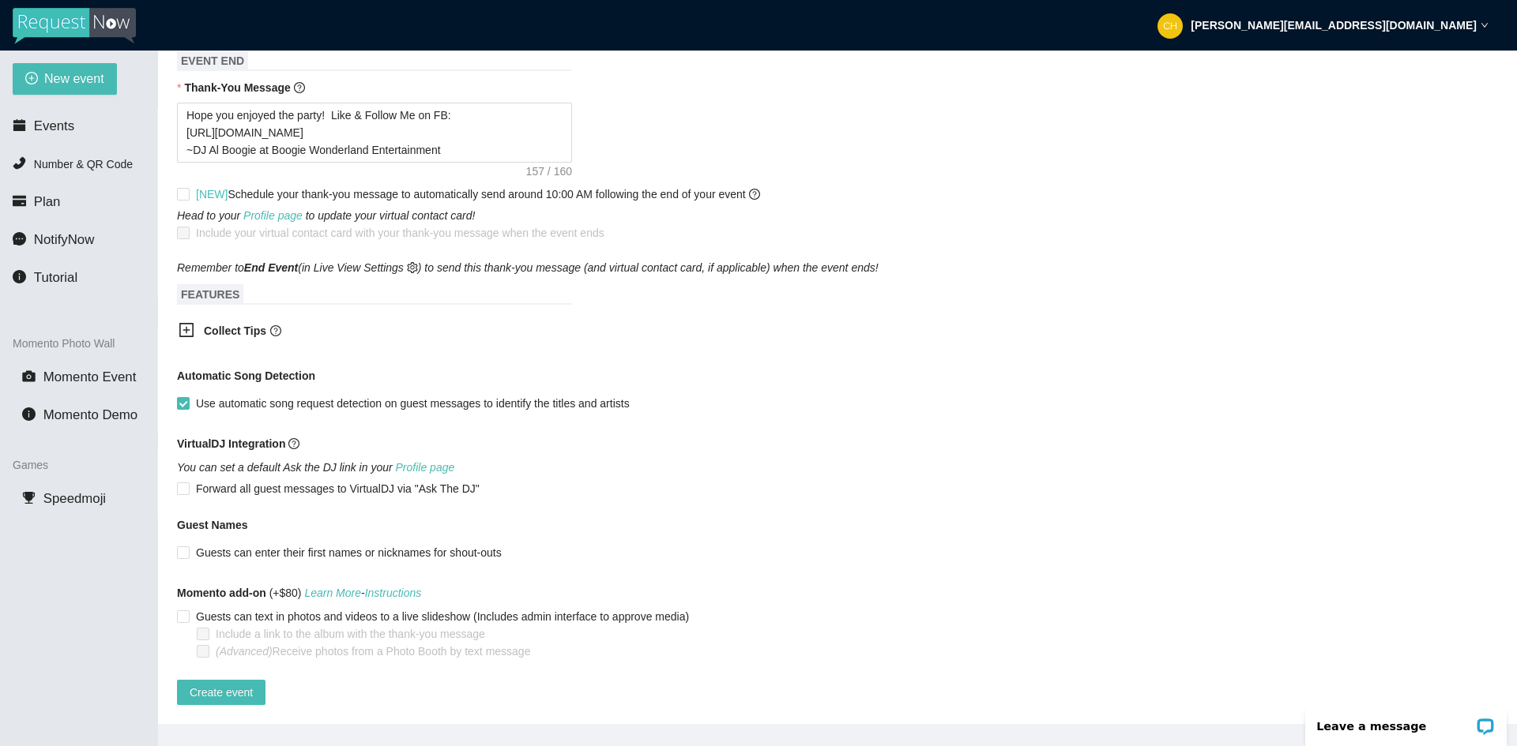
click at [182, 322] on icon "plus-square" at bounding box center [187, 330] width 16 height 16
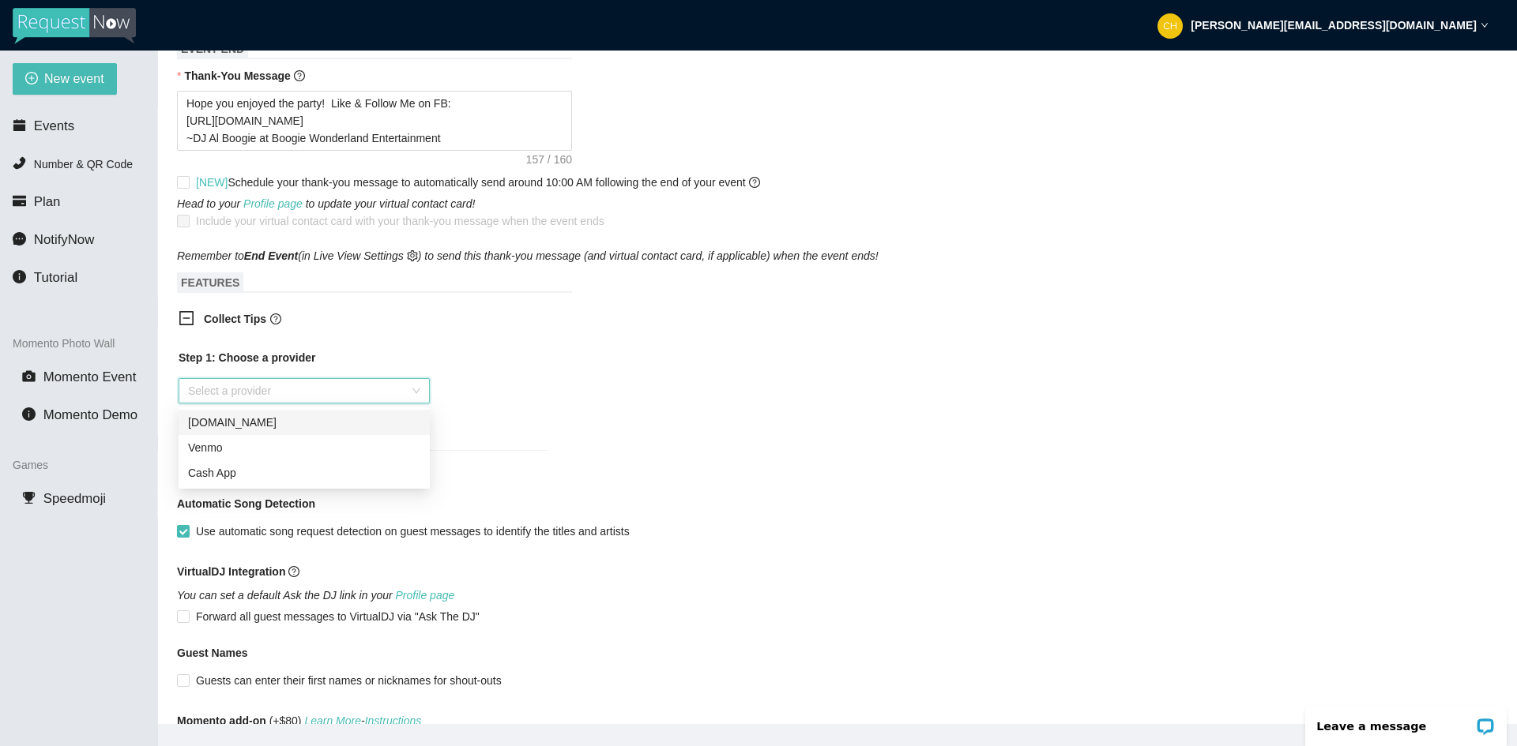
click at [344, 395] on input "search" at bounding box center [298, 391] width 221 height 24
click at [306, 468] on div "Cash App" at bounding box center [304, 472] width 232 height 17
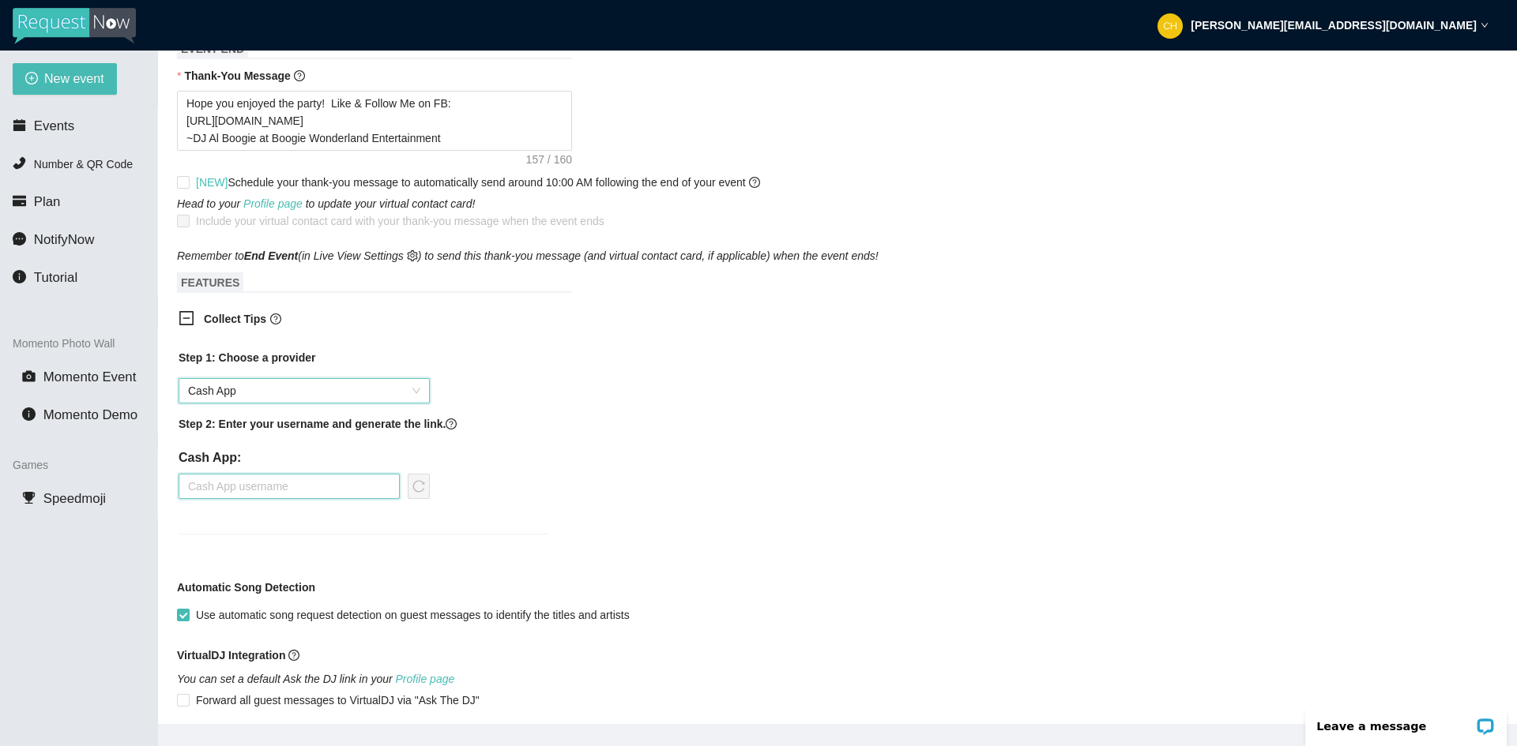
click at [309, 489] on input "text" at bounding box center [289, 486] width 221 height 25
click at [321, 407] on div "Step 1: Choose a provider Cash App Step 2: Enter your username and generate the…" at bounding box center [364, 432] width 370 height 166
click at [317, 390] on span "Cash App" at bounding box center [304, 391] width 232 height 24
click at [249, 443] on div "Venmo" at bounding box center [304, 447] width 232 height 17
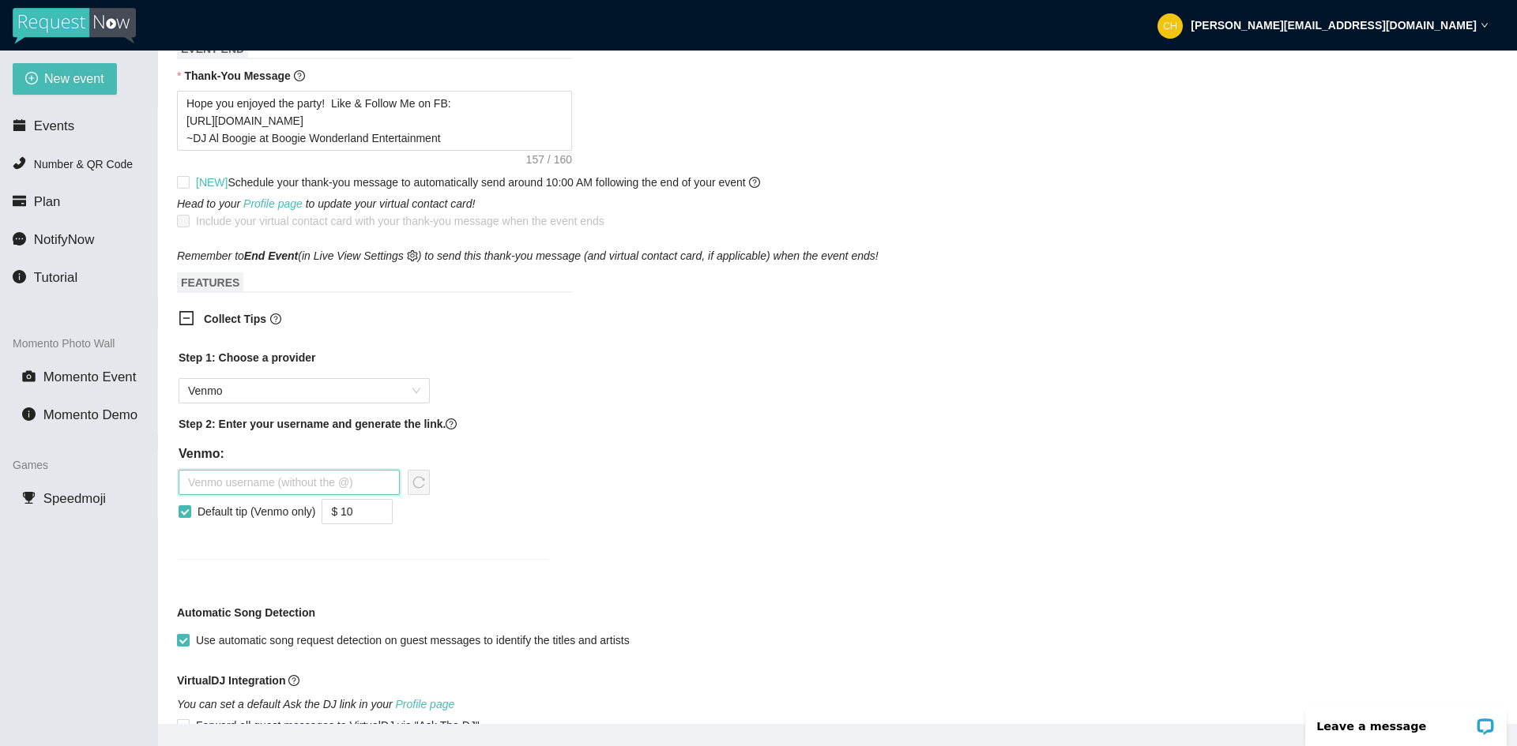
click at [246, 482] on input "text" at bounding box center [289, 482] width 221 height 25
click at [190, 513] on span at bounding box center [185, 512] width 13 height 13
click at [190, 513] on input "Default tip (Venmo only)" at bounding box center [184, 511] width 11 height 11
click at [190, 513] on span at bounding box center [185, 512] width 13 height 13
click at [190, 513] on input "Default tip (Venmo only)" at bounding box center [184, 511] width 11 height 11
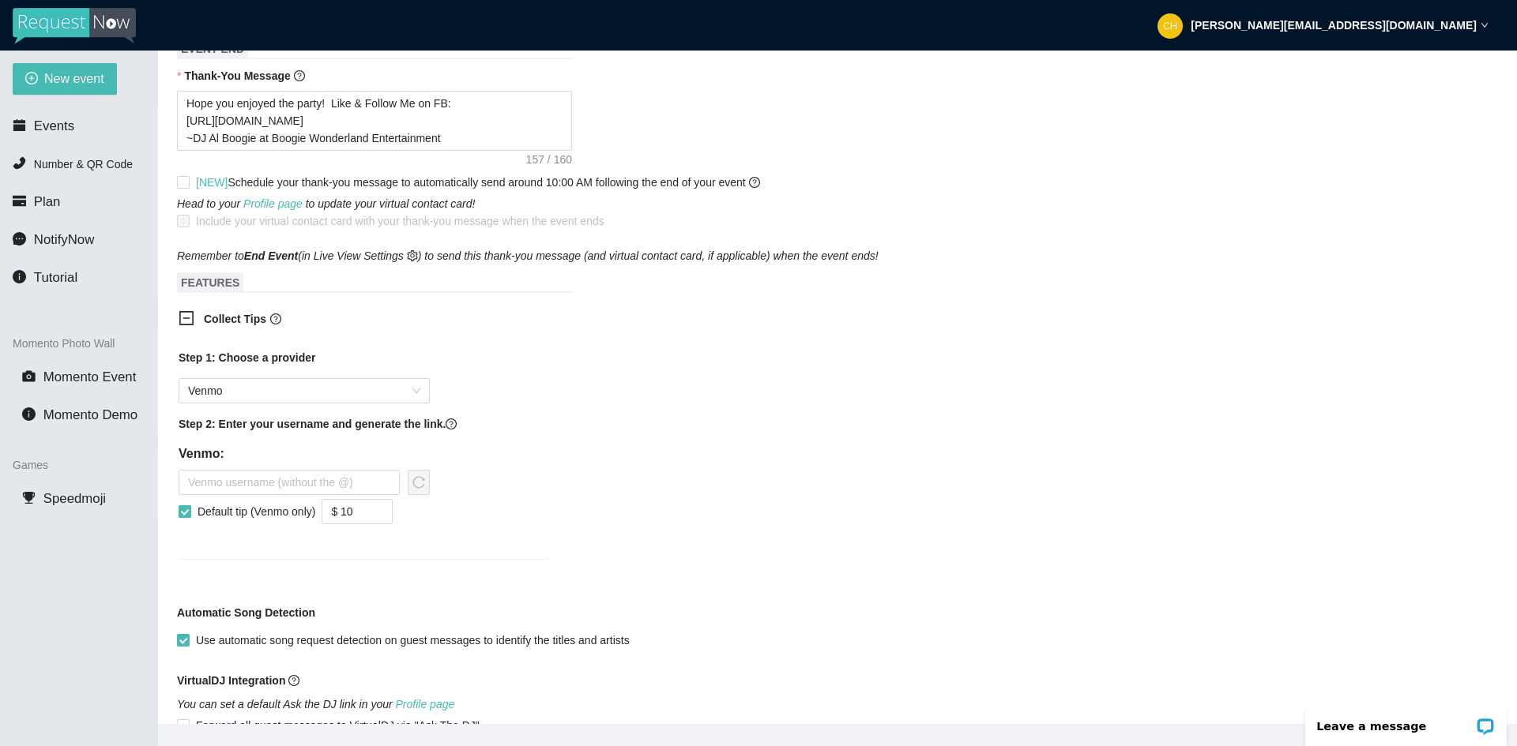
click at [183, 508] on input "Default tip (Venmo only)" at bounding box center [184, 511] width 11 height 11
click at [428, 563] on div "Step 1: Choose a provider Venmo Step 2: Enter your username and generate the li…" at bounding box center [363, 464] width 395 height 249
click at [325, 476] on input "text" at bounding box center [289, 482] width 221 height 25
click at [580, 496] on div "Collect Tips Step 1: Choose a provider Venmo Step 2: Enter your username and ge…" at bounding box center [837, 445] width 1321 height 288
click at [248, 552] on div "Step 1: Choose a provider Venmo Step 2: Enter your username and generate the li…" at bounding box center [363, 464] width 395 height 249
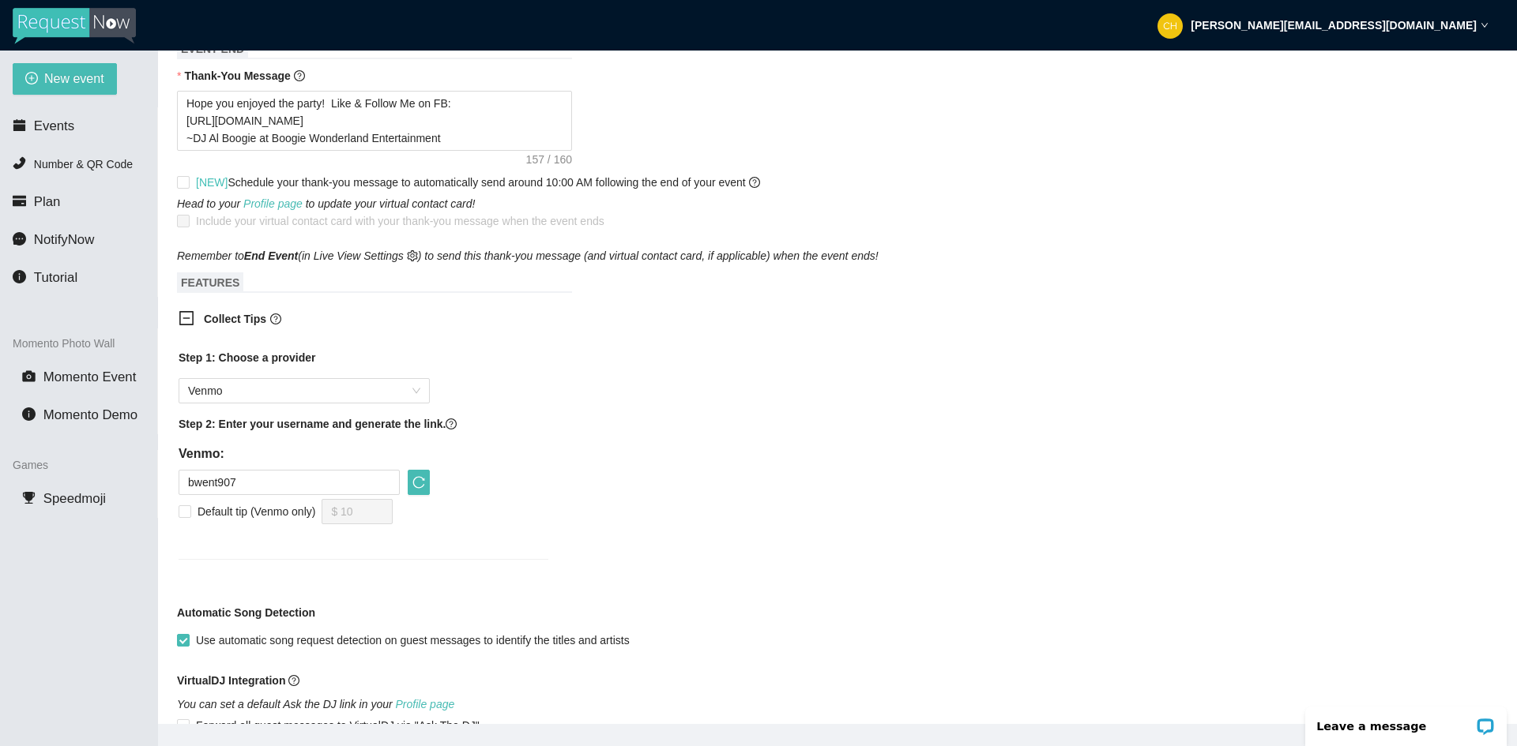
click at [637, 557] on div "Collect Tips Step 1: Choose a provider Venmo Step 2: Enter your username and ge…" at bounding box center [837, 445] width 1321 height 288
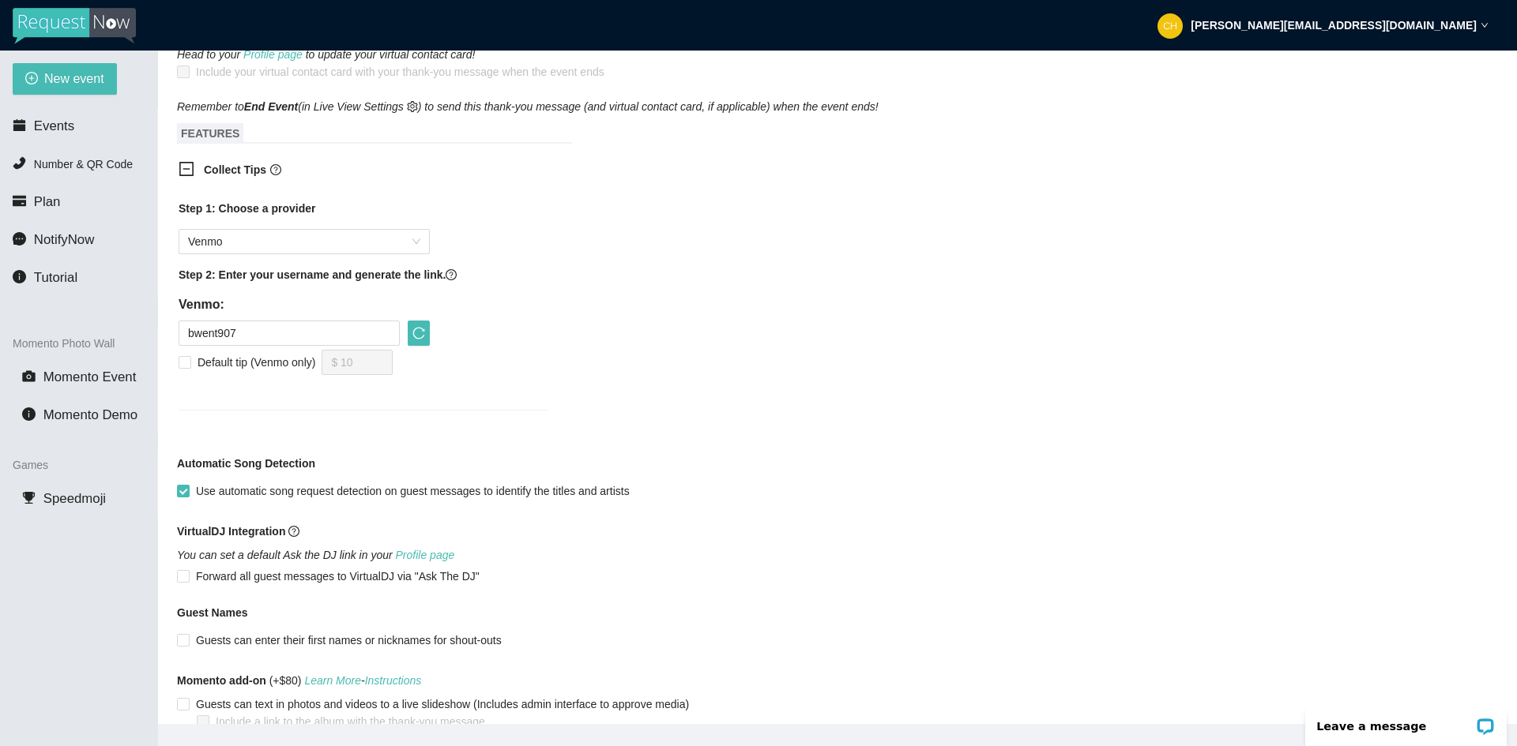
scroll to position [1039, 0]
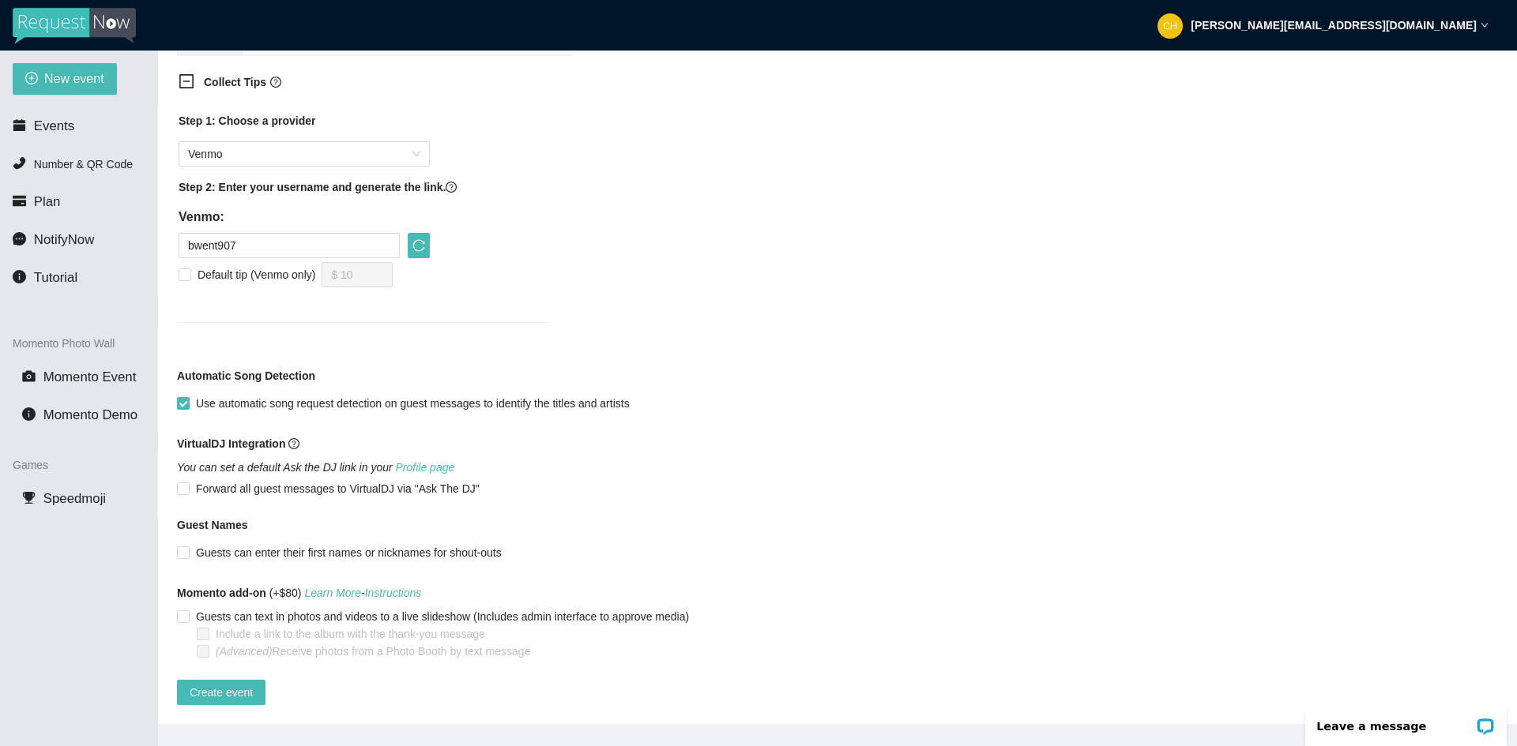
click at [625, 241] on div "Collect Tips Step 1: Choose a provider Venmo Step 2: Enter your username and ge…" at bounding box center [837, 208] width 1321 height 288
click at [182, 547] on input "Guests can enter their first names or nicknames for shout-outs" at bounding box center [182, 552] width 11 height 11
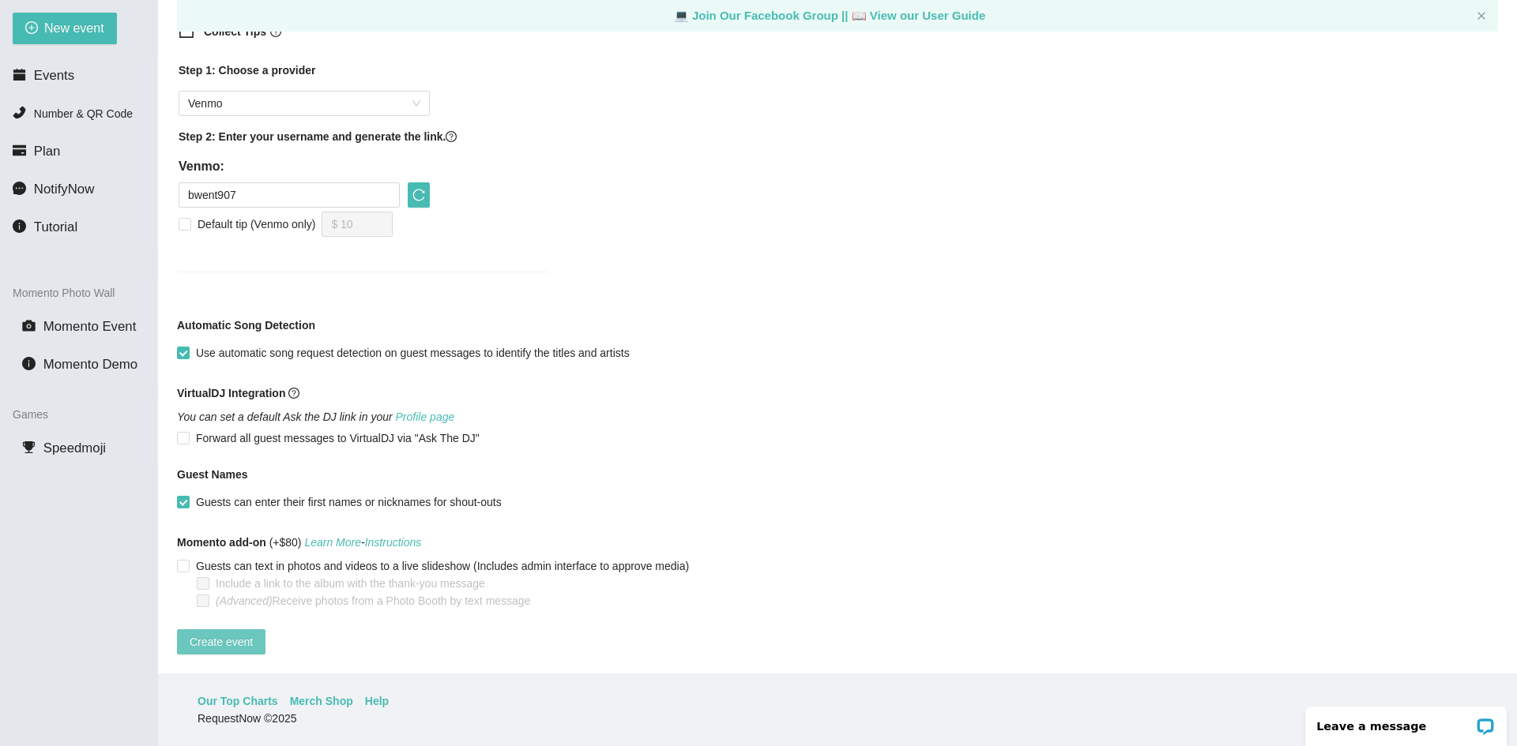
click at [235, 634] on span "Create event" at bounding box center [221, 642] width 63 height 17
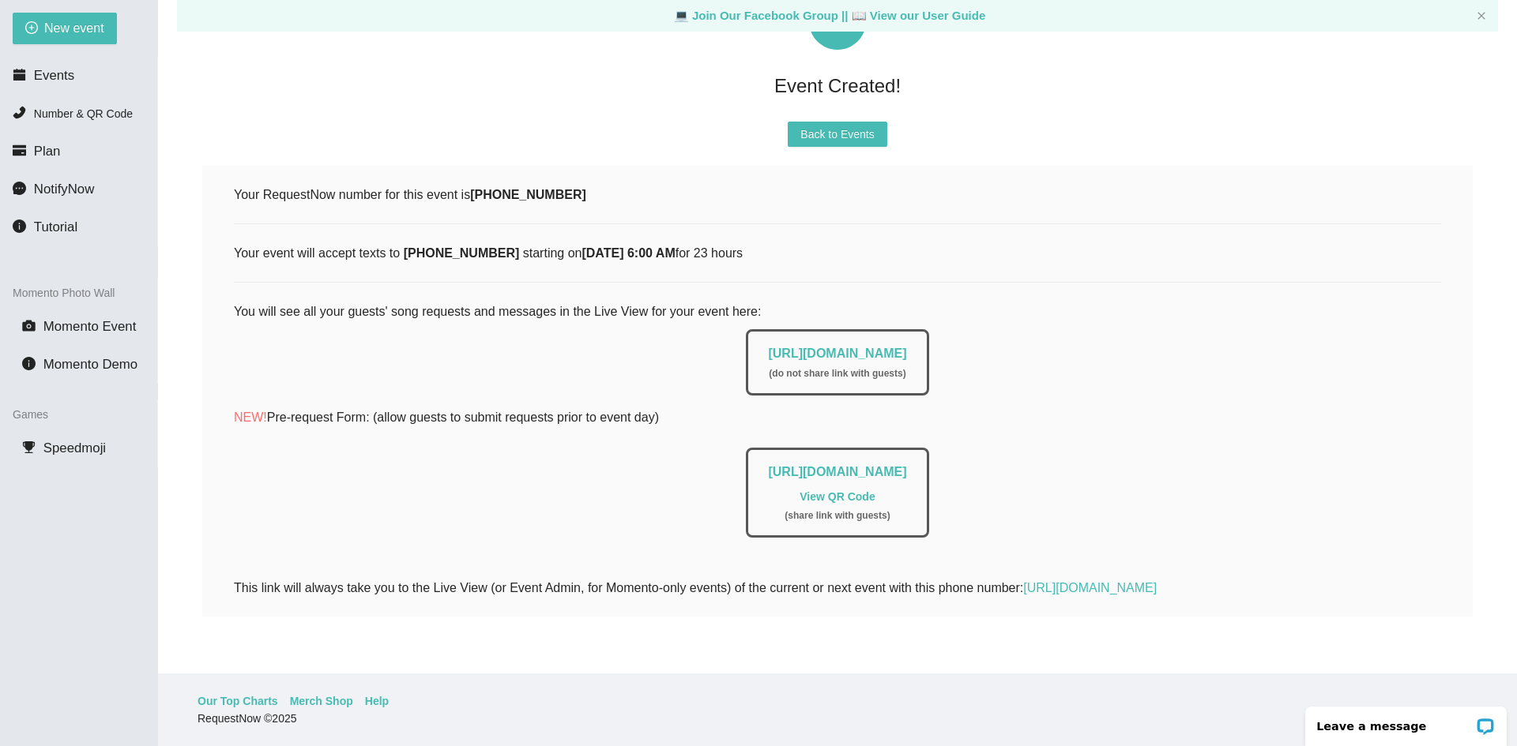
scroll to position [119, 0]
click at [882, 347] on link "https://app.requestnow.io/live/egdymjr" at bounding box center [837, 353] width 138 height 13
